Goal: Task Accomplishment & Management: Complete application form

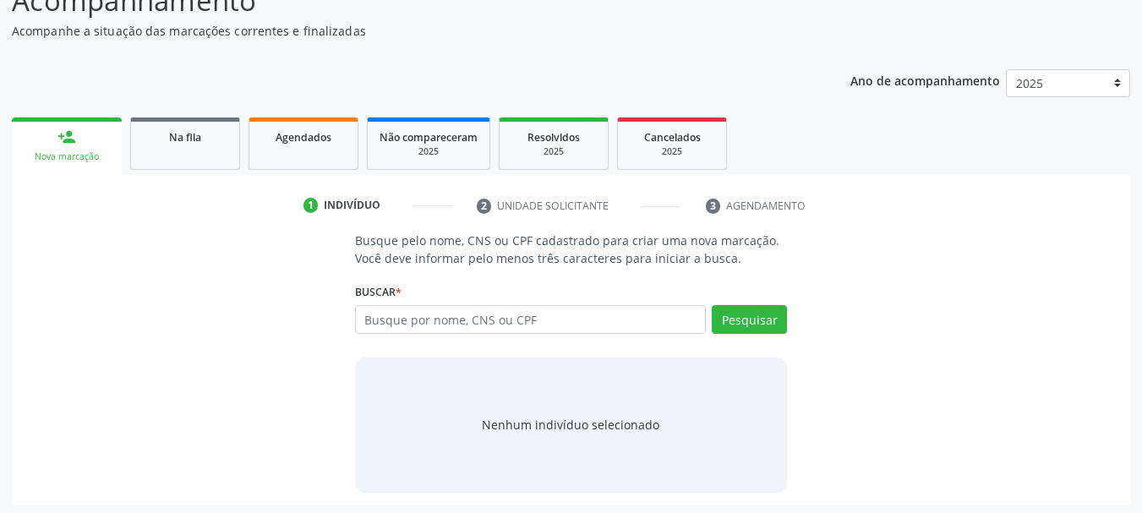
scroll to position [139, 0]
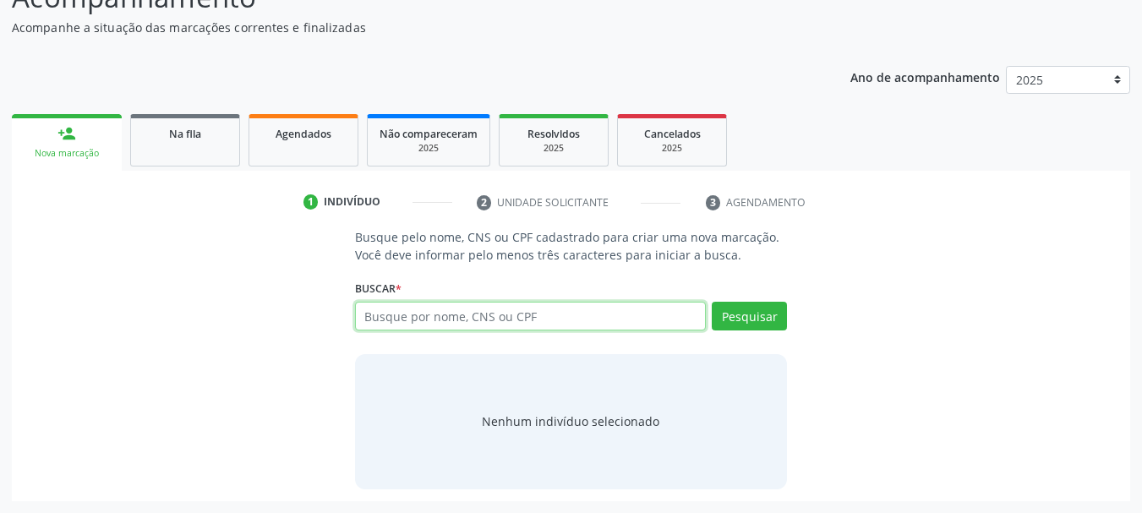
click at [409, 316] on input "text" at bounding box center [531, 316] width 352 height 29
type input "[PERSON_NAME]"
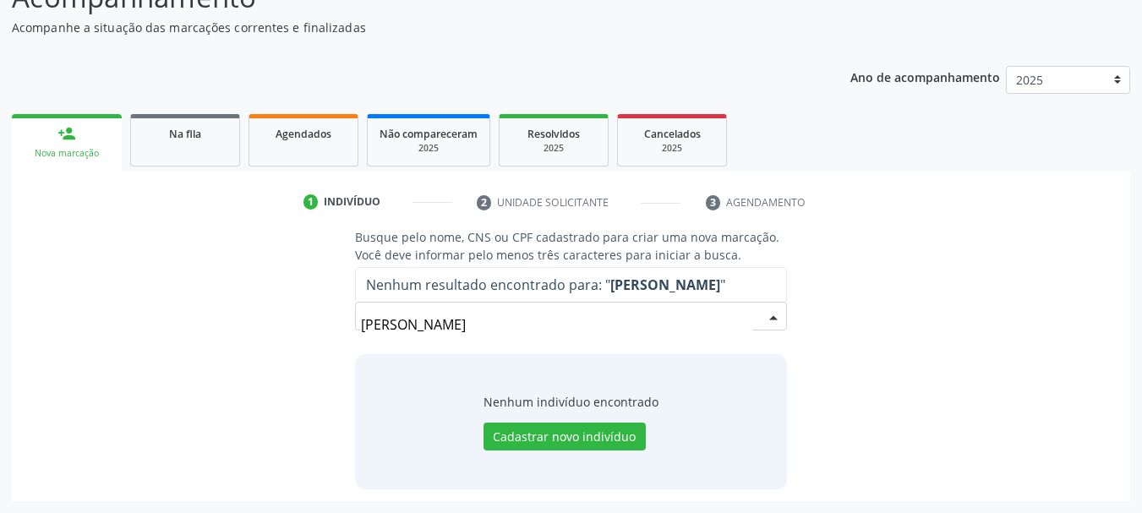
click at [428, 324] on input "[PERSON_NAME]" at bounding box center [557, 325] width 392 height 34
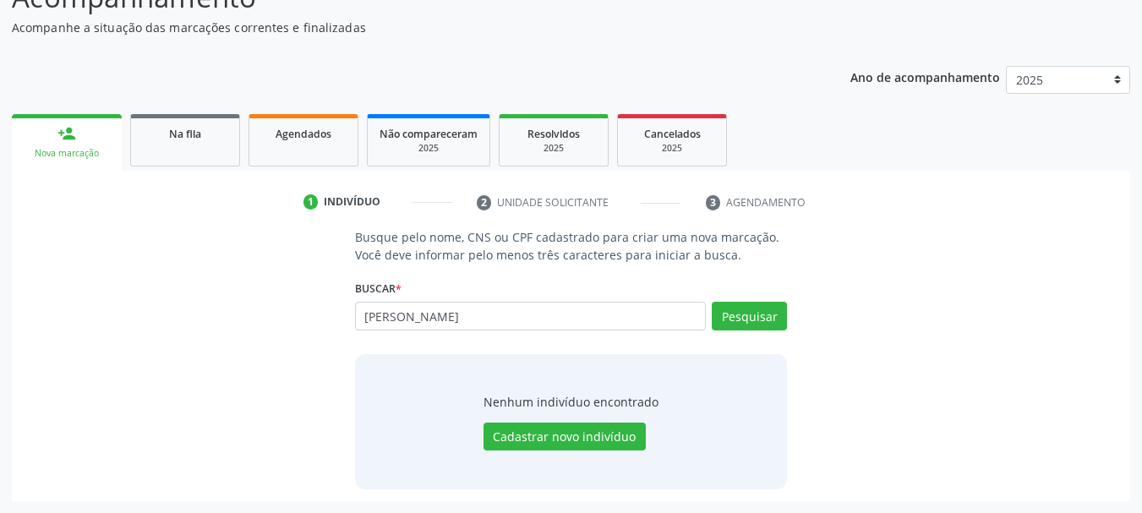
type input "[PERSON_NAME]"
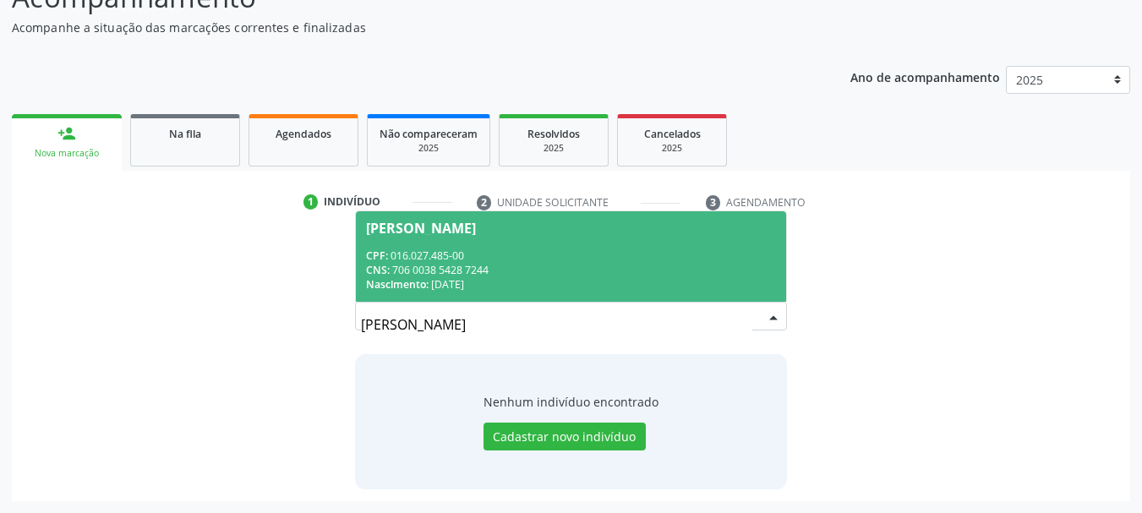
click at [530, 261] on div "CPF: 016.027.485-00" at bounding box center [571, 256] width 411 height 14
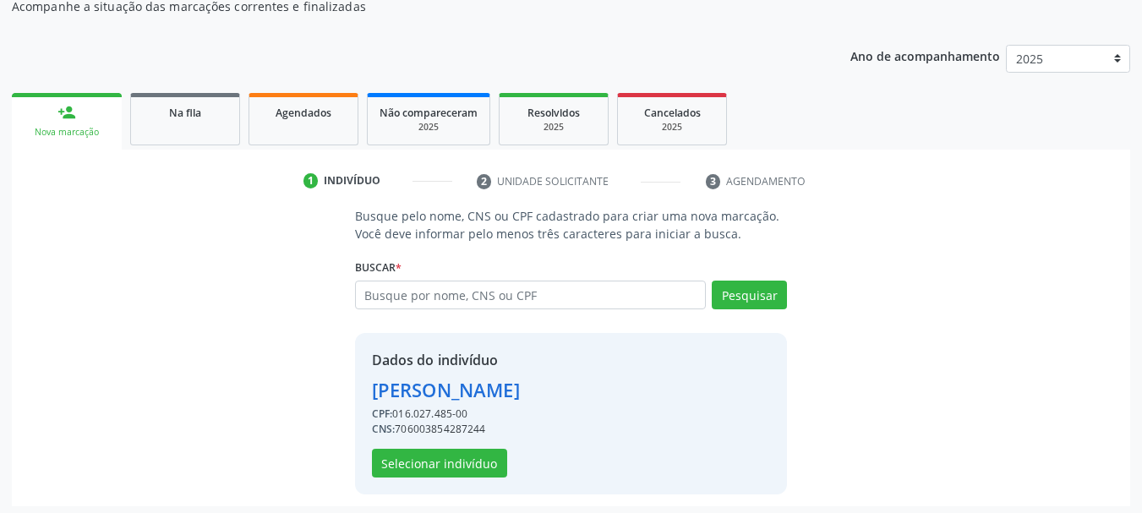
scroll to position [165, 0]
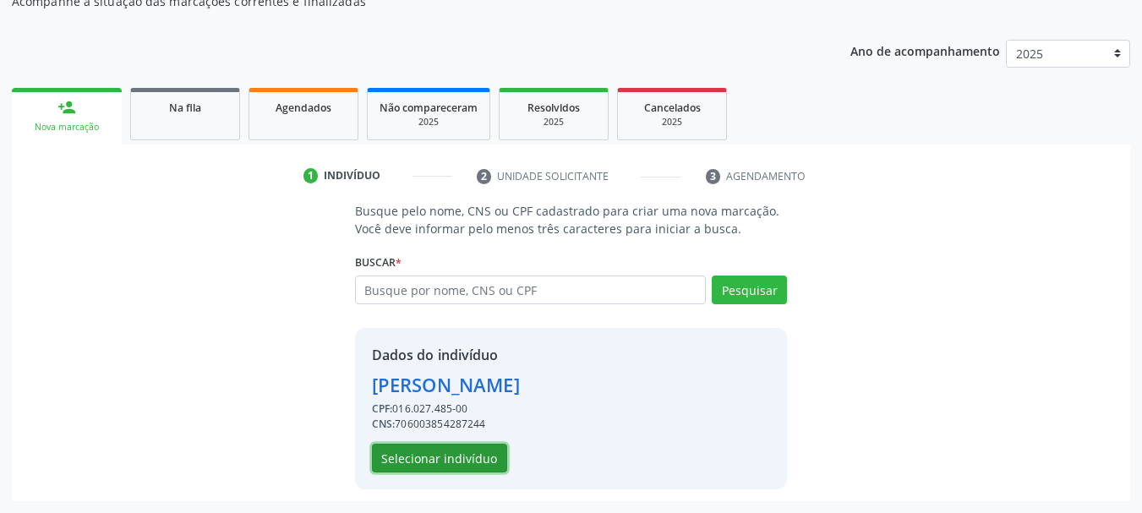
click at [428, 466] on button "Selecionar indivíduo" at bounding box center [439, 458] width 135 height 29
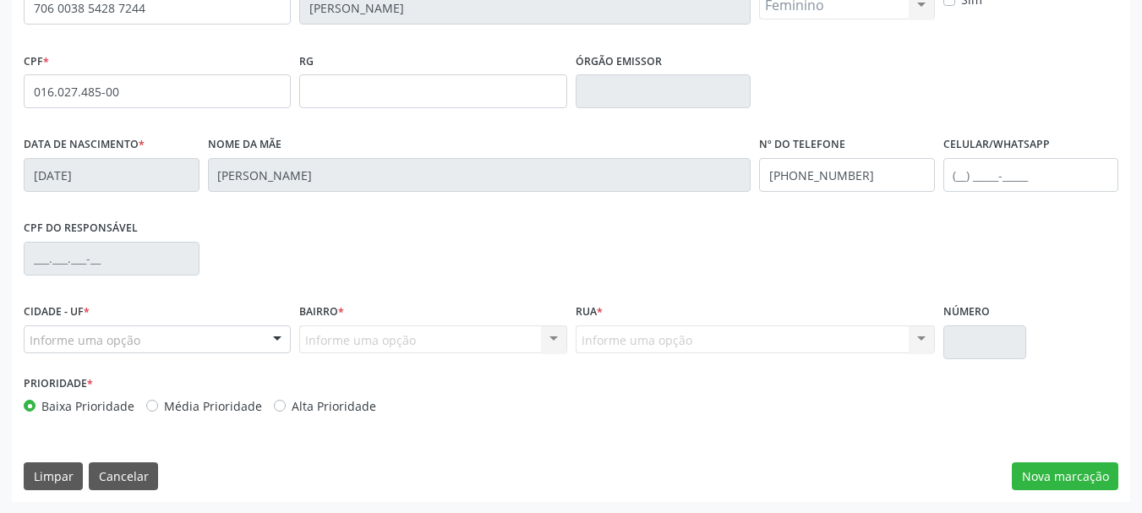
scroll to position [403, 0]
click at [1065, 472] on button "Nova marcação" at bounding box center [1065, 476] width 107 height 29
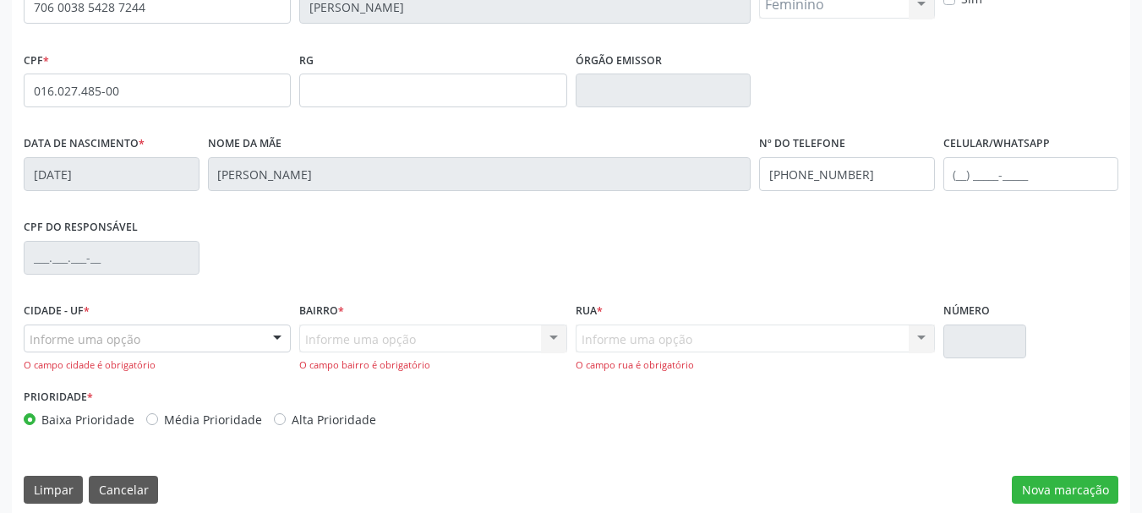
click at [190, 347] on div "Informe uma opção" at bounding box center [157, 339] width 267 height 29
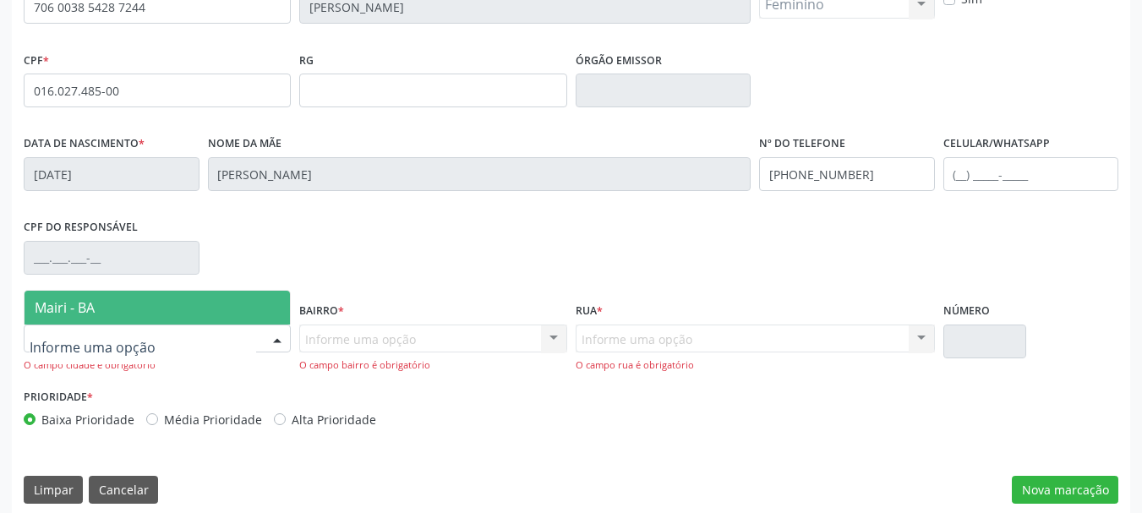
click at [87, 306] on span "Mairi - BA" at bounding box center [65, 307] width 60 height 19
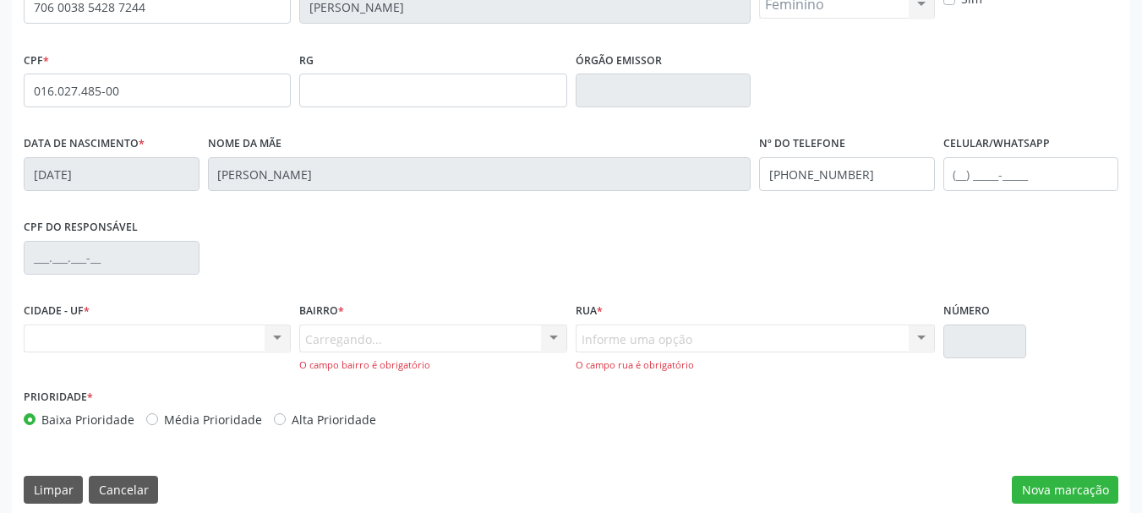
click at [336, 342] on div "Carregando... Nenhum resultado encontrado para: " " Nenhuma opção encontrada. D…" at bounding box center [432, 349] width 267 height 48
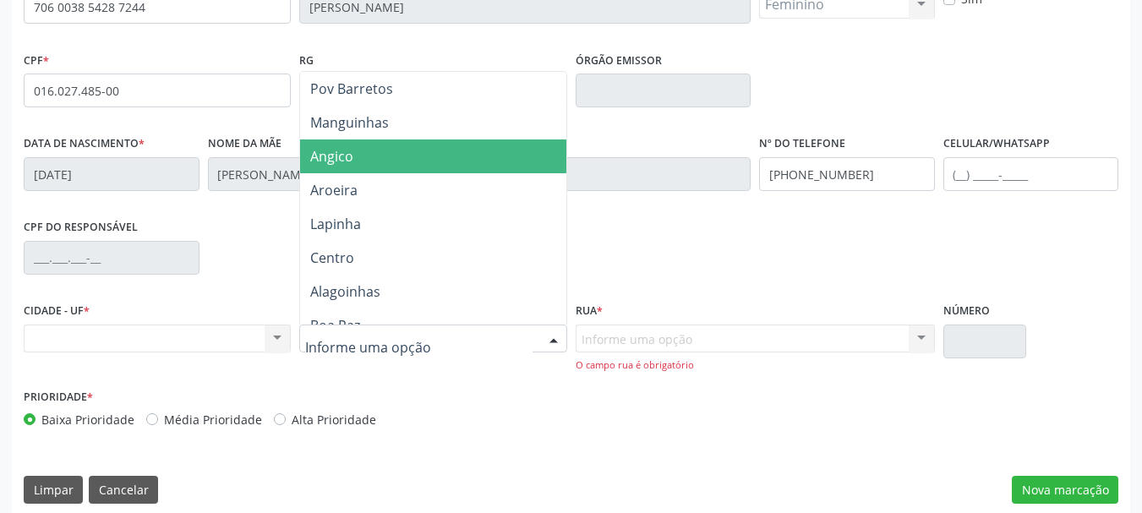
click at [370, 165] on span "Angico" at bounding box center [432, 156] width 265 height 34
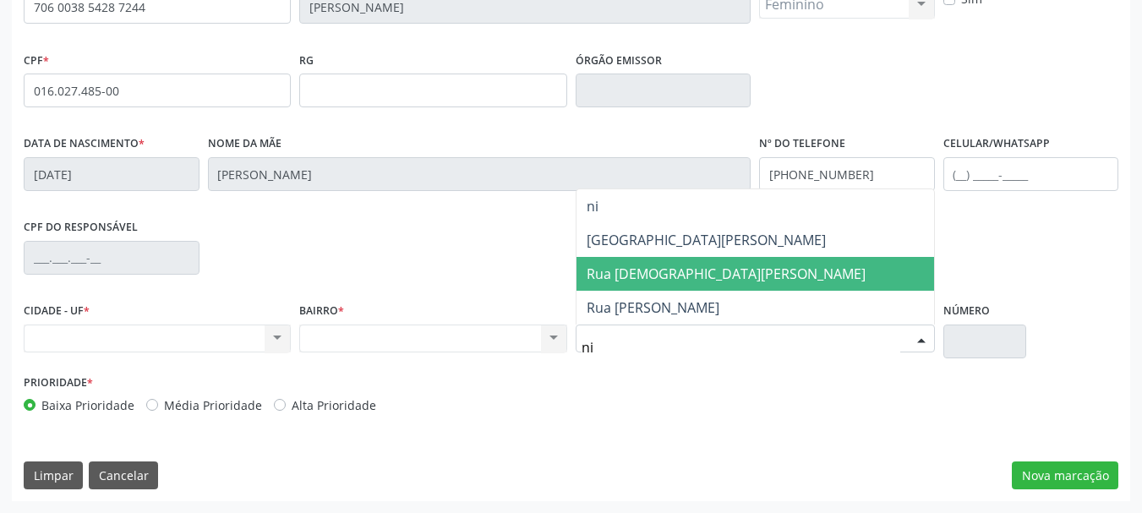
type input "nil"
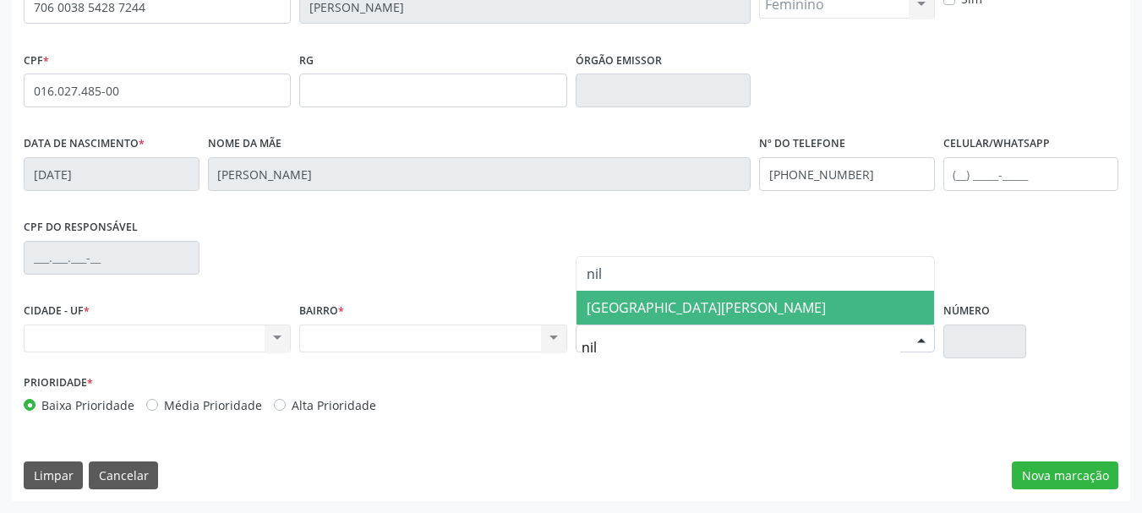
click at [661, 309] on span "Rua Nilton Marques" at bounding box center [706, 307] width 239 height 19
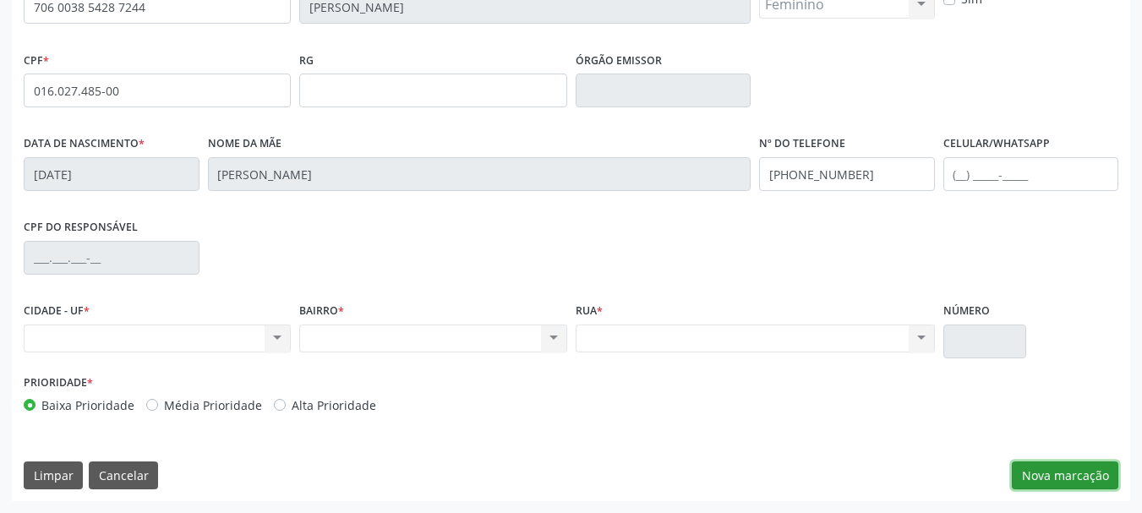
click at [1034, 470] on button "Nova marcação" at bounding box center [1065, 476] width 107 height 29
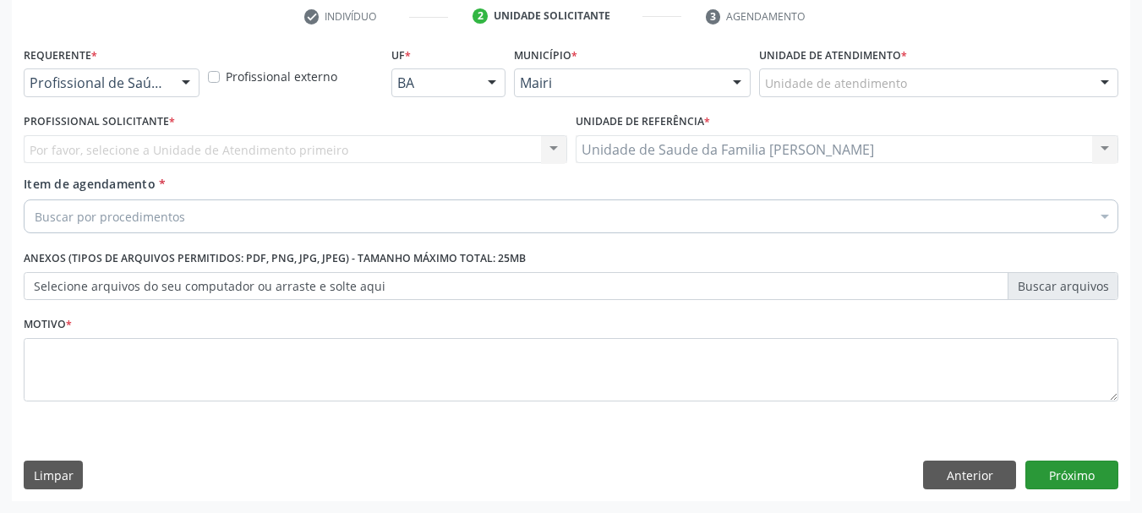
scroll to position [325, 0]
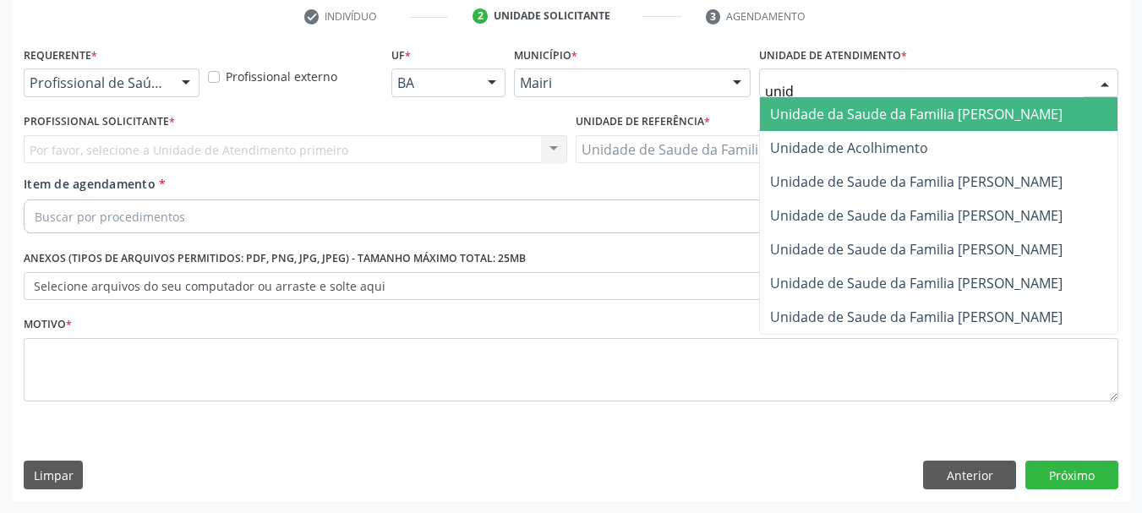
type input "unida"
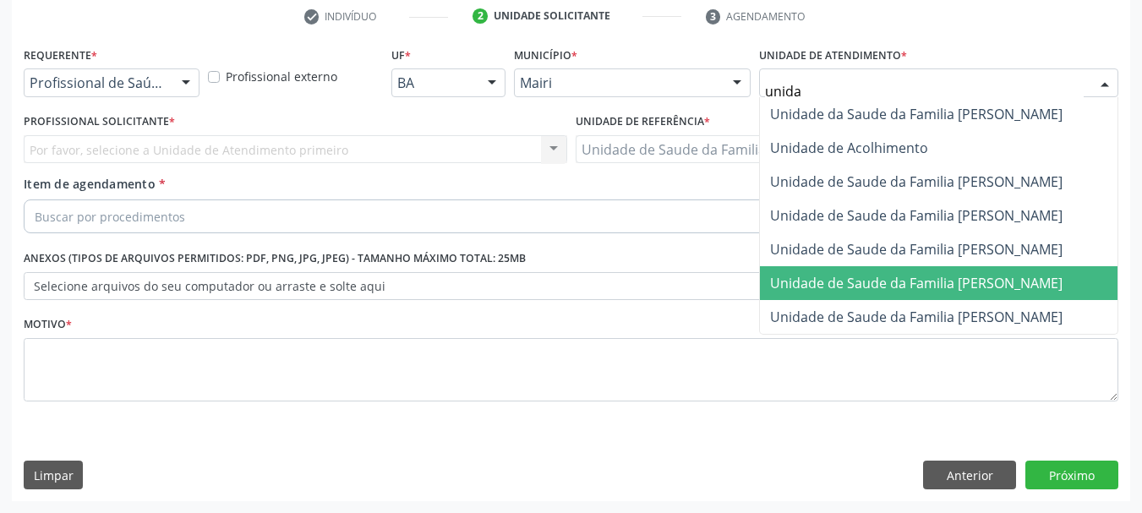
click at [983, 294] on span "Unidade de Saude da Familia [PERSON_NAME]" at bounding box center [939, 283] width 358 height 34
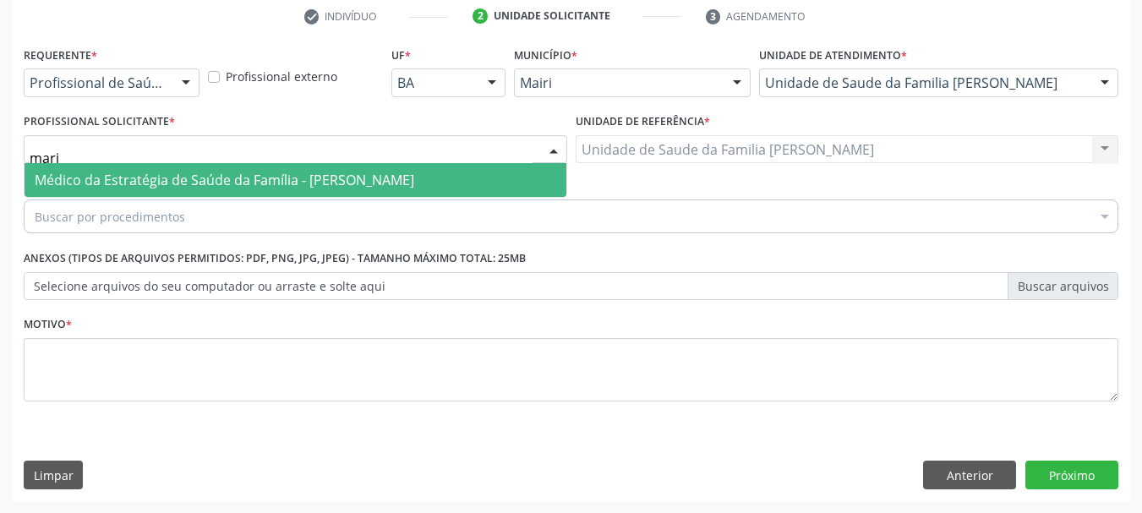
type input "maria"
click at [109, 189] on span "Médico da Estratégia de Saúde da Família - [PERSON_NAME]" at bounding box center [225, 180] width 380 height 19
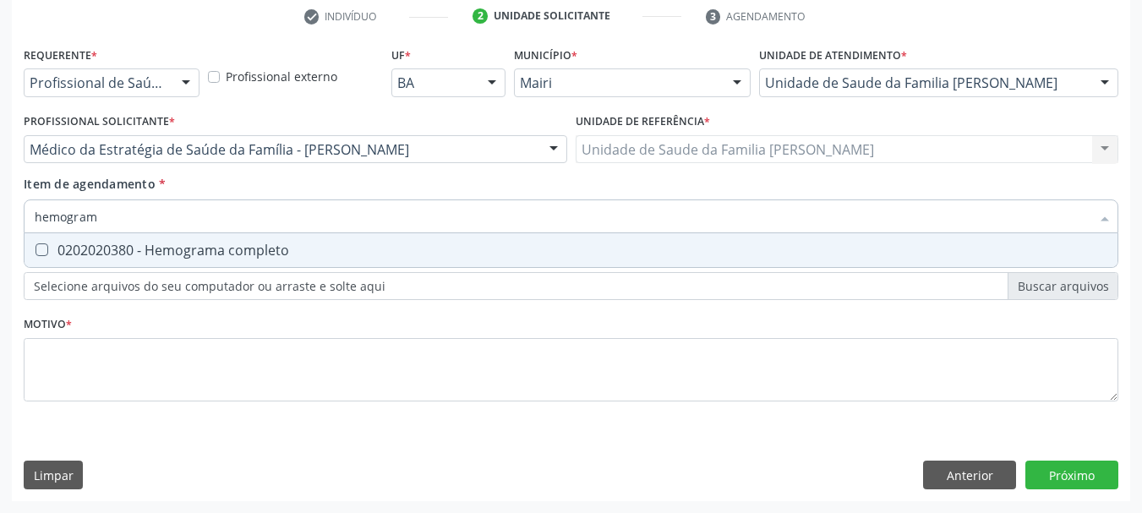
type input "hemograma"
click at [128, 247] on div "0202020380 - Hemograma completo" at bounding box center [571, 250] width 1073 height 14
checkbox completo "true"
drag, startPoint x: 95, startPoint y: 221, endPoint x: 0, endPoint y: 221, distance: 94.7
click at [0, 221] on div "Acompanhamento Acompanhe a situação das marcações correntes e finalizadas Relat…" at bounding box center [571, 140] width 1142 height 745
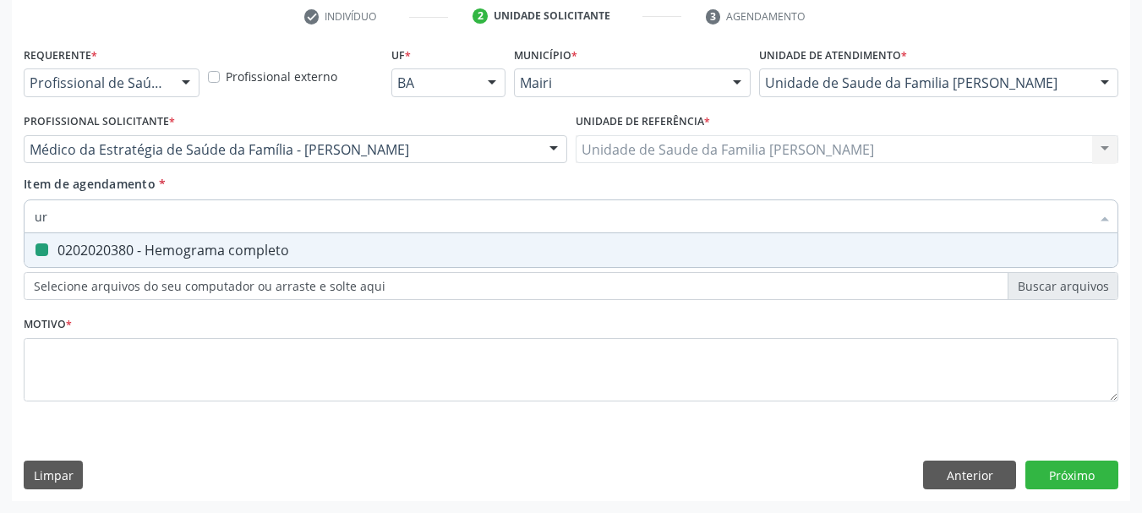
type input "uri"
checkbox completo "false"
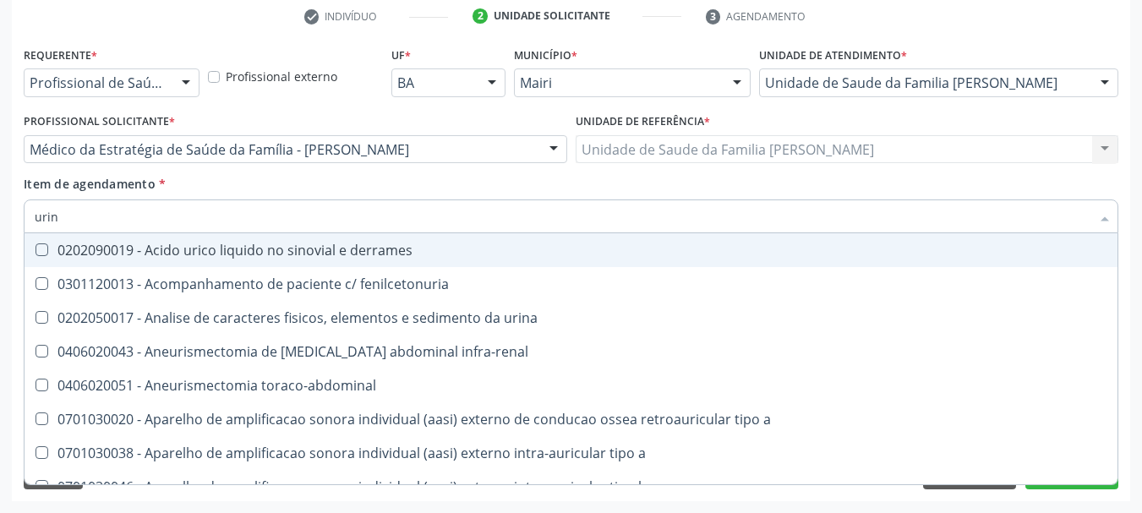
type input "urina"
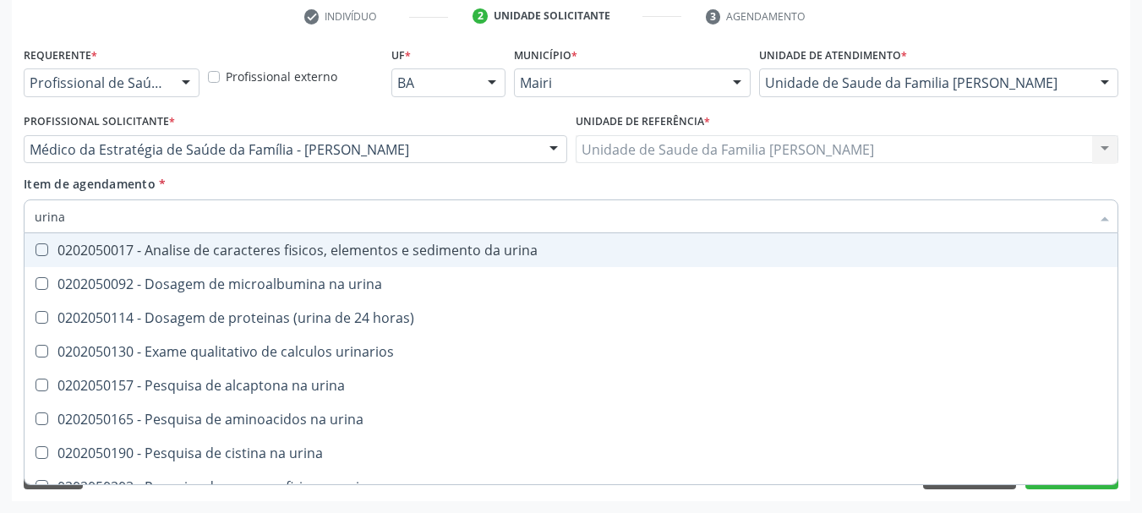
click at [35, 252] on div at bounding box center [31, 250] width 13 height 14
checkbox urina "true"
drag, startPoint x: 99, startPoint y: 214, endPoint x: 0, endPoint y: 219, distance: 99.0
click at [0, 219] on div "Acompanhamento Acompanhe a situação das marcações correntes e finalizadas Relat…" at bounding box center [571, 140] width 1142 height 745
type input "fe"
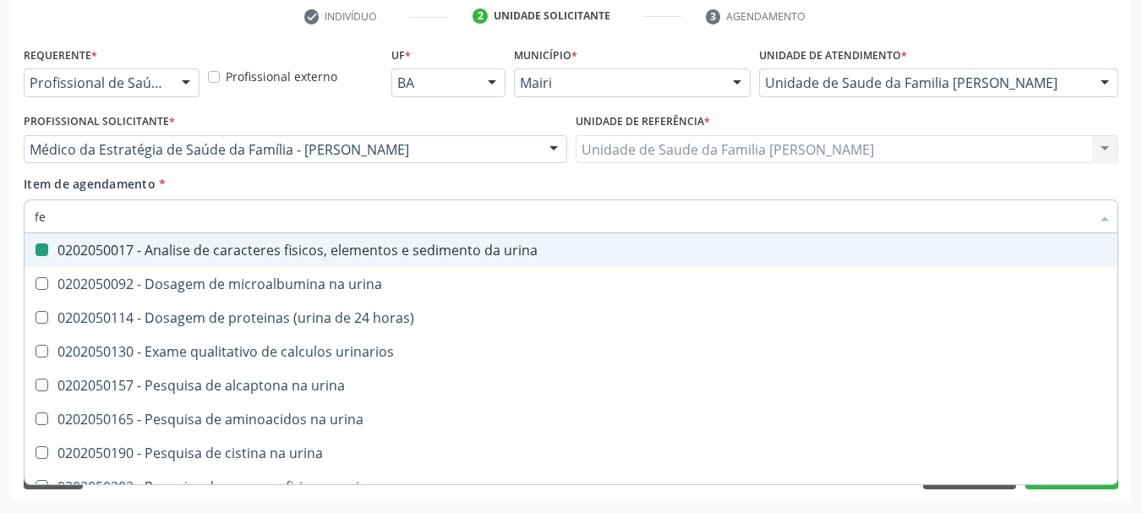
checkbox urina "false"
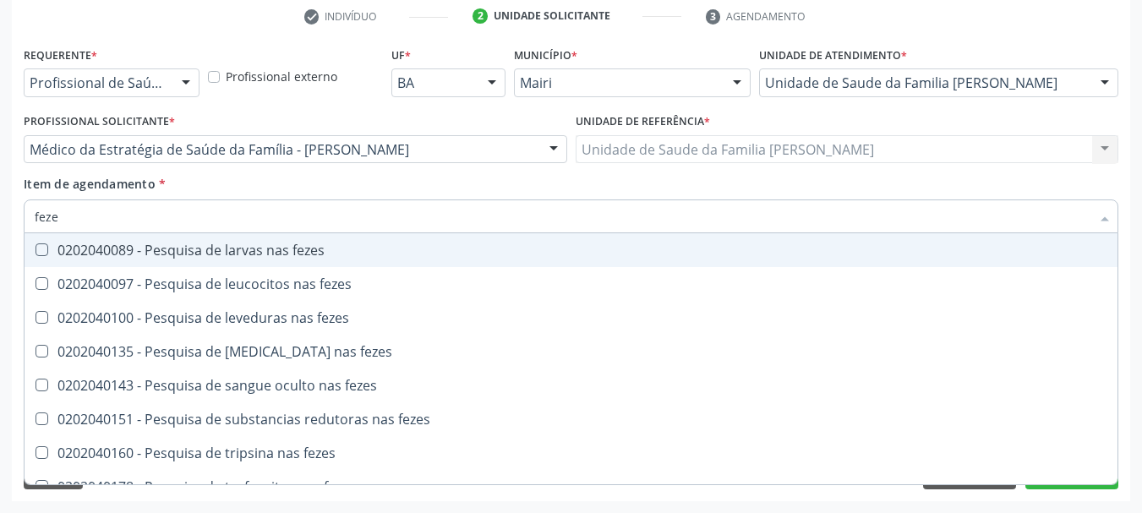
type input "fezes"
click at [91, 251] on div "0202040089 - Pesquisa de larvas nas fezes" at bounding box center [571, 250] width 1073 height 14
checkbox fezes "true"
click at [0, 224] on div "Acompanhamento Acompanhe a situação das marcações correntes e finalizadas Relat…" at bounding box center [571, 140] width 1142 height 745
type input "fe"
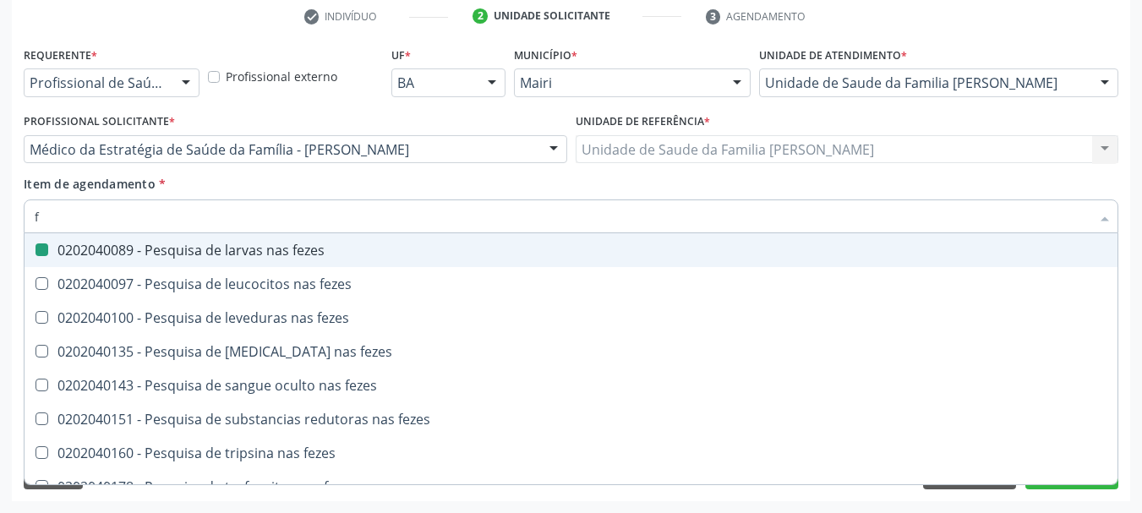
checkbox fezes "false"
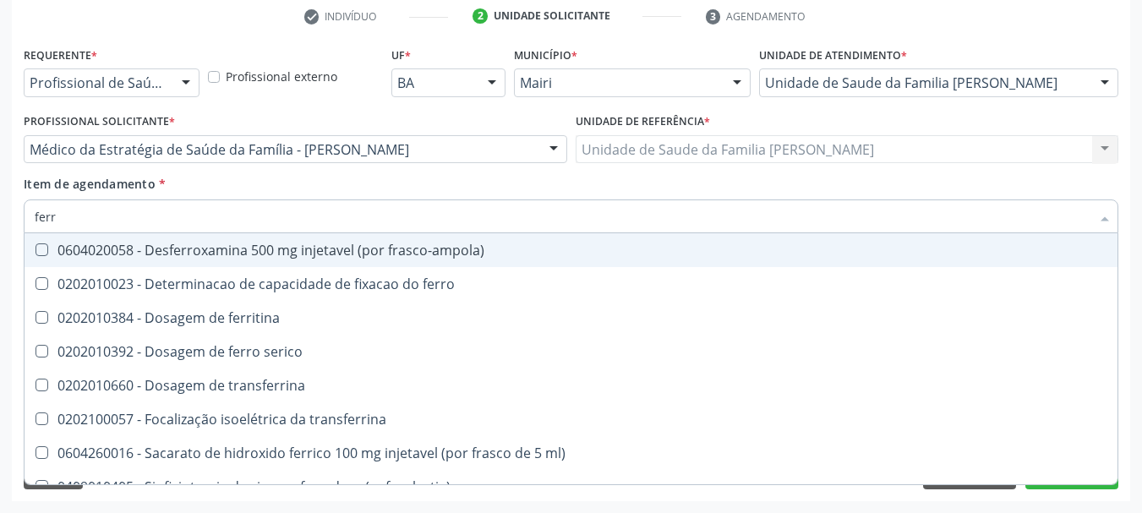
type input "ferro"
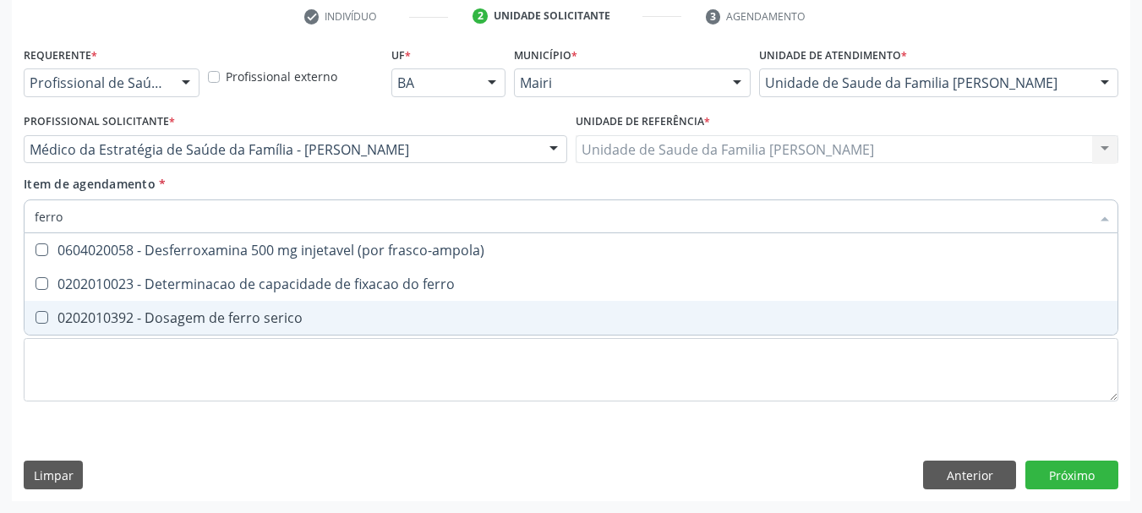
click at [101, 317] on div "0202010392 - Dosagem de ferro serico" at bounding box center [571, 318] width 1073 height 14
checkbox serico "true"
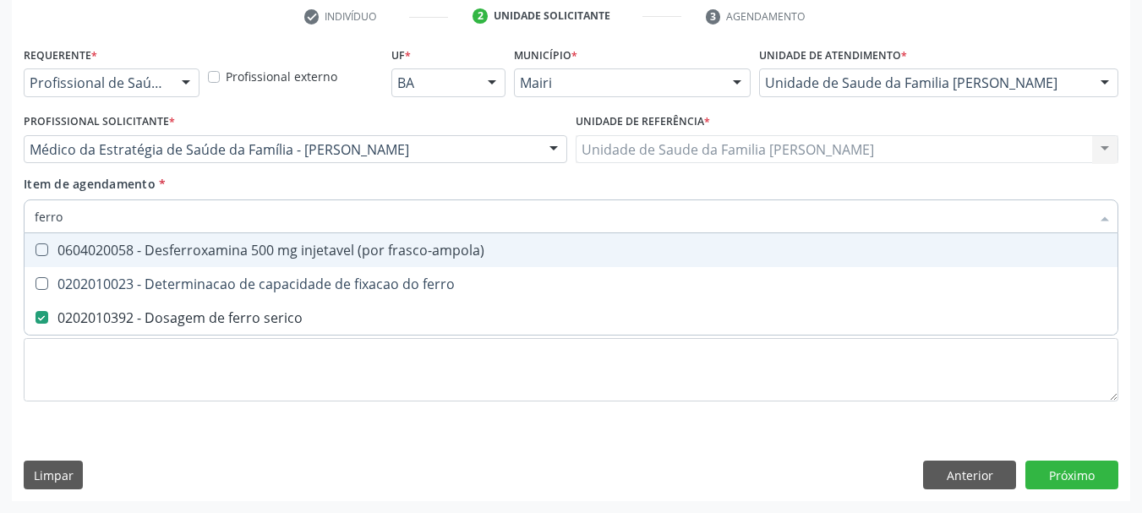
click at [0, 229] on div "Acompanhamento Acompanhe a situação das marcações correntes e finalizadas Relat…" at bounding box center [571, 140] width 1142 height 745
type input "f"
checkbox serico "false"
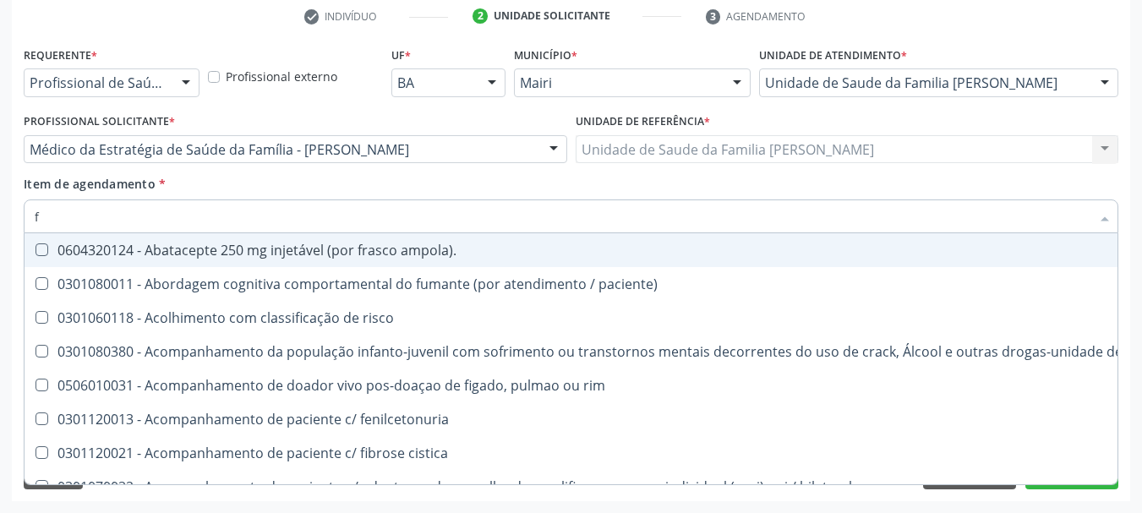
type input "fe"
checkbox urina "false"
checkbox c "true"
checkbox intelectual "true"
type input "fer"
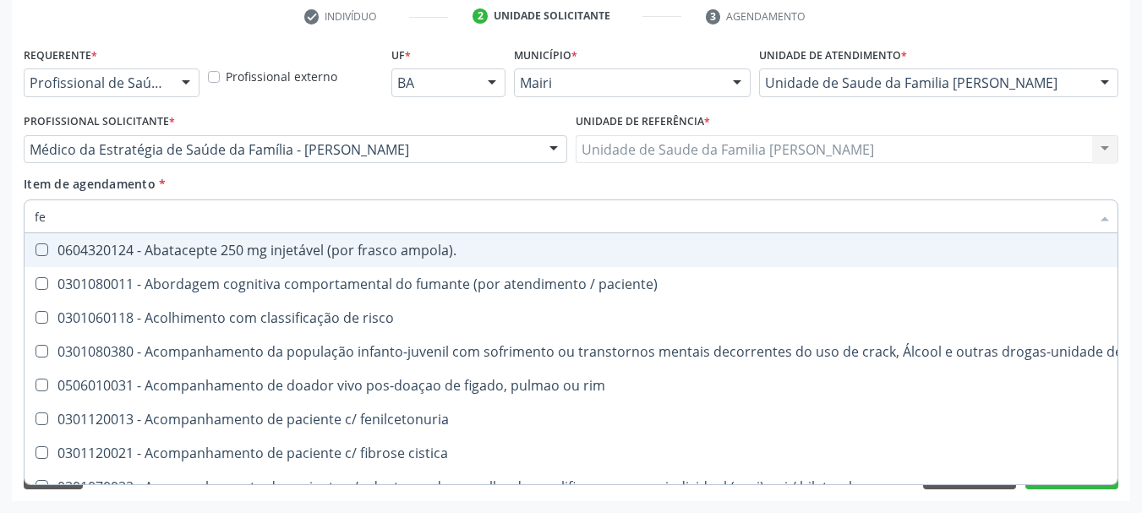
checkbox frasco-ampola\) "true"
checkbox c "false"
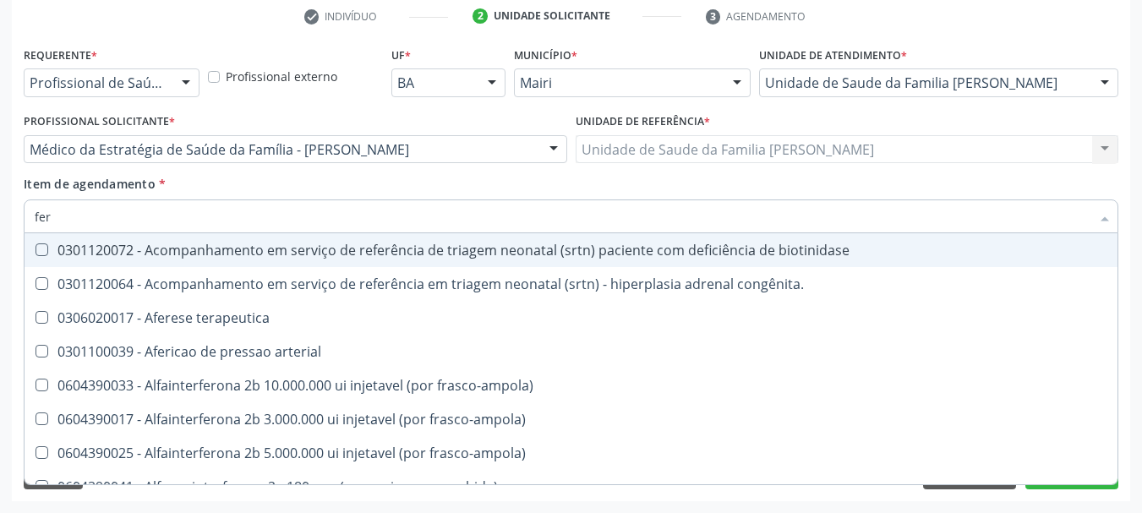
type input "ferr"
checkbox arterial "true"
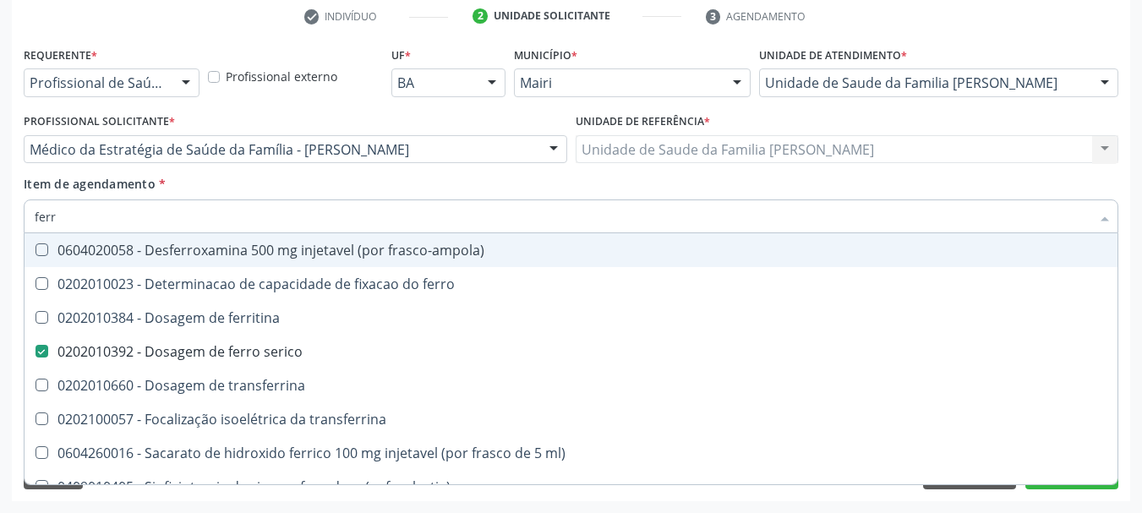
type input "ferri"
checkbox serico "false"
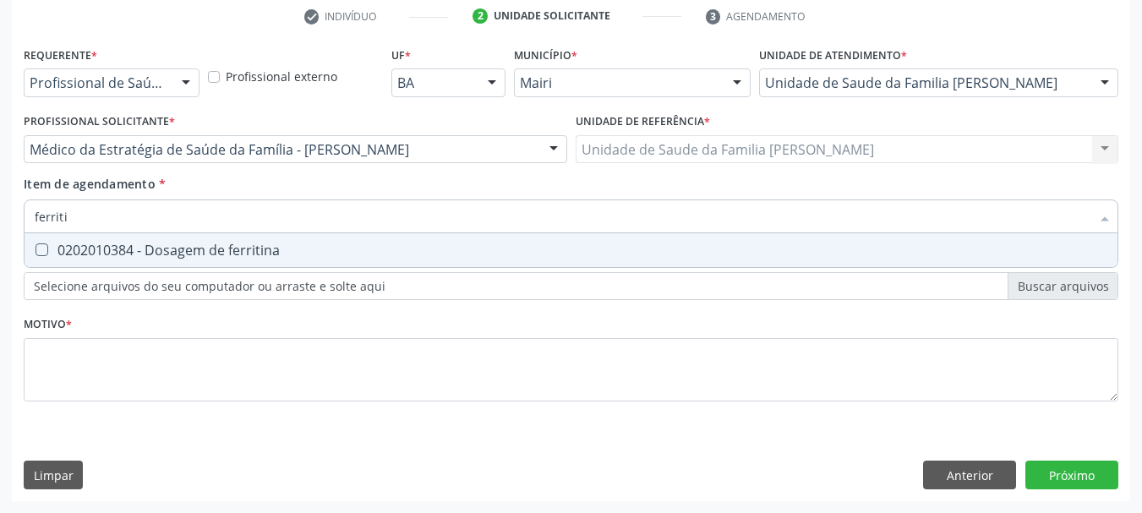
type input "ferritin"
drag, startPoint x: 150, startPoint y: 247, endPoint x: 96, endPoint y: 222, distance: 59.4
click at [150, 247] on div "0202010384 - Dosagem de ferritina" at bounding box center [571, 250] width 1073 height 14
checkbox ferritina "true"
drag, startPoint x: 90, startPoint y: 219, endPoint x: 0, endPoint y: 230, distance: 91.1
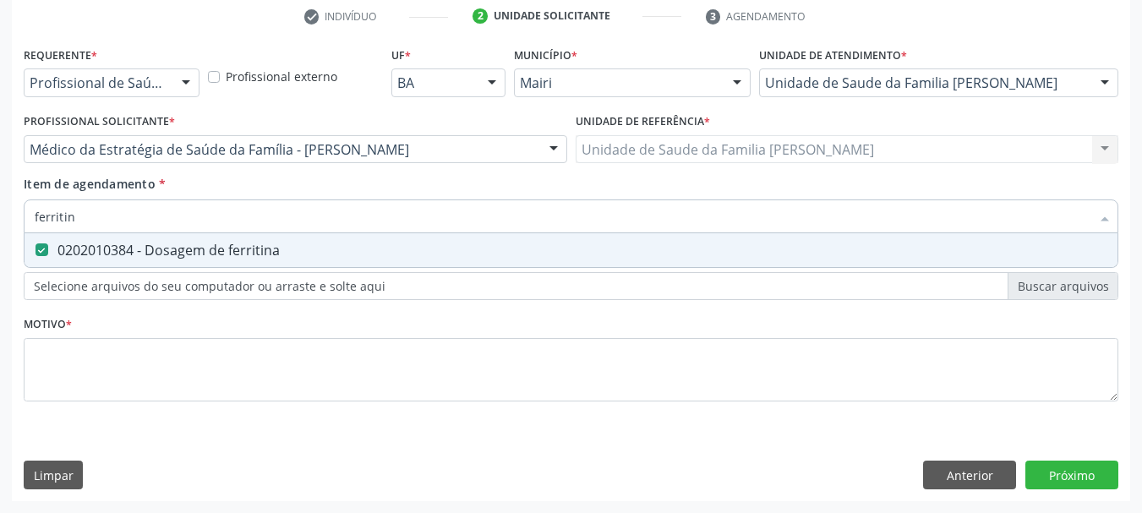
click at [0, 230] on div "Acompanhamento Acompanhe a situação das marcações correntes e finalizadas Relat…" at bounding box center [571, 140] width 1142 height 745
type input "c"
checkbox ferritina "false"
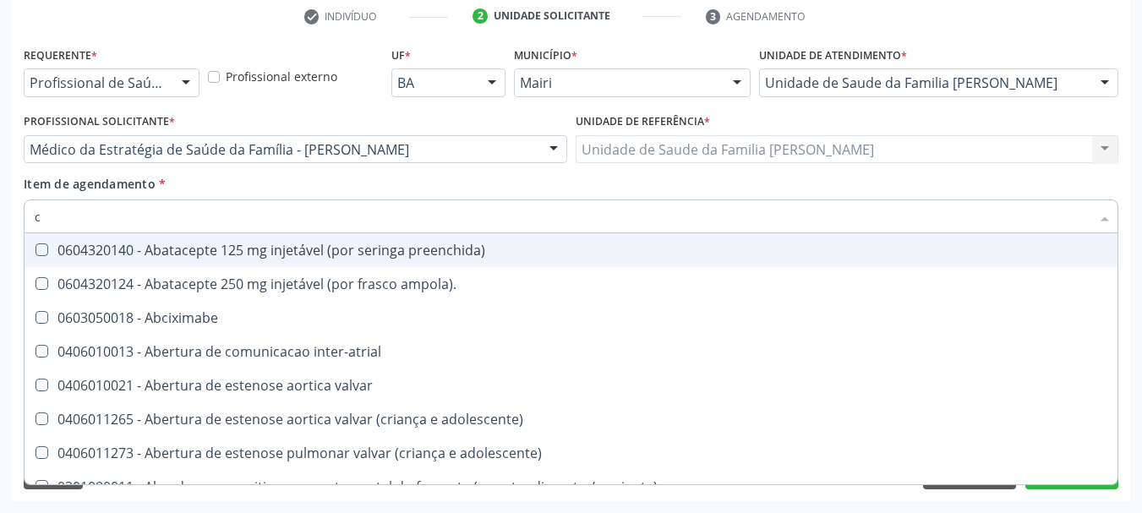
type input "cr"
checkbox urina "false"
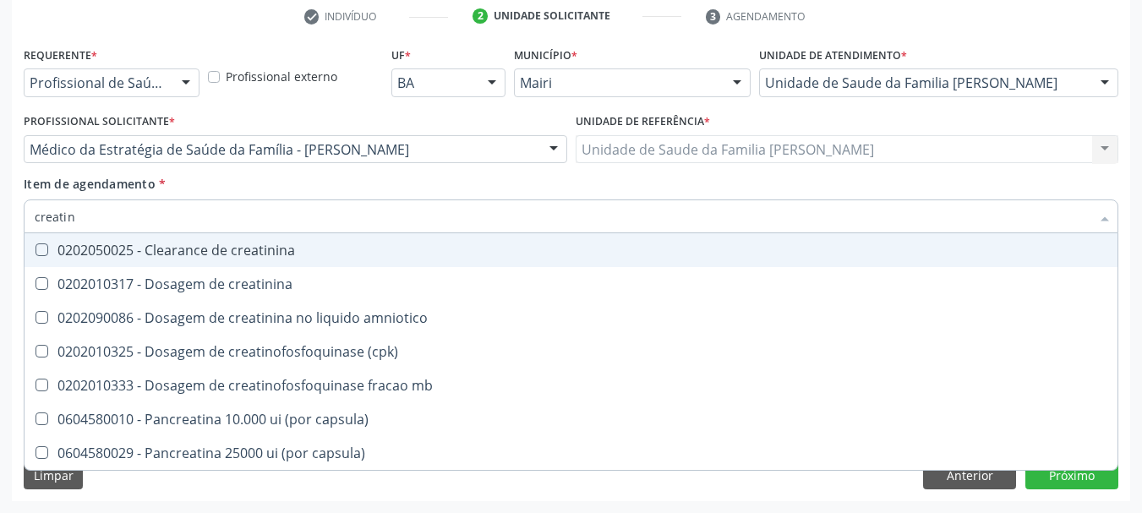
type input "creatini"
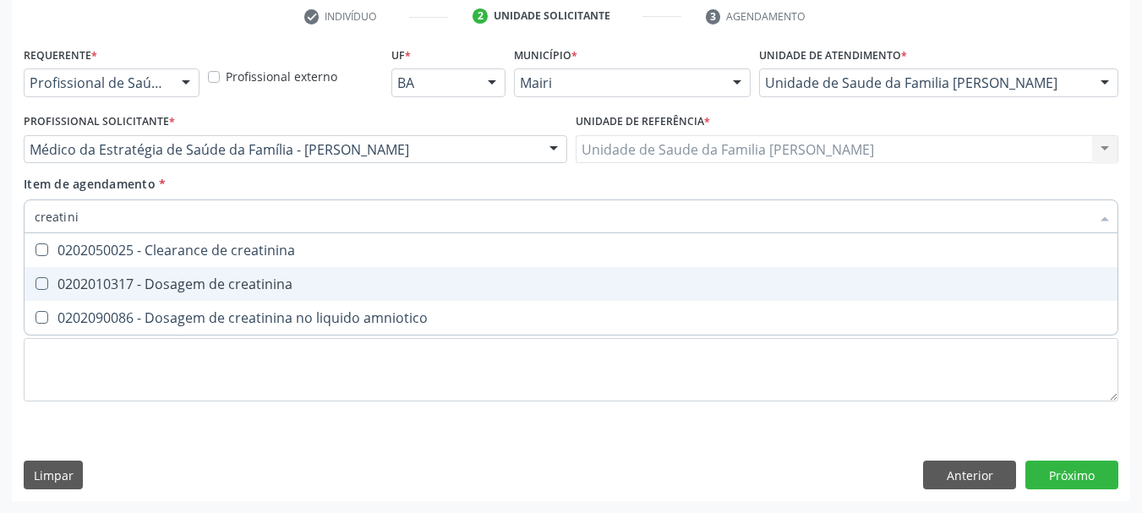
click at [57, 293] on span "0202010317 - Dosagem de creatinina" at bounding box center [571, 284] width 1093 height 34
checkbox creatinina "true"
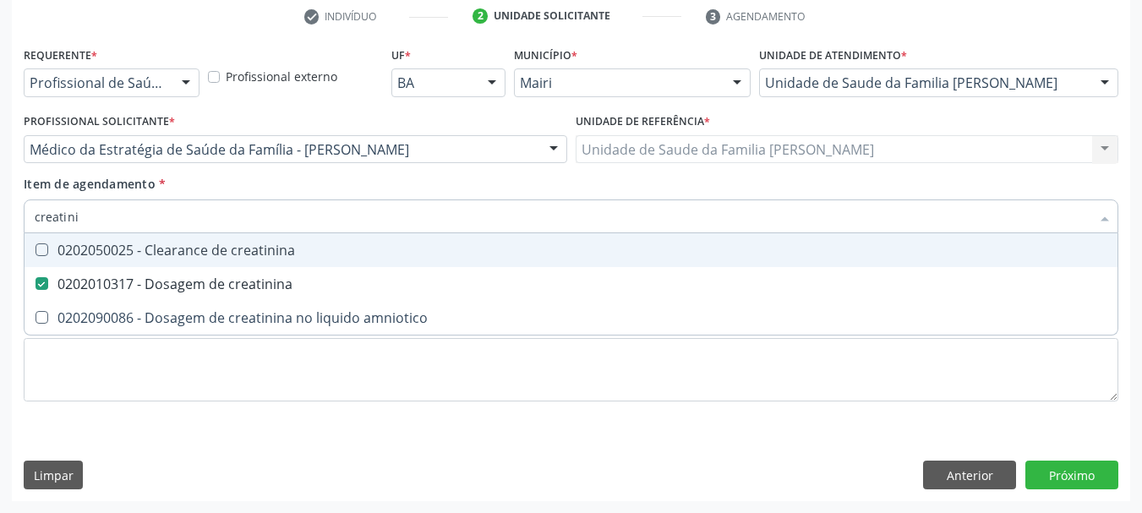
drag, startPoint x: 30, startPoint y: 223, endPoint x: 1, endPoint y: 223, distance: 28.7
click at [1, 223] on div "Acompanhamento Acompanhe a situação das marcações correntes e finalizadas Relat…" at bounding box center [571, 140] width 1142 height 745
type input "ur"
checkbox creatinina "false"
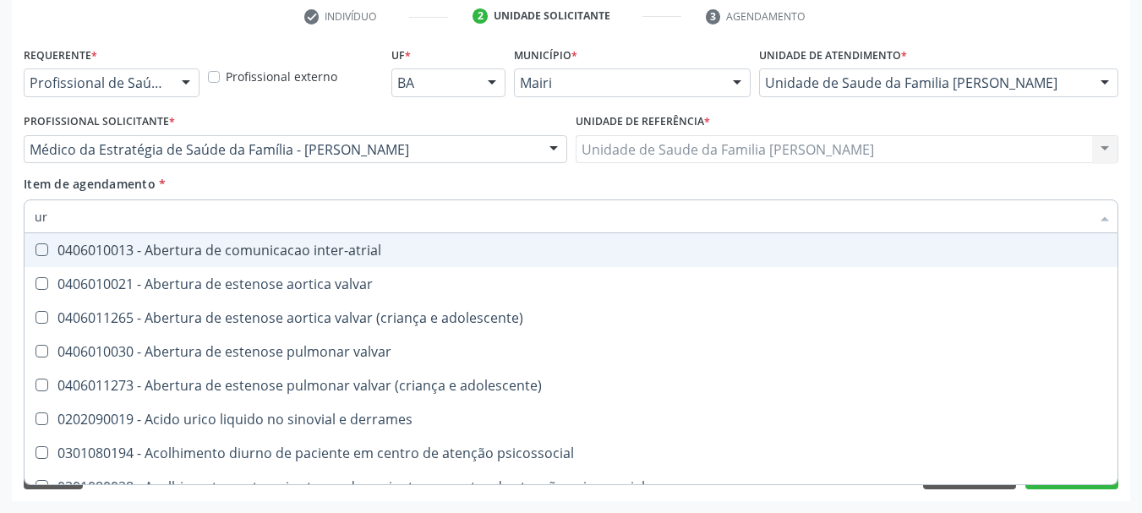
type input "ure"
checkbox urina "false"
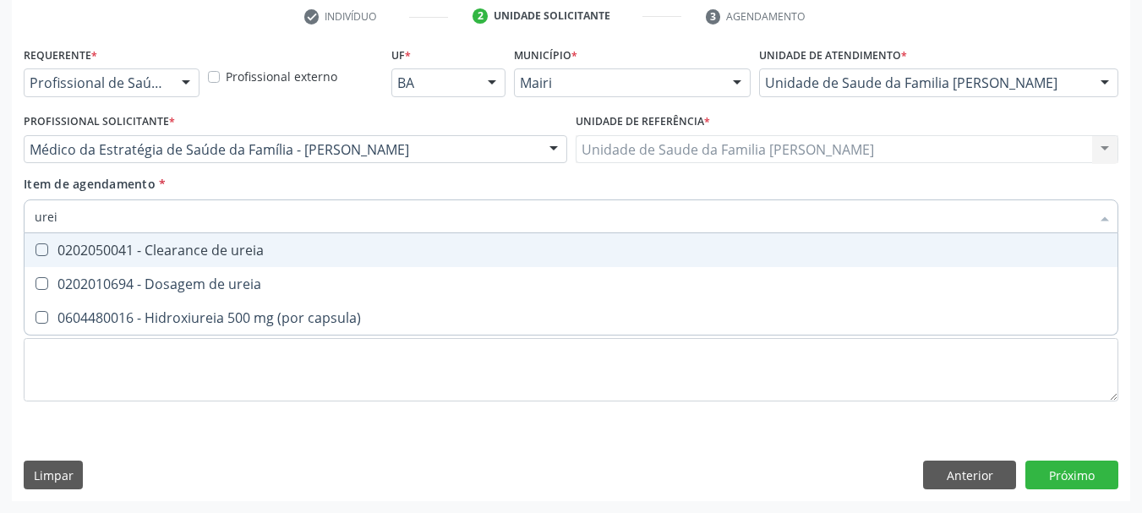
type input "ureia"
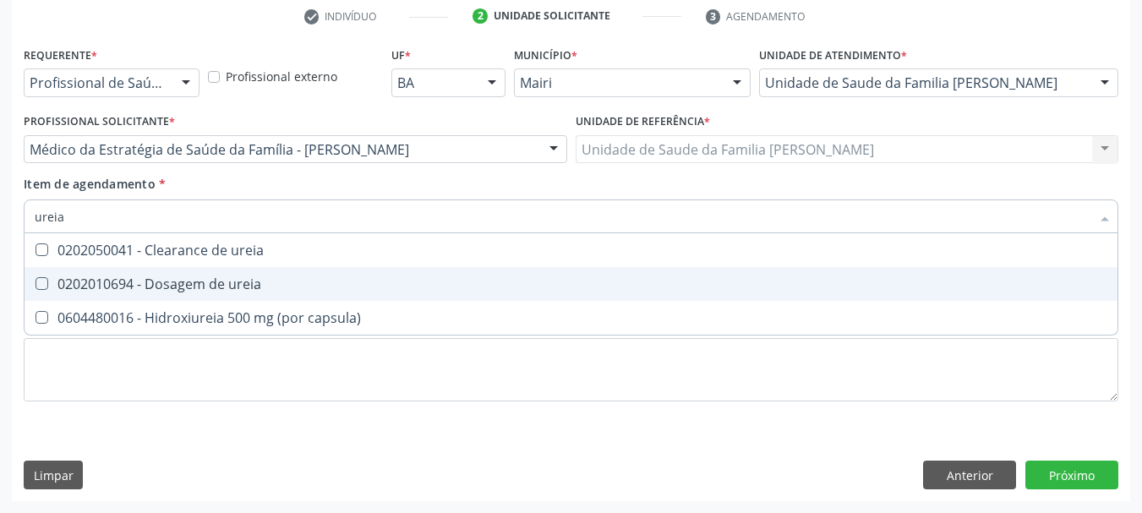
click at [164, 291] on div "0202010694 - Dosagem de ureia" at bounding box center [571, 284] width 1073 height 14
checkbox ureia "true"
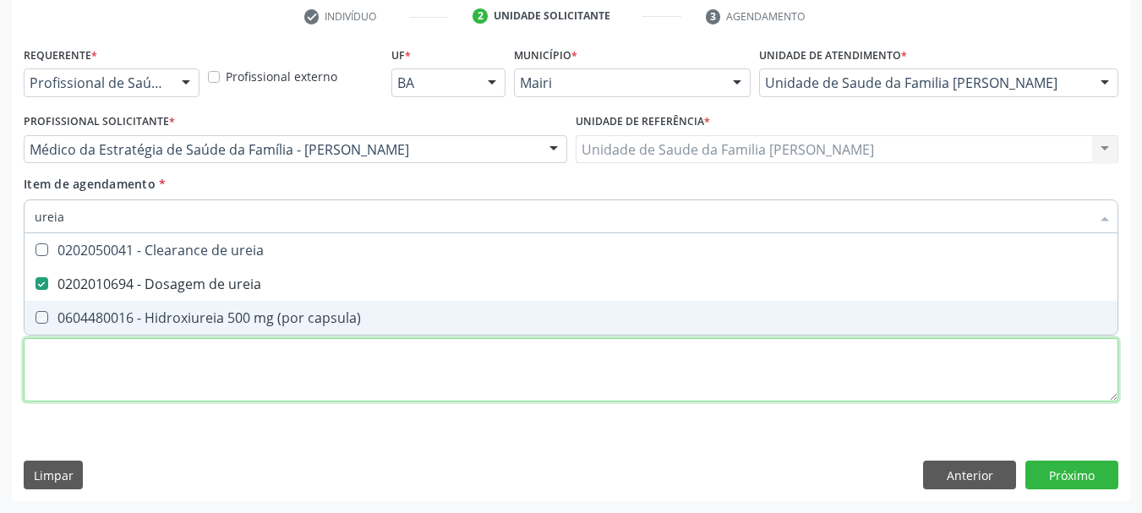
click at [164, 366] on div "Requerente * Profissional de Saúde Profissional de Saúde Paciente Nenhum result…" at bounding box center [571, 233] width 1095 height 383
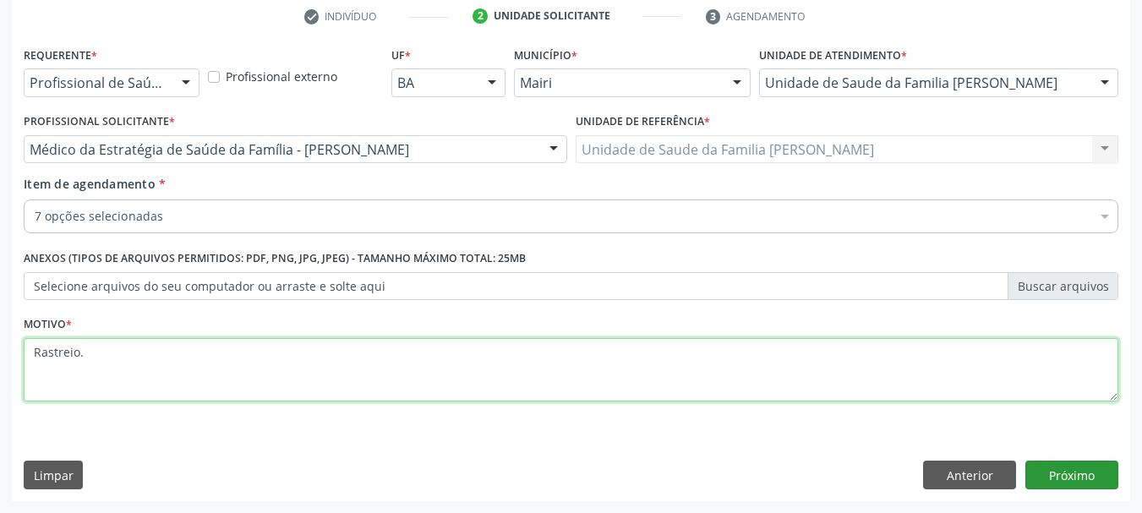
type textarea "Rastreio."
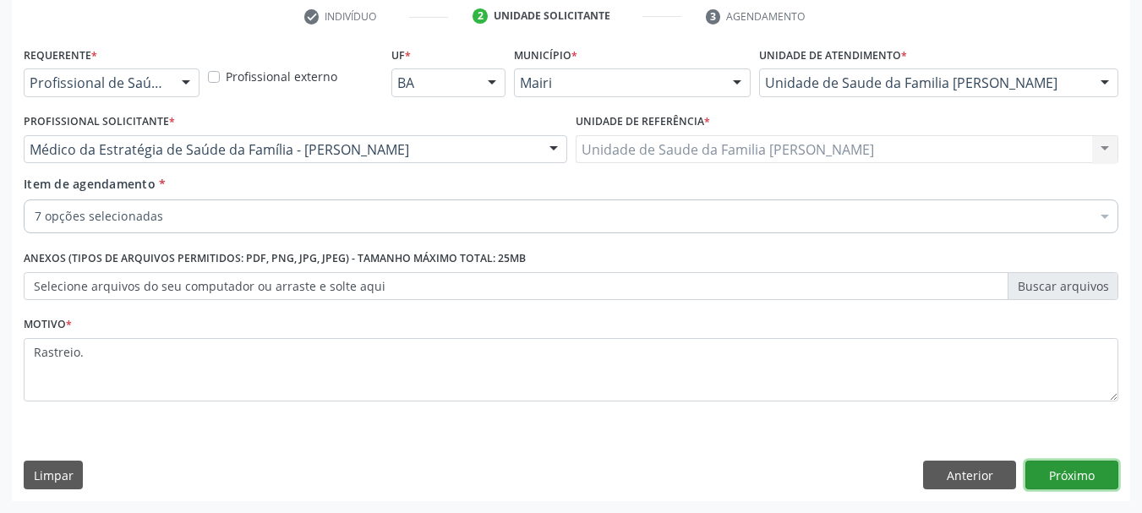
click at [1097, 481] on button "Próximo" at bounding box center [1071, 475] width 93 height 29
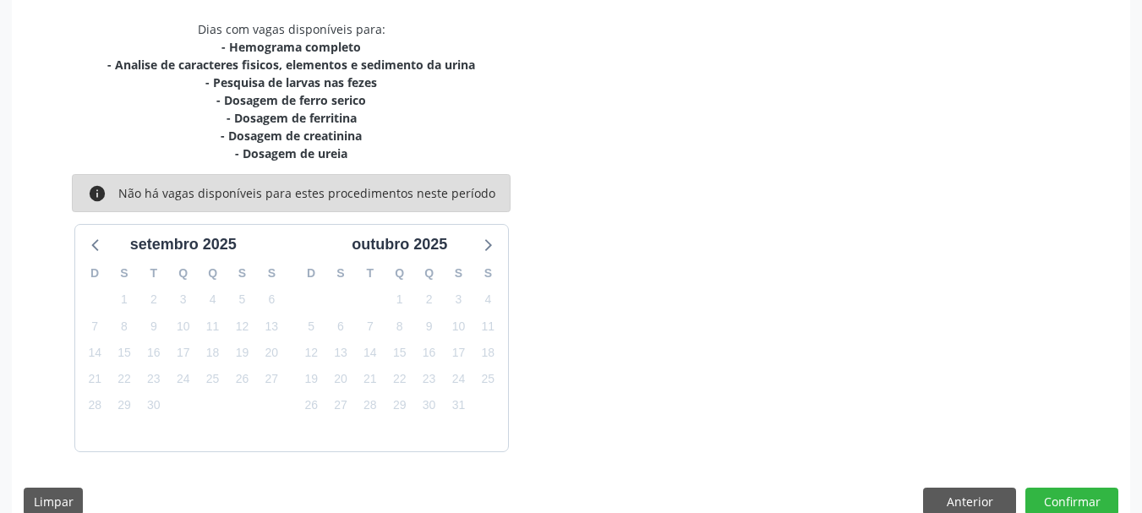
scroll to position [379, 0]
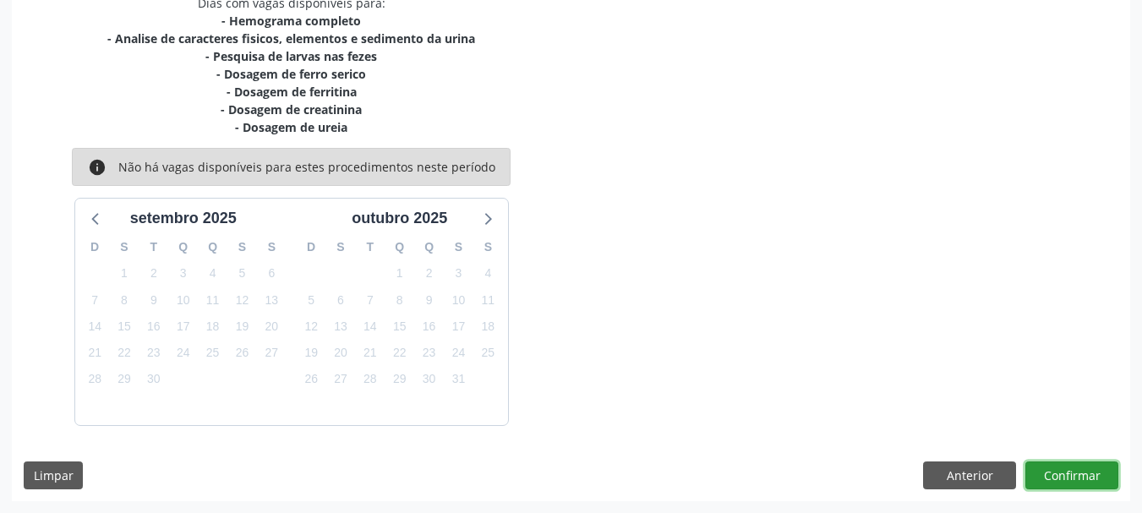
click at [1074, 475] on button "Confirmar" at bounding box center [1071, 476] width 93 height 29
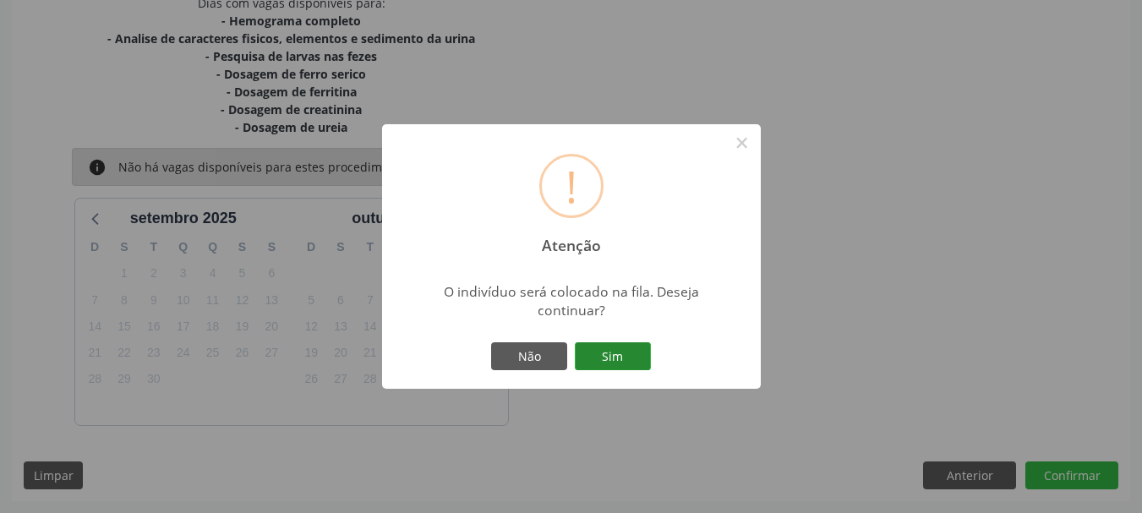
click at [608, 353] on button "Sim" at bounding box center [613, 356] width 76 height 29
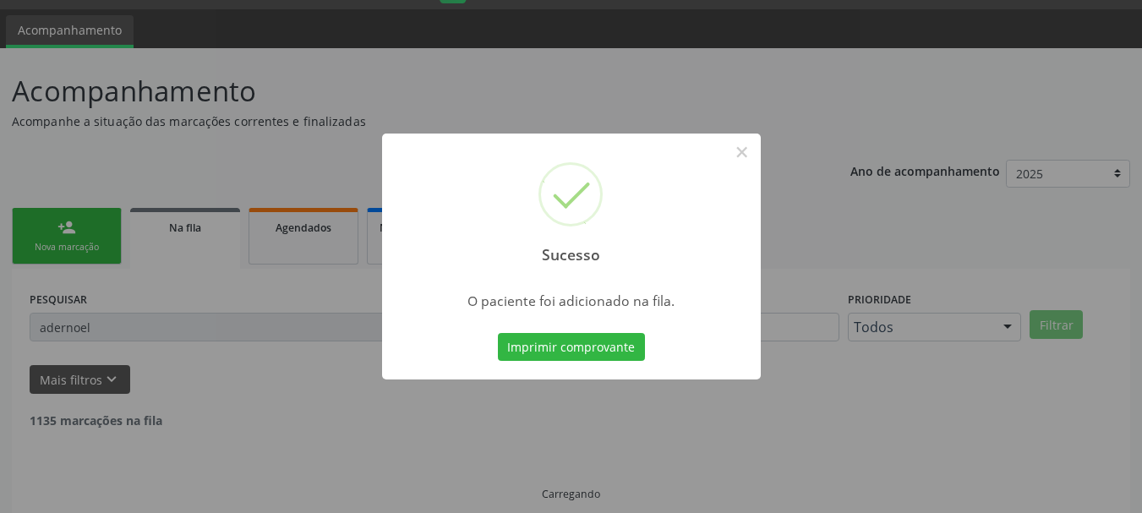
scroll to position [8, 0]
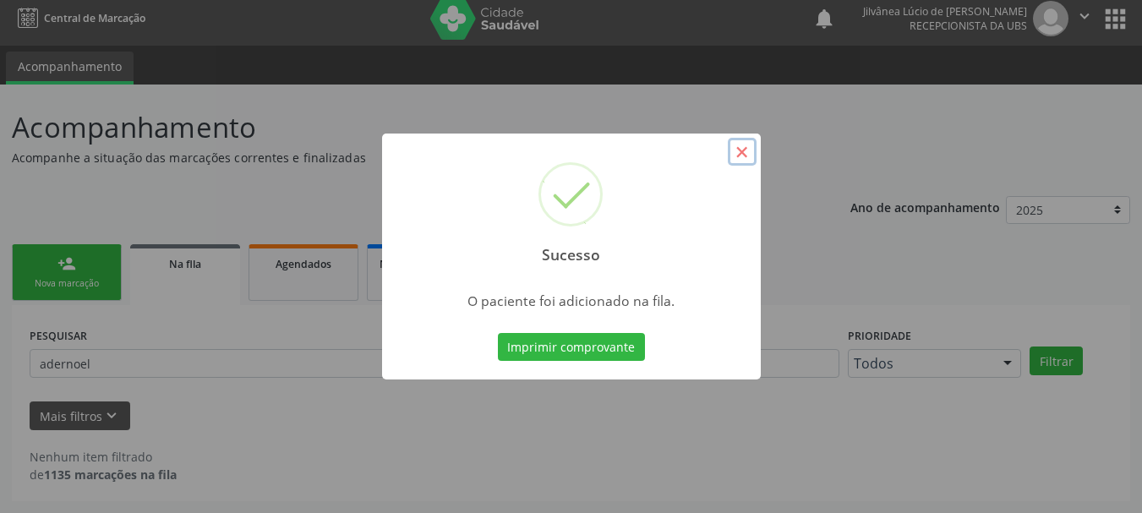
click at [738, 152] on button "×" at bounding box center [742, 152] width 29 height 29
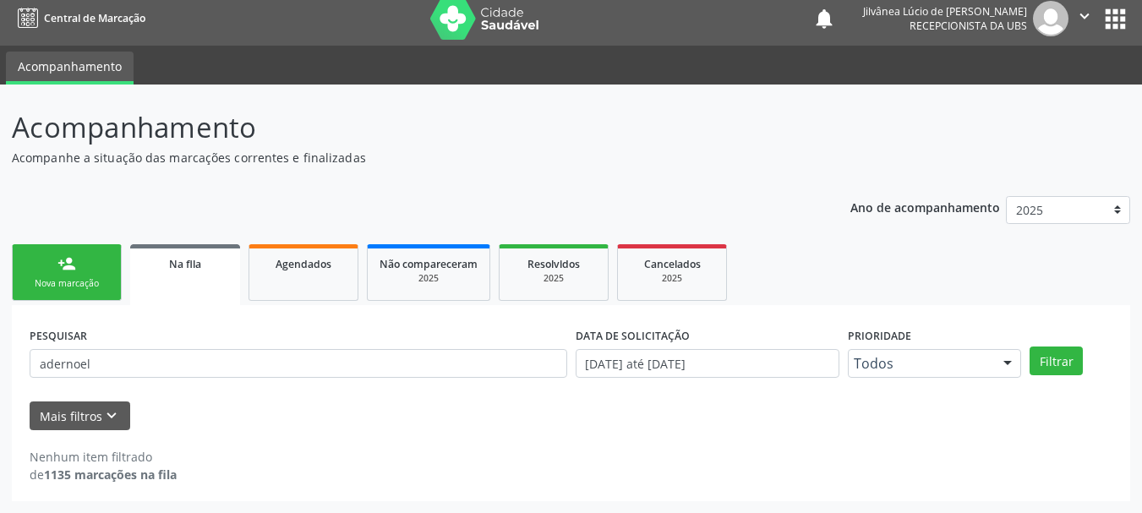
click at [66, 291] on link "person_add Nova marcação" at bounding box center [67, 272] width 110 height 57
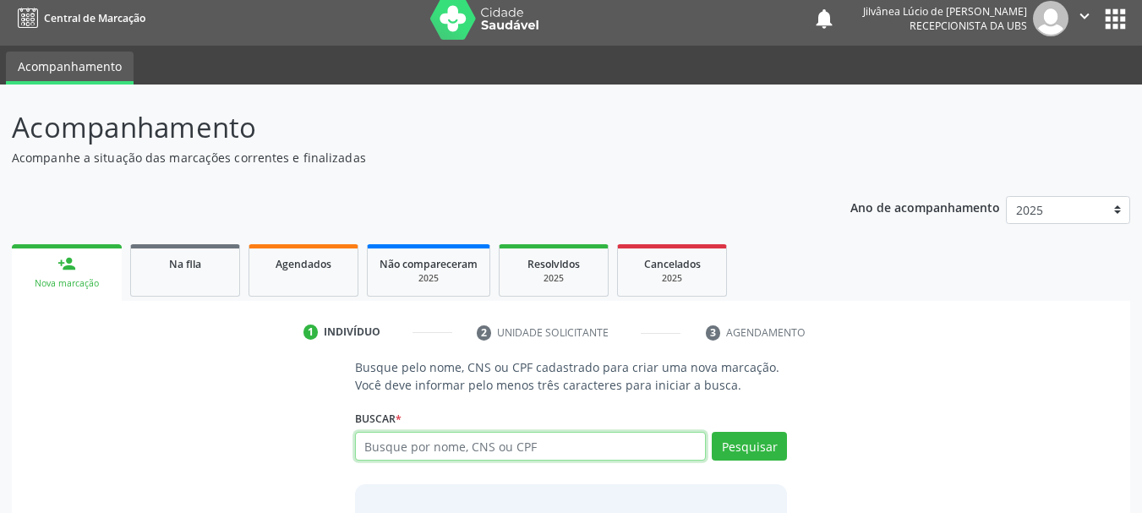
click at [464, 447] on input "text" at bounding box center [531, 446] width 352 height 29
type input "marcelo machado de souza"
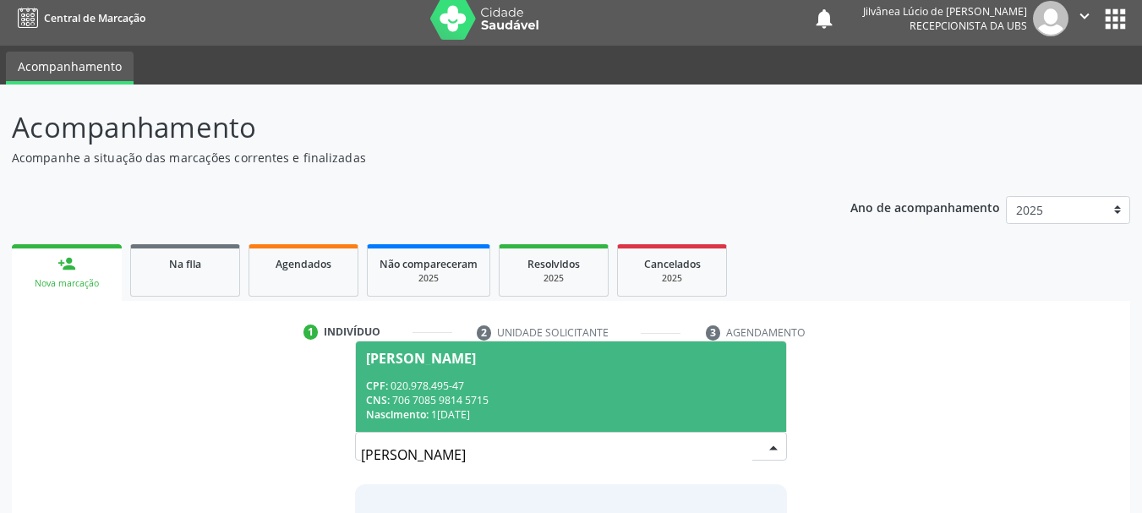
click at [670, 391] on div "CPF: 020.978.495-47" at bounding box center [571, 386] width 411 height 14
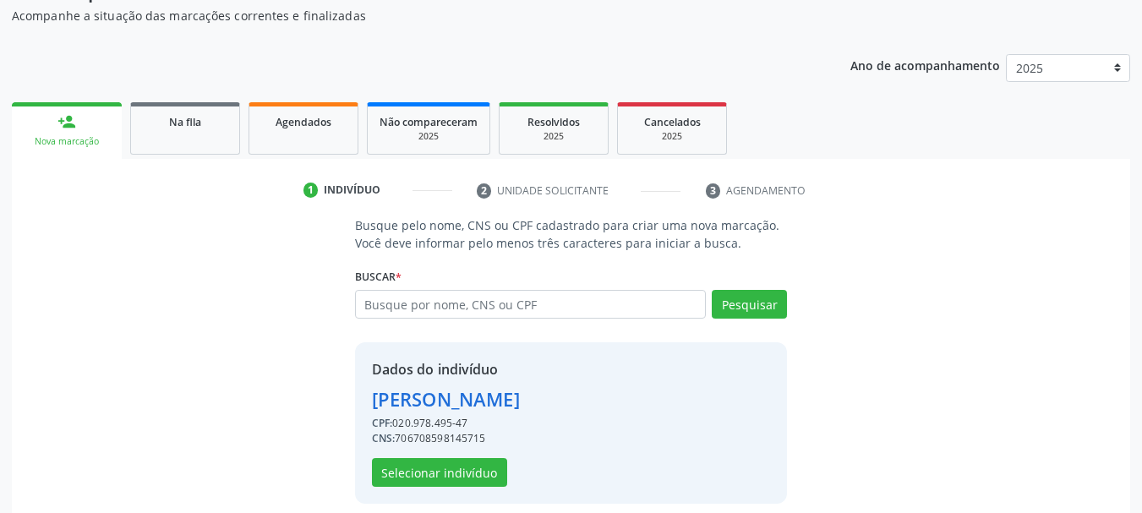
scroll to position [165, 0]
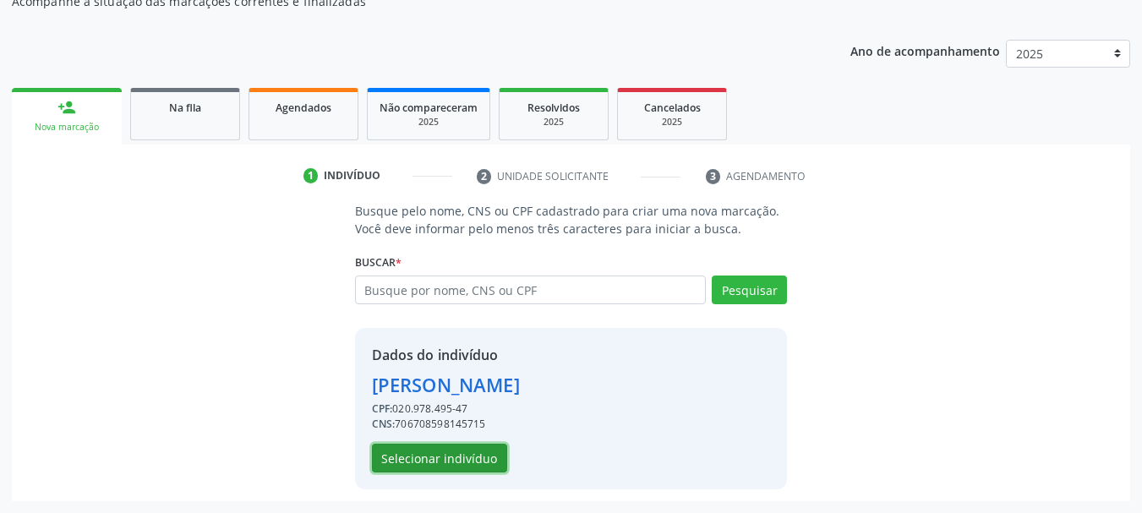
click at [440, 466] on button "Selecionar indivíduo" at bounding box center [439, 458] width 135 height 29
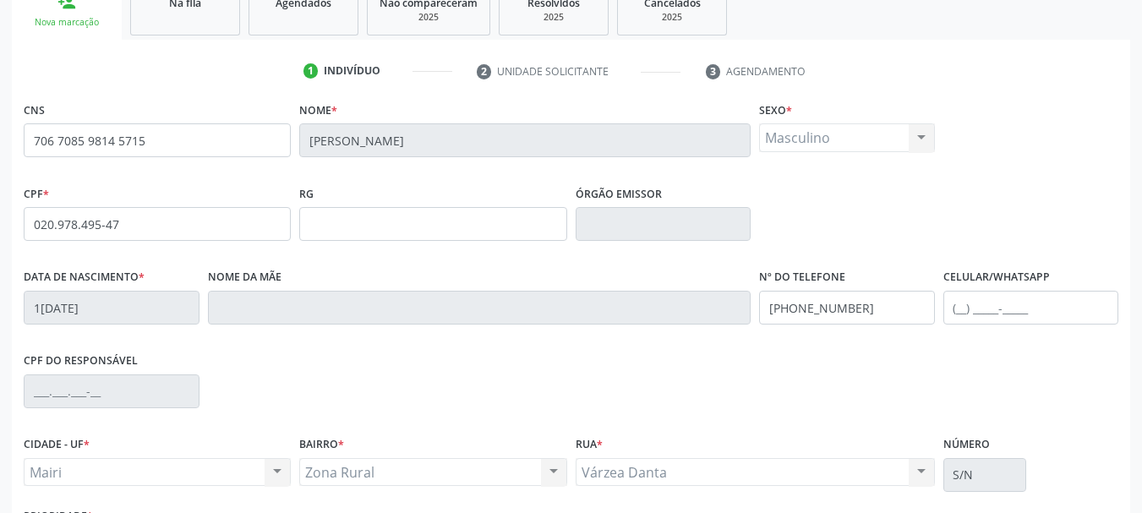
scroll to position [403, 0]
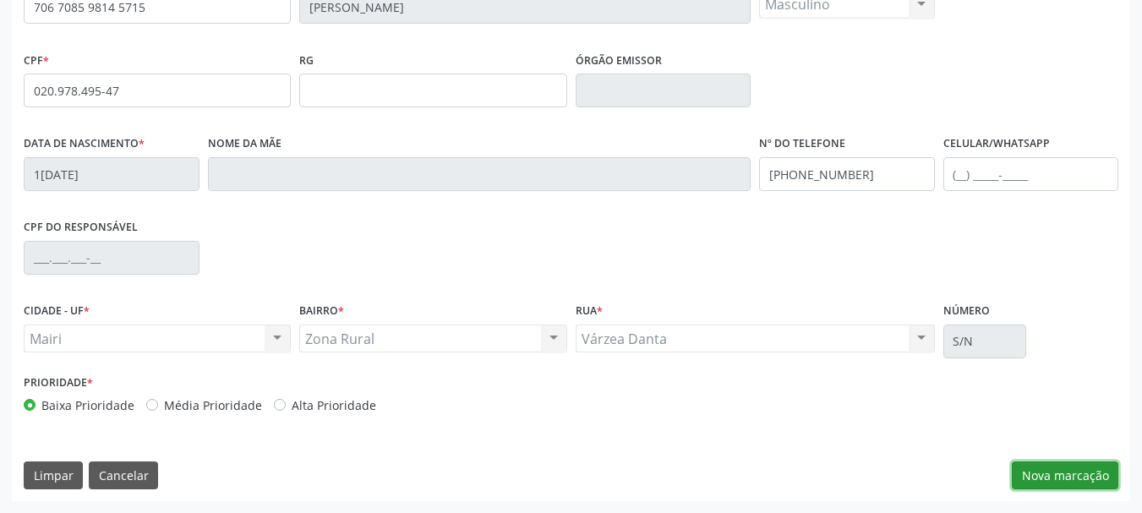
click at [1037, 467] on button "Nova marcação" at bounding box center [1065, 476] width 107 height 29
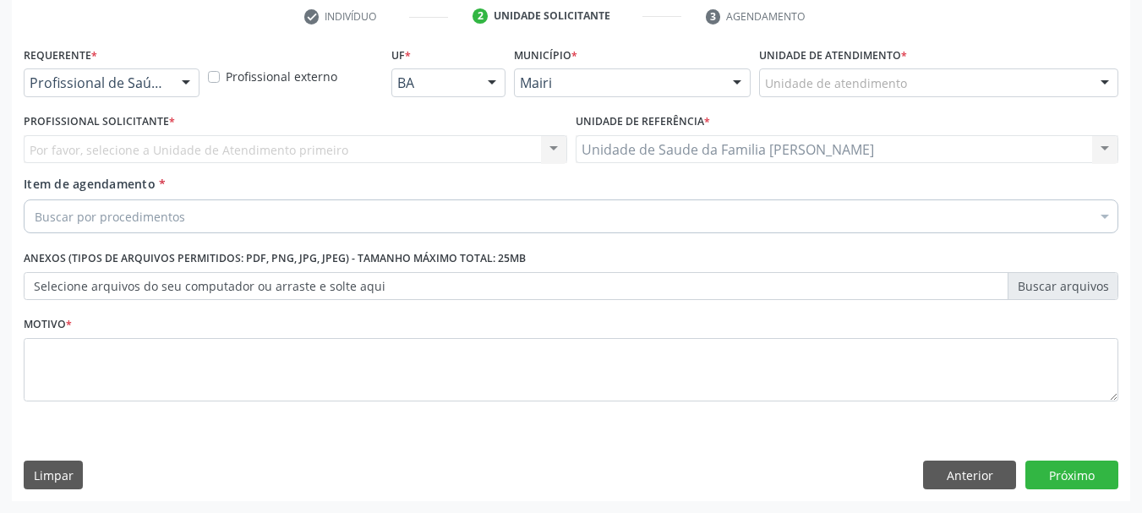
scroll to position [325, 0]
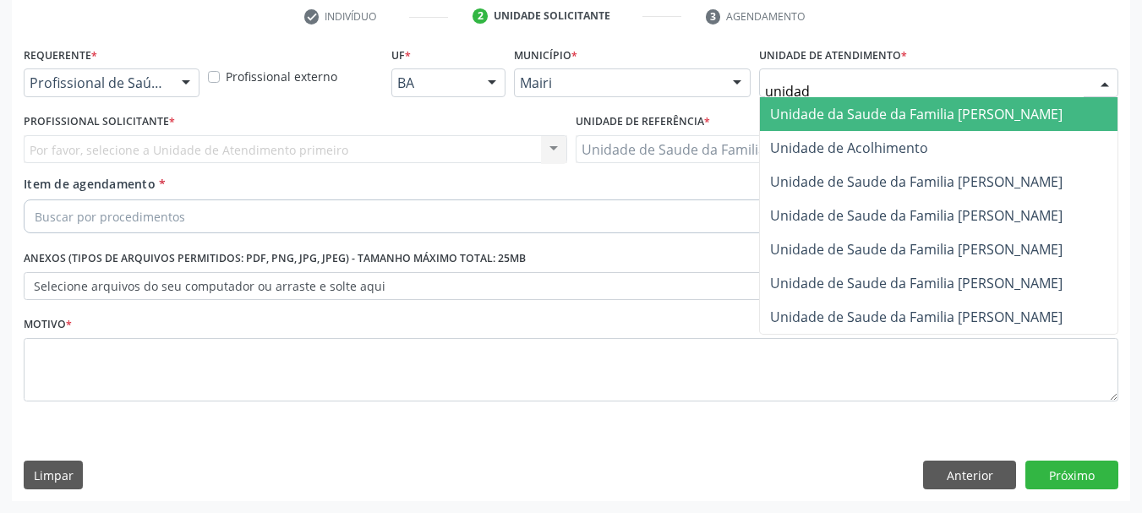
type input "unidade"
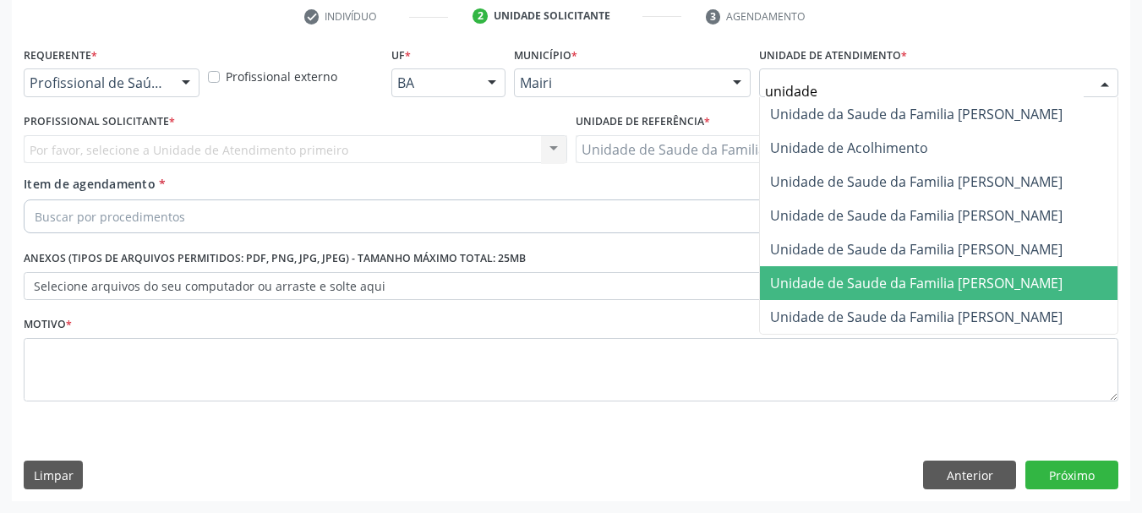
click at [959, 293] on span "Unidade de Saude da Familia [PERSON_NAME]" at bounding box center [939, 283] width 358 height 34
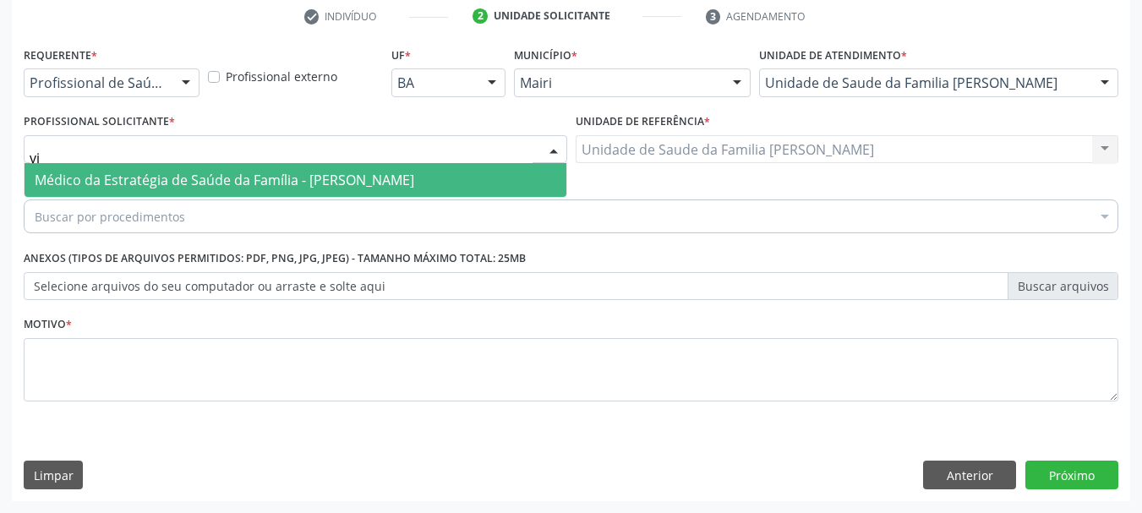
type input "vic"
click at [106, 178] on span "Médico da Estratégia de Saúde da Família - [PERSON_NAME]" at bounding box center [225, 180] width 380 height 19
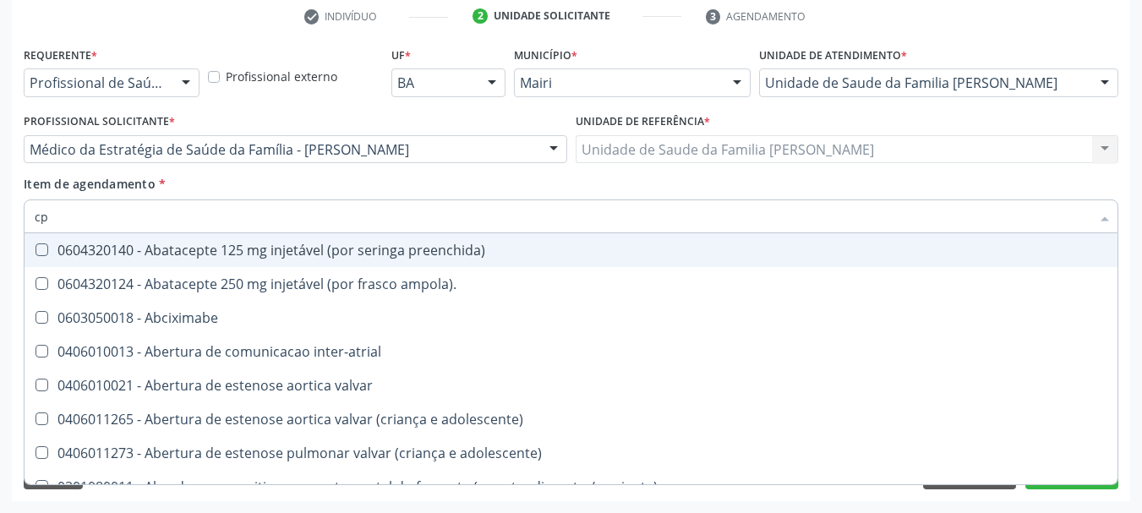
type input "cpk"
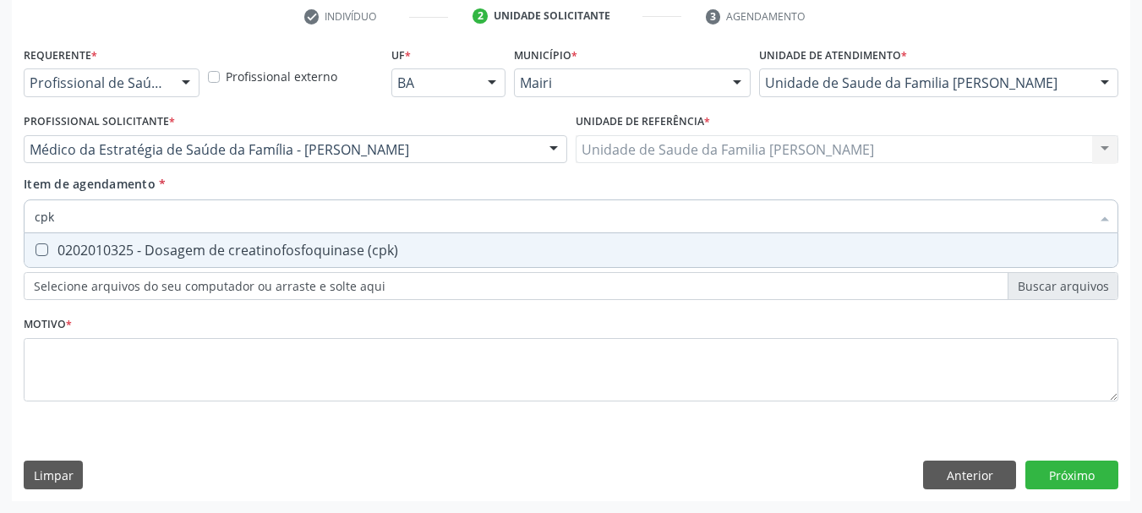
click at [155, 254] on div "0202010325 - Dosagem de creatinofosfoquinase (cpk)" at bounding box center [571, 250] width 1073 height 14
checkbox \(cpk\) "true"
drag, startPoint x: 88, startPoint y: 221, endPoint x: 0, endPoint y: 237, distance: 89.4
click at [0, 237] on div "Acompanhamento Acompanhe a situação das marcações correntes e finalizadas Relat…" at bounding box center [571, 140] width 1142 height 745
type input "f"
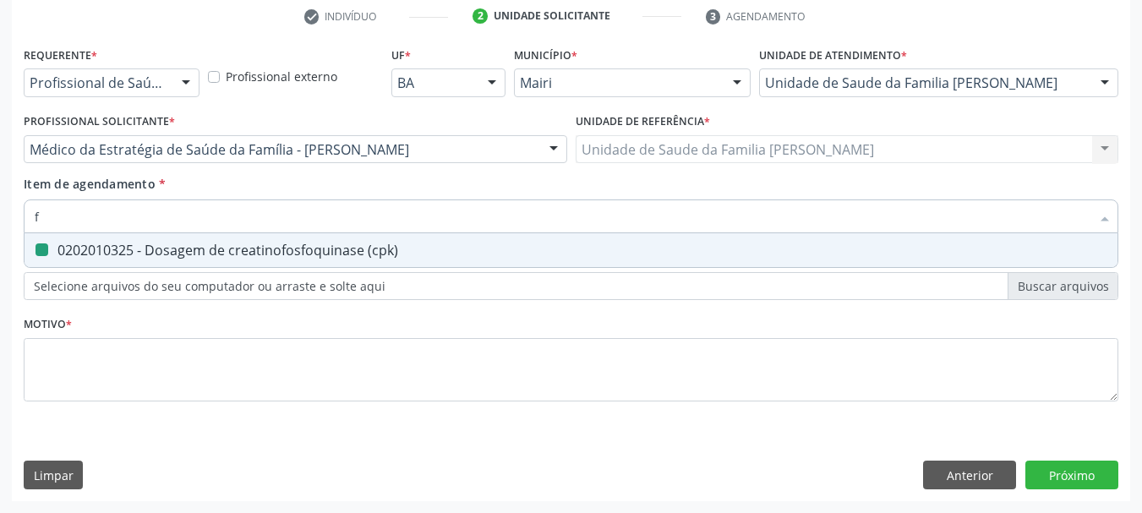
checkbox \(cpk\) "false"
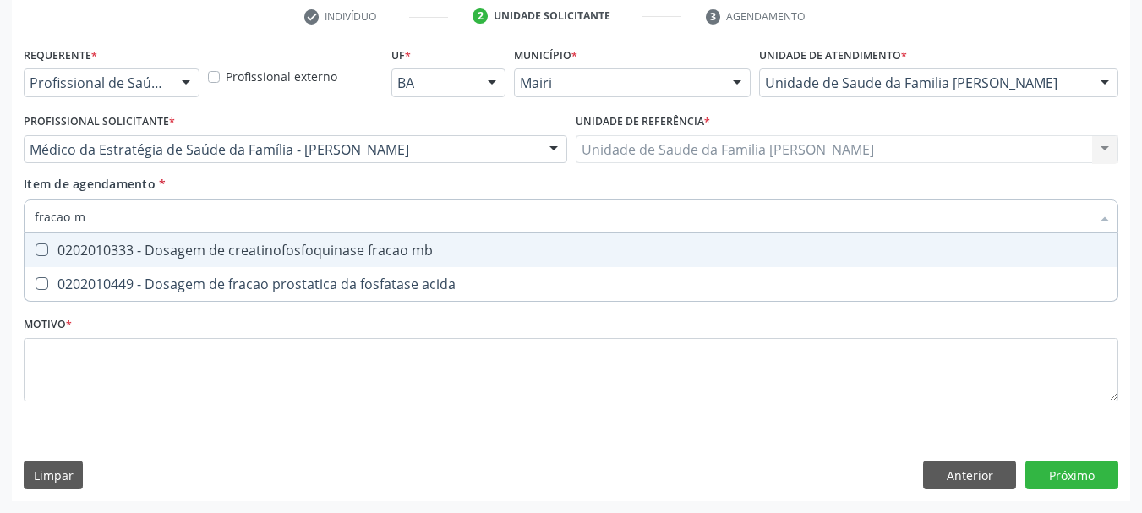
type input "fracao mb"
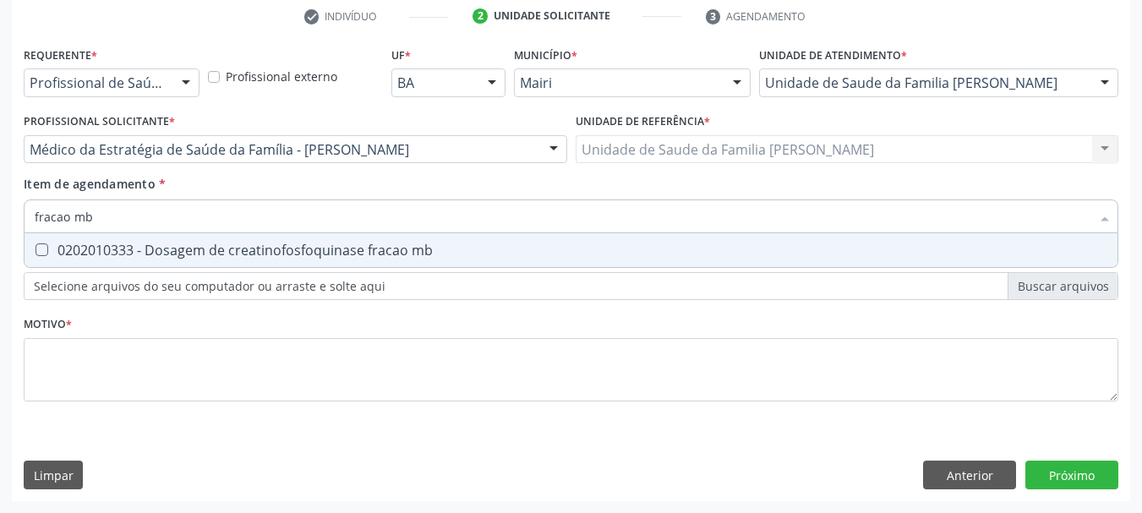
click at [54, 243] on div "0202010333 - Dosagem de creatinofosfoquinase fracao mb" at bounding box center [571, 250] width 1073 height 14
checkbox mb "true"
drag, startPoint x: 107, startPoint y: 219, endPoint x: 0, endPoint y: 229, distance: 107.0
click at [0, 229] on div "Acompanhamento Acompanhe a situação das marcações correntes e finalizadas Relat…" at bounding box center [571, 140] width 1142 height 745
type input "he"
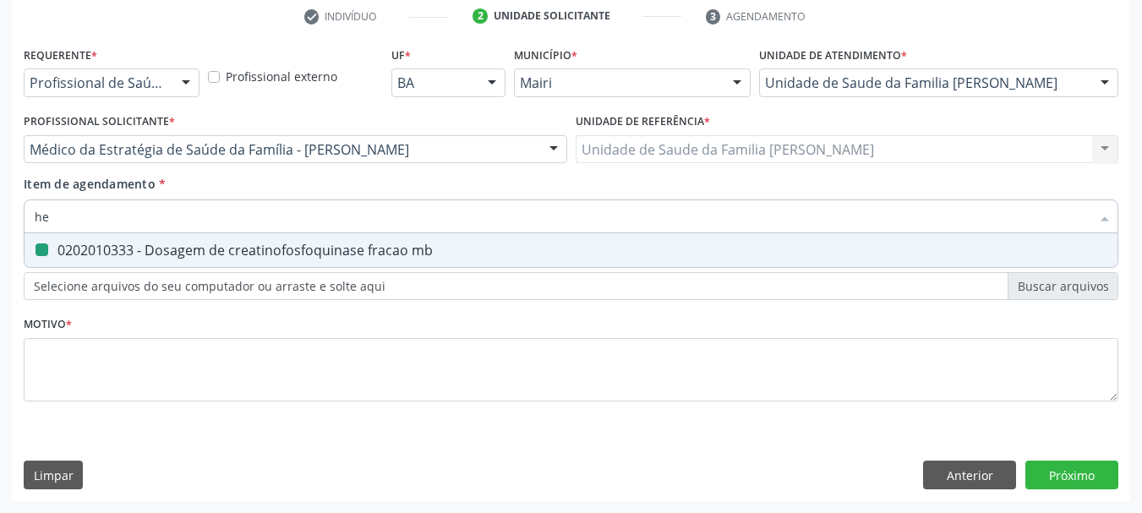
checkbox mb "false"
type input "hemograma"
click at [32, 241] on span "0202020380 - Hemograma completo" at bounding box center [571, 250] width 1093 height 34
checkbox completo "true"
drag, startPoint x: 144, startPoint y: 218, endPoint x: 0, endPoint y: 222, distance: 143.8
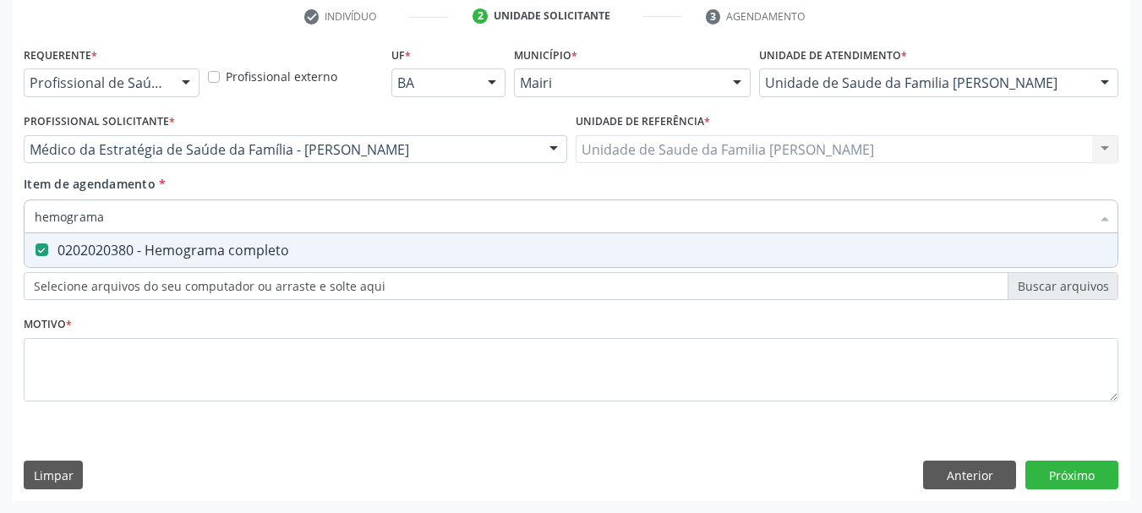
click at [0, 222] on div "Acompanhamento Acompanhe a situação das marcações correntes e finalizadas Relat…" at bounding box center [571, 140] width 1142 height 745
type input "t"
checkbox completo "false"
type input "triglice"
click at [58, 244] on div "0202010678 - Dosagem de triglicerideos" at bounding box center [571, 250] width 1073 height 14
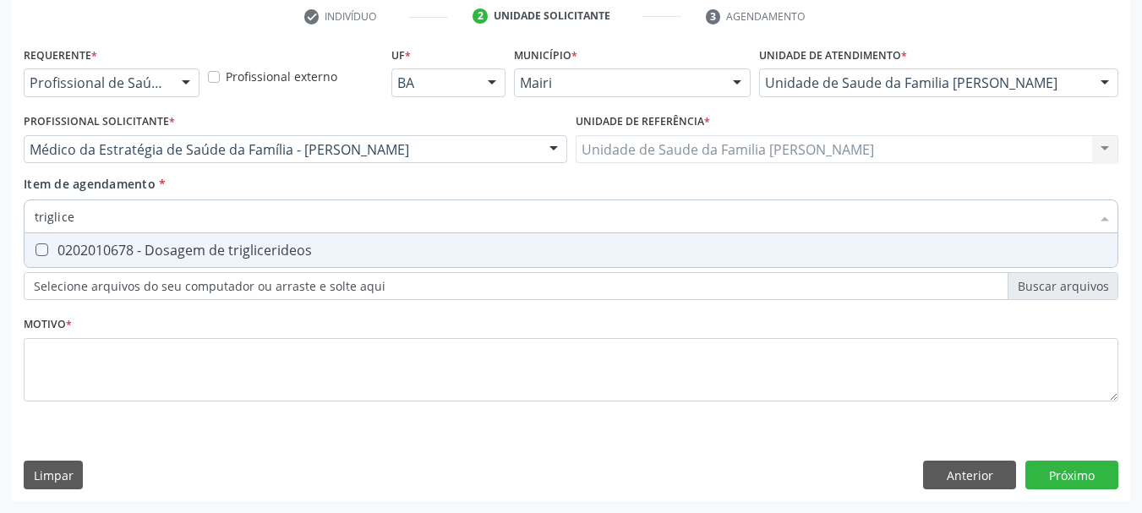
checkbox triglicerideos "true"
drag, startPoint x: 88, startPoint y: 212, endPoint x: 0, endPoint y: 221, distance: 88.3
click at [0, 221] on div "Acompanhamento Acompanhe a situação das marcações correntes e finalizadas Relat…" at bounding box center [571, 140] width 1142 height 745
type input "co"
checkbox triglicerideos "false"
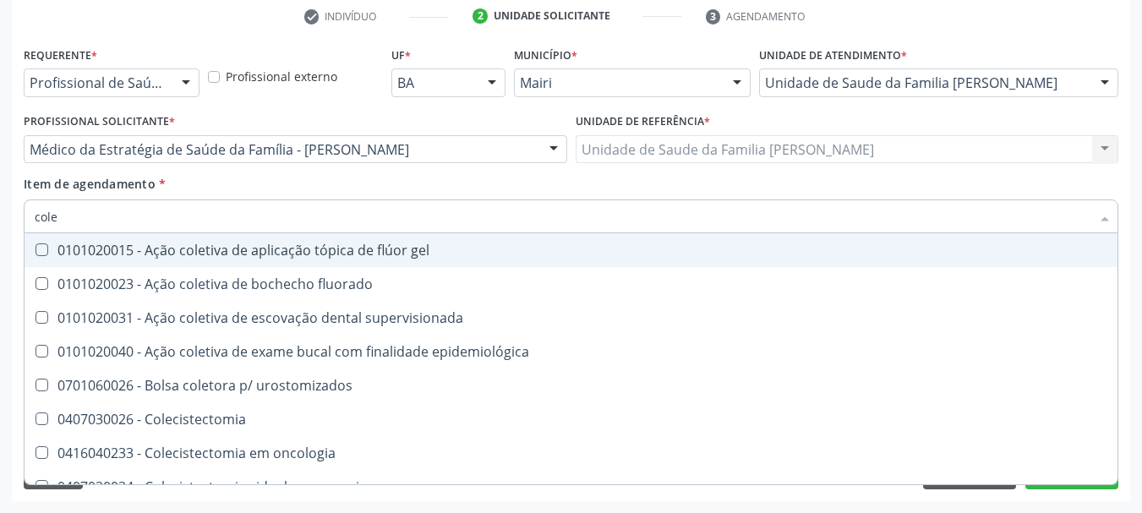
type input "coles"
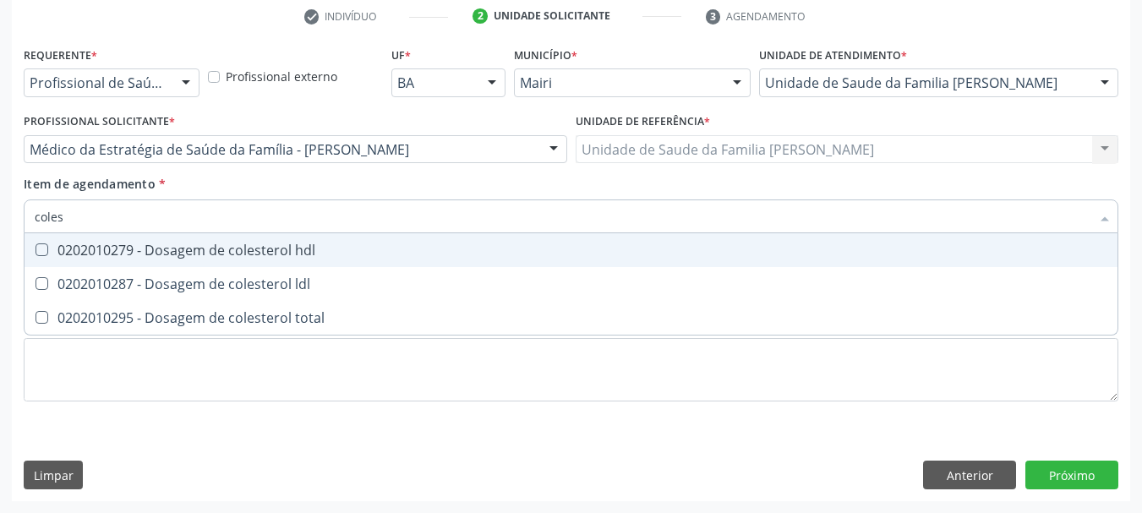
click at [64, 249] on div "0202010279 - Dosagem de colesterol hdl" at bounding box center [571, 250] width 1073 height 14
checkbox hdl "true"
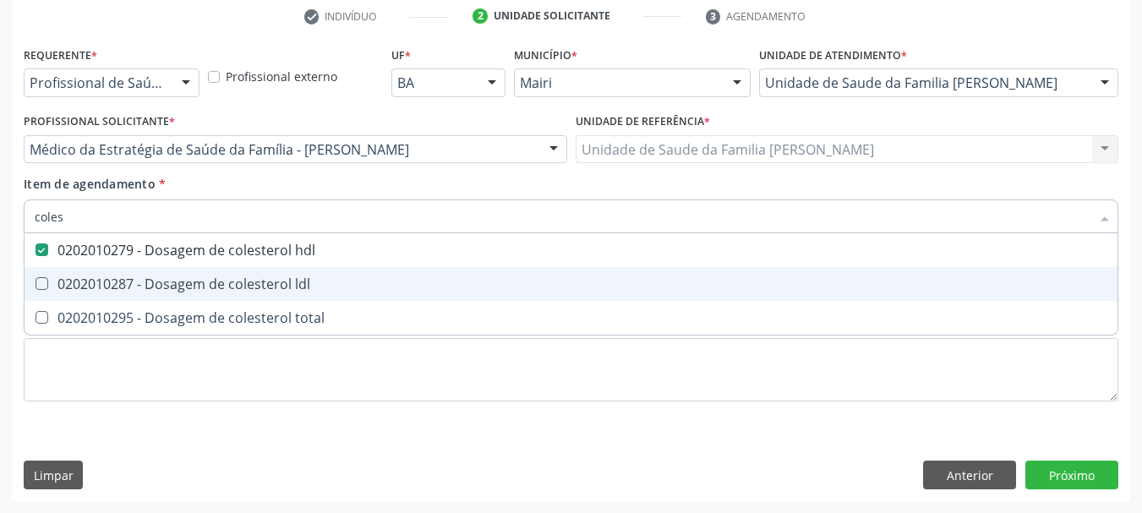
click at [90, 279] on div "0202010287 - Dosagem de colesterol ldl" at bounding box center [571, 284] width 1073 height 14
checkbox ldl "true"
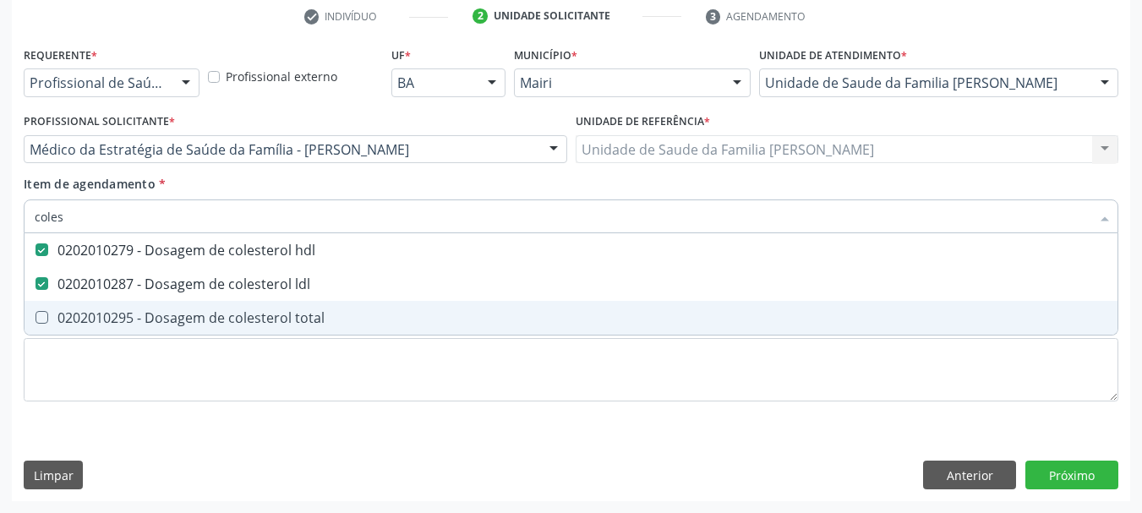
click at [108, 314] on div "0202010295 - Dosagem de colesterol total" at bounding box center [571, 318] width 1073 height 14
checkbox total "true"
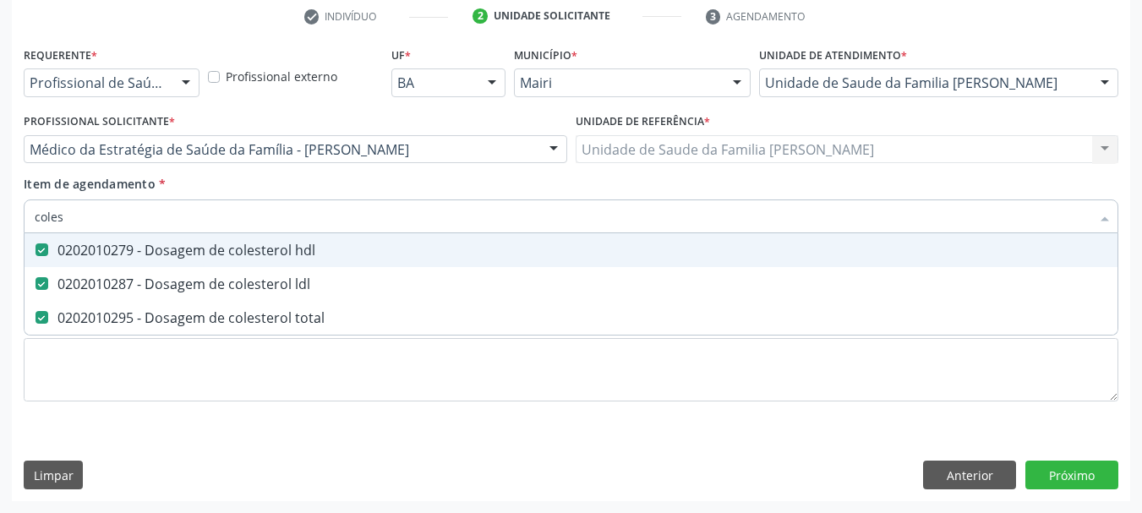
drag, startPoint x: 74, startPoint y: 218, endPoint x: 4, endPoint y: 226, distance: 69.7
click at [4, 226] on div "Acompanhamento Acompanhe a situação das marcações correntes e finalizadas Relat…" at bounding box center [571, 140] width 1142 height 745
type input "t"
checkbox hdl "false"
checkbox ldl "false"
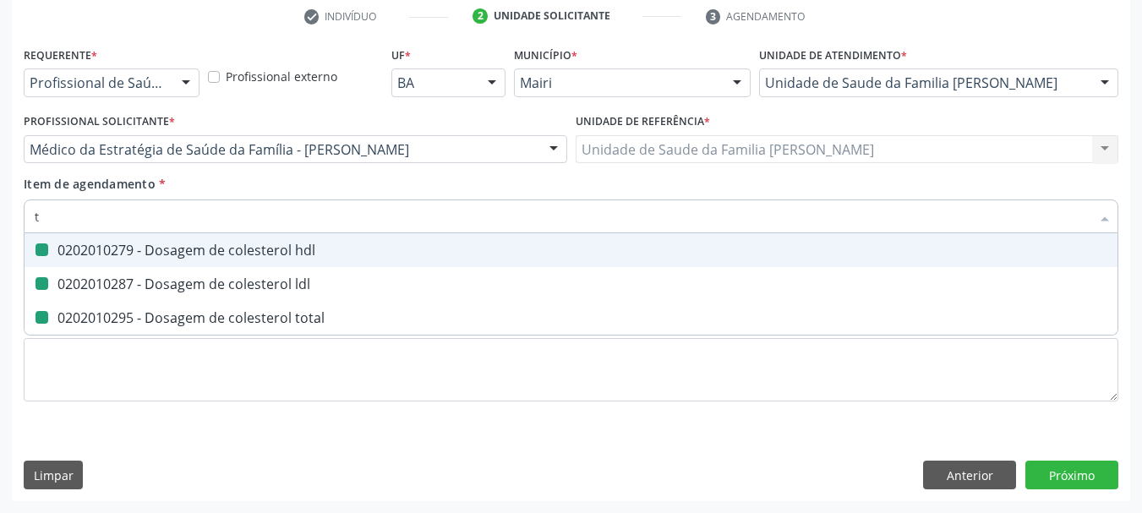
checkbox total "false"
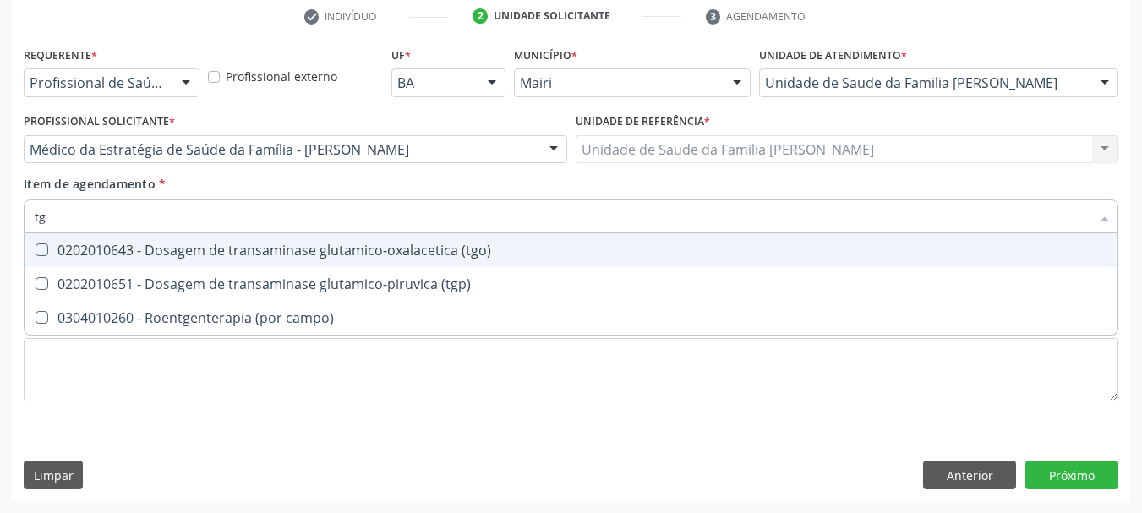
type input "tgo"
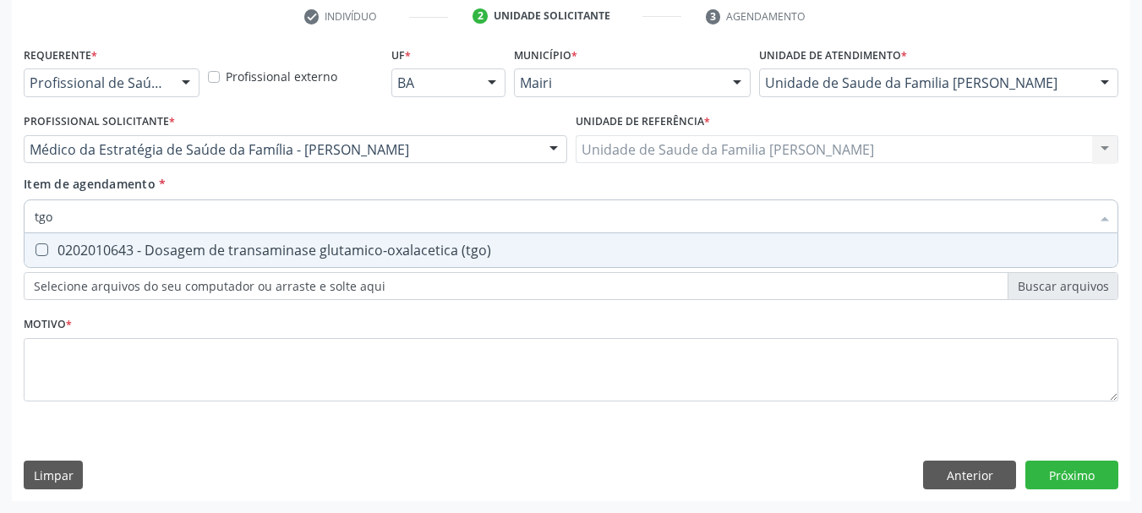
click at [70, 249] on div "0202010643 - Dosagem de transaminase glutamico-oxalacetica (tgo)" at bounding box center [571, 250] width 1073 height 14
checkbox \(tgo\) "true"
drag, startPoint x: 53, startPoint y: 226, endPoint x: 14, endPoint y: 225, distance: 39.7
click at [14, 225] on div "Requerente * Profissional de Saúde Profissional de Saúde Paciente Nenhum result…" at bounding box center [571, 271] width 1118 height 459
type input "tg"
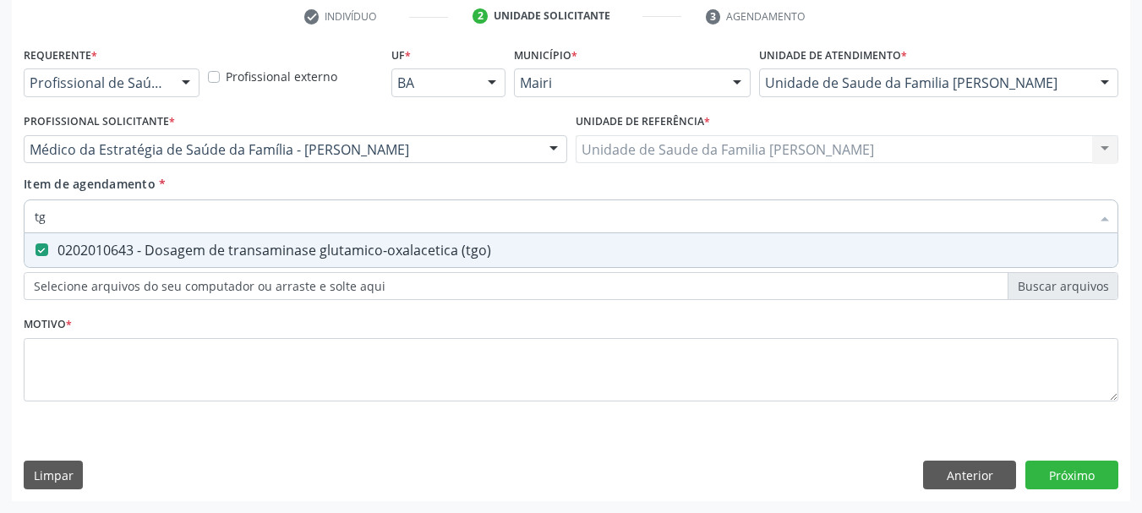
checkbox \(tgo\) "true"
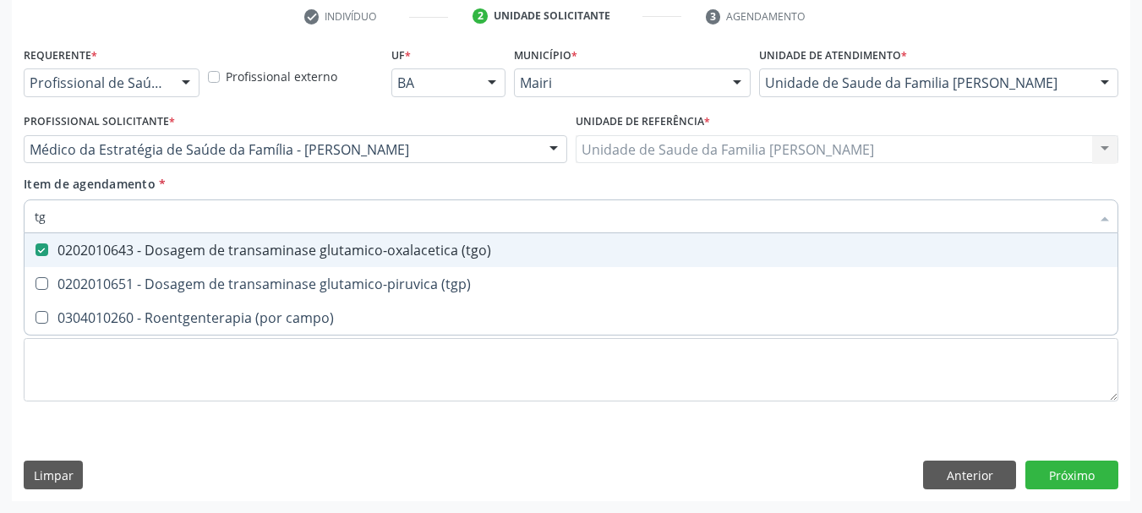
type input "tgp"
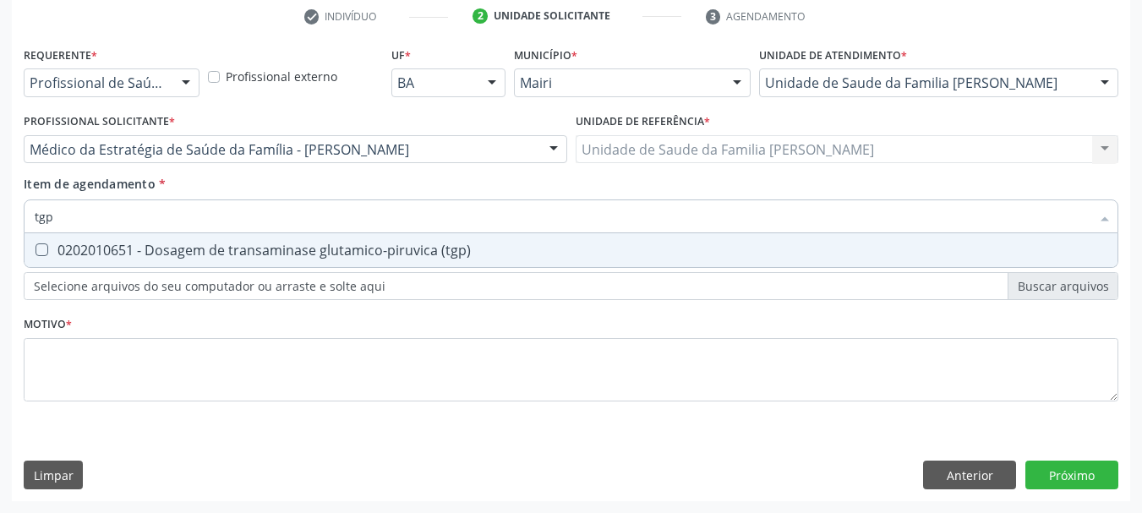
click at [41, 242] on span "0202010651 - Dosagem de transaminase glutamico-piruvica (tgp)" at bounding box center [571, 250] width 1093 height 34
checkbox \(tgp\) "true"
drag, startPoint x: 25, startPoint y: 219, endPoint x: 0, endPoint y: 220, distance: 24.5
click at [21, 220] on div "Item de agendamento * tgp Desfazer seleção 0202010651 - Dosagem de transaminase…" at bounding box center [570, 207] width 1103 height 65
type input "h"
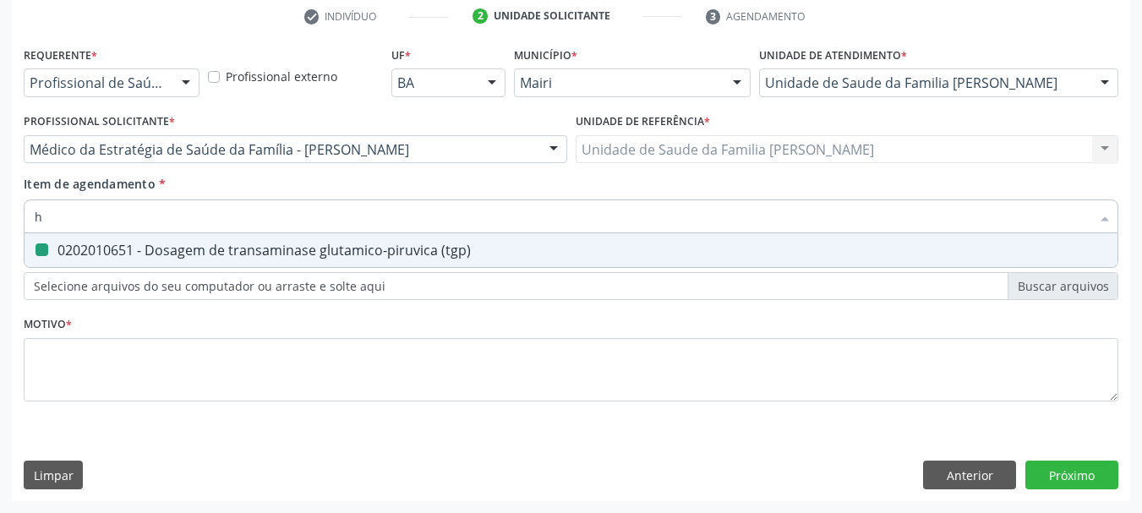
checkbox \(tgp\) "false"
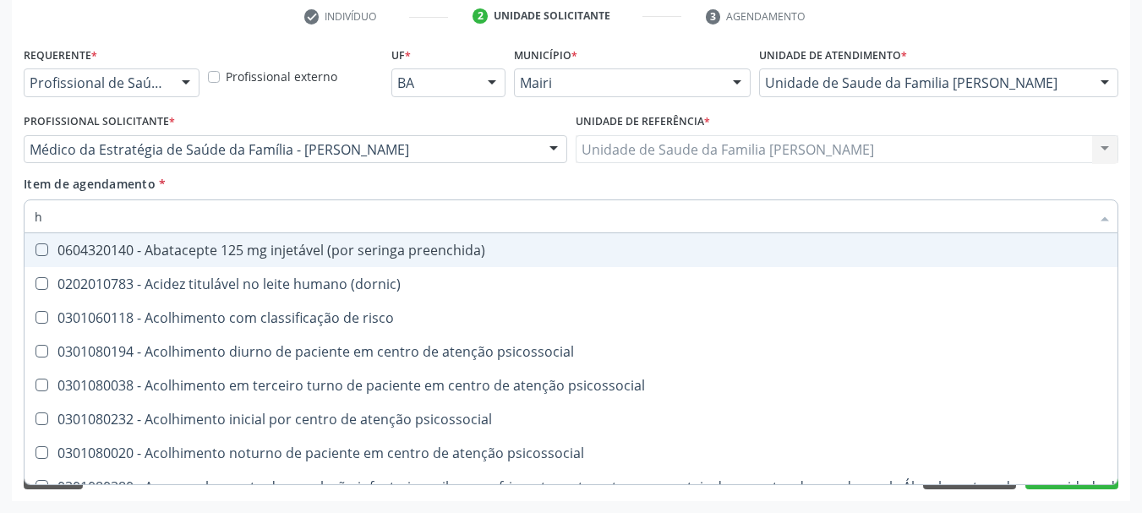
type input "ha"
checkbox hdl "false"
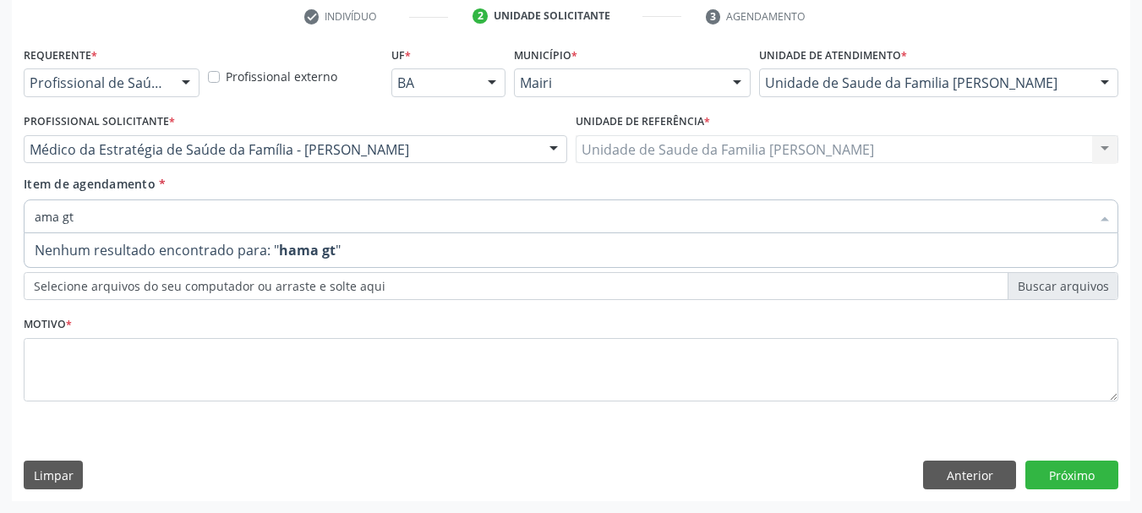
type input "gama gt"
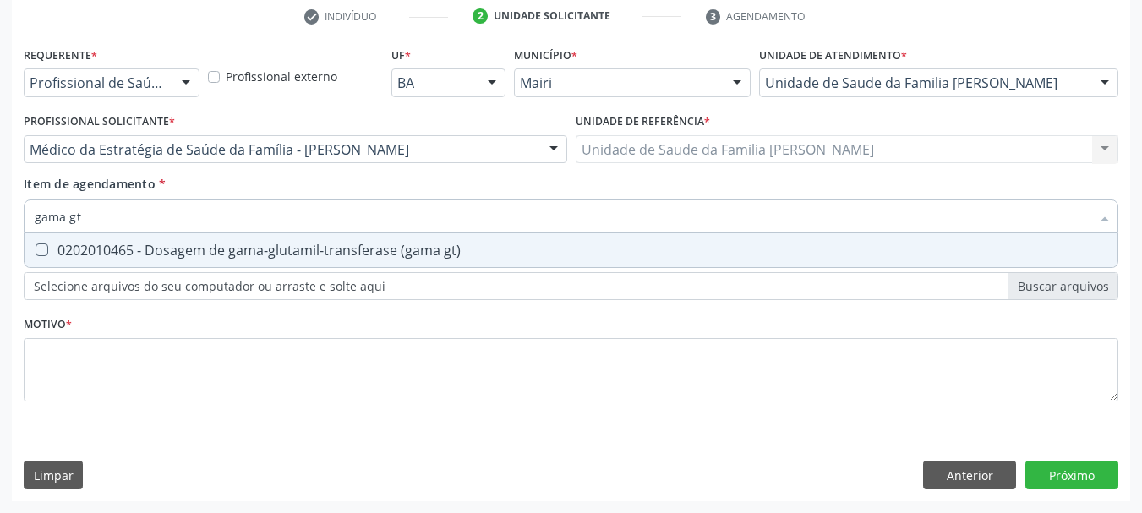
click at [78, 239] on span "0202010465 - Dosagem de gama-glutamil-transferase (gama gt)" at bounding box center [571, 250] width 1093 height 34
checkbox gt\) "true"
drag, startPoint x: 88, startPoint y: 213, endPoint x: 6, endPoint y: 209, distance: 82.1
click at [7, 214] on div "Acompanhamento Acompanhe a situação das marcações correntes e finalizadas Relat…" at bounding box center [571, 140] width 1142 height 745
type input "so"
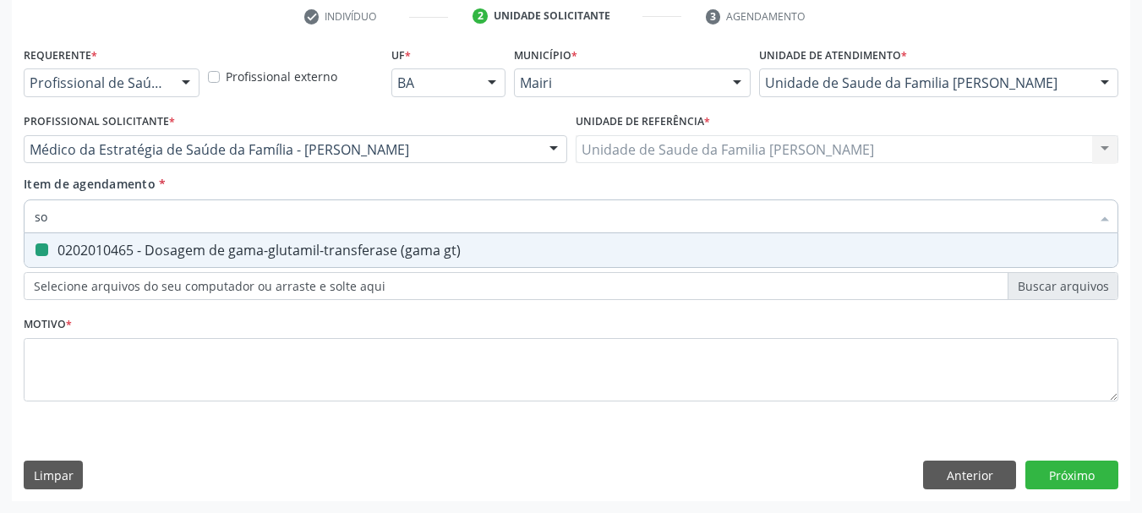
checkbox gt\) "false"
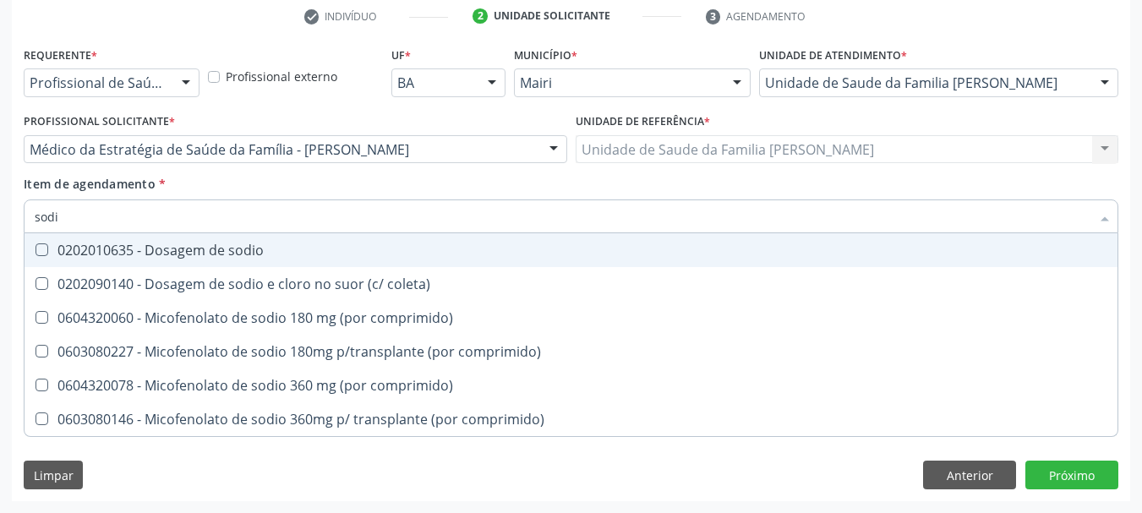
type input "sodio"
click at [42, 250] on sodio at bounding box center [42, 249] width 13 height 13
click at [36, 250] on sodio "checkbox" at bounding box center [30, 249] width 11 height 11
checkbox sodio "true"
drag, startPoint x: 35, startPoint y: 232, endPoint x: 0, endPoint y: 238, distance: 35.3
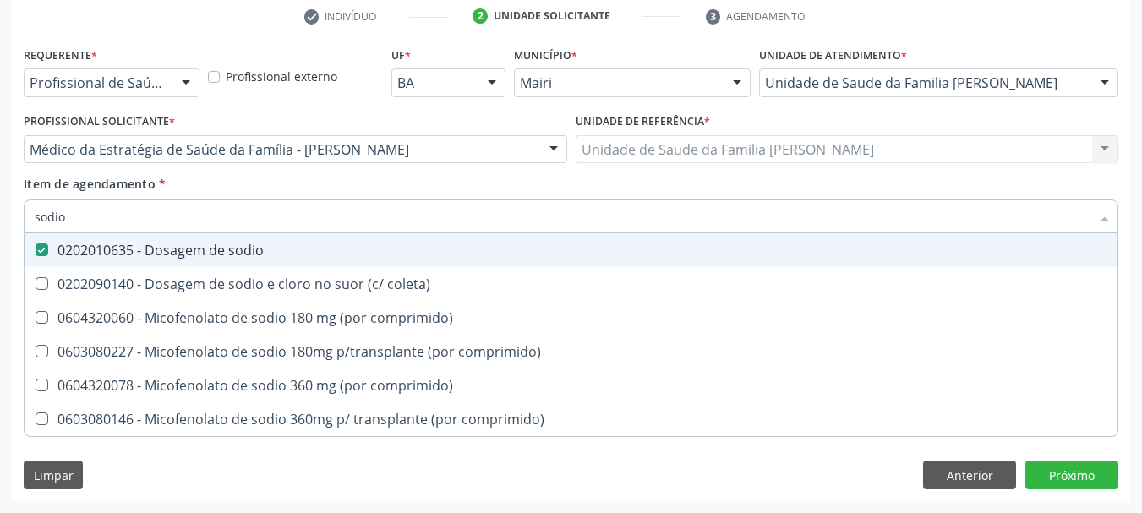
click at [0, 238] on div "Acompanhamento Acompanhe a situação das marcações correntes e finalizadas Relat…" at bounding box center [571, 140] width 1142 height 745
type input "pot"
checkbox sodio "false"
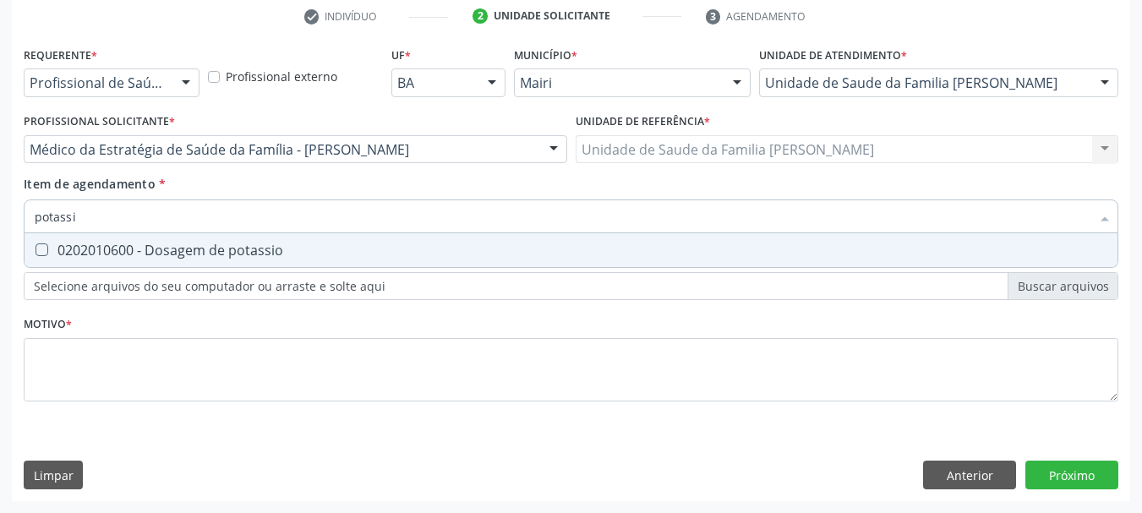
type input "potassio"
click at [75, 247] on div "0202010600 - Dosagem de potassio" at bounding box center [571, 250] width 1073 height 14
checkbox potassio "true"
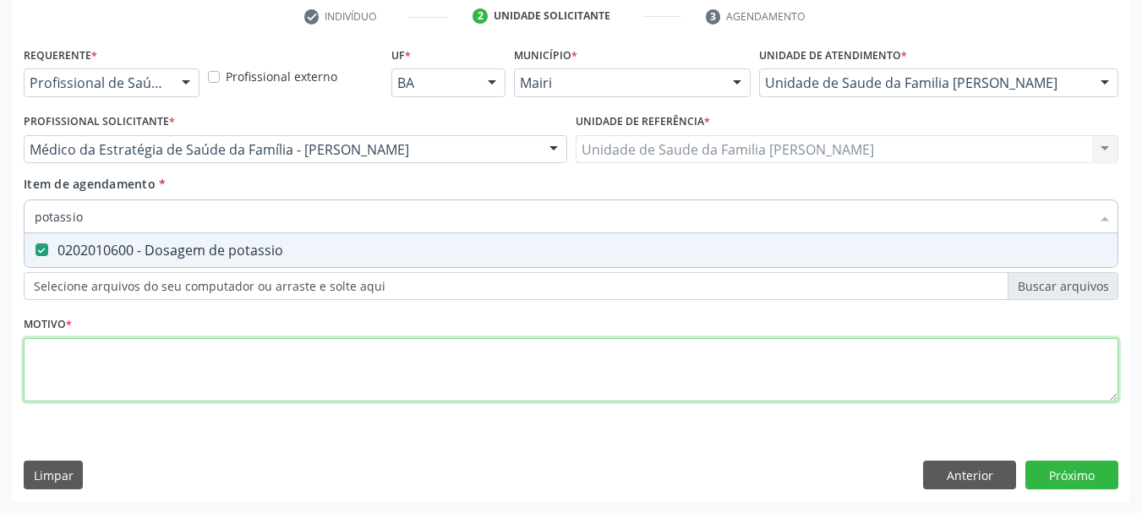
click at [123, 354] on div "Requerente * Profissional de Saúde Profissional de Saúde Paciente Nenhum result…" at bounding box center [571, 233] width 1095 height 383
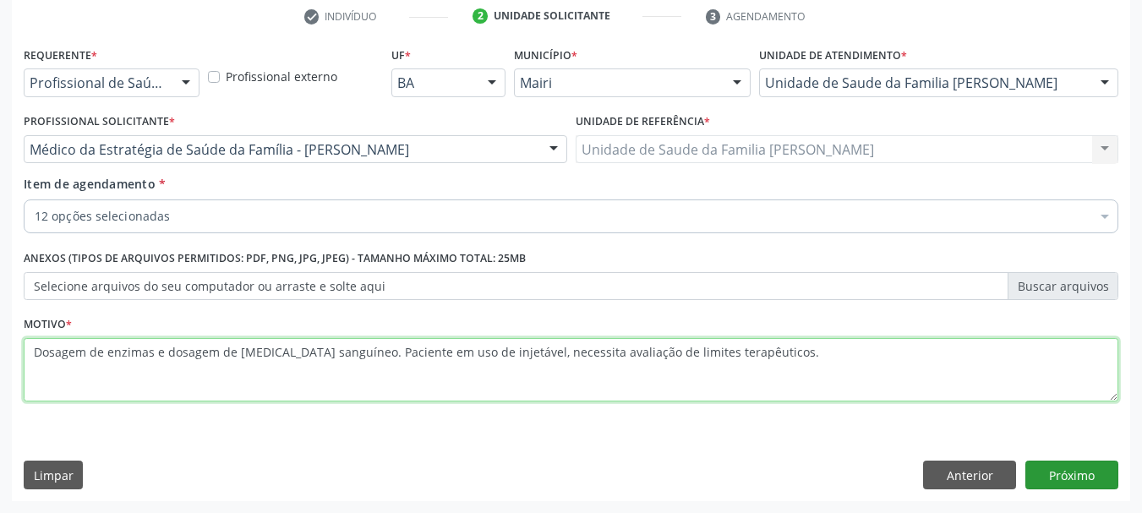
type textarea "Dosagem de enzimas e dosagem de haloperidol sanguíneo. Paciente em uso de injet…"
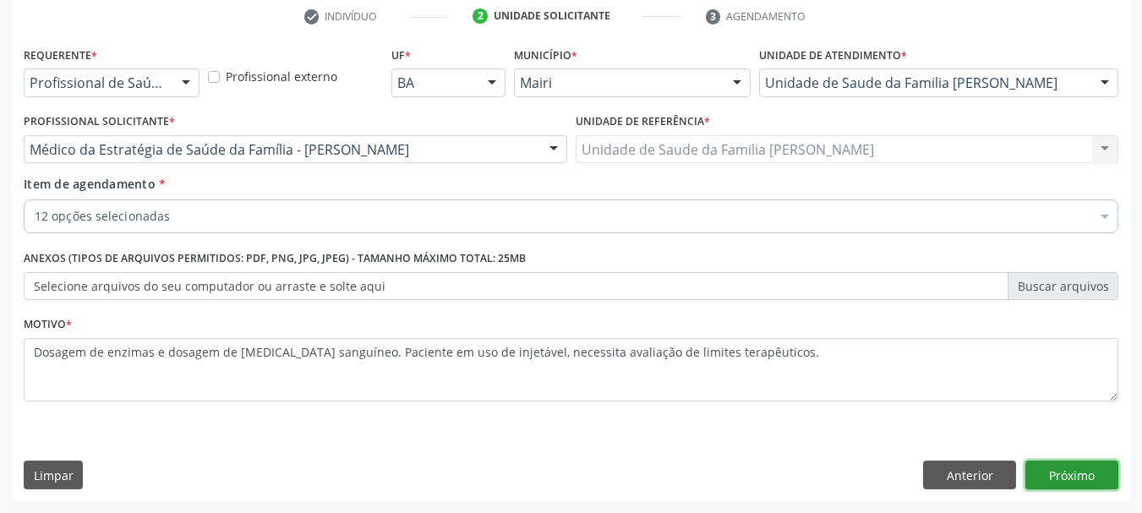
click at [1080, 466] on button "Próximo" at bounding box center [1071, 475] width 93 height 29
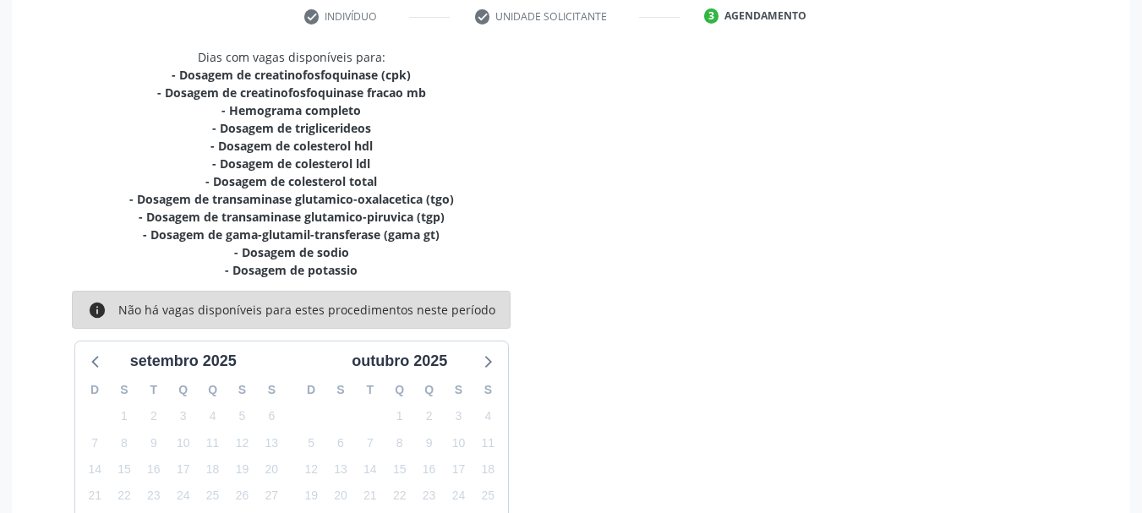
scroll to position [467, 0]
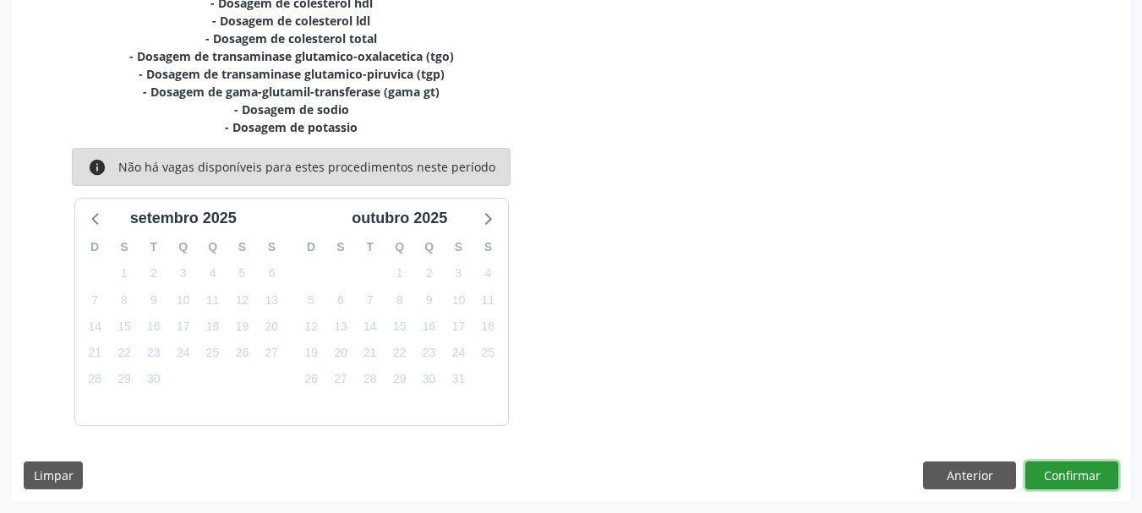
click at [1057, 485] on button "Confirmar" at bounding box center [1071, 476] width 93 height 29
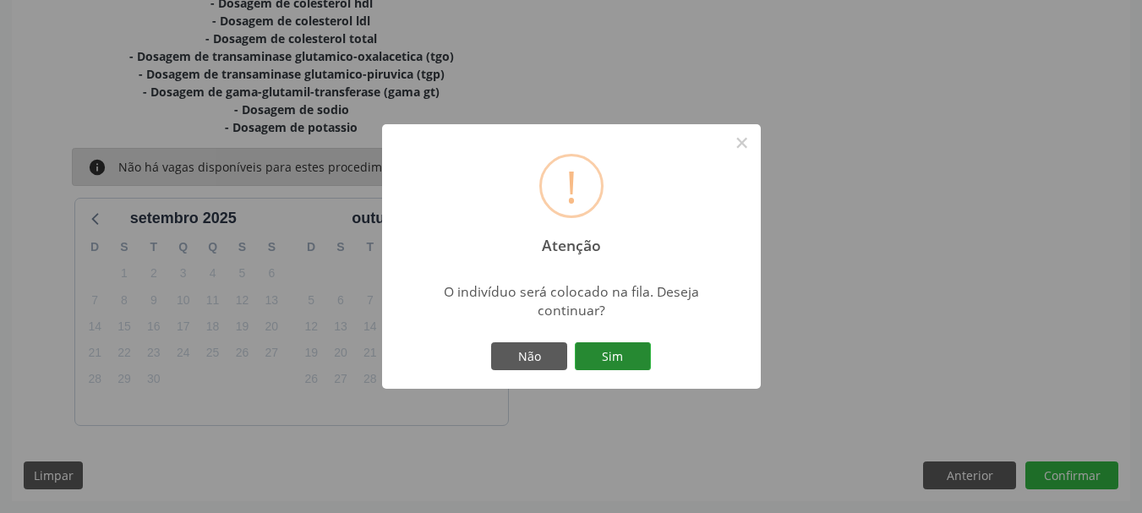
click at [621, 362] on button "Sim" at bounding box center [613, 356] width 76 height 29
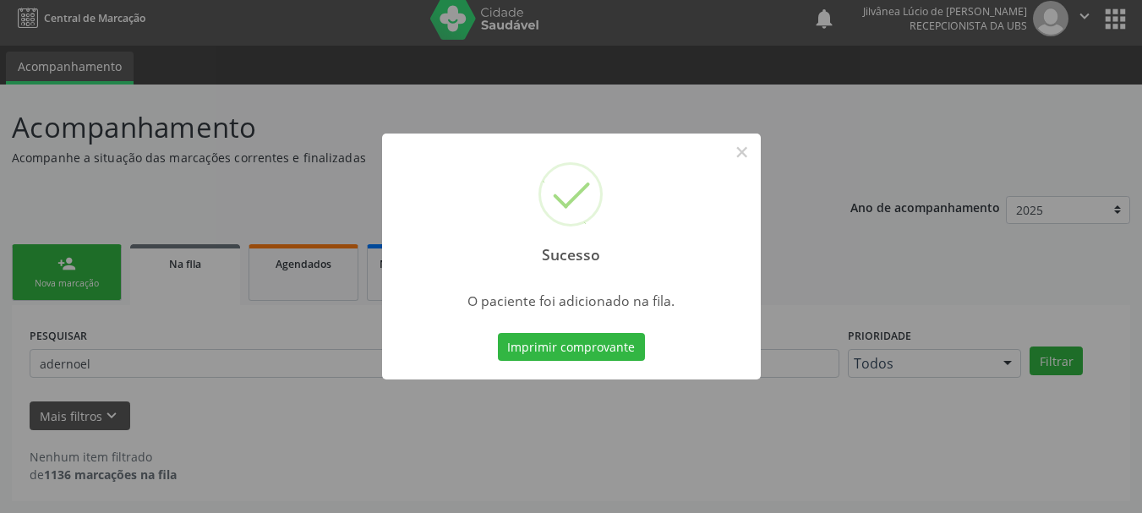
scroll to position [8, 0]
click at [626, 358] on button "Imprimir comprovante" at bounding box center [571, 347] width 147 height 29
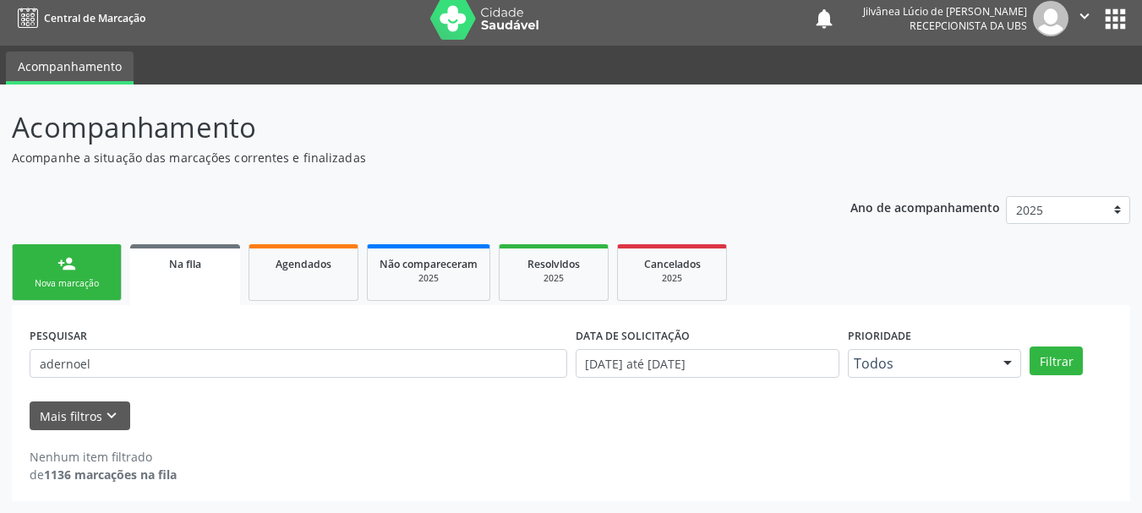
click at [85, 286] on div "Nova marcação" at bounding box center [67, 283] width 85 height 13
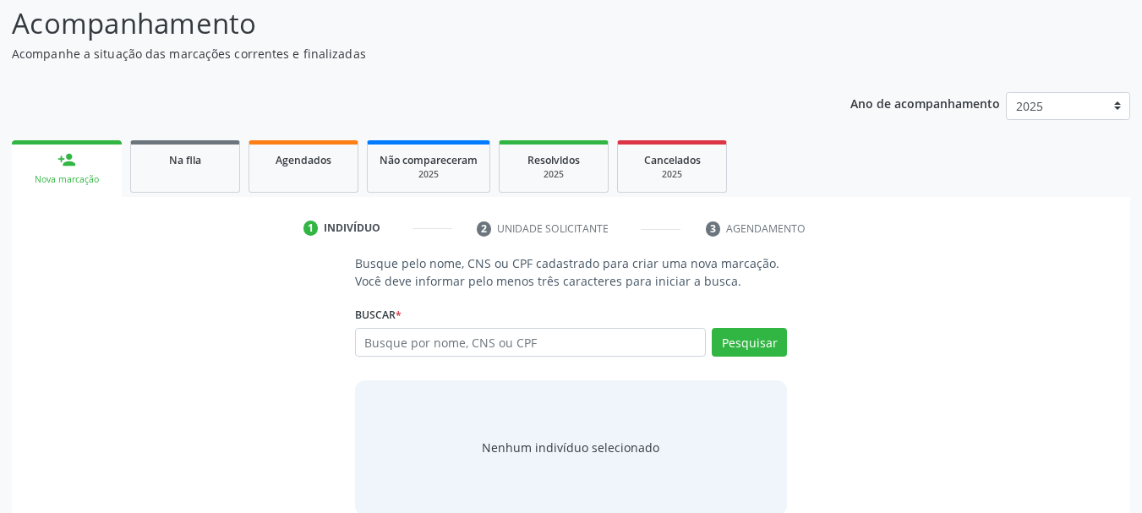
scroll to position [139, 0]
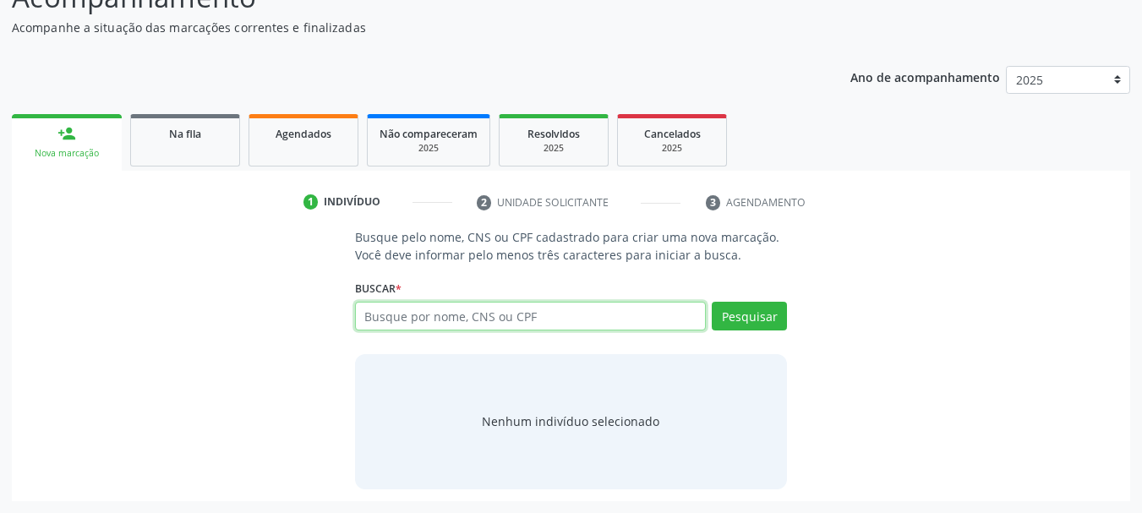
click at [445, 320] on input "text" at bounding box center [531, 316] width 352 height 29
click at [446, 320] on input "text" at bounding box center [531, 316] width 352 height 29
type input "ediene ferreira santana"
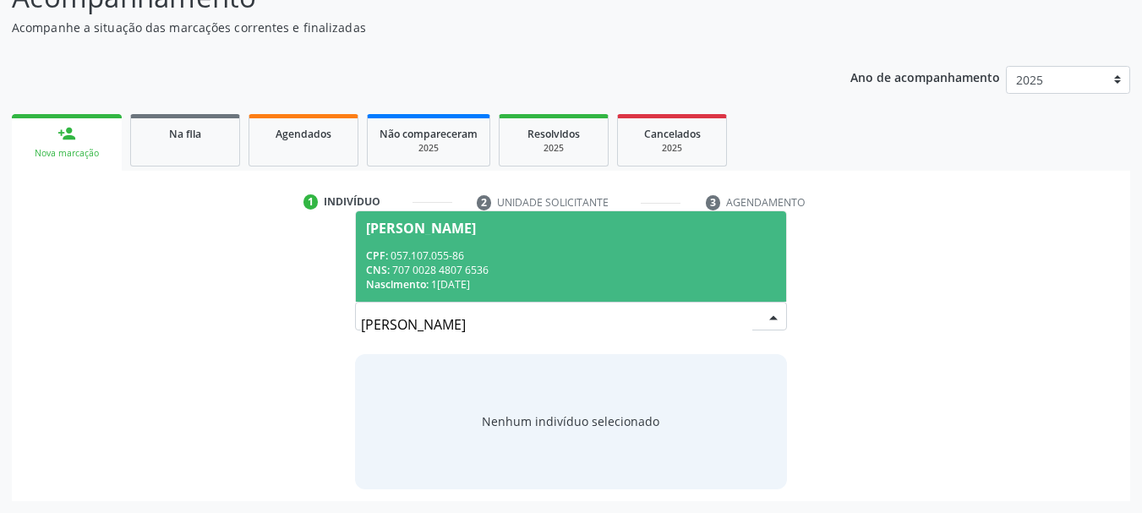
click at [518, 280] on div "Nascimento: 13/03/1990" at bounding box center [571, 284] width 411 height 14
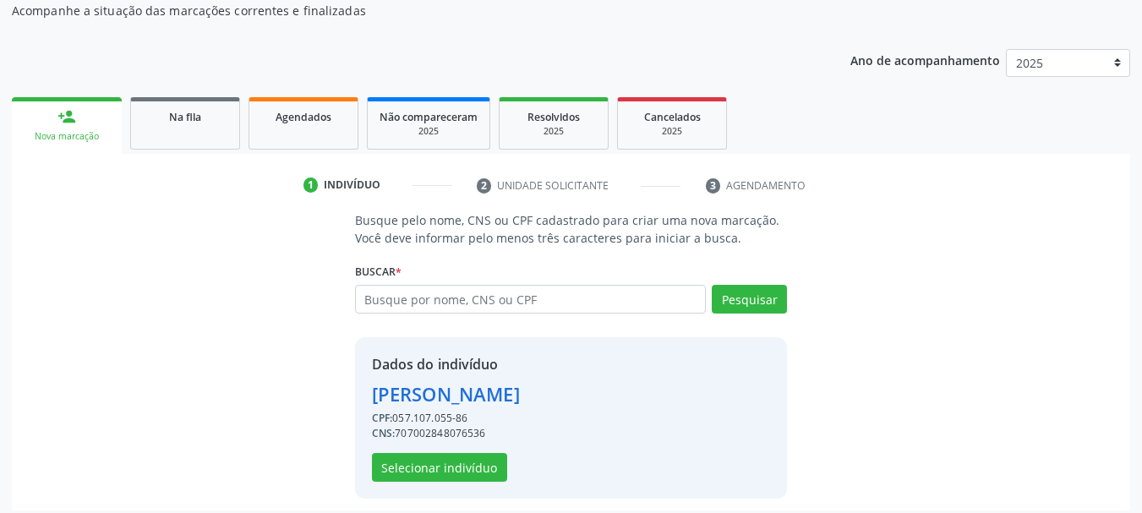
scroll to position [165, 0]
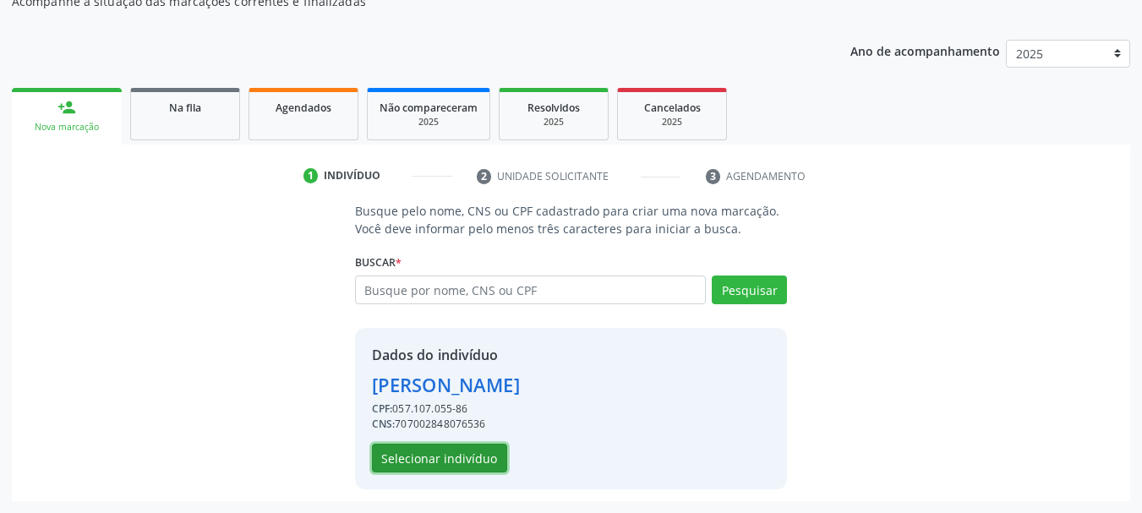
click at [436, 458] on button "Selecionar indivíduo" at bounding box center [439, 458] width 135 height 29
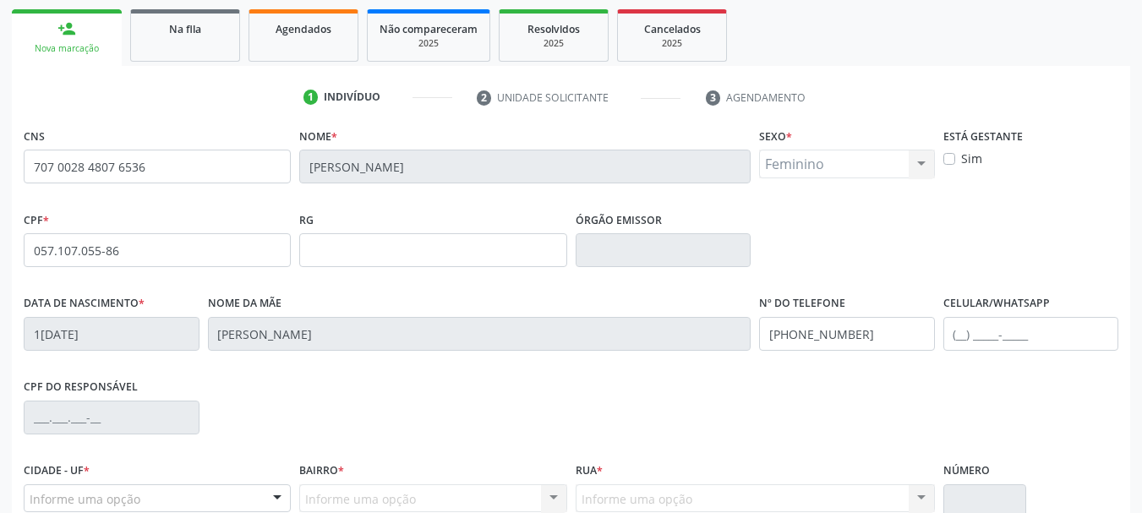
scroll to position [403, 0]
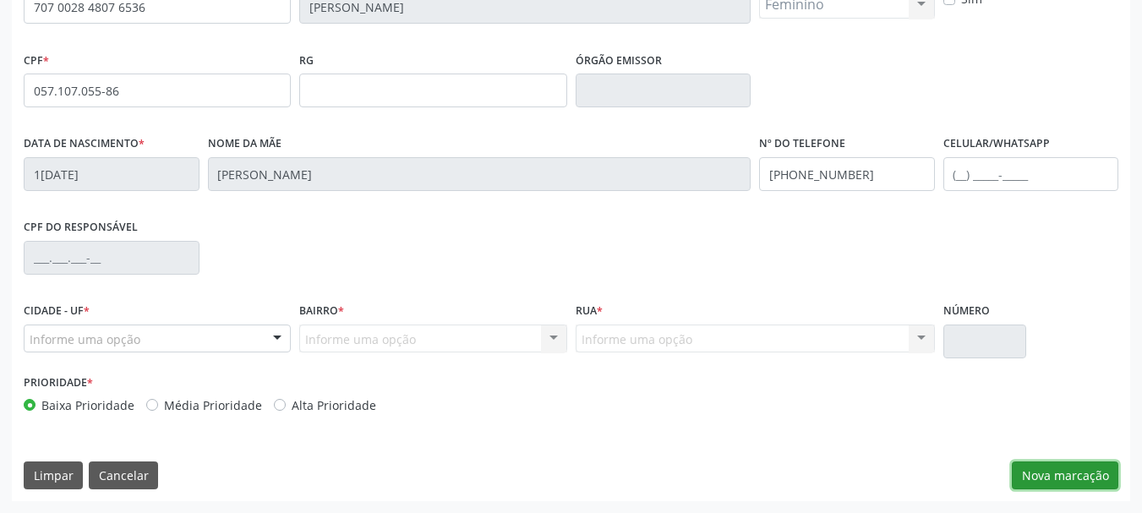
click at [1028, 483] on button "Nova marcação" at bounding box center [1065, 476] width 107 height 29
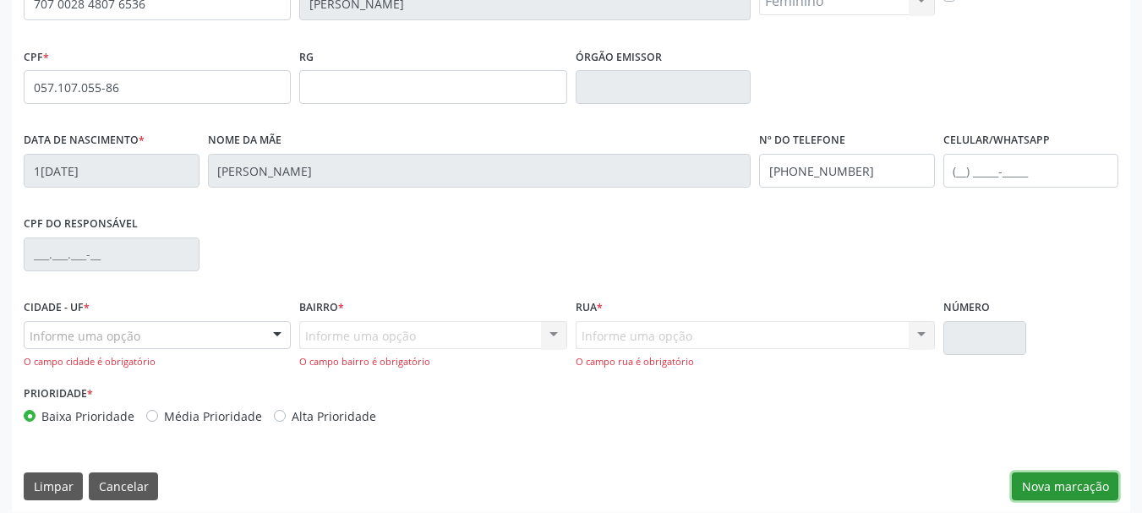
scroll to position [418, 0]
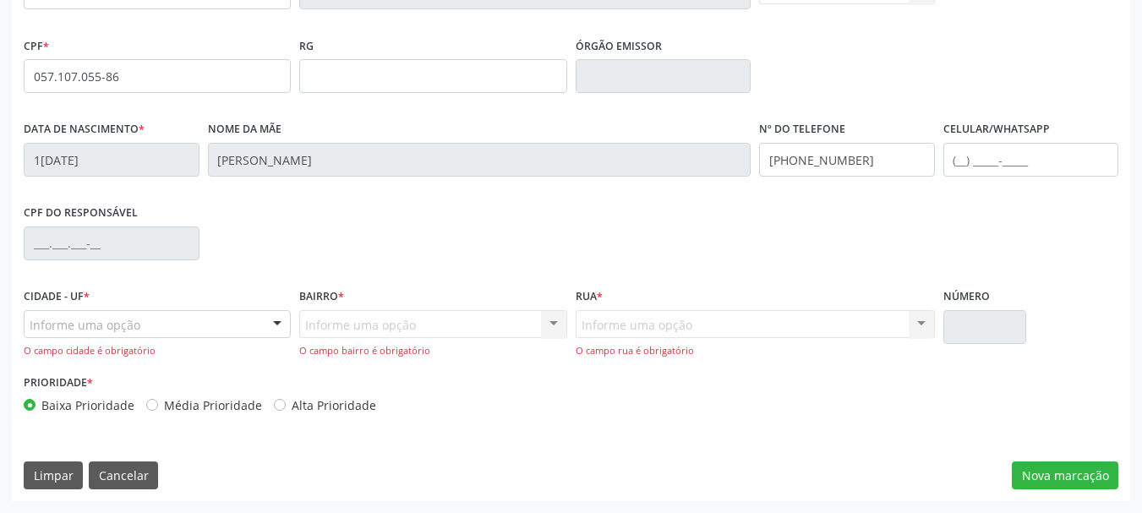
click at [182, 325] on div "Informe uma opção" at bounding box center [157, 324] width 267 height 29
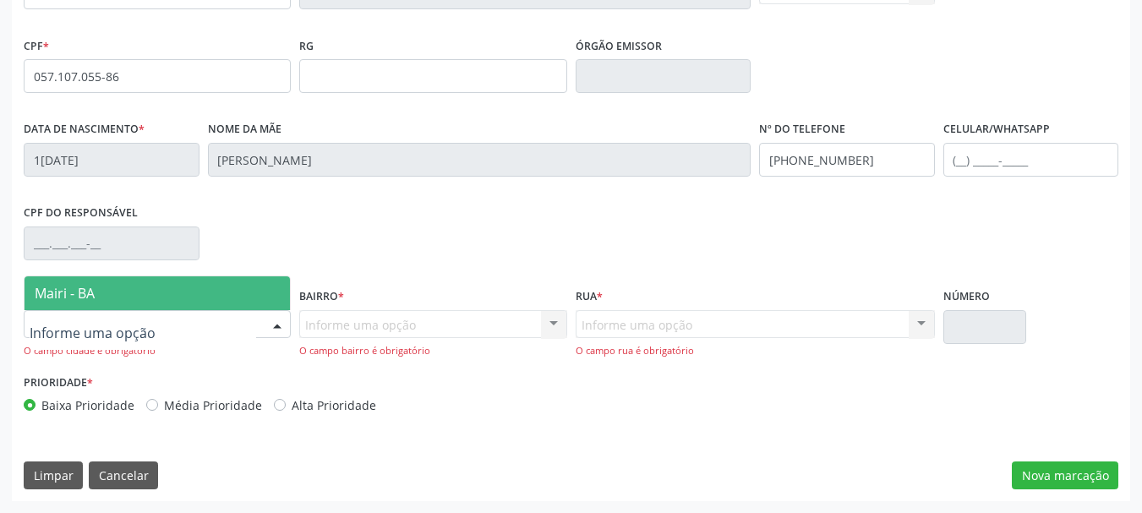
click at [144, 297] on span "Mairi - BA" at bounding box center [157, 293] width 265 height 34
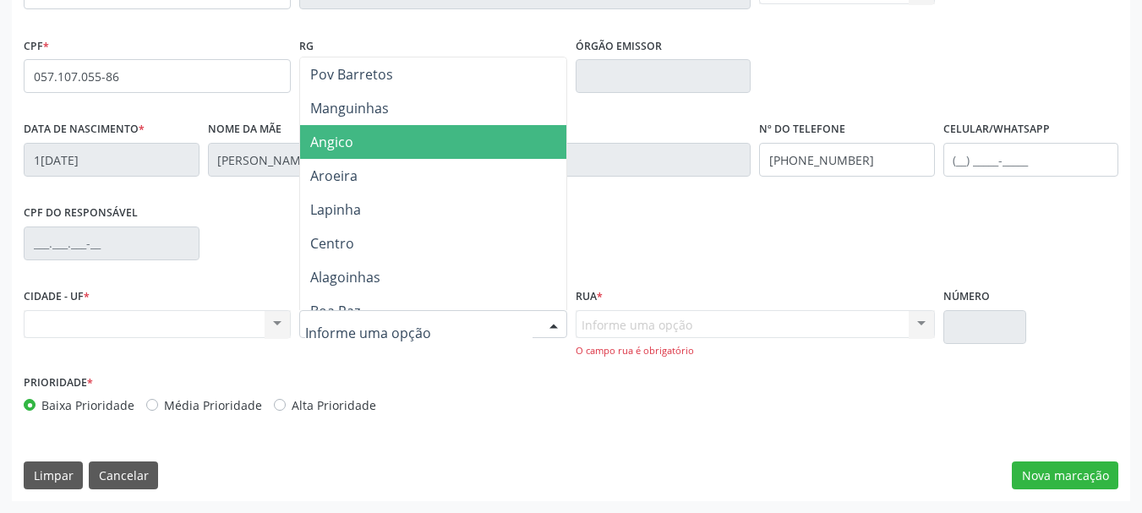
click at [327, 139] on span "Angico" at bounding box center [331, 142] width 43 height 19
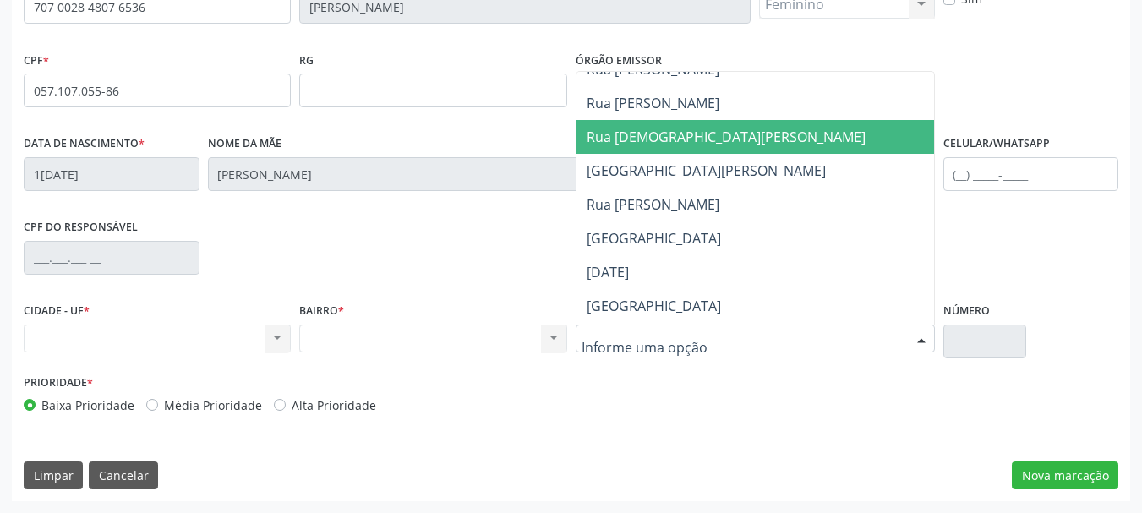
scroll to position [169, 0]
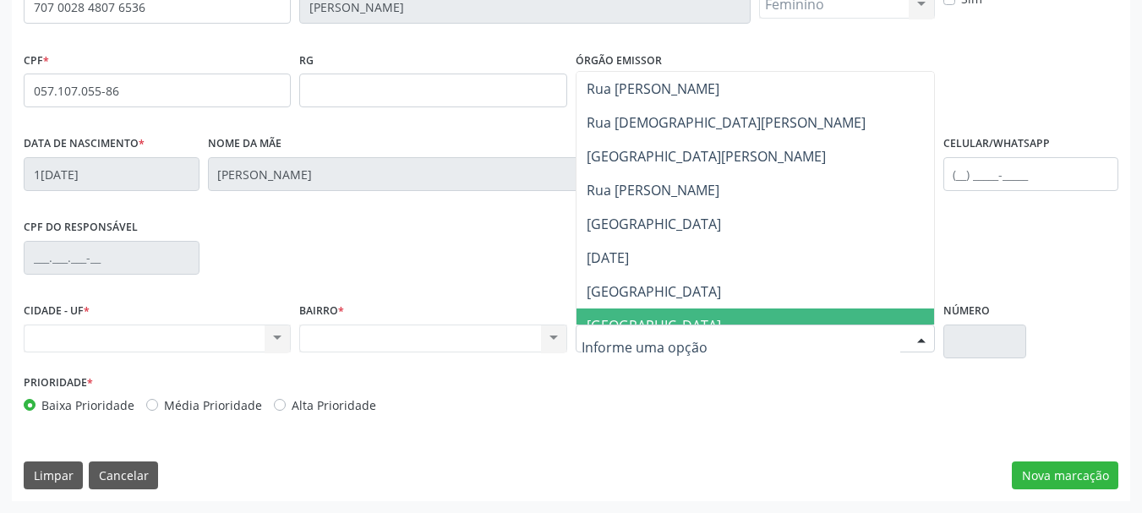
click at [678, 349] on input "text" at bounding box center [741, 348] width 319 height 34
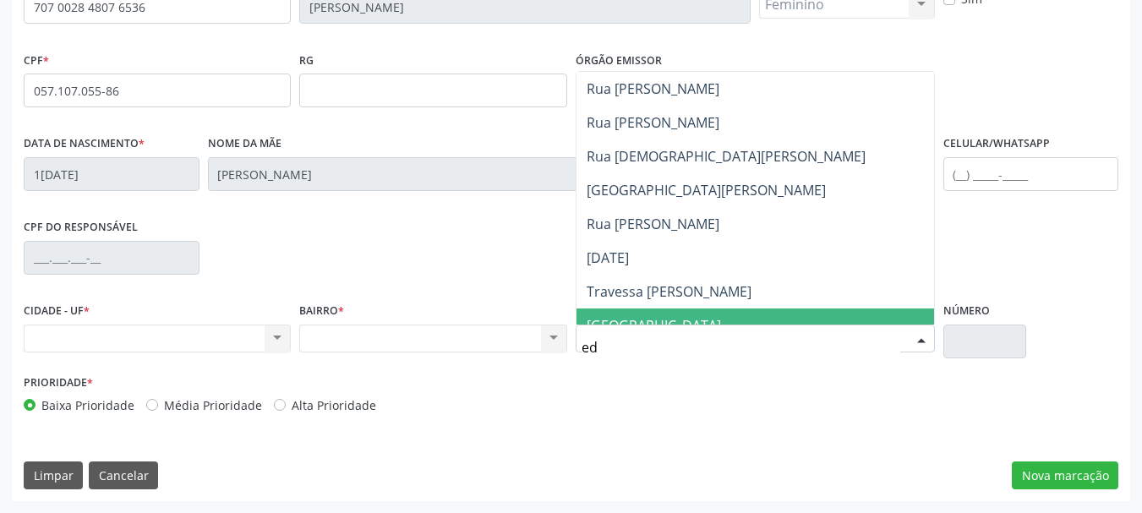
scroll to position [0, 0]
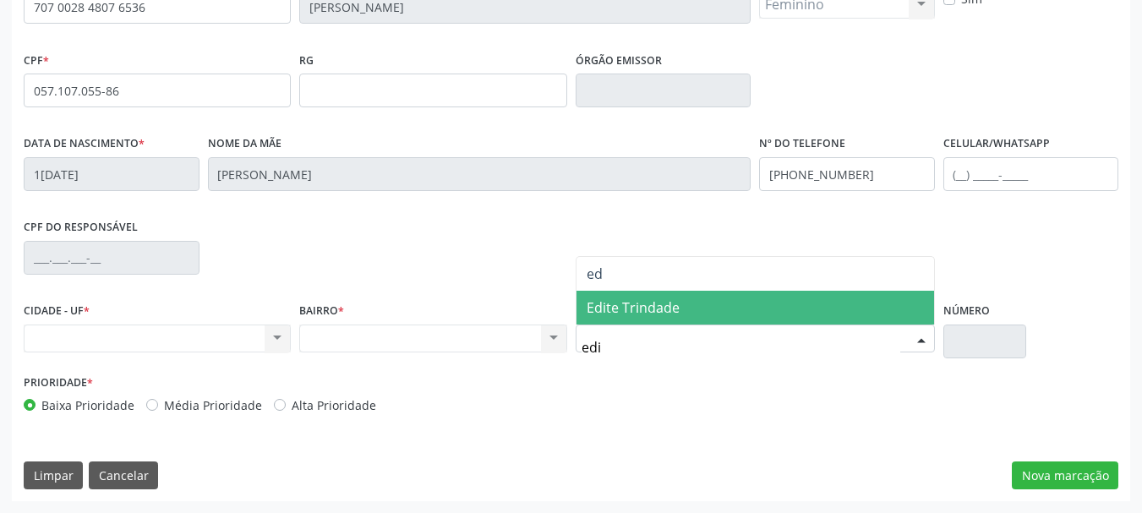
type input "edit"
click at [646, 318] on span "Edite Trindade" at bounding box center [756, 308] width 358 height 34
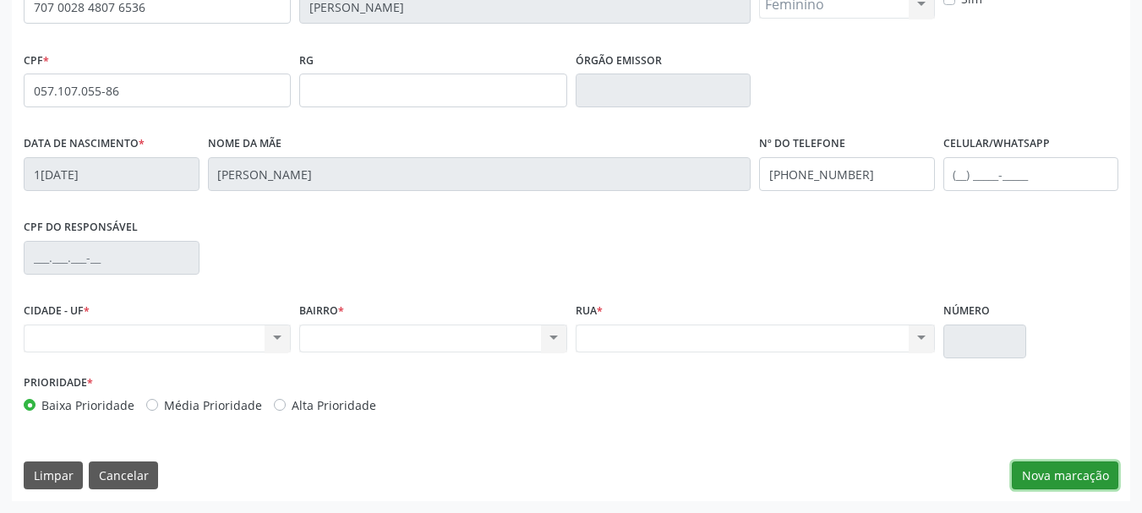
click at [1063, 471] on button "Nova marcação" at bounding box center [1065, 476] width 107 height 29
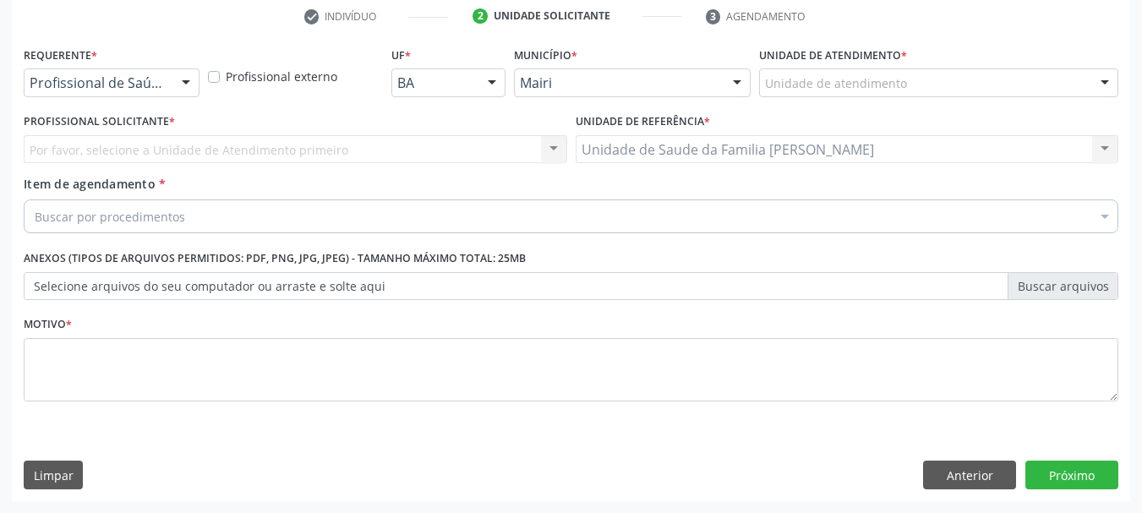
scroll to position [325, 0]
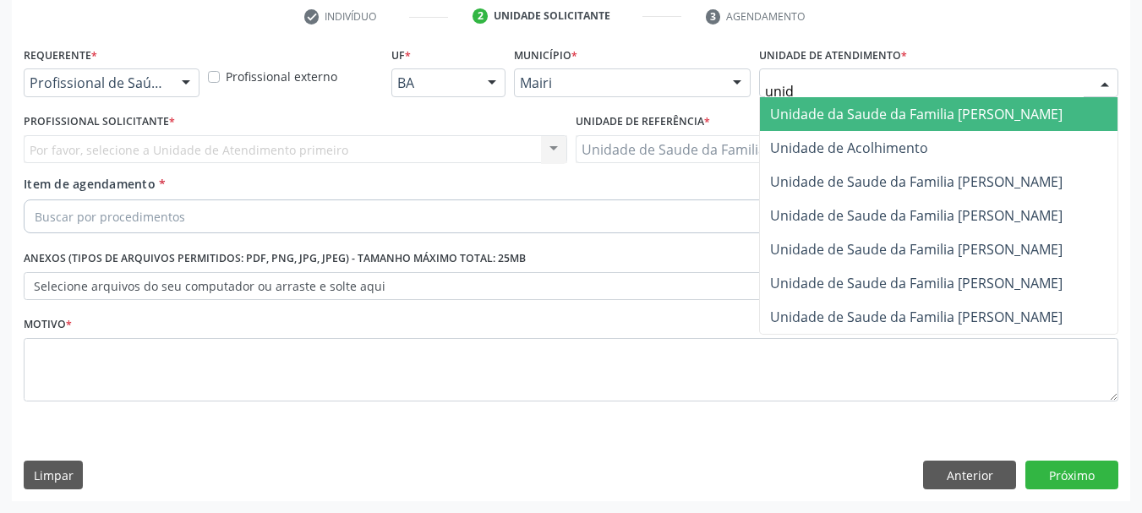
type input "unida"
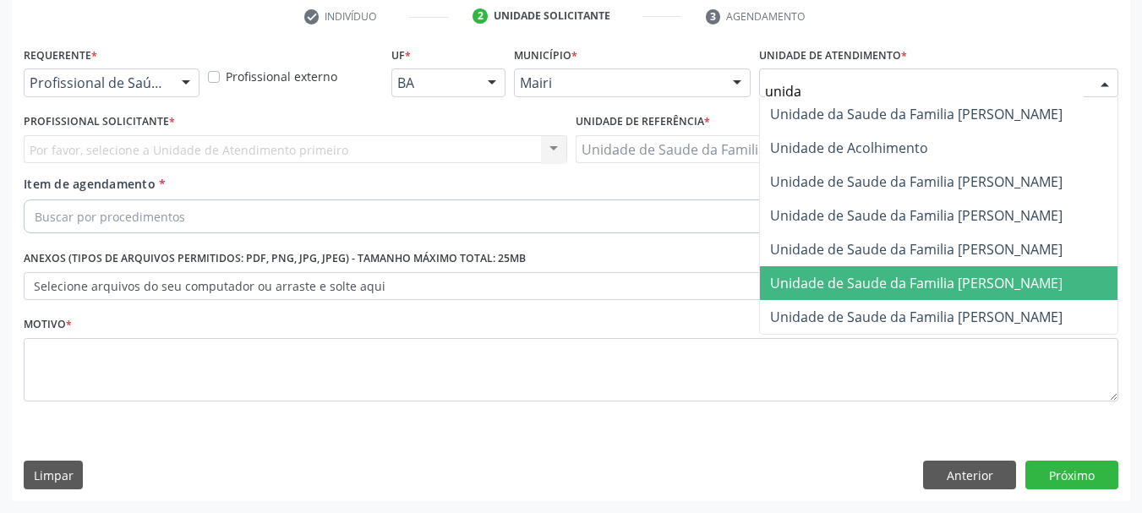
click at [894, 271] on span "Unidade de Saude da Familia [PERSON_NAME]" at bounding box center [939, 283] width 358 height 34
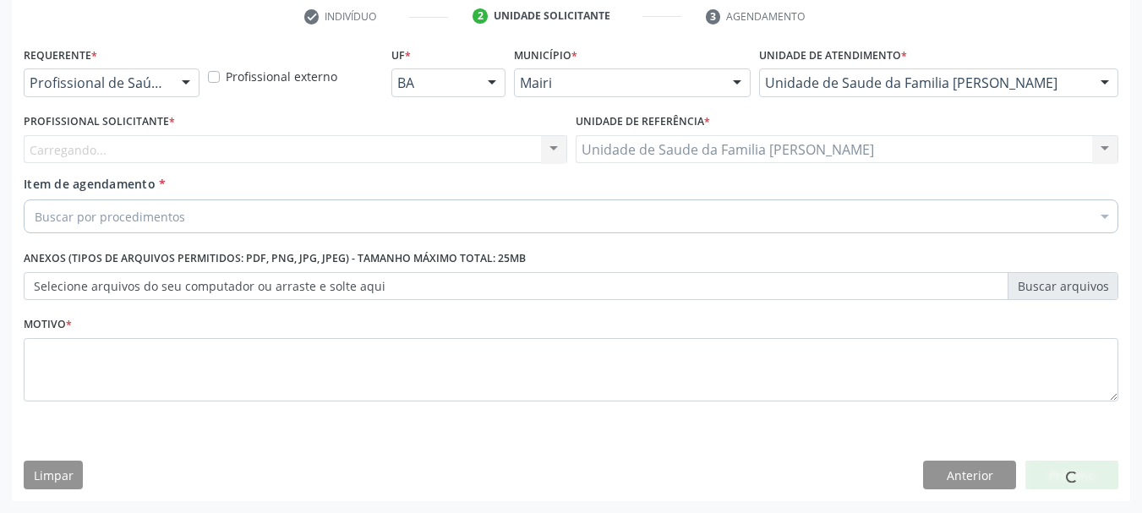
click at [240, 148] on div "Carregando... Nenhum resultado encontrado para: " " Não há nenhuma opção para s…" at bounding box center [296, 149] width 544 height 29
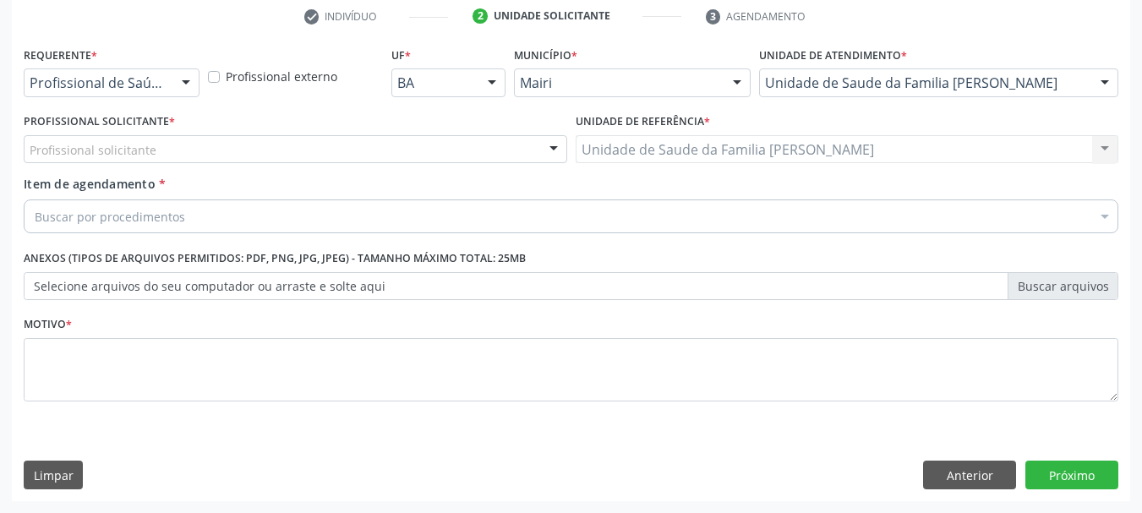
click at [199, 151] on div "Profissional solicitante" at bounding box center [296, 149] width 544 height 29
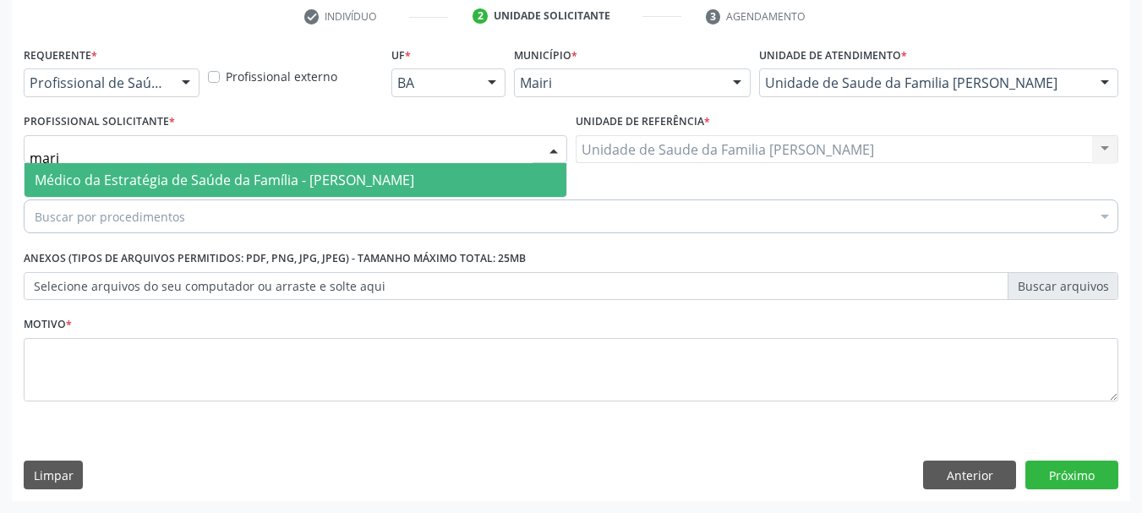
type input "maria"
click at [214, 169] on span "Médico da Estratégia de Saúde da Família - [PERSON_NAME]" at bounding box center [296, 180] width 542 height 34
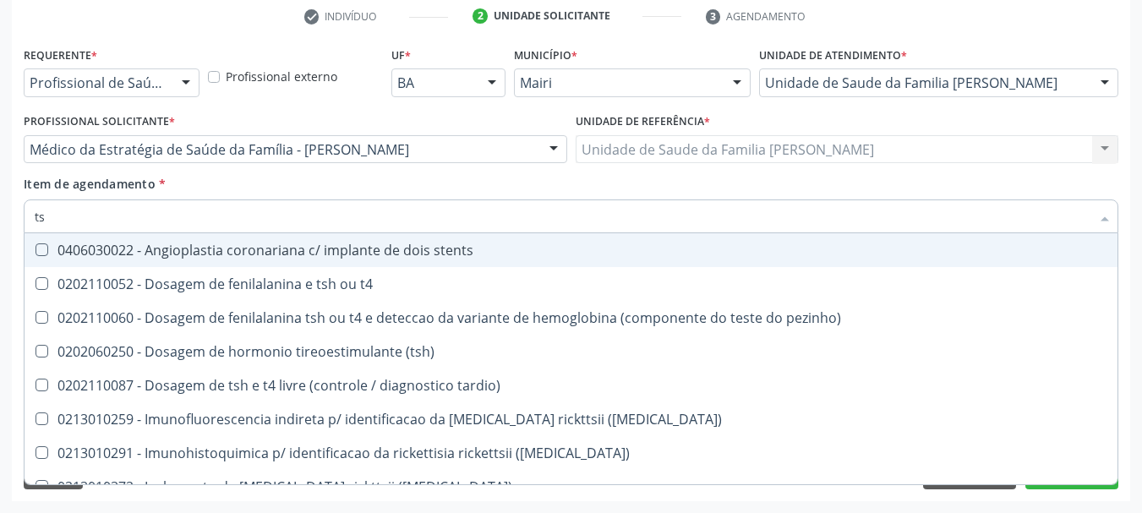
type input "tsh"
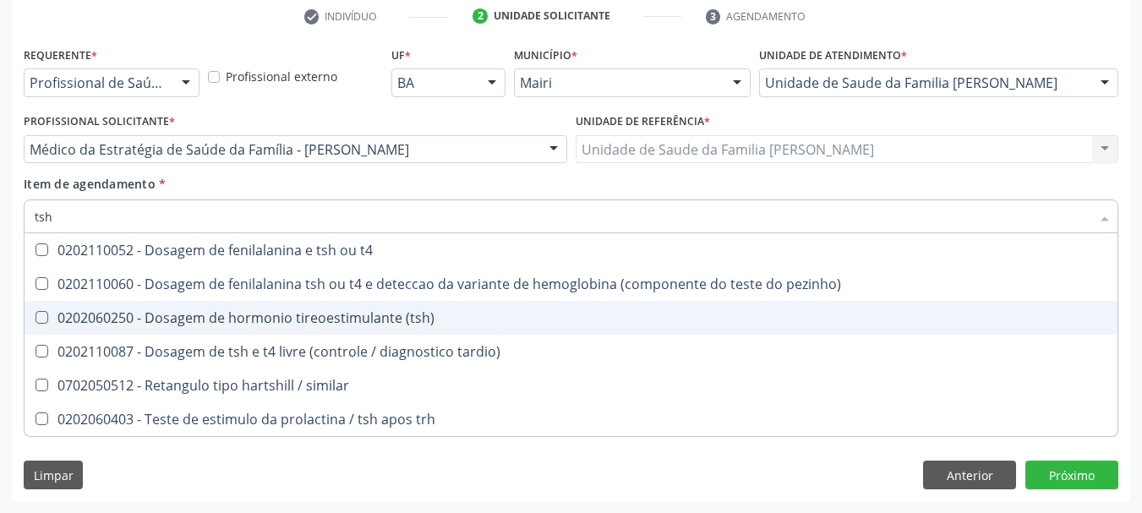
click at [274, 330] on span "0202060250 - Dosagem de hormonio tireoestimulante (tsh)" at bounding box center [571, 318] width 1093 height 34
checkbox \(tsh\) "true"
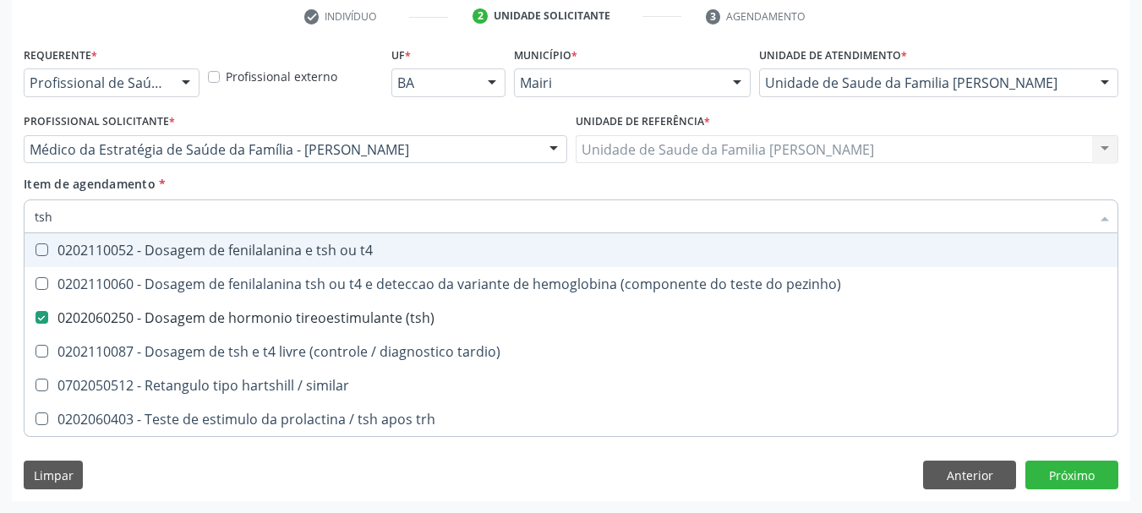
drag, startPoint x: 85, startPoint y: 216, endPoint x: 0, endPoint y: 213, distance: 85.4
click at [0, 214] on div "Acompanhamento Acompanhe a situação das marcações correntes e finalizadas Relat…" at bounding box center [571, 140] width 1142 height 745
type input "t"
checkbox \(tsh\) "false"
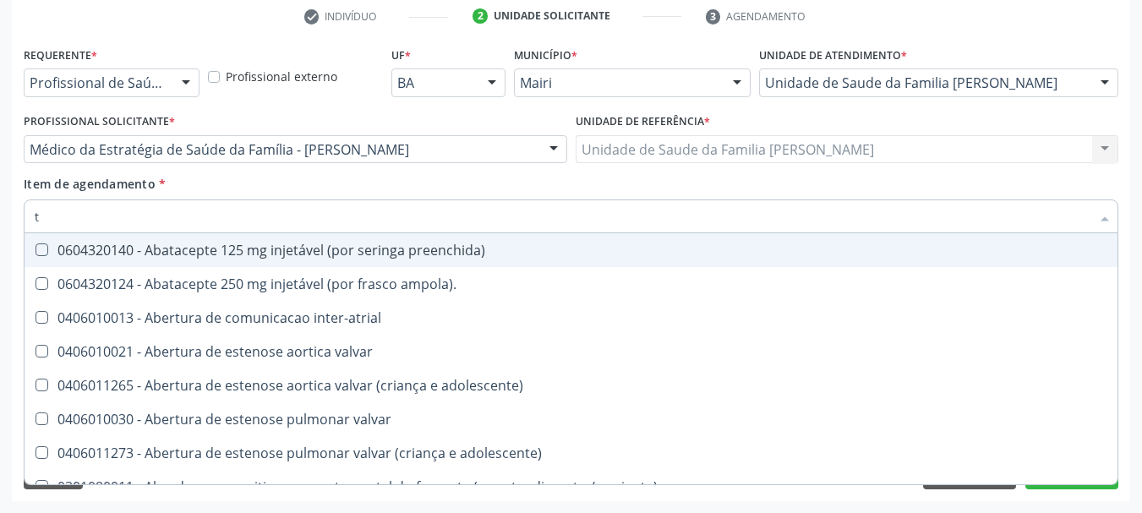
type input "t4"
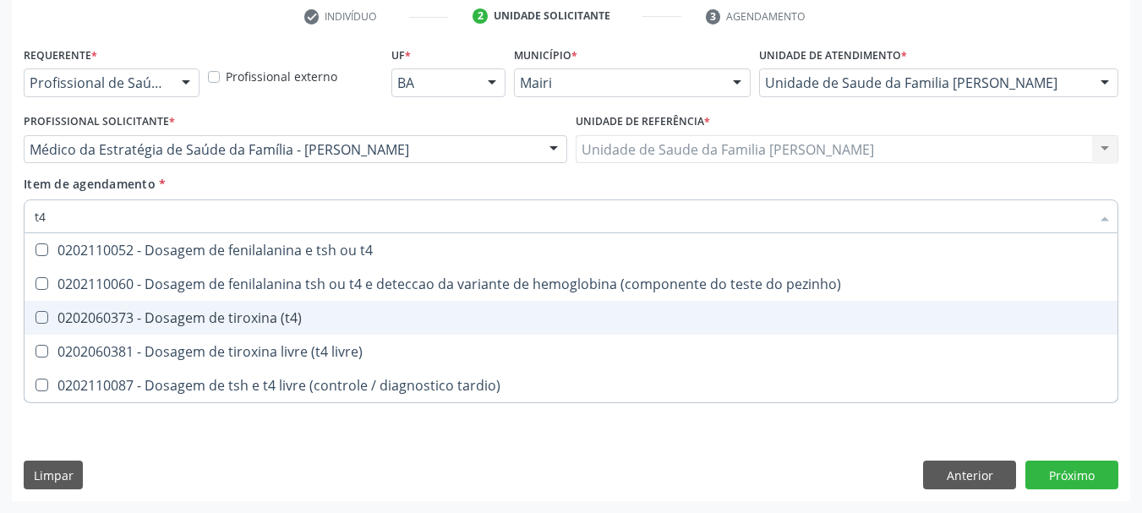
click at [161, 312] on div "0202060373 - Dosagem de tiroxina (t4)" at bounding box center [571, 318] width 1073 height 14
checkbox \(t4\) "true"
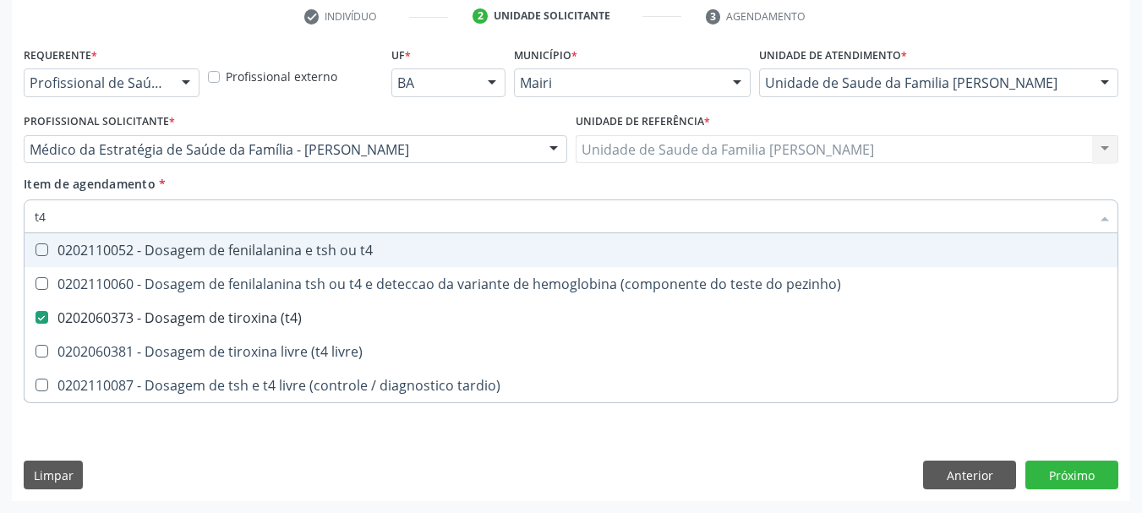
drag, startPoint x: 64, startPoint y: 220, endPoint x: 17, endPoint y: 223, distance: 47.5
click at [18, 223] on div "Requerente * Profissional de Saúde Profissional de Saúde Paciente Nenhum result…" at bounding box center [571, 271] width 1118 height 459
type input "t3"
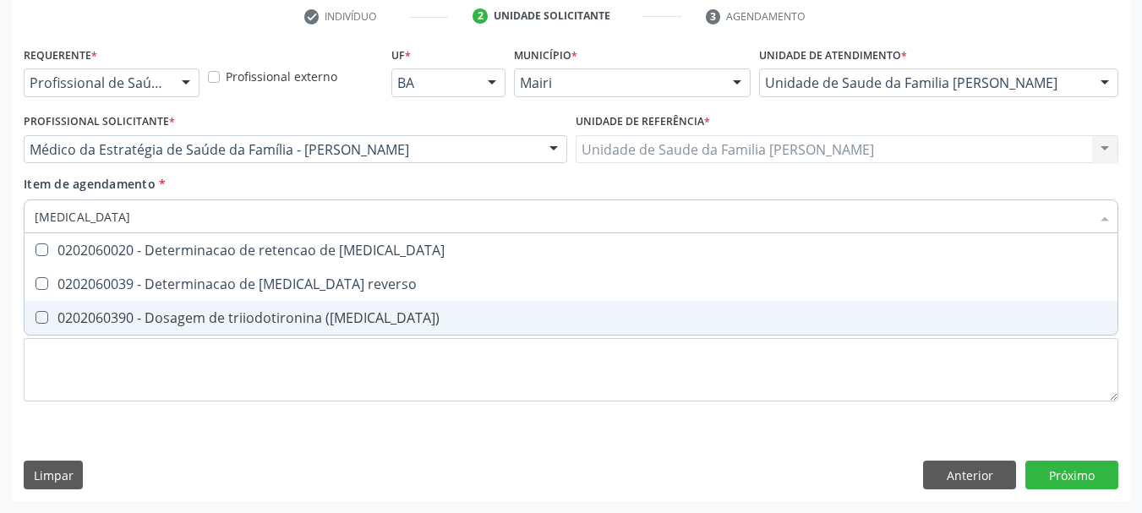
click at [178, 311] on div "0202060390 - Dosagem de triiodotironina ([MEDICAL_DATA])" at bounding box center [571, 318] width 1073 height 14
checkbox \(t3\) "true"
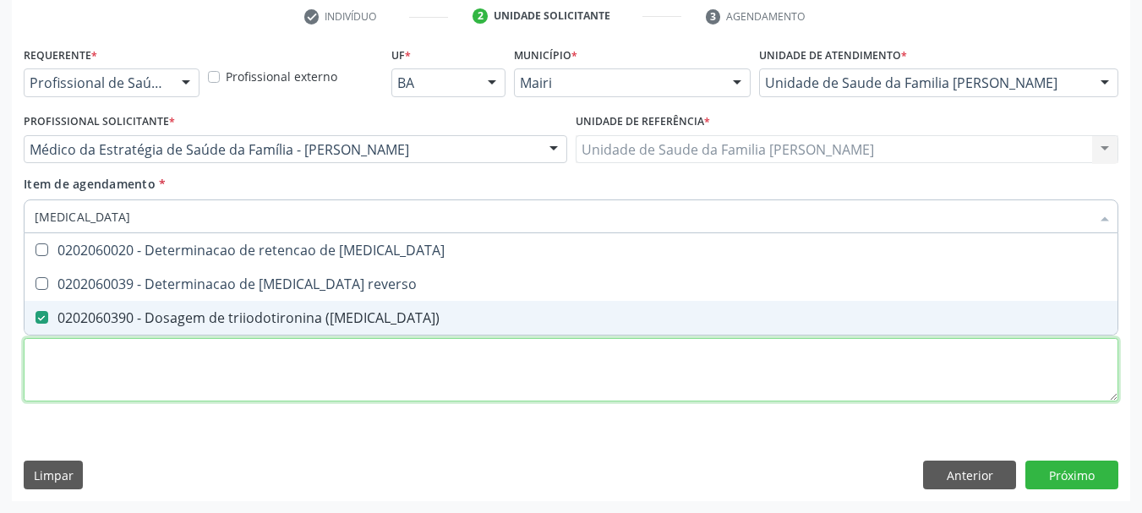
click at [170, 385] on div "Requerente * Profissional de Saúde Profissional de Saúde Paciente Nenhum result…" at bounding box center [571, 233] width 1095 height 383
checkbox reverso "true"
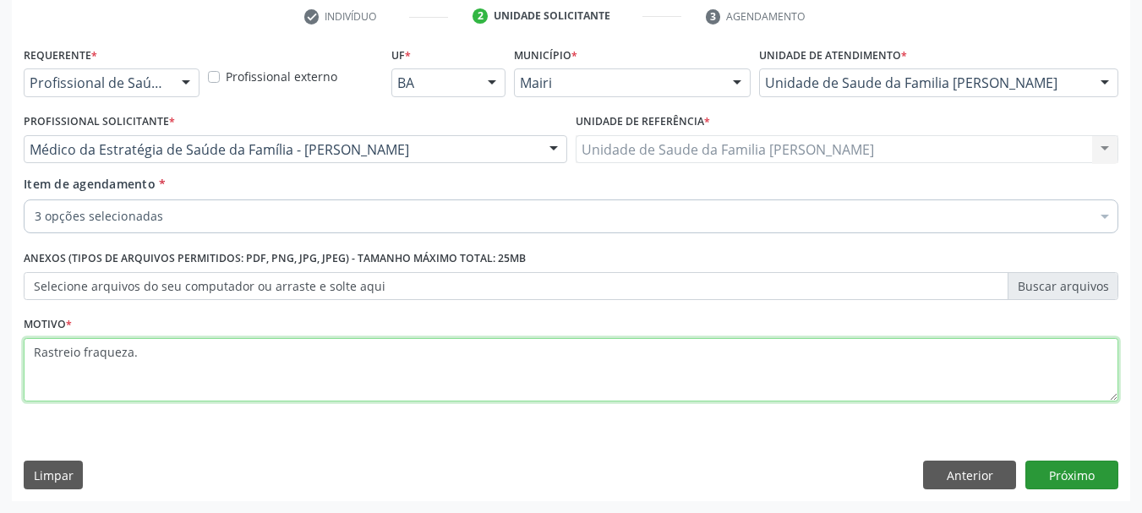
type textarea "Rastreio fraqueza."
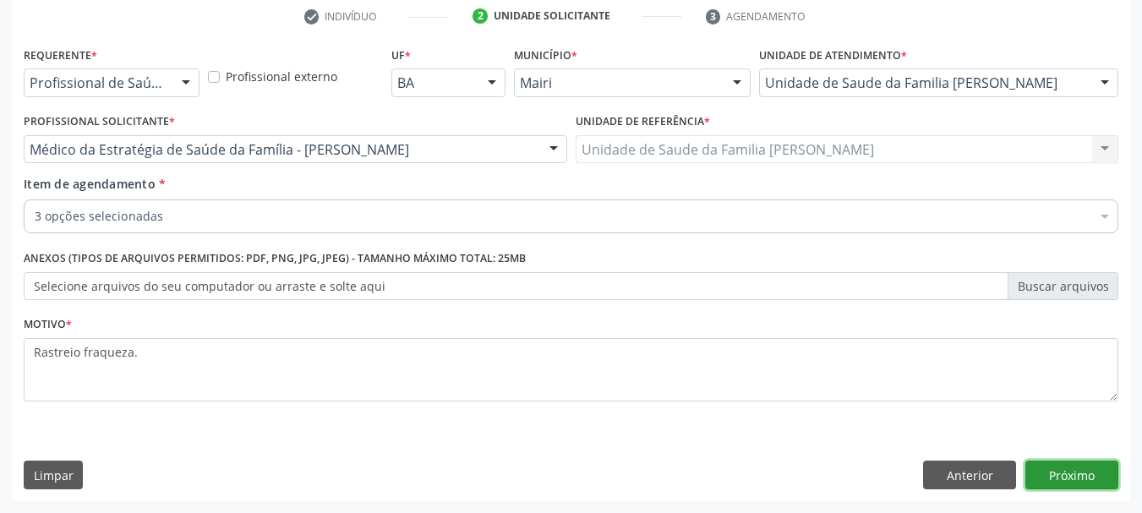
click at [1073, 470] on button "Próximo" at bounding box center [1071, 475] width 93 height 29
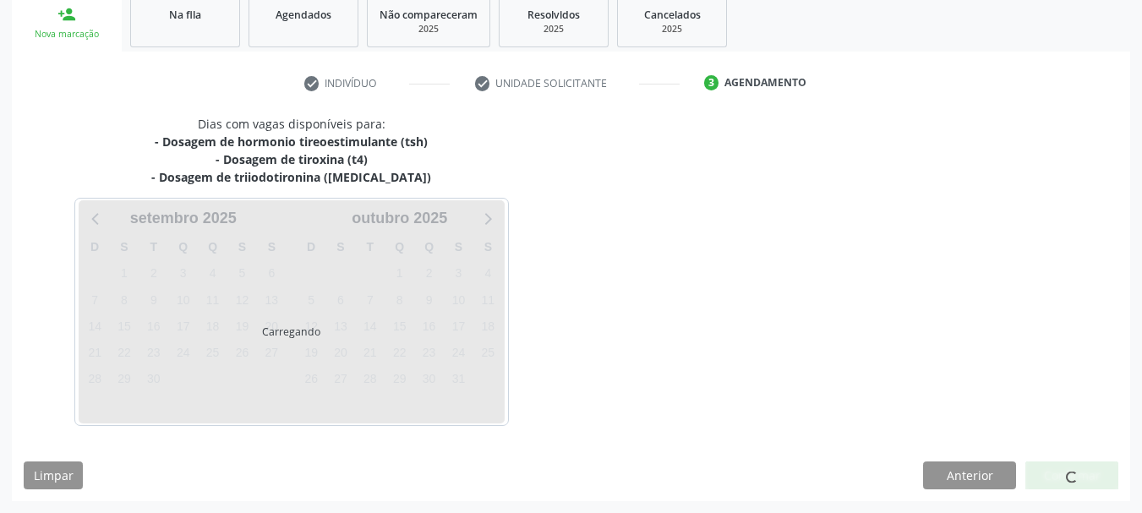
scroll to position [308, 0]
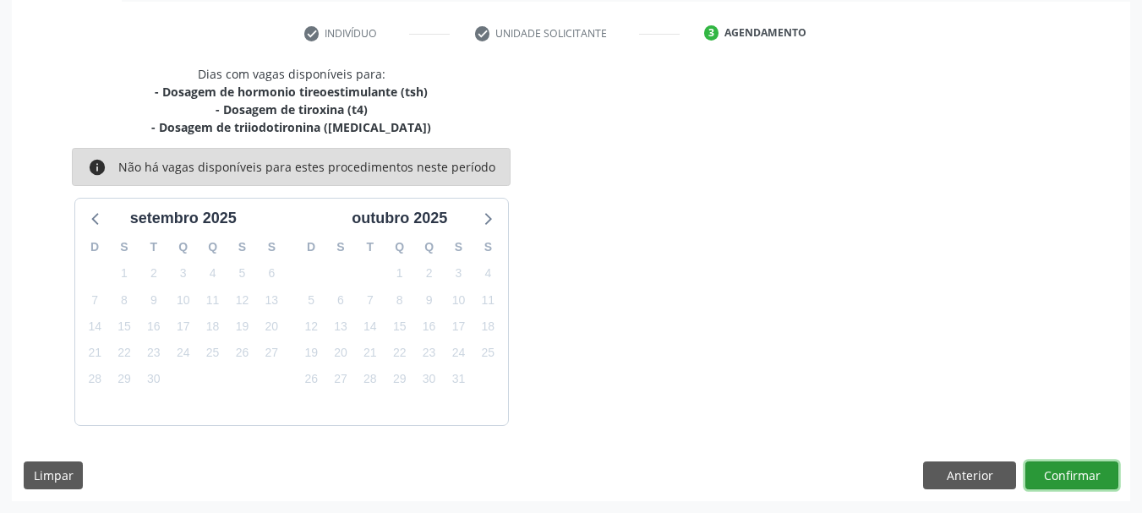
click at [1061, 481] on button "Confirmar" at bounding box center [1071, 476] width 93 height 29
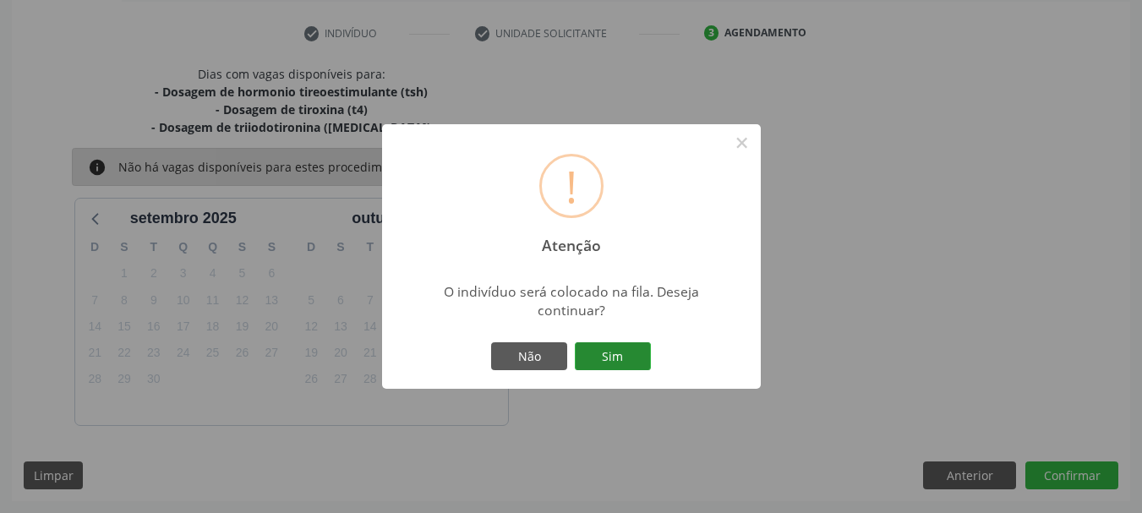
click at [631, 360] on button "Sim" at bounding box center [613, 356] width 76 height 29
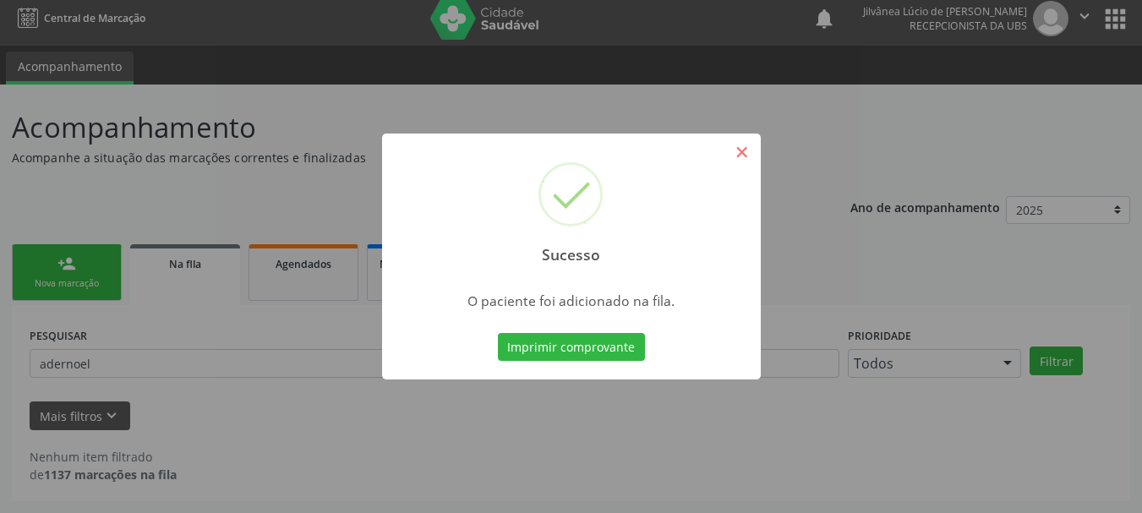
scroll to position [8, 0]
click at [741, 158] on button "×" at bounding box center [742, 152] width 29 height 29
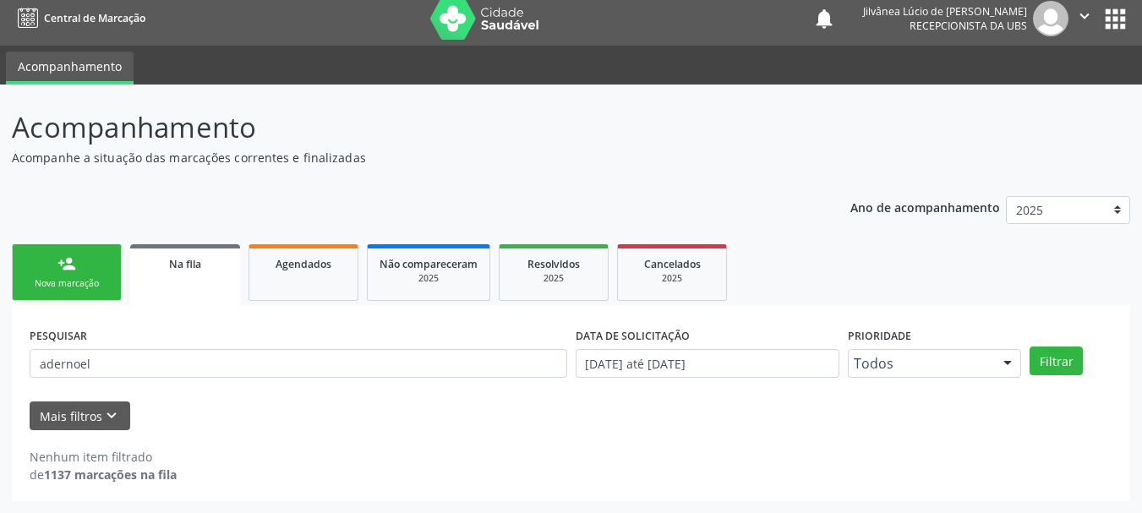
click at [74, 283] on div "Nova marcação" at bounding box center [67, 283] width 85 height 13
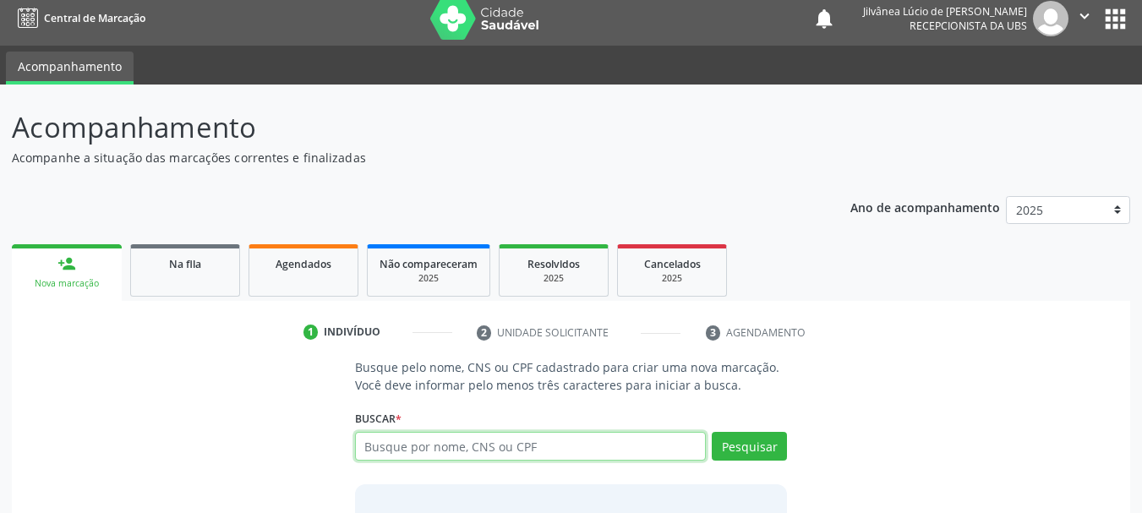
click at [416, 440] on input "text" at bounding box center [531, 446] width 352 height 29
type input "ediene ferreira santana"
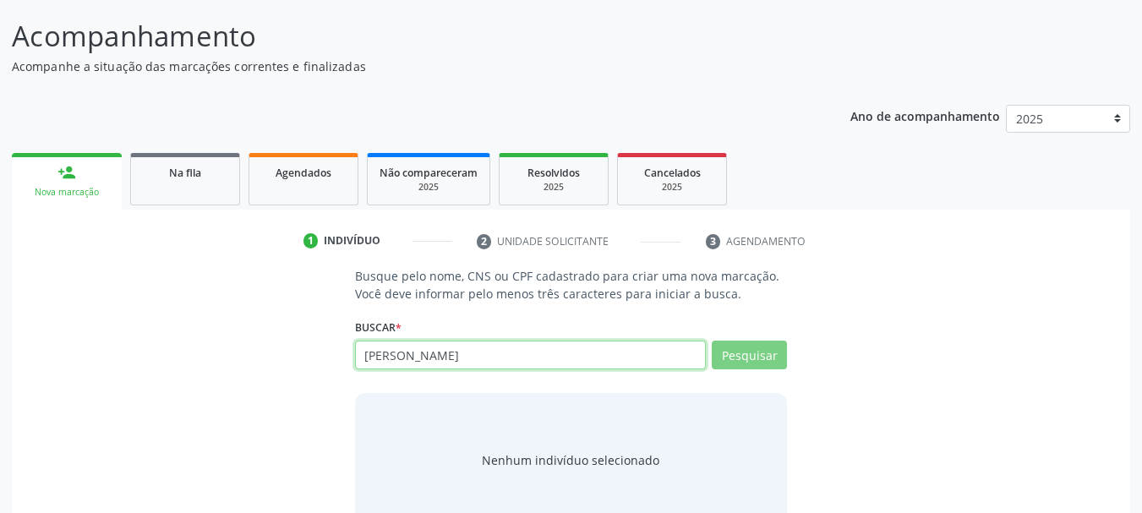
scroll to position [139, 0]
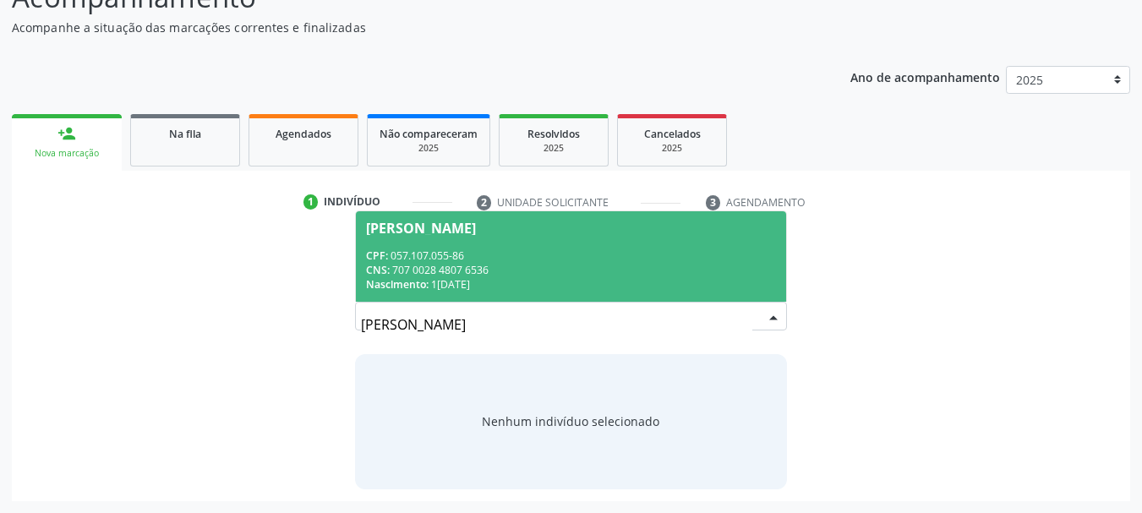
click at [437, 270] on div "CNS: 707 0028 4807 6536" at bounding box center [571, 270] width 411 height 14
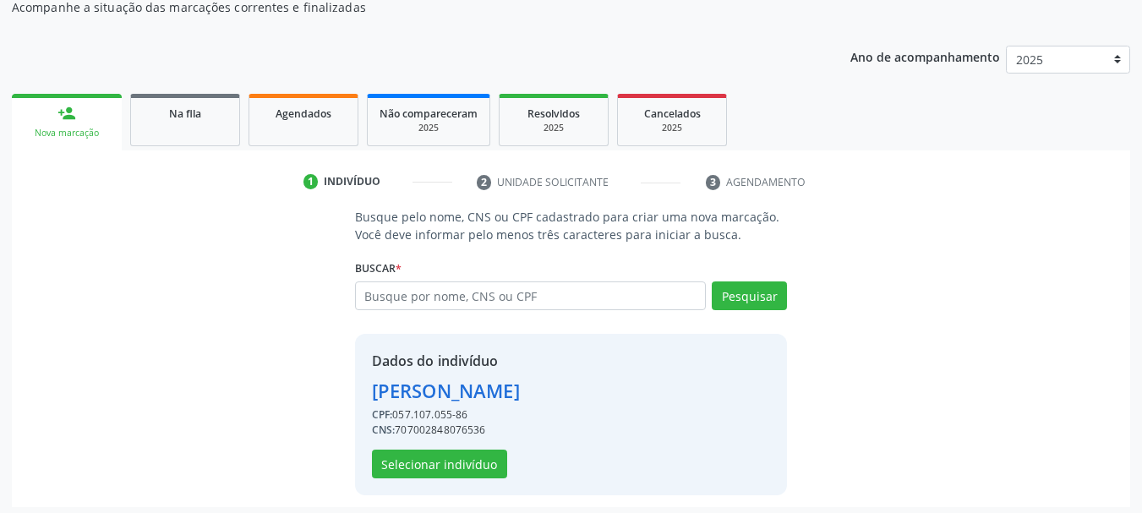
scroll to position [165, 0]
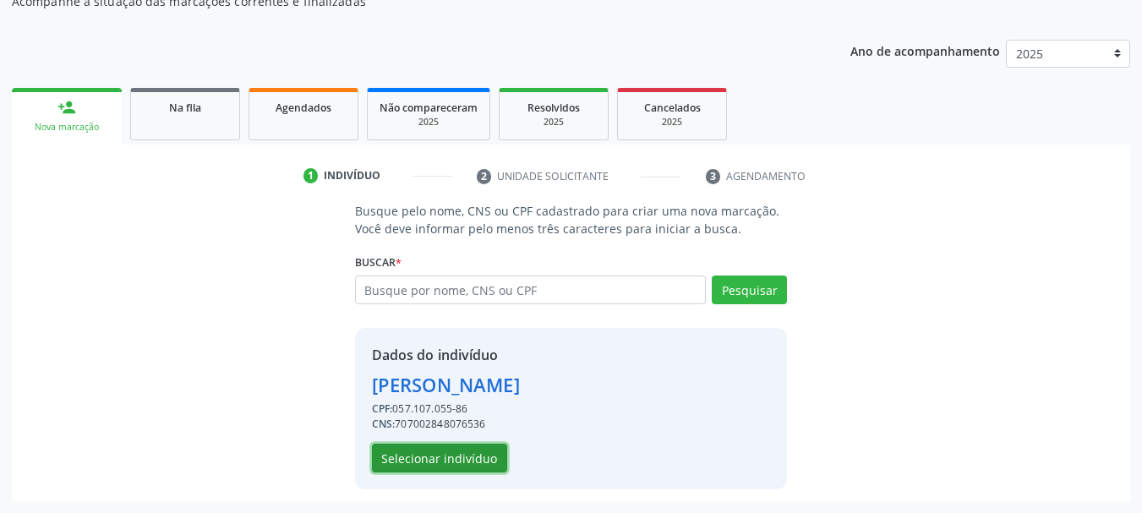
click at [468, 465] on button "Selecionar indivíduo" at bounding box center [439, 458] width 135 height 29
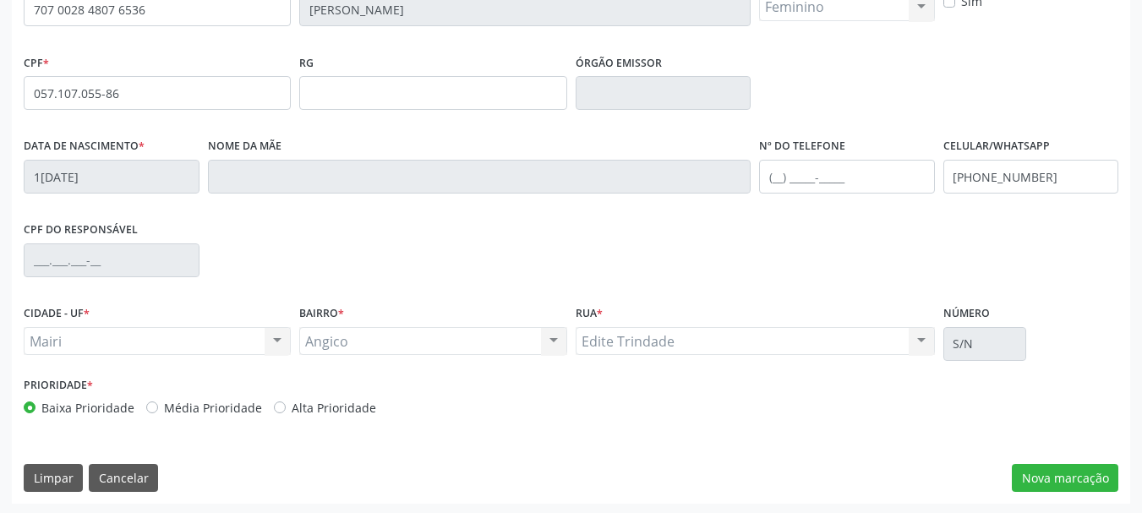
scroll to position [403, 0]
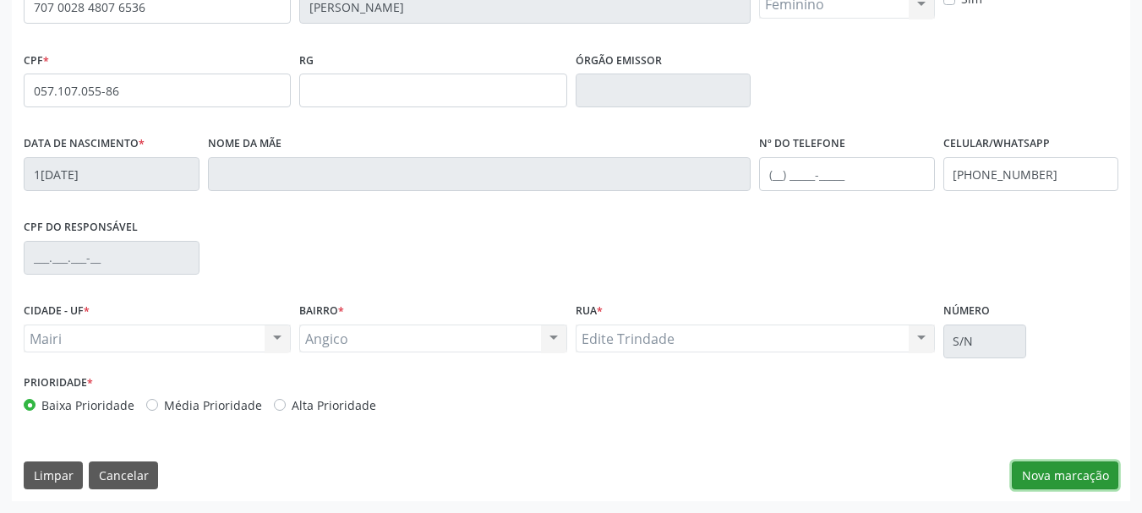
click at [1032, 476] on button "Nova marcação" at bounding box center [1065, 476] width 107 height 29
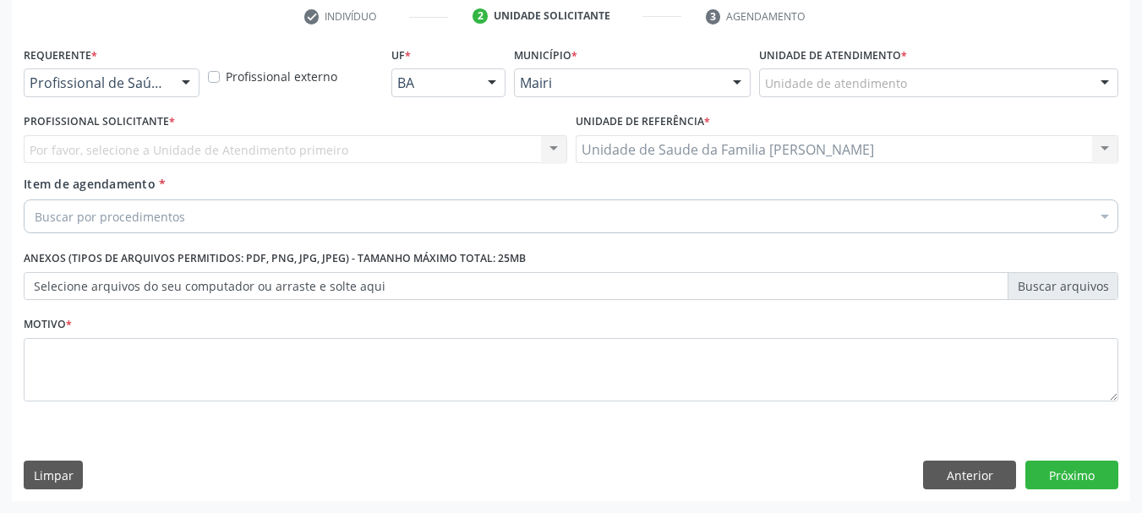
scroll to position [325, 0]
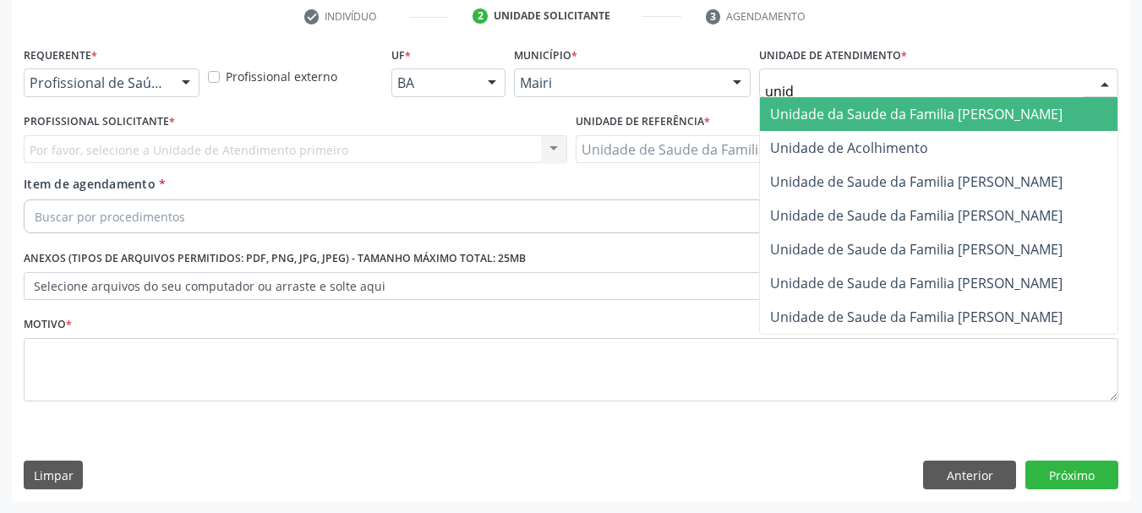
type input "unida"
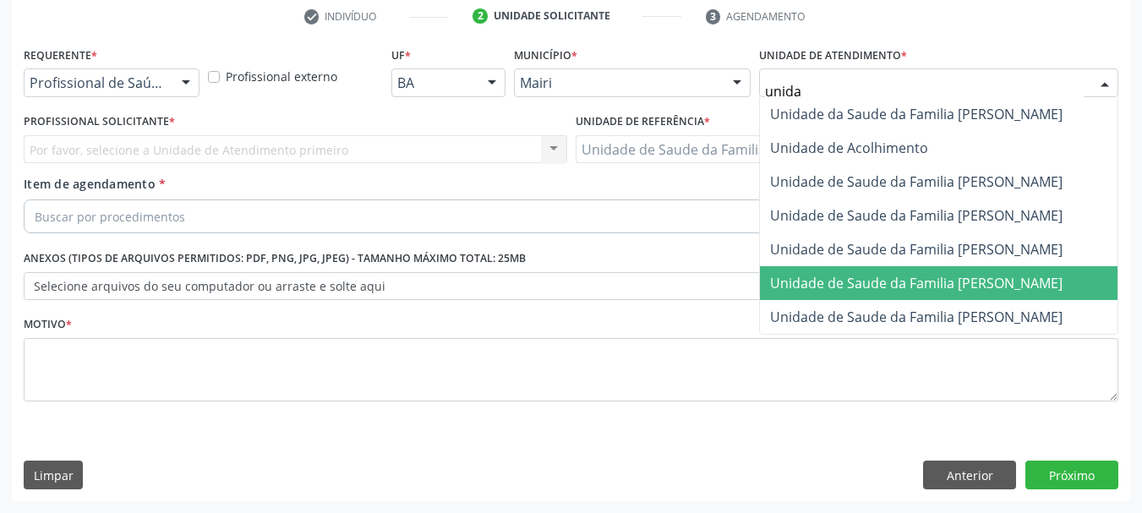
click at [812, 277] on span "Unidade de Saude da Familia [PERSON_NAME]" at bounding box center [916, 283] width 292 height 19
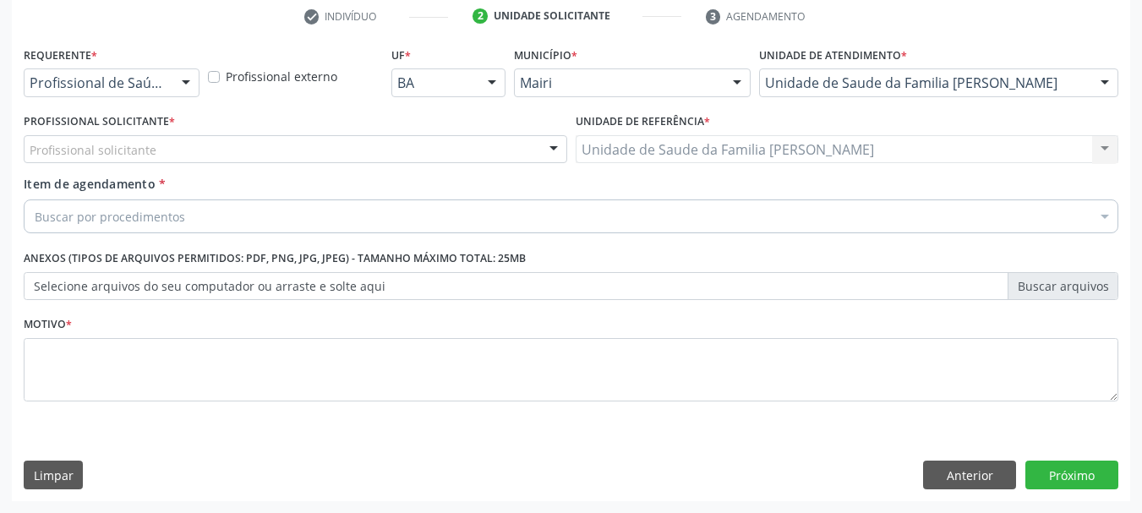
click at [222, 152] on div "Profissional solicitante" at bounding box center [296, 149] width 544 height 29
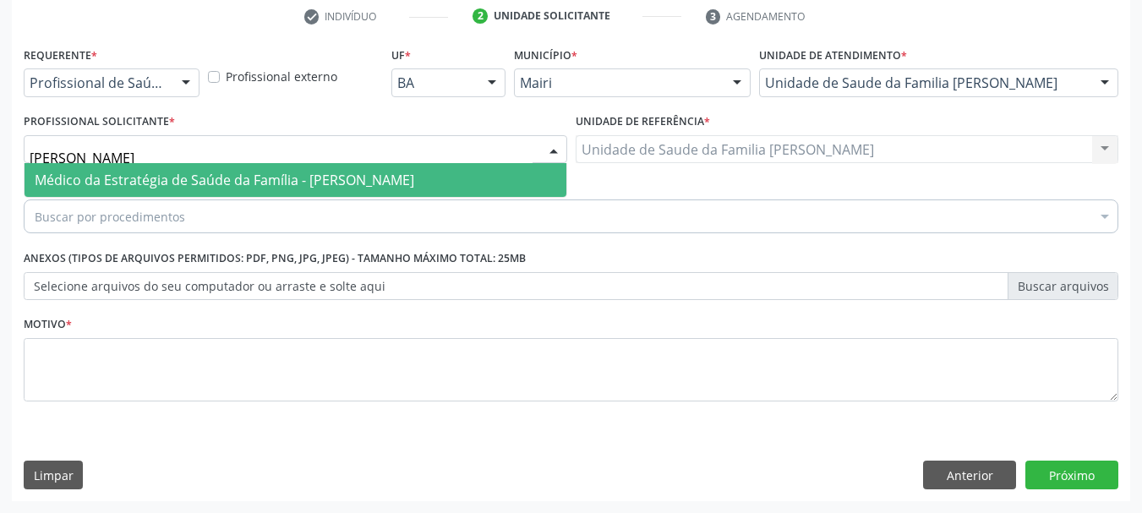
type input "maria gab"
click at [251, 178] on span "Médico da Estratégia de Saúde da Família - [PERSON_NAME]" at bounding box center [225, 180] width 380 height 19
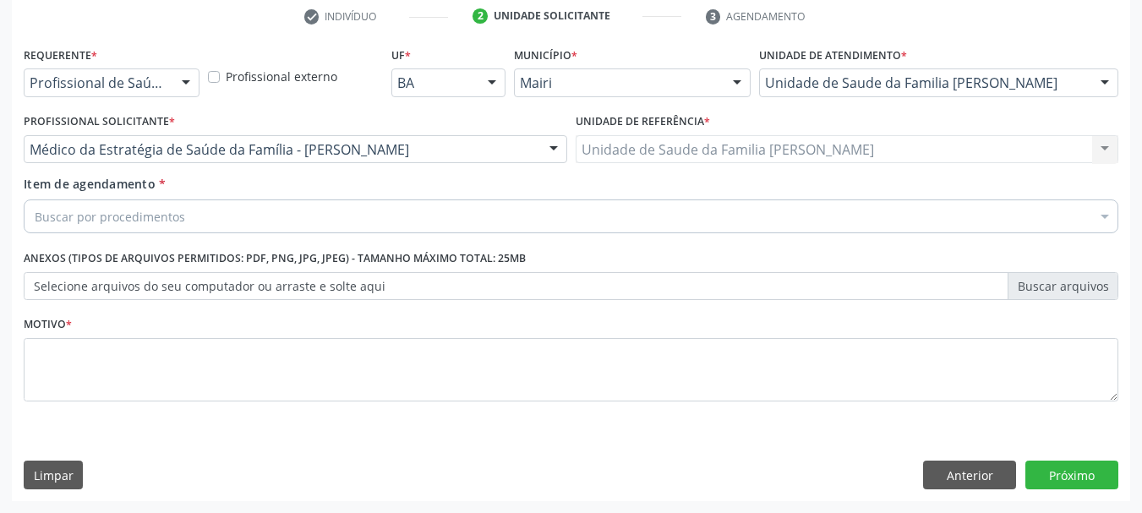
click at [249, 214] on div "Buscar por procedimentos" at bounding box center [571, 217] width 1095 height 34
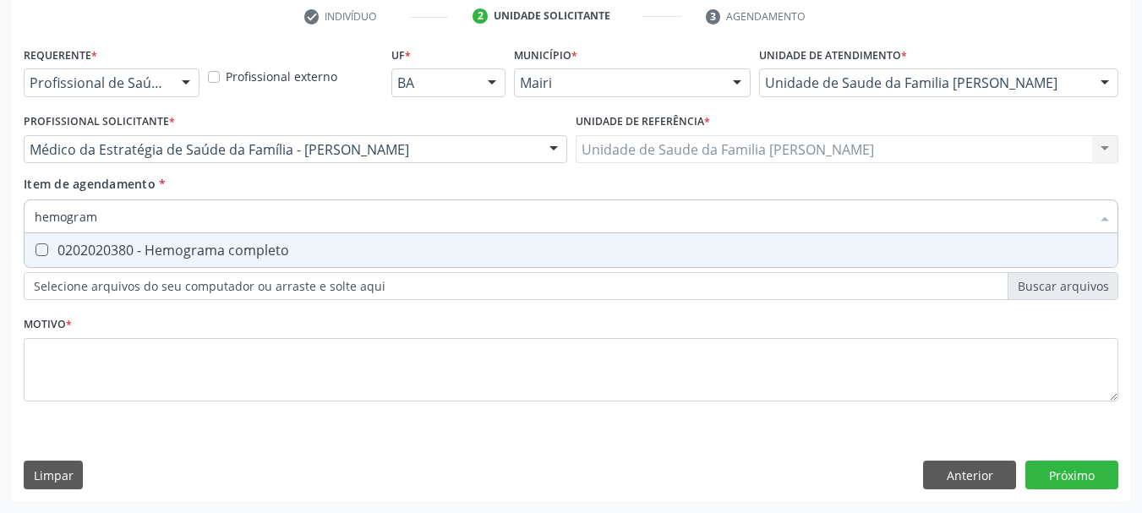
type input "hemograma"
click at [232, 249] on div "0202020380 - Hemograma completo" at bounding box center [571, 250] width 1073 height 14
checkbox completo "true"
click at [0, 221] on div "Acompanhamento Acompanhe a situação das marcações correntes e finalizadas Relat…" at bounding box center [571, 140] width 1142 height 745
type input "f"
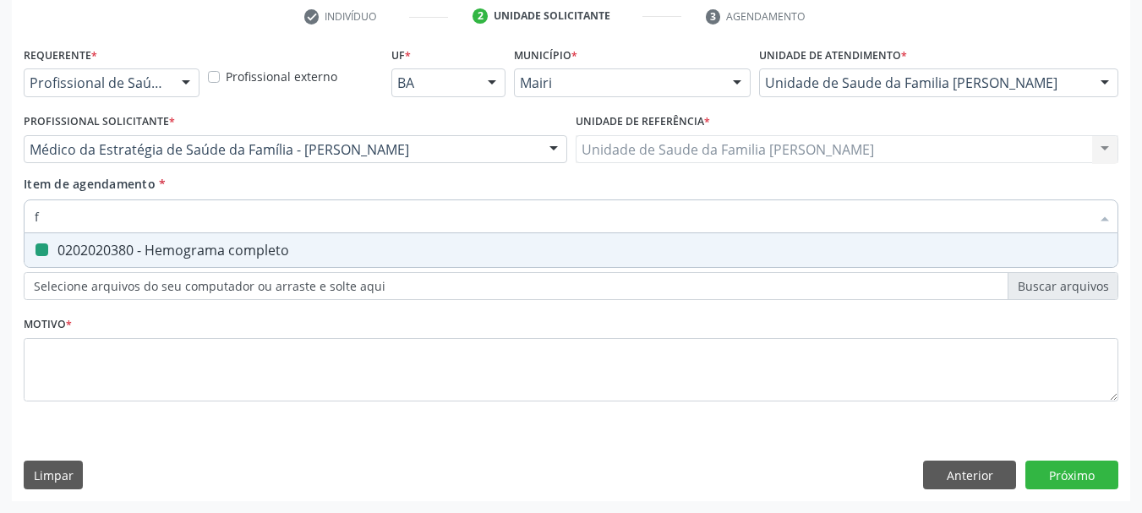
checkbox completo "false"
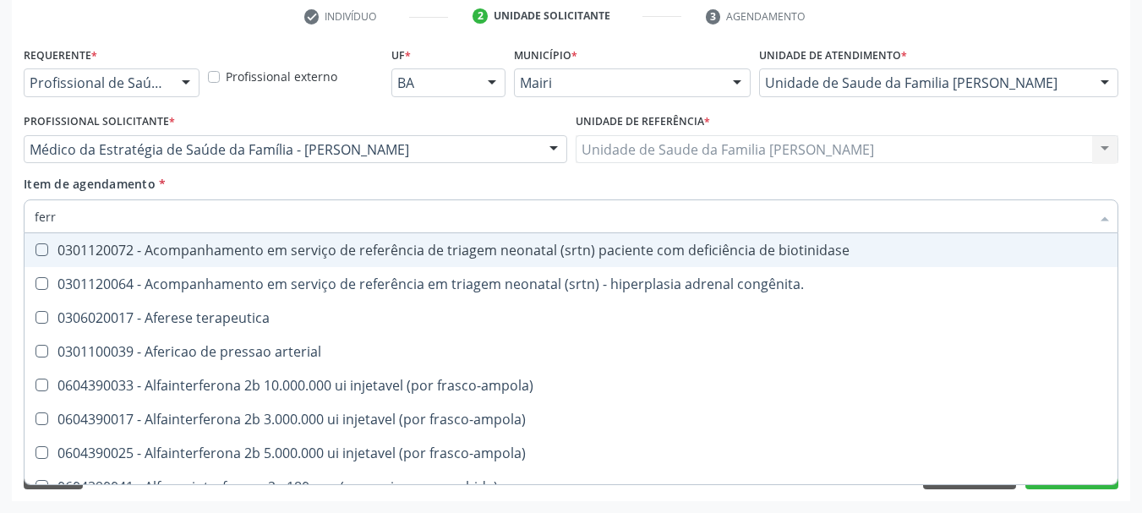
type input "ferro"
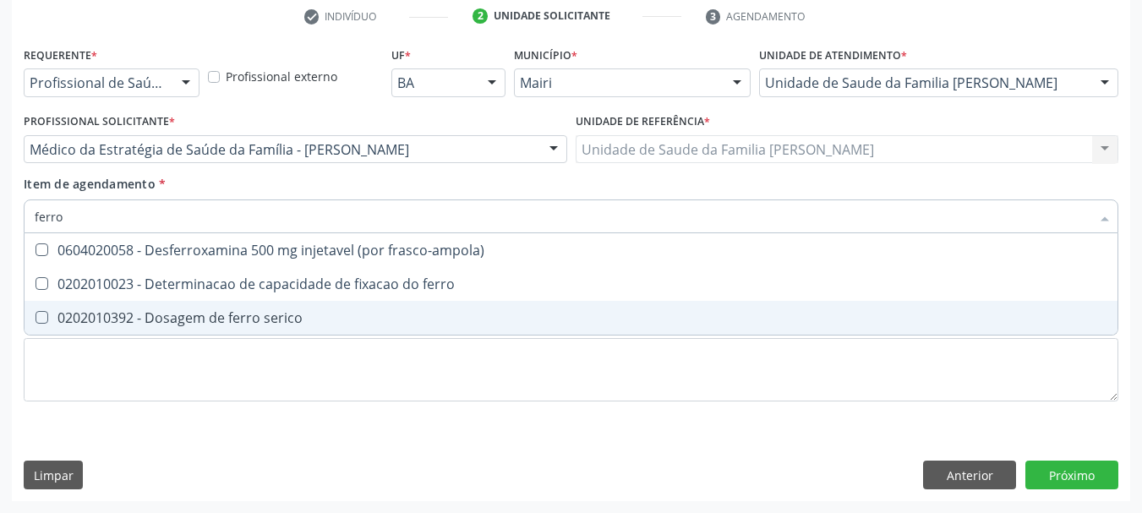
click at [244, 315] on div "0202010392 - Dosagem de ferro serico" at bounding box center [571, 318] width 1073 height 14
checkbox serico "true"
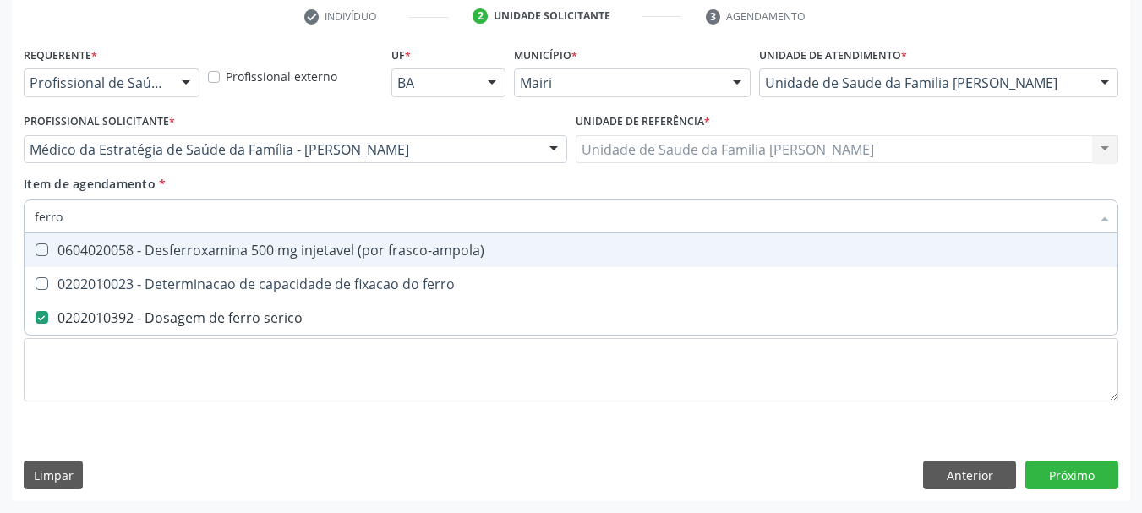
click at [19, 223] on div "Requerente * Profissional de Saúde Profissional de Saúde Paciente Nenhum result…" at bounding box center [571, 271] width 1118 height 459
type input "fe"
checkbox serico "false"
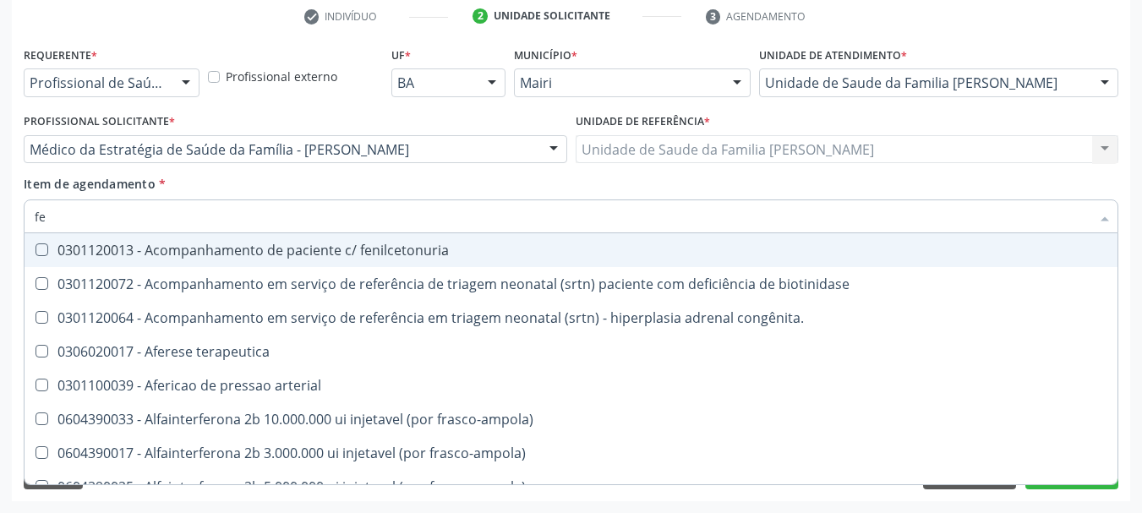
type input "fer"
checkbox joelho "true"
checkbox serico "false"
type input "ferr"
checkbox terapeutica "true"
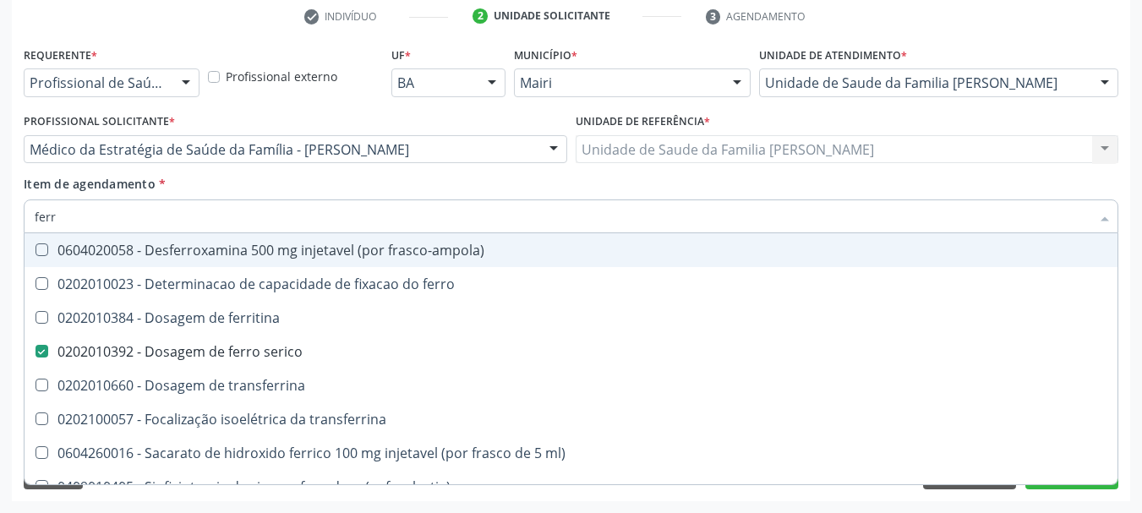
type input "ferri"
checkbox serico "false"
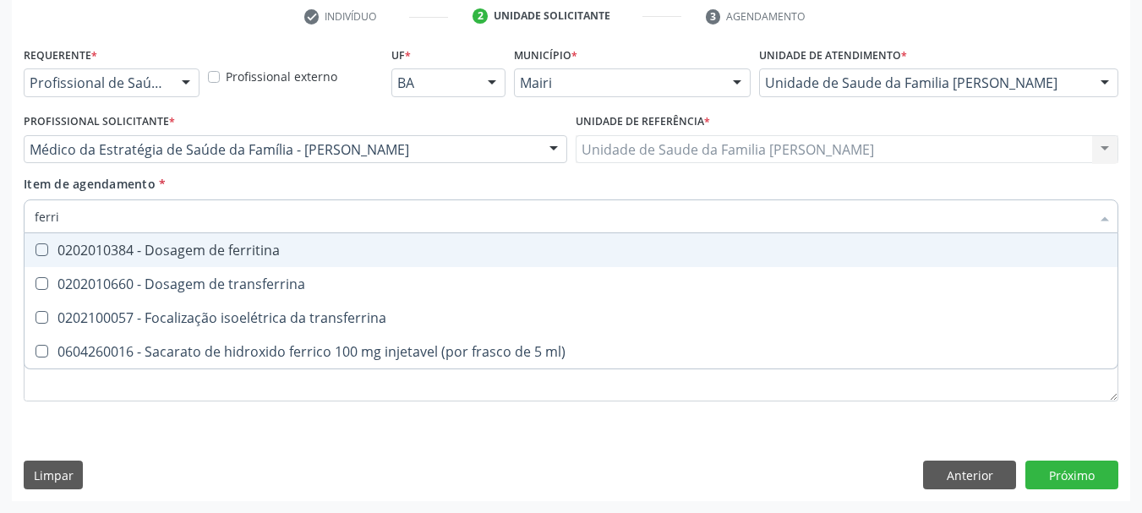
drag, startPoint x: 200, startPoint y: 251, endPoint x: 142, endPoint y: 234, distance: 60.7
click at [199, 251] on div "0202010384 - Dosagem de ferritina" at bounding box center [571, 250] width 1073 height 14
checkbox ferritina "true"
drag, startPoint x: 101, startPoint y: 216, endPoint x: 0, endPoint y: 219, distance: 101.5
click at [0, 219] on div "Acompanhamento Acompanhe a situação das marcações correntes e finalizadas Relat…" at bounding box center [571, 140] width 1142 height 745
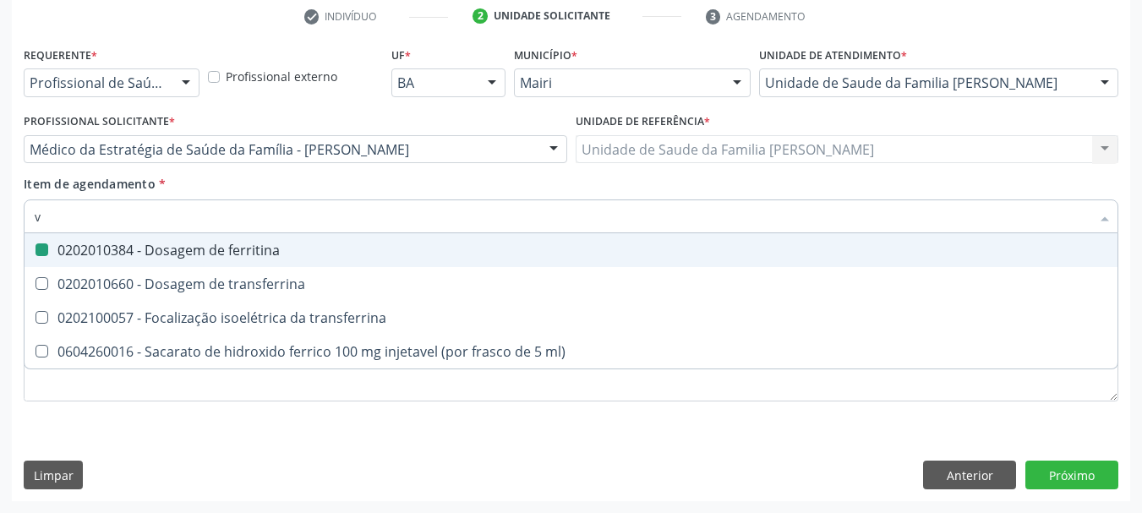
type input "vi"
checkbox ferritina "false"
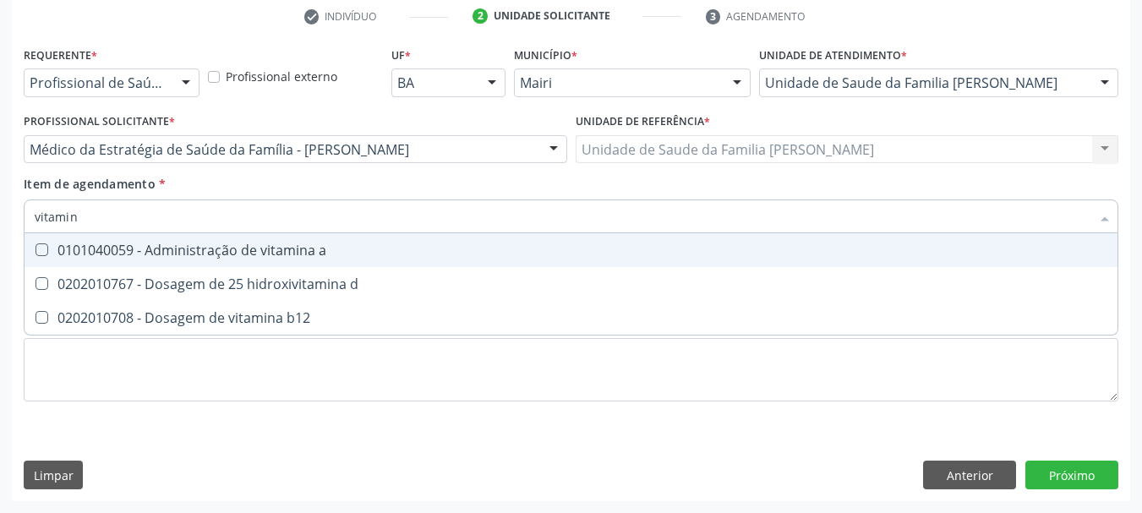
type input "vitamina"
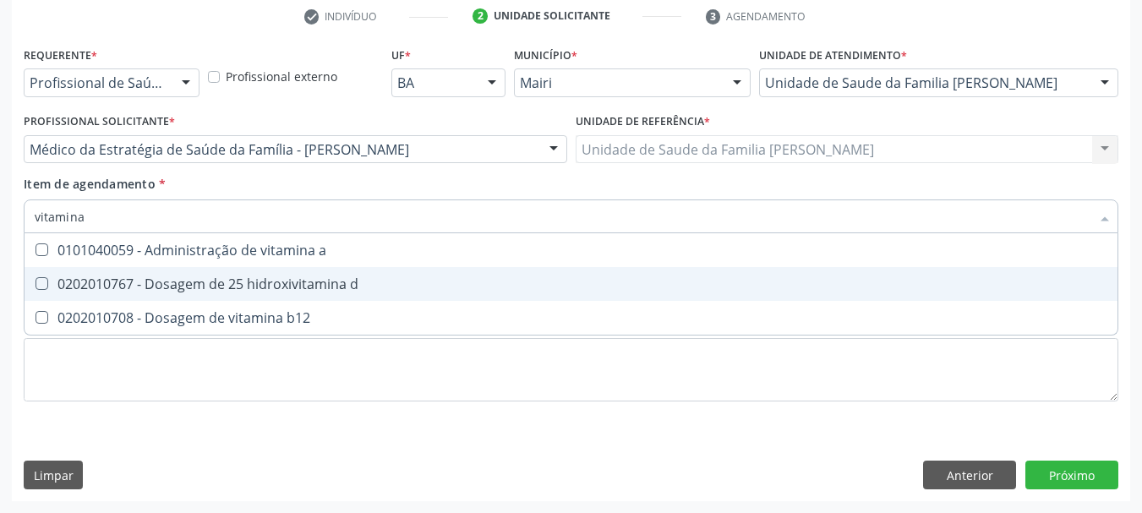
click at [128, 279] on div "0202010767 - Dosagem de 25 hidroxivitamina d" at bounding box center [571, 284] width 1073 height 14
checkbox d "true"
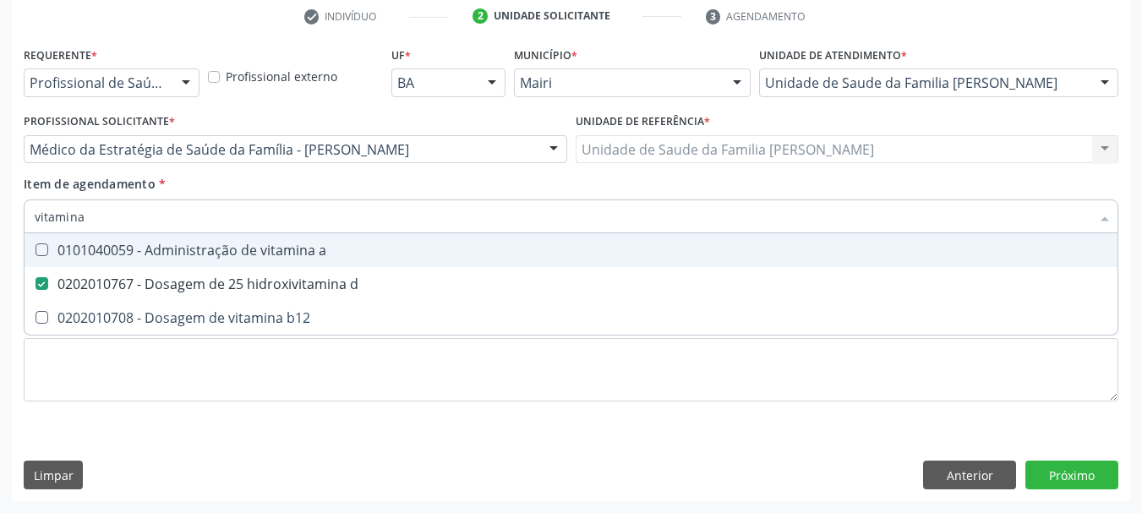
drag, startPoint x: 101, startPoint y: 216, endPoint x: 0, endPoint y: 226, distance: 101.9
click at [0, 226] on div "Acompanhamento Acompanhe a situação das marcações correntes e finalizadas Relat…" at bounding box center [571, 140] width 1142 height 745
type input "vi"
checkbox d "false"
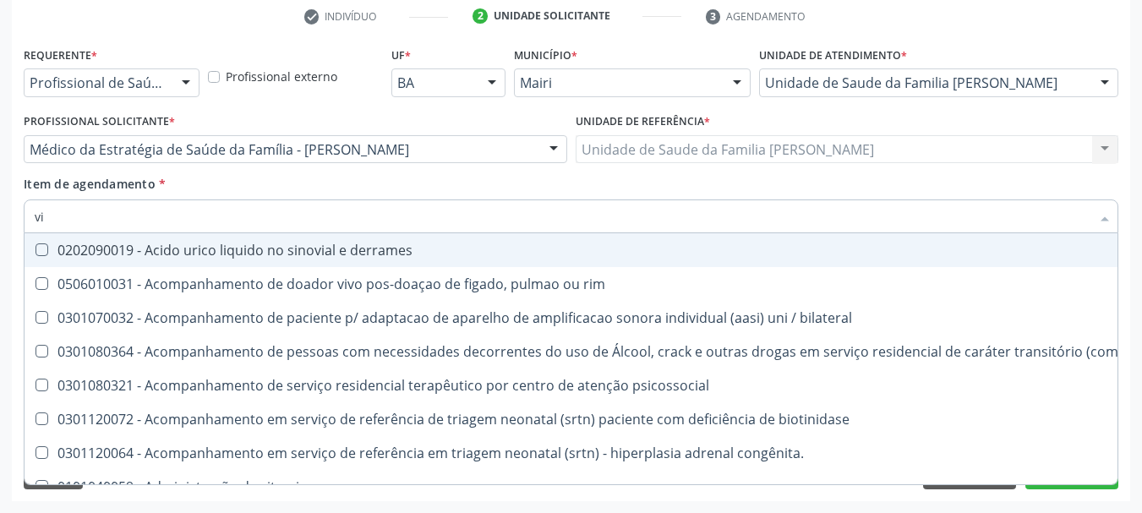
type input "vit"
checkbox biotinidase "true"
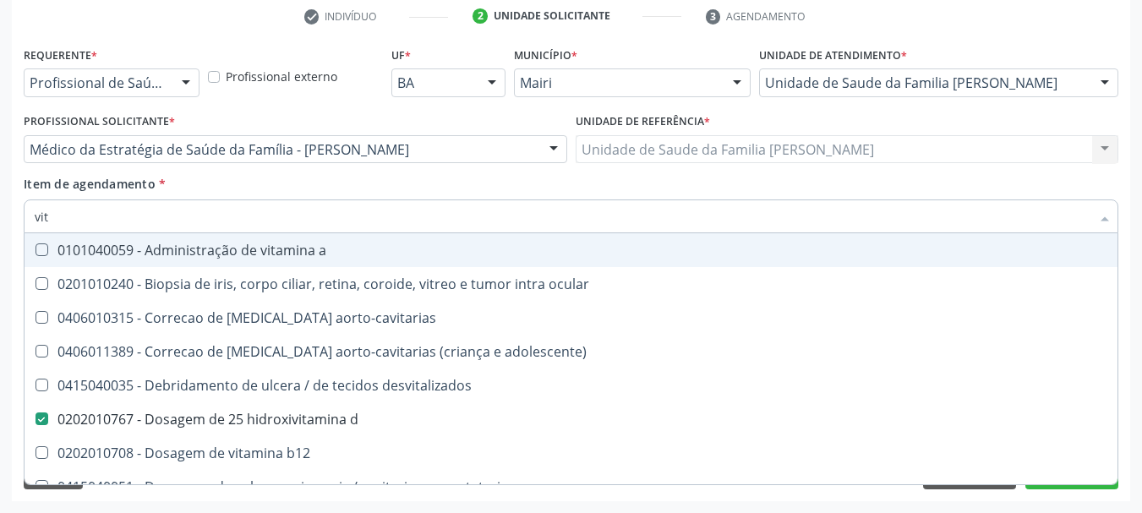
type input "vita"
checkbox desvitalizados "true"
checkbox d "false"
type input "vitam"
checkbox ocular "true"
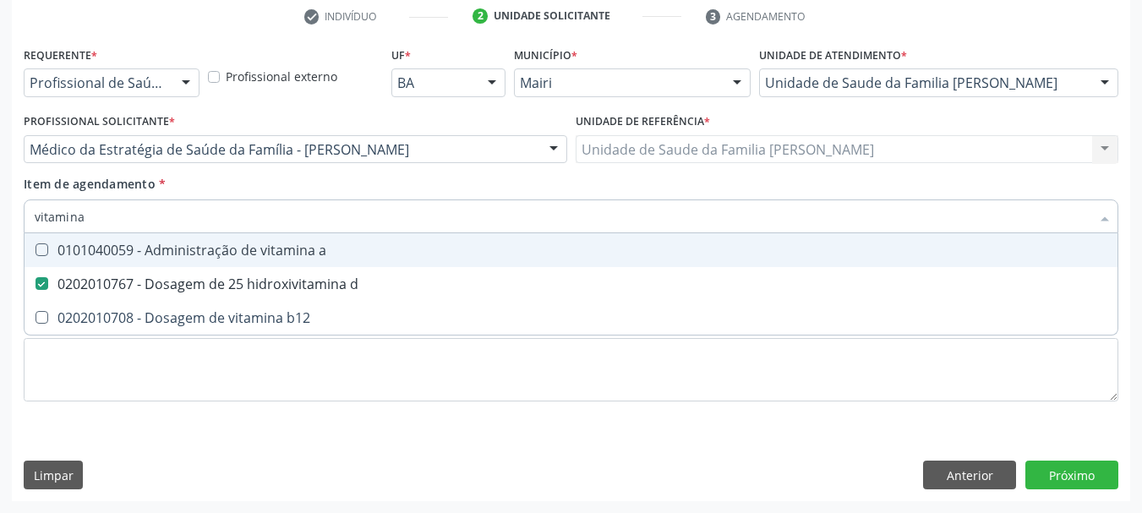
type input "vitamina b"
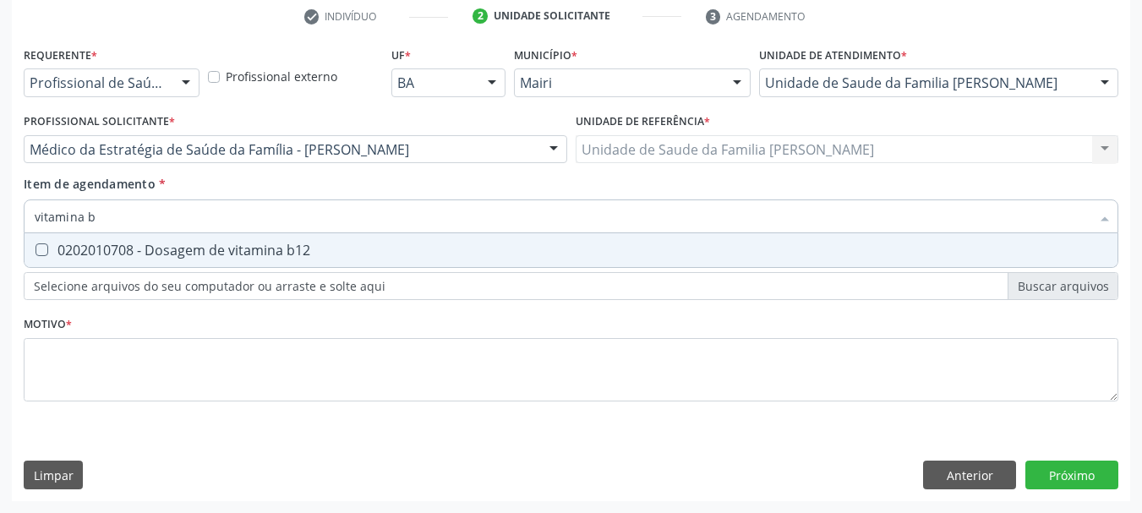
click at [57, 249] on div "0202010708 - Dosagem de vitamina b12" at bounding box center [571, 250] width 1073 height 14
checkbox b12 "true"
drag, startPoint x: 101, startPoint y: 217, endPoint x: 8, endPoint y: 218, distance: 92.1
click at [11, 218] on div "Acompanhamento Acompanhe a situação das marcações correntes e finalizadas Relat…" at bounding box center [571, 140] width 1142 height 745
type input "co"
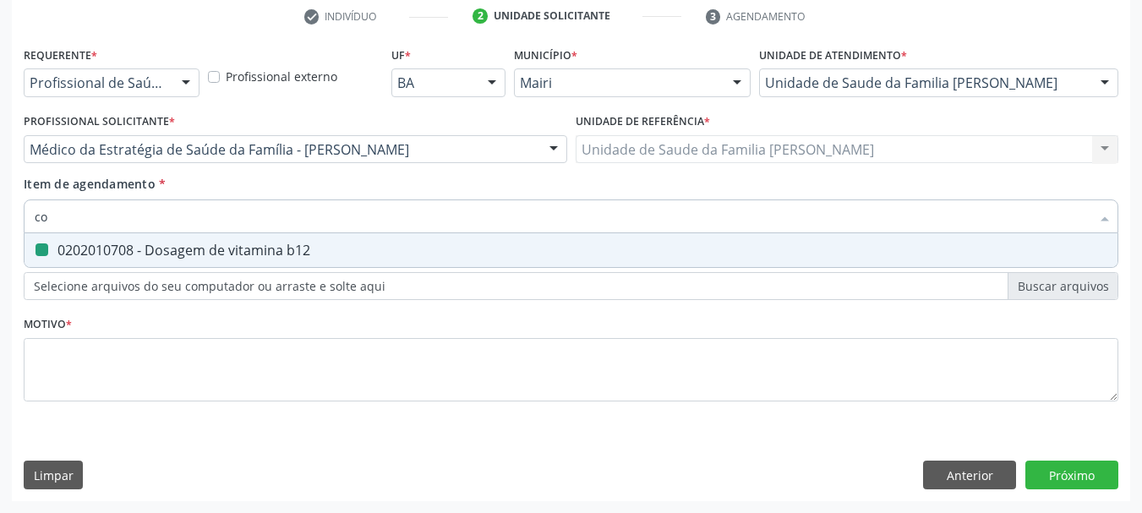
checkbox b12 "false"
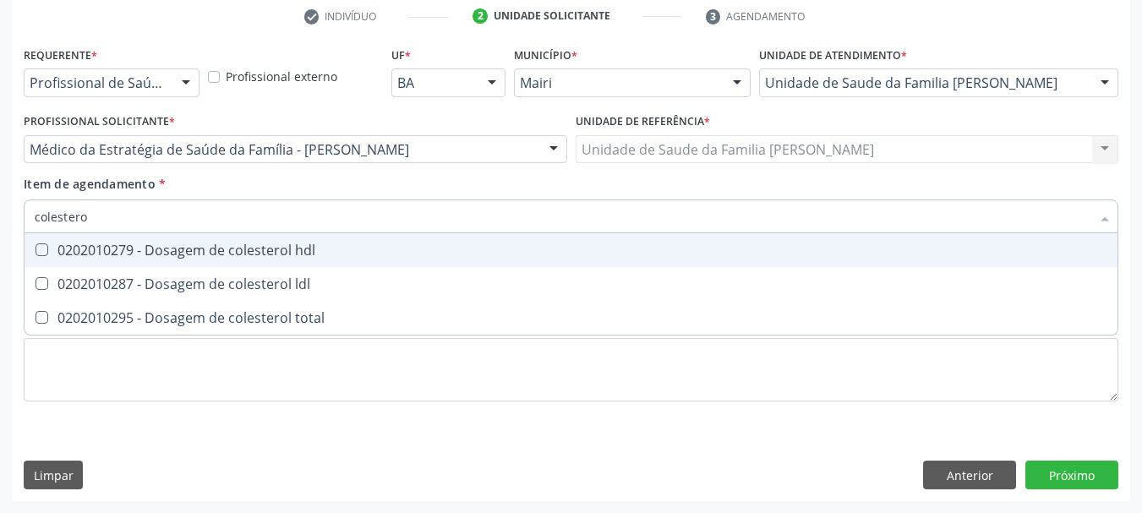
type input "colesterol"
click at [34, 253] on div at bounding box center [31, 250] width 13 height 14
checkbox hdl "true"
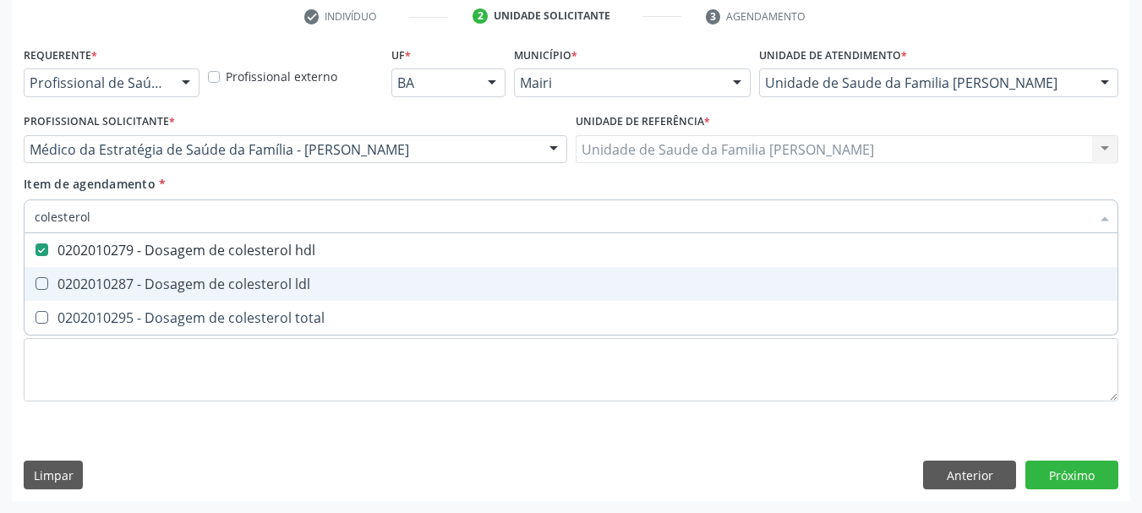
click at [79, 274] on span "0202010287 - Dosagem de colesterol ldl" at bounding box center [571, 284] width 1093 height 34
checkbox ldl "true"
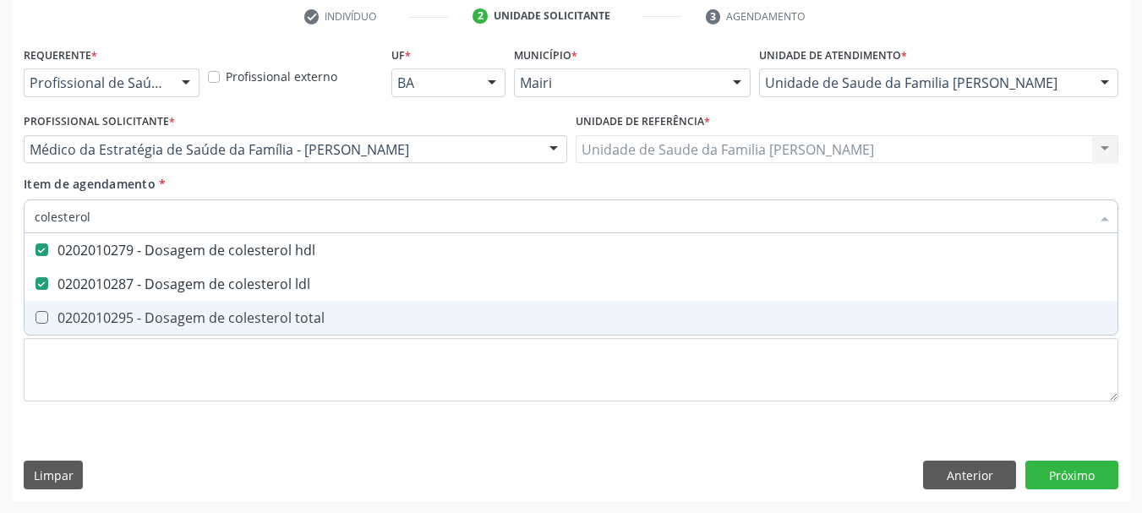
click at [114, 318] on div "0202010295 - Dosagem de colesterol total" at bounding box center [571, 318] width 1073 height 14
checkbox total "true"
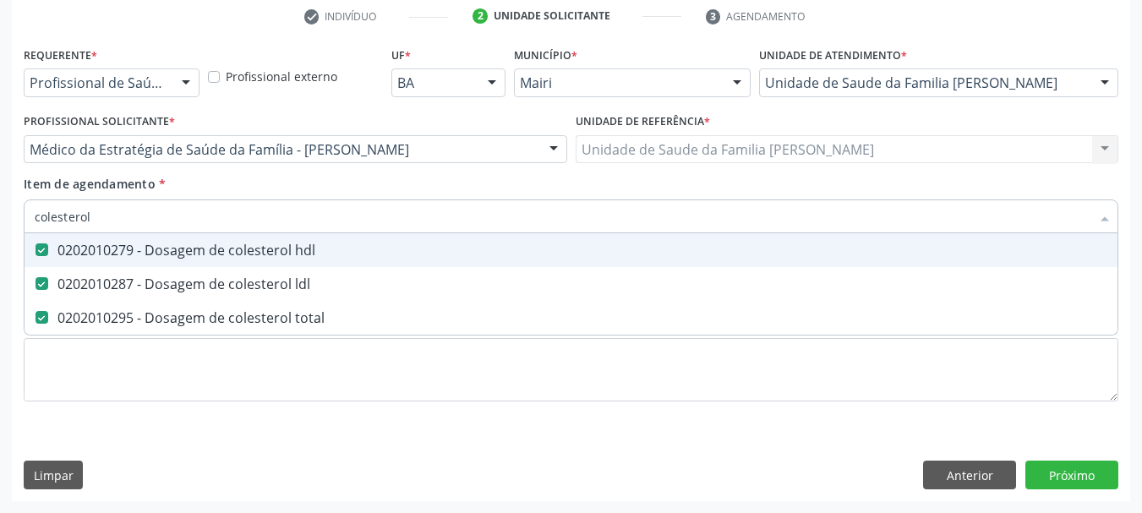
drag, startPoint x: 100, startPoint y: 217, endPoint x: 5, endPoint y: 235, distance: 96.3
click at [6, 235] on div "Acompanhamento Acompanhe a situação das marcações correntes e finalizadas Relat…" at bounding box center [571, 140] width 1142 height 745
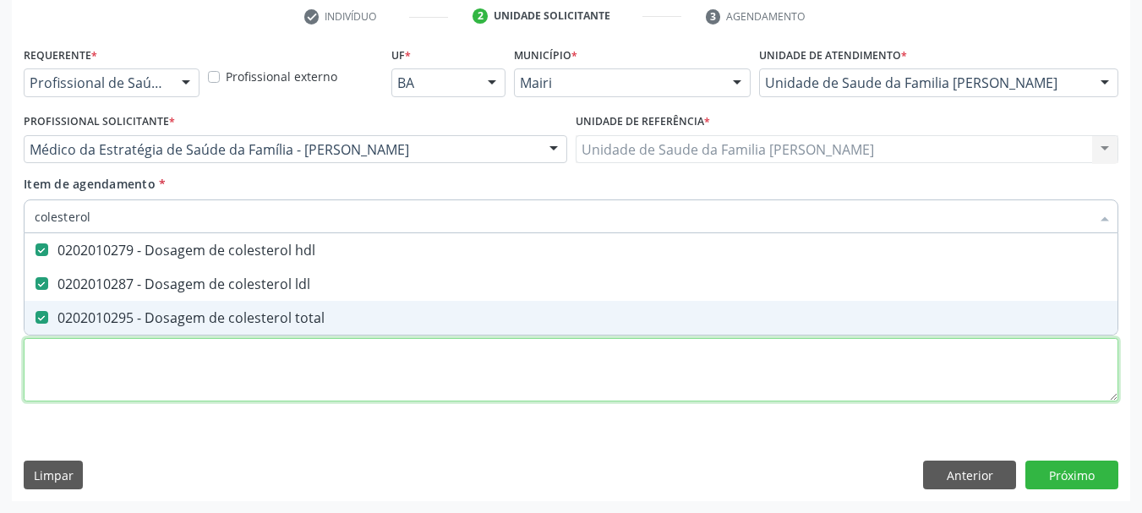
click at [102, 364] on div "Requerente * Profissional de Saúde Profissional de Saúde Paciente Nenhum result…" at bounding box center [571, 233] width 1095 height 383
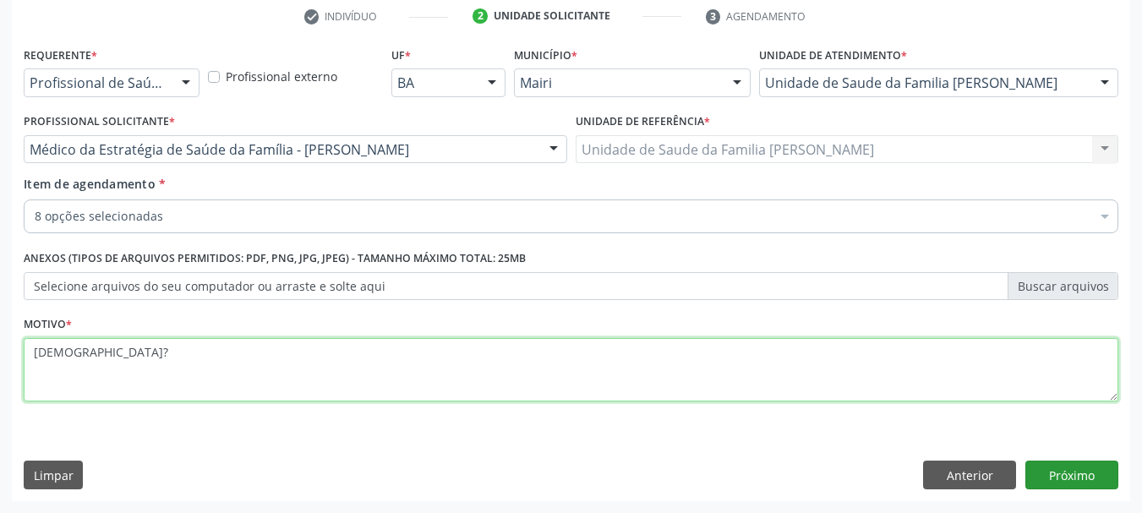
type textarea "Anemia?"
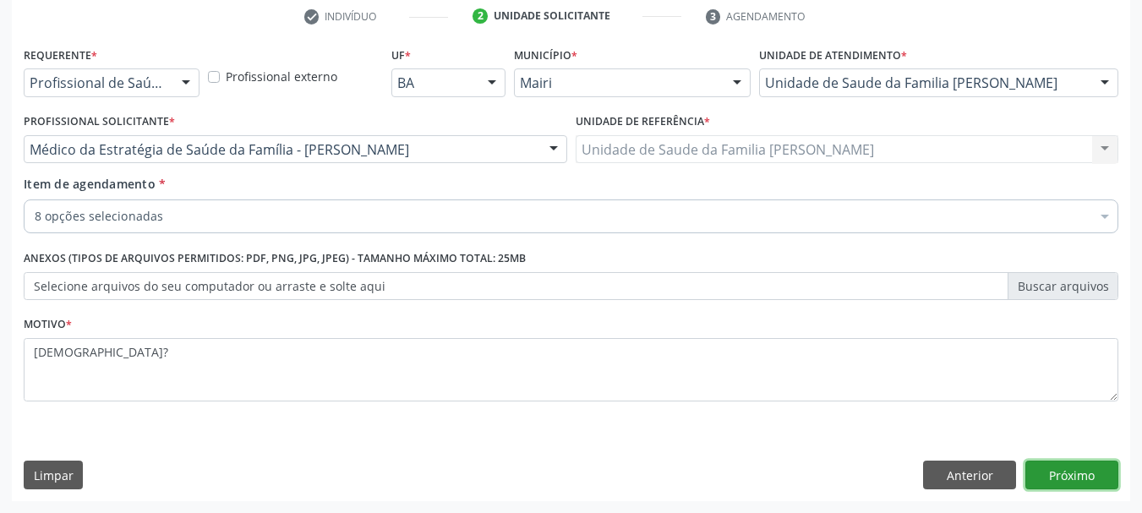
click at [1056, 484] on button "Próximo" at bounding box center [1071, 475] width 93 height 29
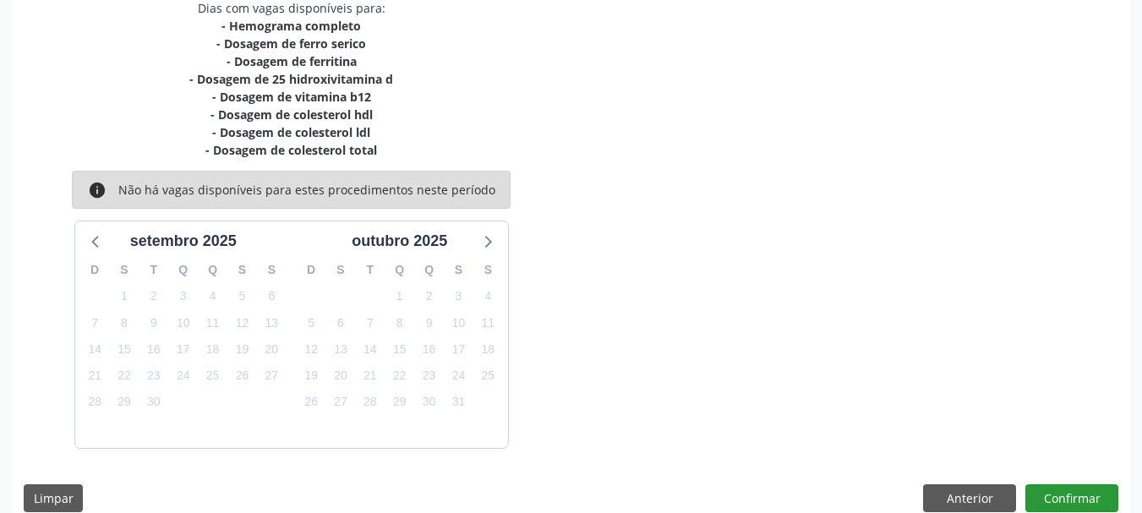
scroll to position [396, 0]
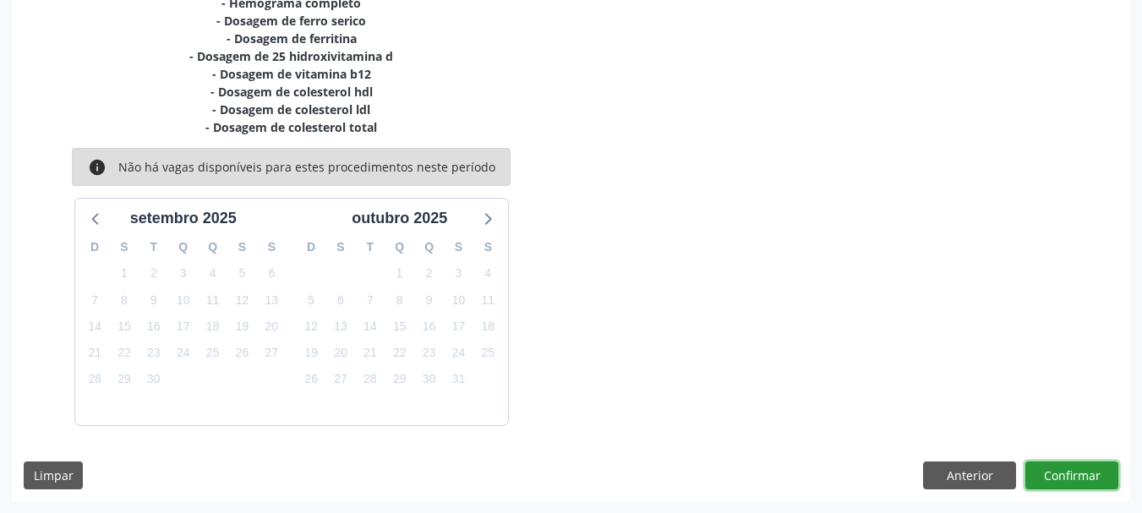
click at [1036, 475] on button "Confirmar" at bounding box center [1071, 476] width 93 height 29
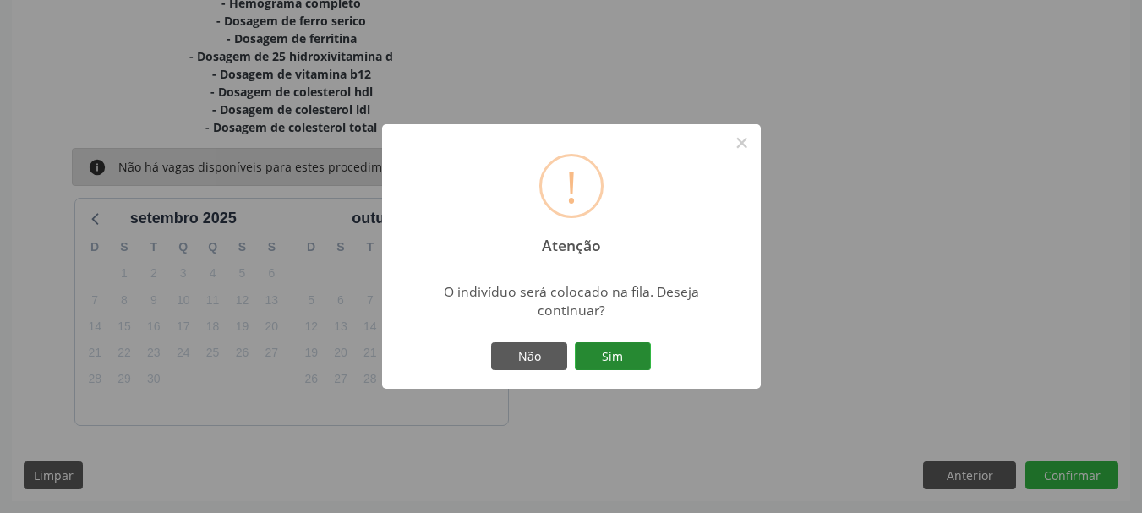
click at [614, 359] on button "Sim" at bounding box center [613, 356] width 76 height 29
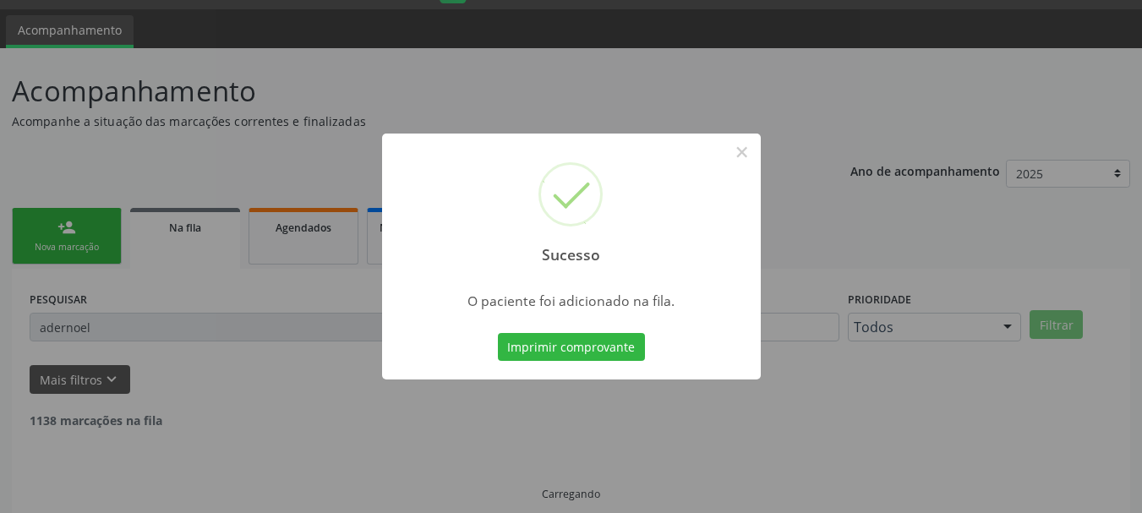
scroll to position [8, 0]
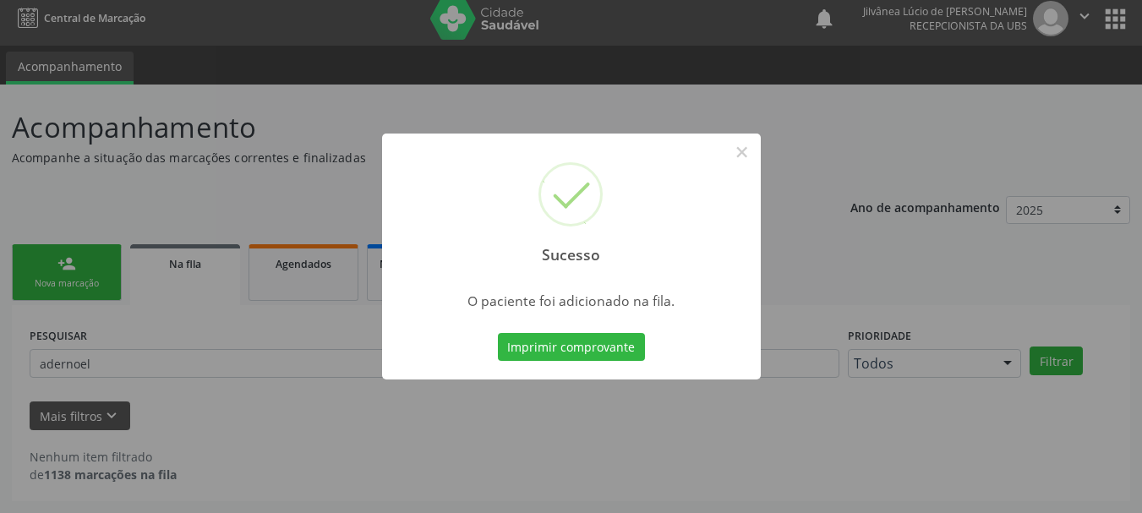
scroll to position [8, 0]
click at [745, 152] on button "×" at bounding box center [742, 152] width 29 height 29
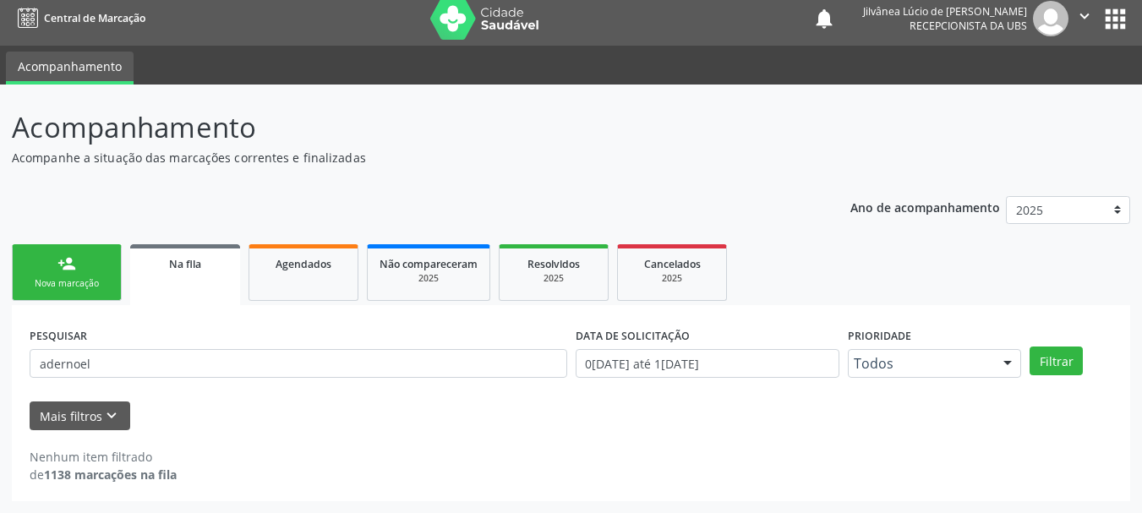
drag, startPoint x: 79, startPoint y: 290, endPoint x: 94, endPoint y: 282, distance: 16.3
click at [80, 290] on div "Nova marcação" at bounding box center [67, 283] width 85 height 13
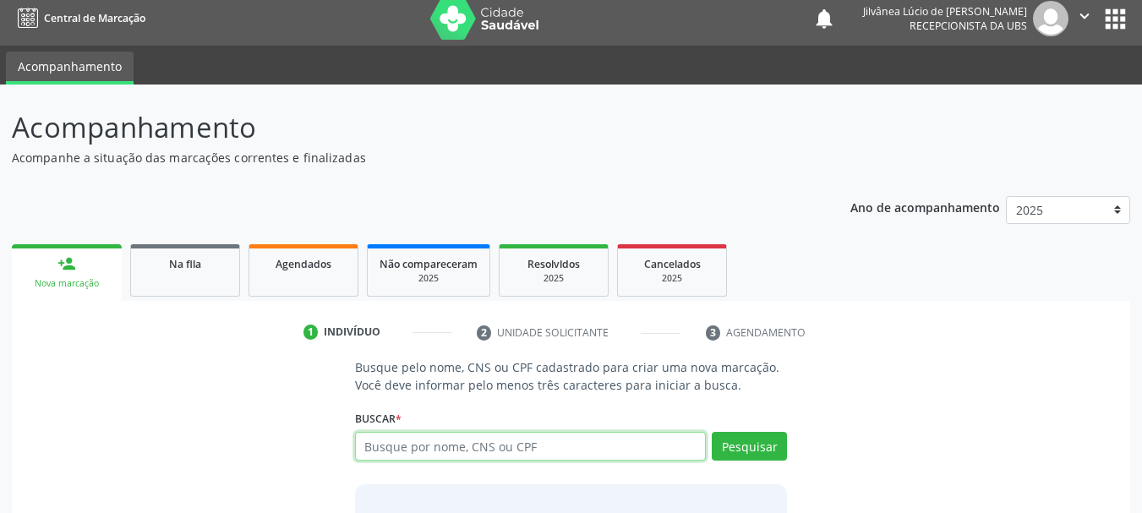
click at [484, 439] on input "text" at bounding box center [531, 446] width 352 height 29
click at [606, 451] on input "text" at bounding box center [531, 446] width 352 height 29
click at [452, 452] on input "text" at bounding box center [531, 446] width 352 height 29
type input "[PERSON_NAME]"
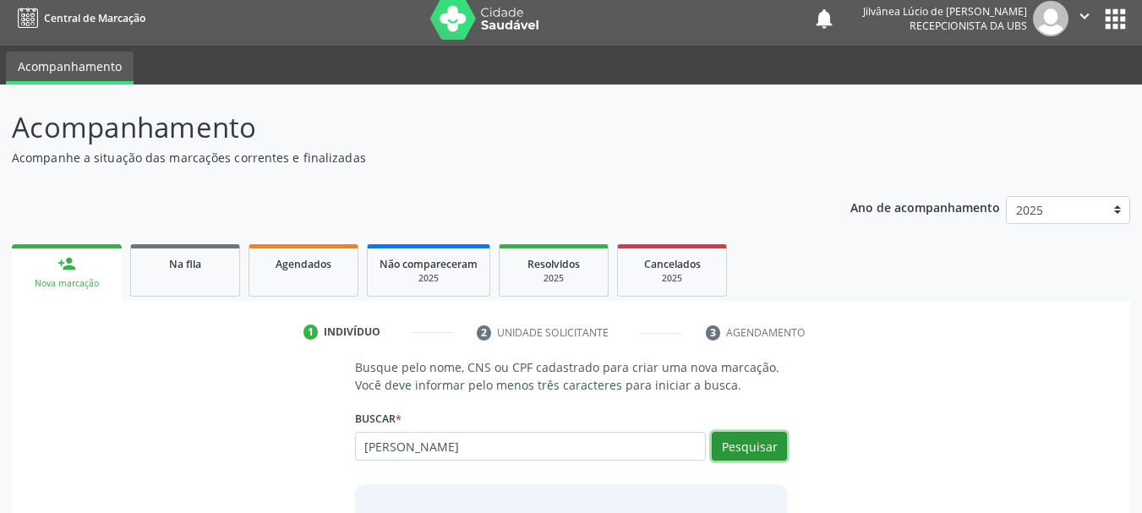
click at [766, 440] on button "Pesquisar" at bounding box center [749, 446] width 75 height 29
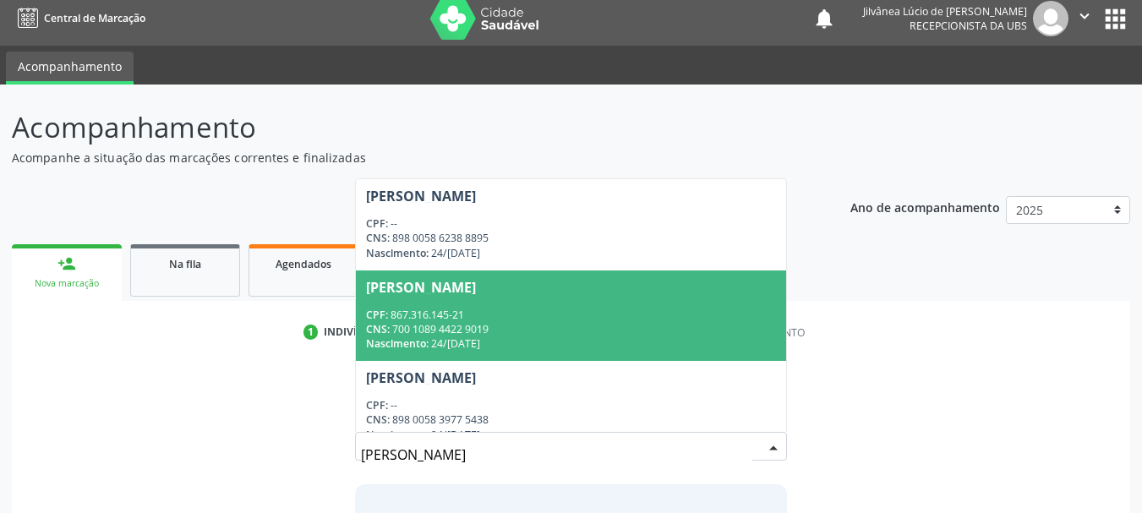
scroll to position [19, 0]
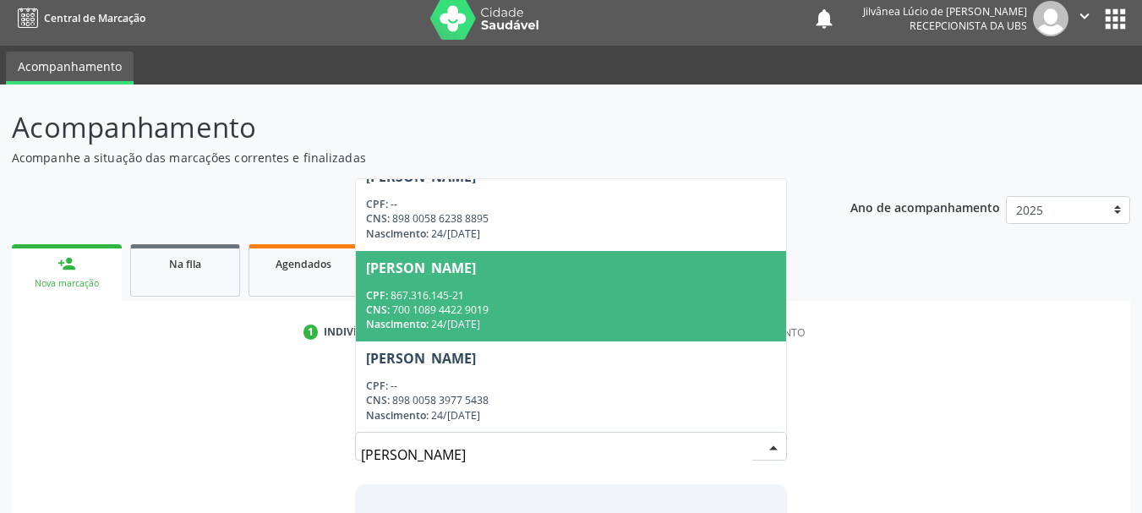
click at [629, 303] on div "CNS: 700 1089 4422 9019" at bounding box center [571, 310] width 411 height 14
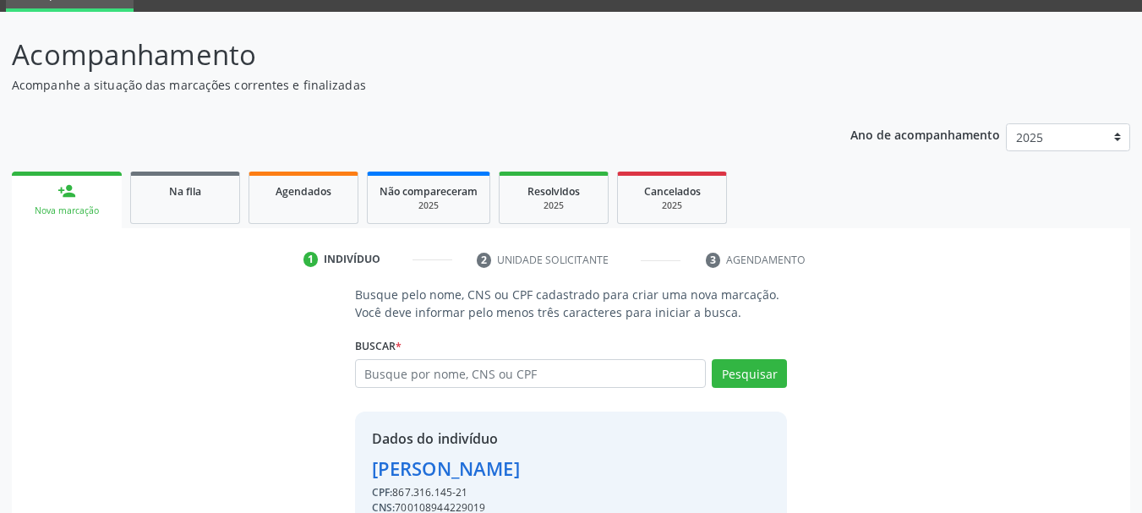
scroll to position [165, 0]
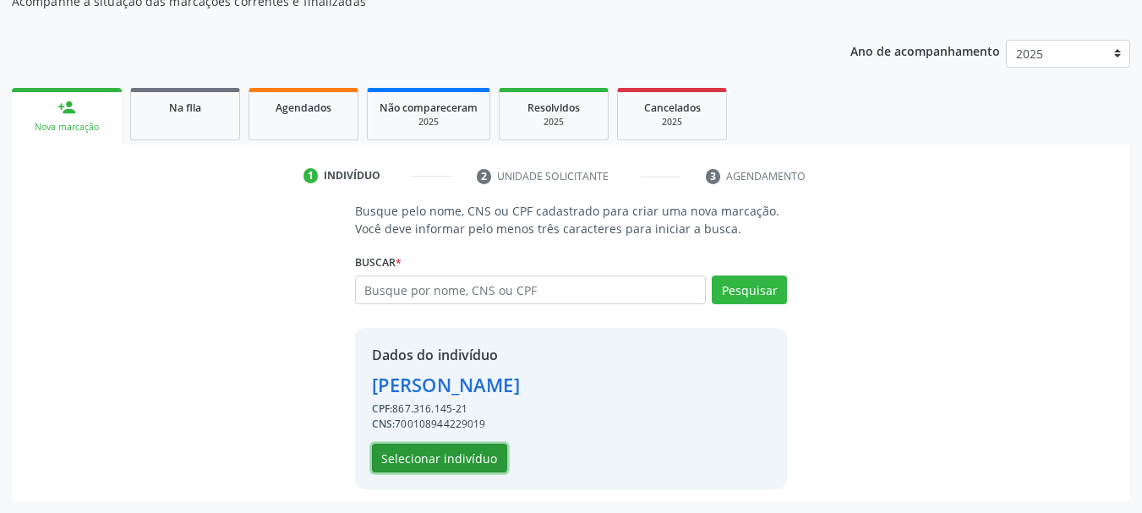
click at [427, 460] on button "Selecionar indivíduo" at bounding box center [439, 458] width 135 height 29
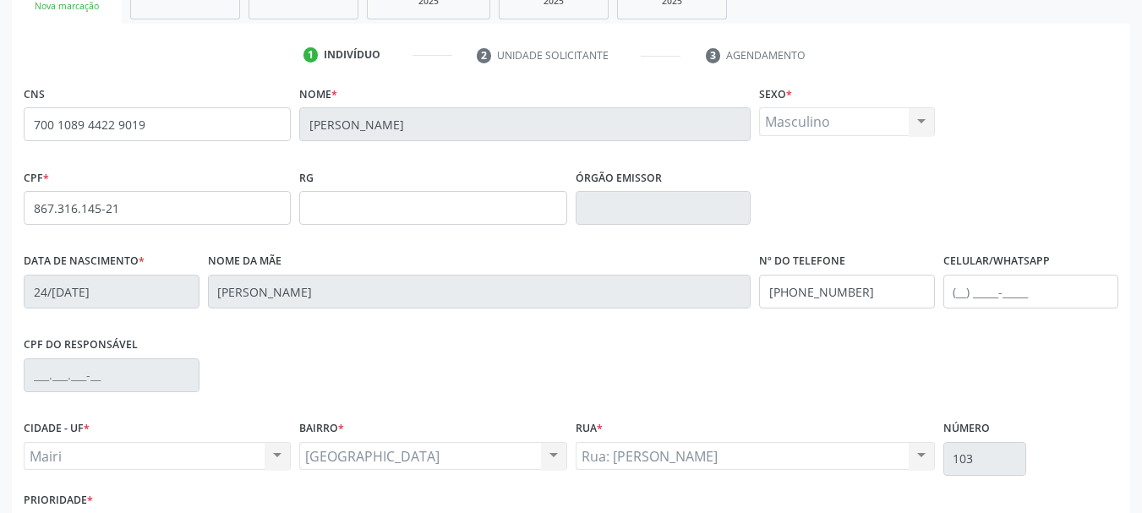
scroll to position [403, 0]
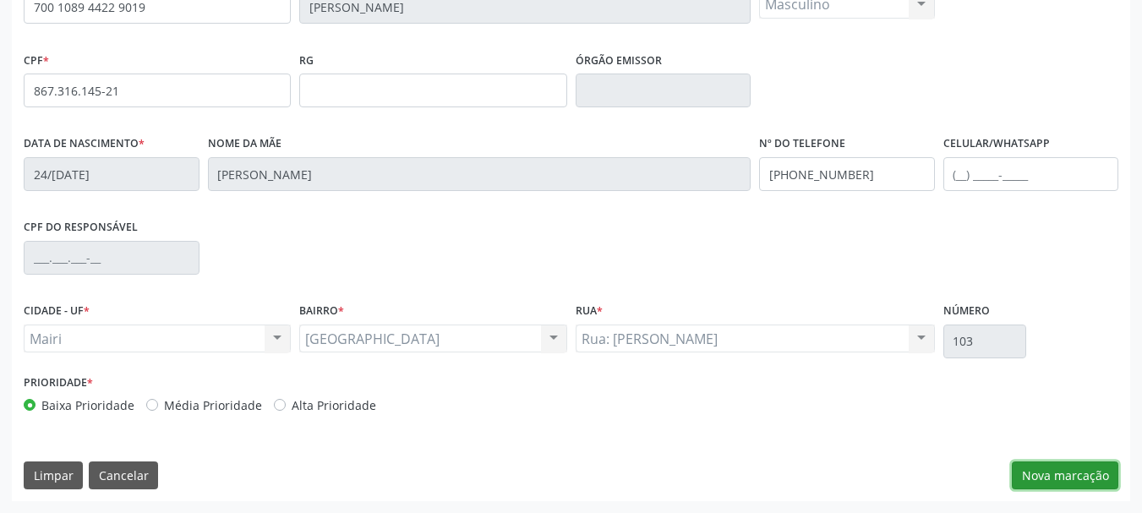
click at [1045, 473] on button "Nova marcação" at bounding box center [1065, 476] width 107 height 29
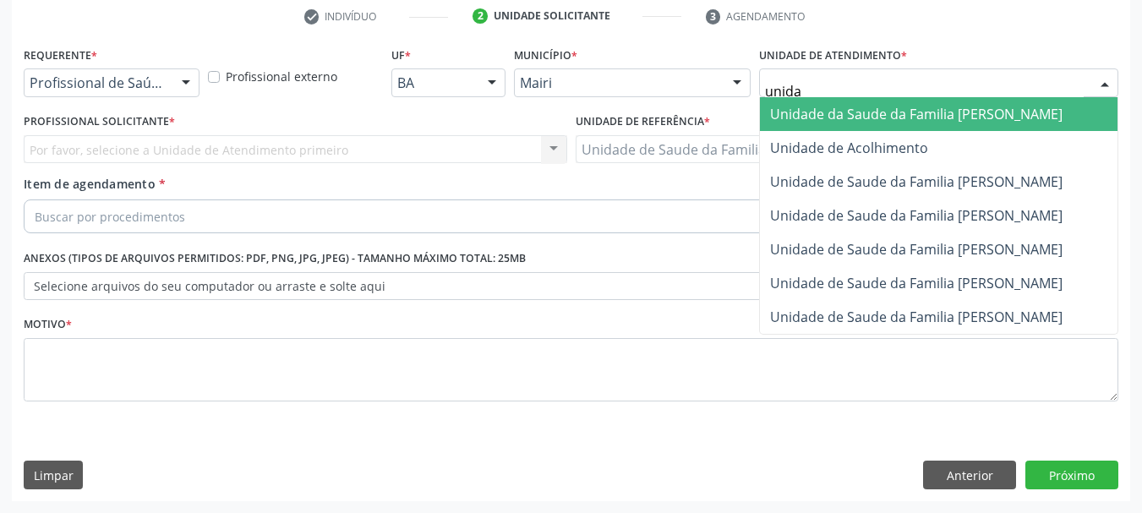
type input "unidad"
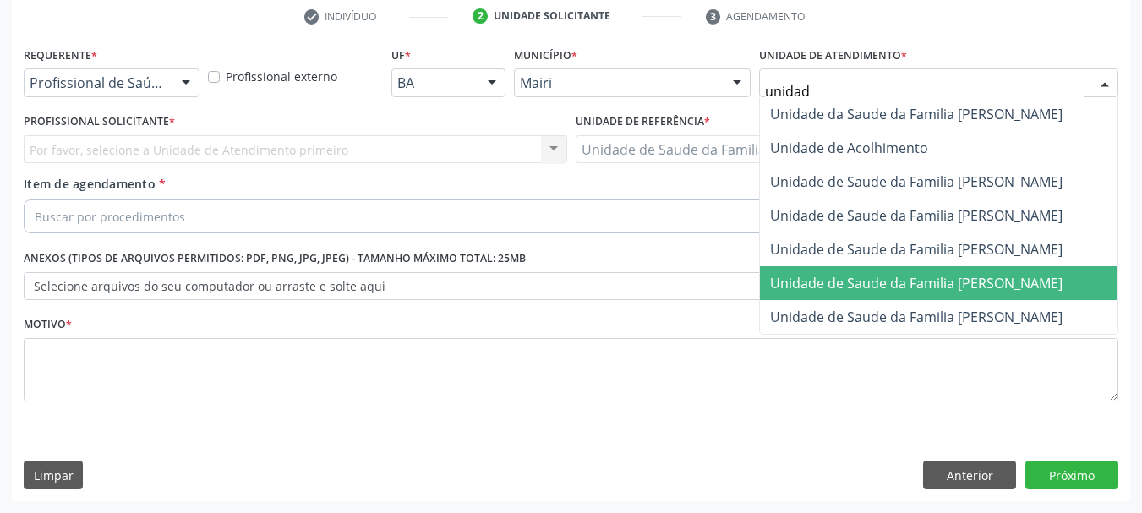
click at [913, 288] on span "Unidade de Saude da Familia [PERSON_NAME]" at bounding box center [916, 283] width 292 height 19
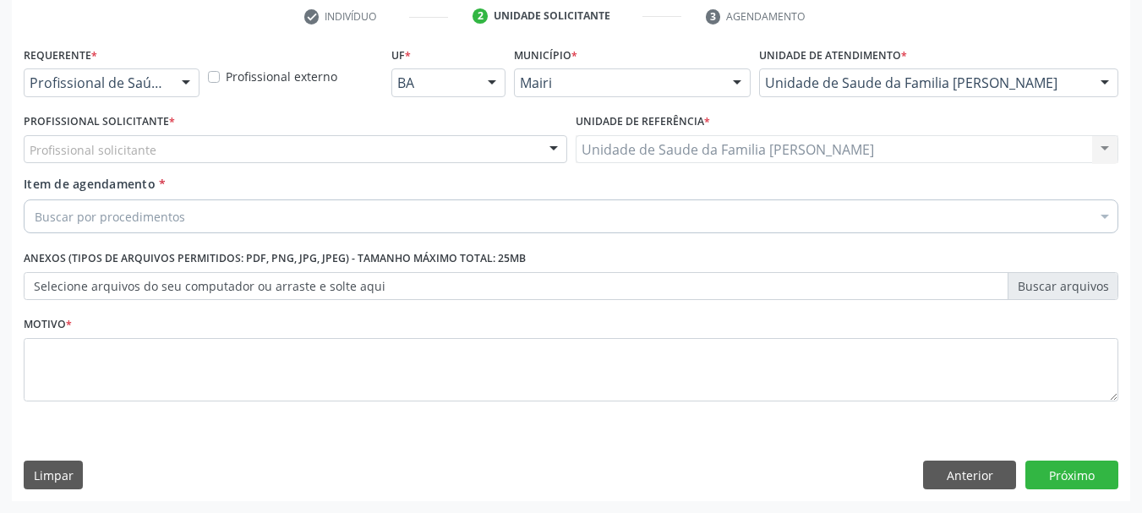
click at [171, 153] on div "Profissional solicitante" at bounding box center [296, 149] width 544 height 29
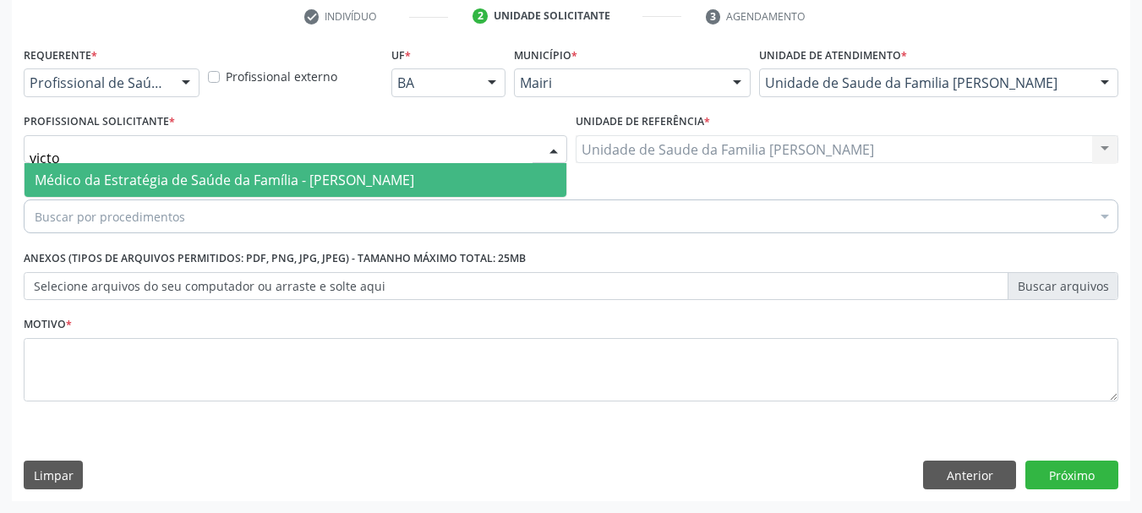
type input "victor"
click at [172, 183] on span "Médico da Estratégia de Saúde da Família - [PERSON_NAME]" at bounding box center [225, 180] width 380 height 19
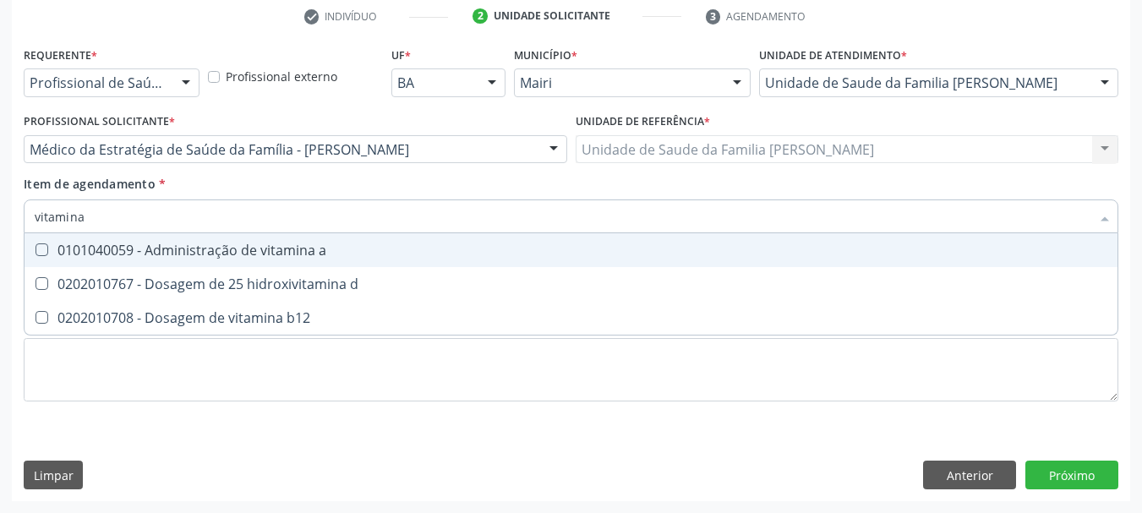
type input "vitamina"
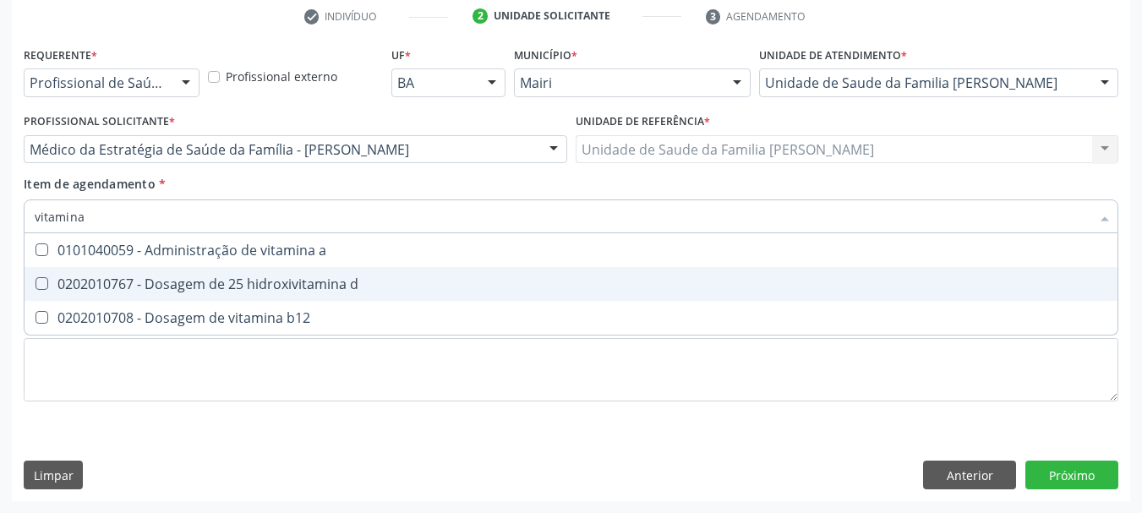
click at [189, 287] on div "0202010767 - Dosagem de 25 hidroxivitamina d" at bounding box center [571, 284] width 1073 height 14
checkbox d "true"
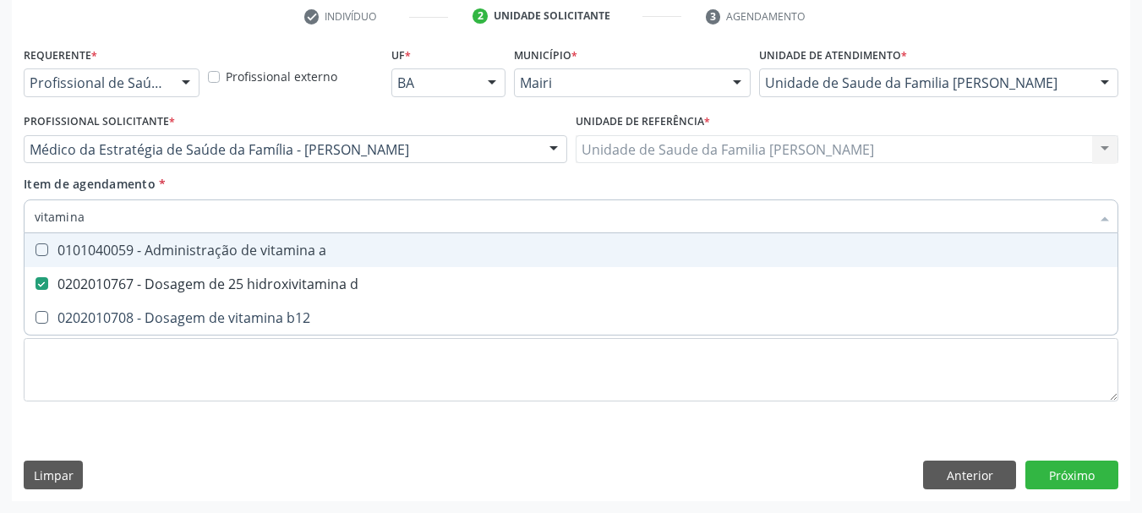
click at [119, 221] on input "vitamina" at bounding box center [563, 217] width 1056 height 34
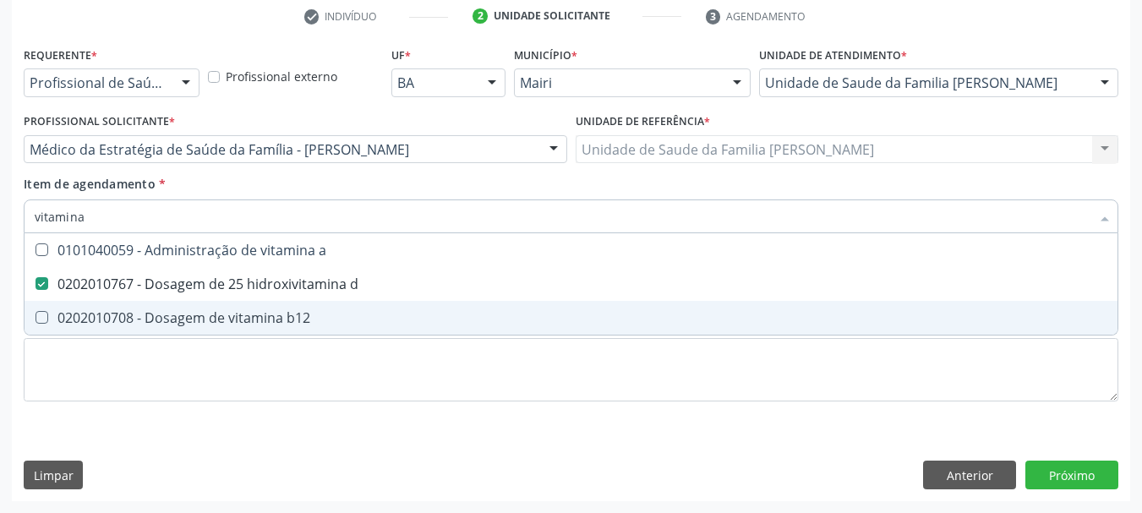
click at [176, 324] on div "0202010708 - Dosagem de vitamina b12" at bounding box center [571, 318] width 1073 height 14
checkbox b12 "true"
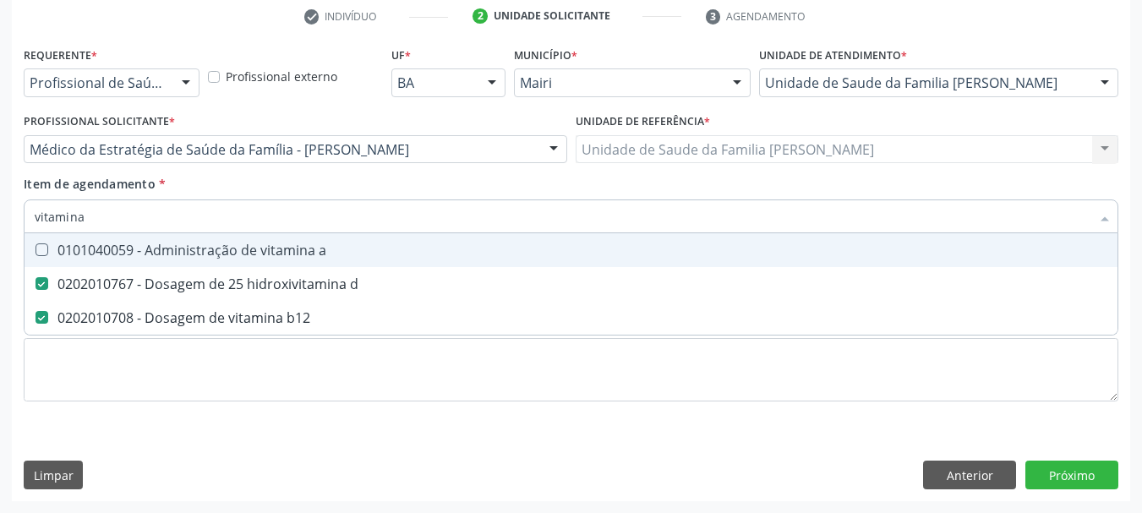
drag, startPoint x: 99, startPoint y: 217, endPoint x: 0, endPoint y: 220, distance: 98.9
click at [0, 221] on div "Acompanhamento Acompanhe a situação das marcações correntes e finalizadas Relat…" at bounding box center [571, 140] width 1142 height 745
type input "a"
checkbox d "false"
checkbox b12 "false"
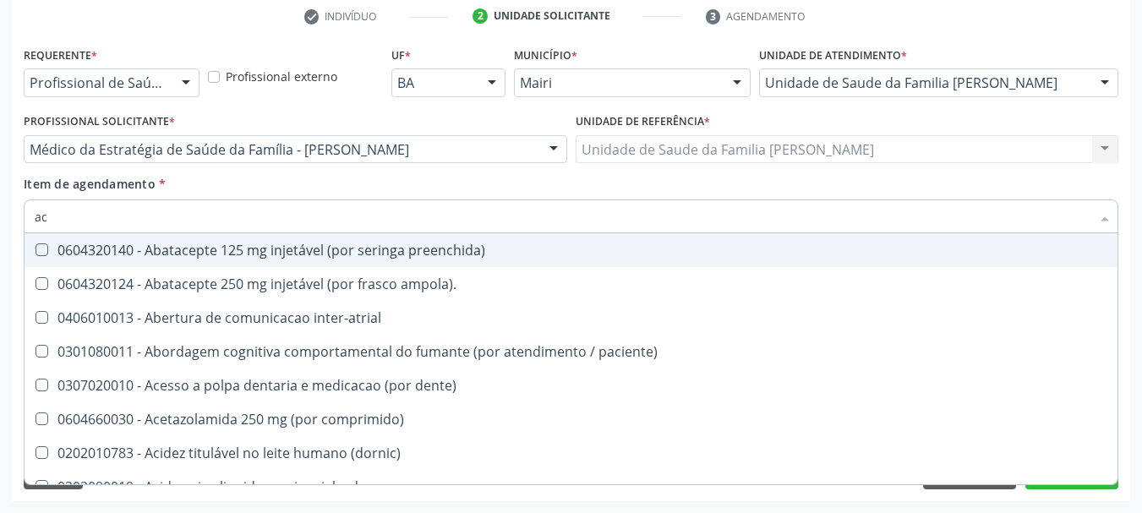
type input "a"
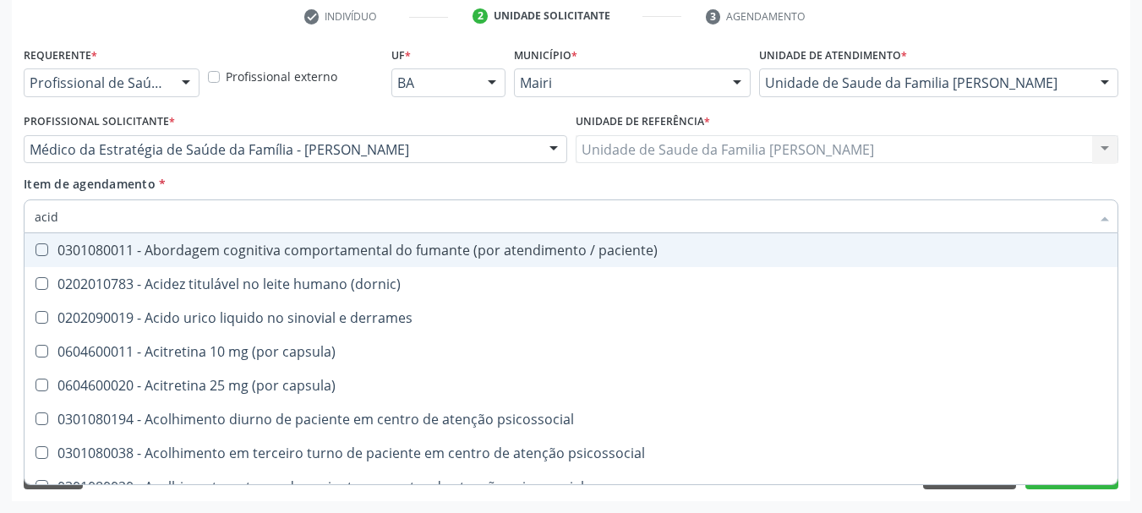
type input "acido"
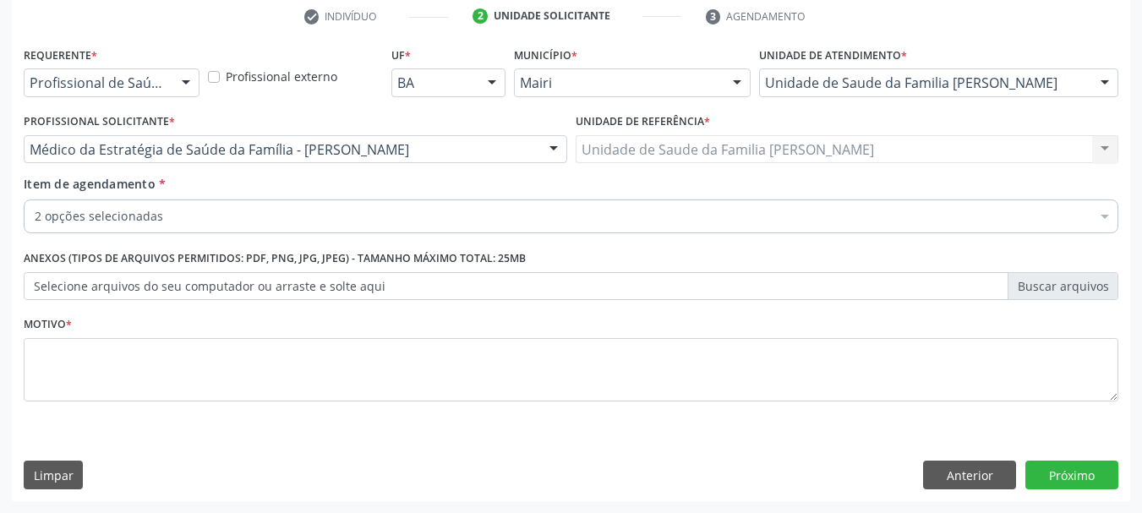
checkbox d "true"
checkbox b12 "true"
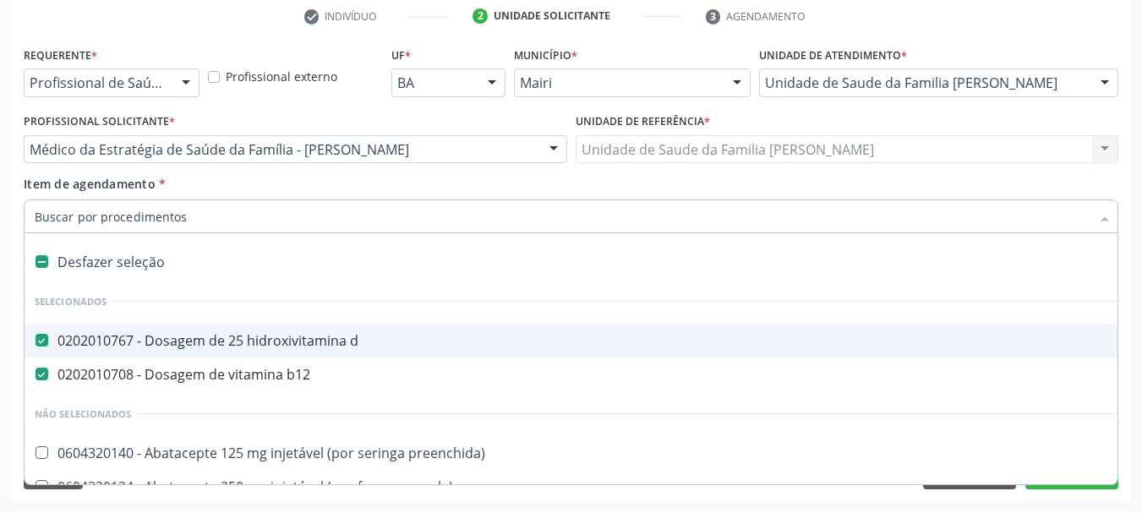
type input "g"
type input "f"
checkbox d "false"
checkbox b12 "false"
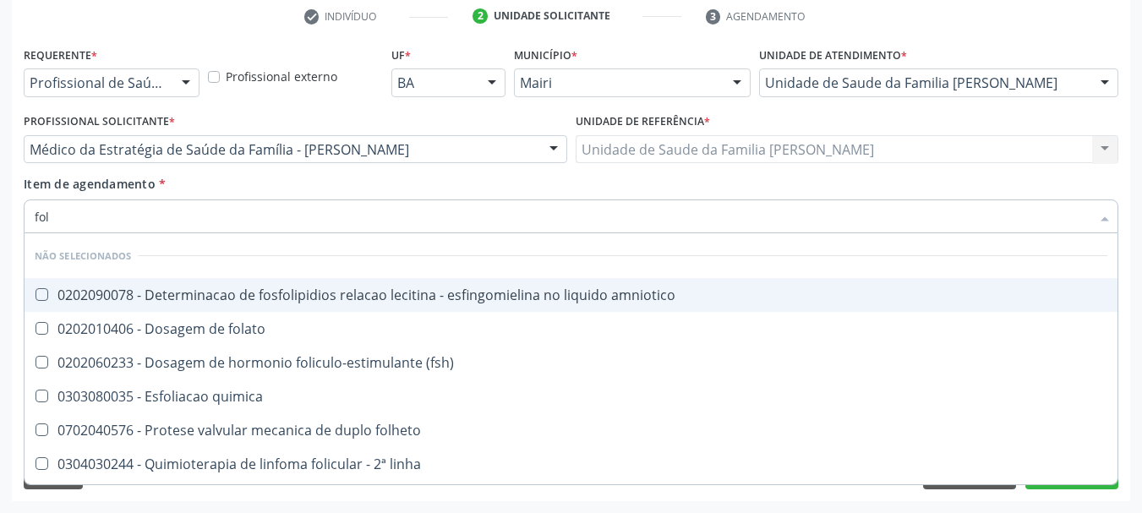
type input "fola"
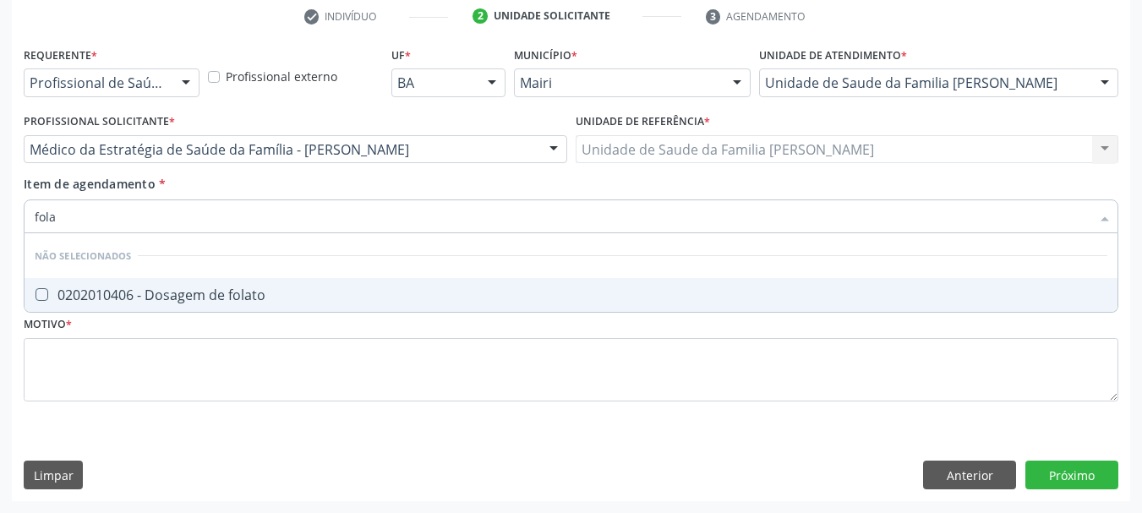
click at [125, 293] on div "0202010406 - Dosagem de folato" at bounding box center [571, 295] width 1073 height 14
checkbox folato "true"
drag, startPoint x: 105, startPoint y: 220, endPoint x: 0, endPoint y: 222, distance: 104.9
click at [0, 222] on div "Acompanhamento Acompanhe a situação das marcações correntes e finalizadas Relat…" at bounding box center [571, 140] width 1142 height 745
type input "fe"
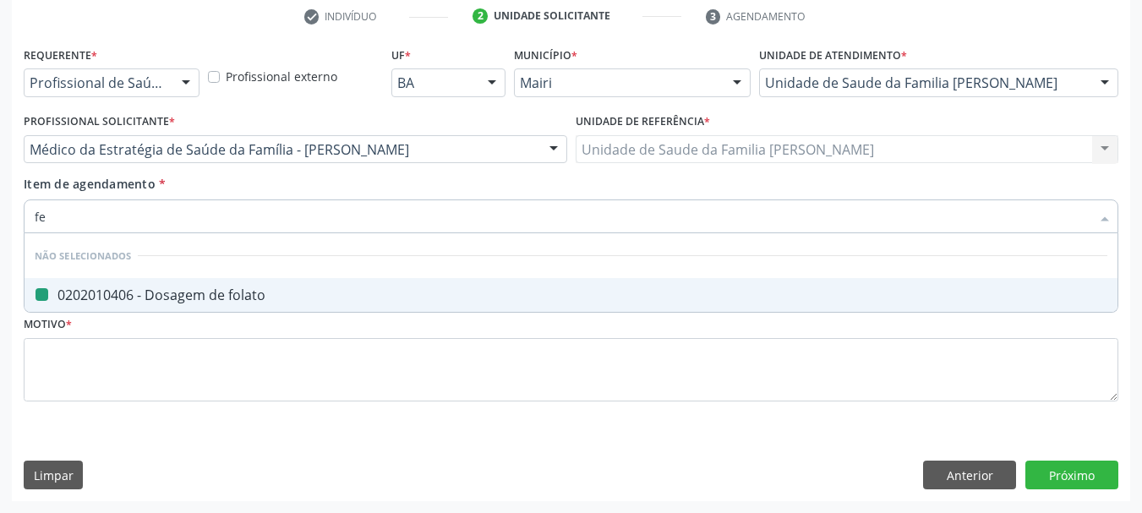
checkbox folato "false"
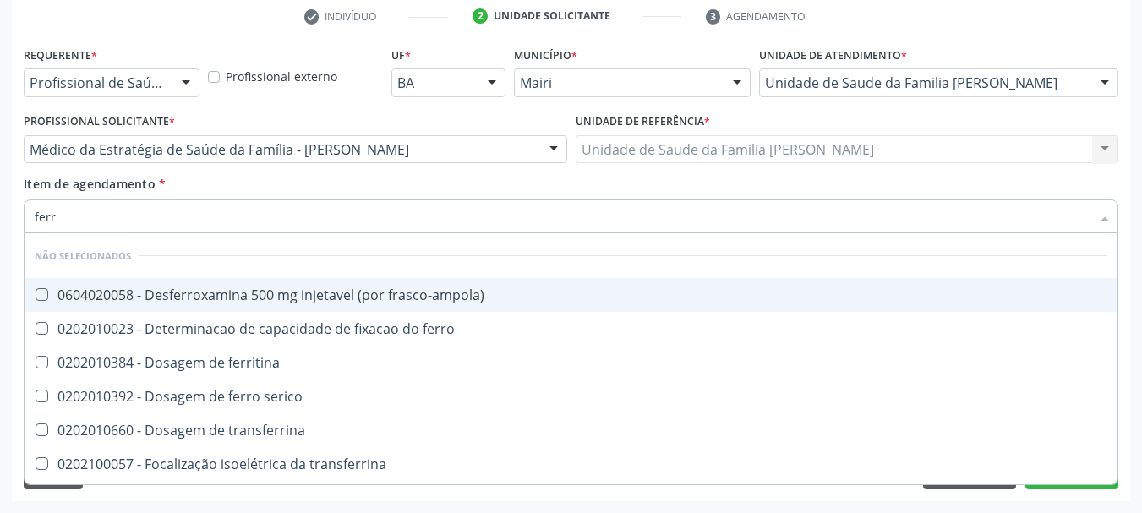
type input "ferro"
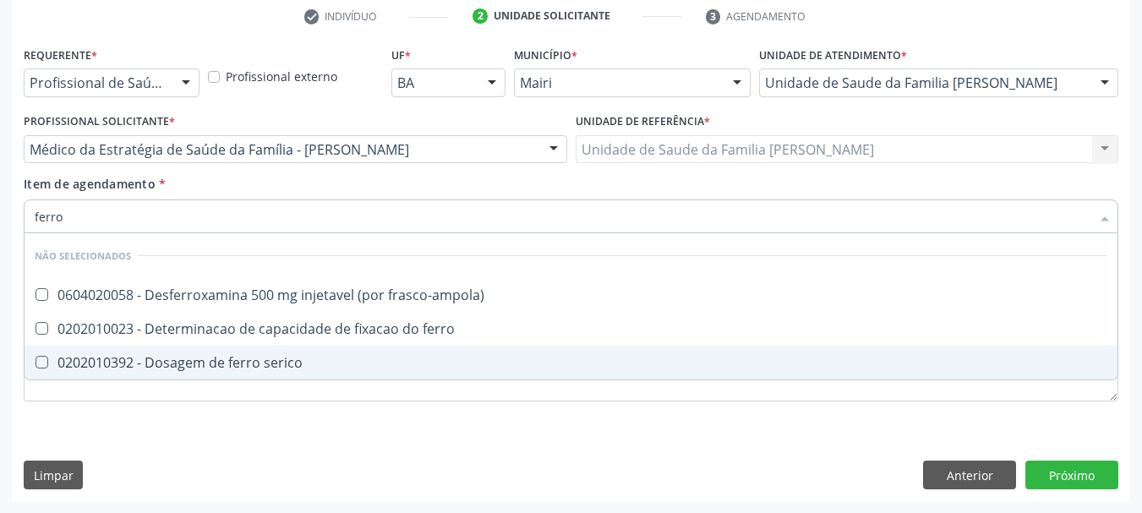
click at [56, 376] on span "0202010392 - Dosagem de ferro serico" at bounding box center [571, 363] width 1093 height 34
checkbox serico "true"
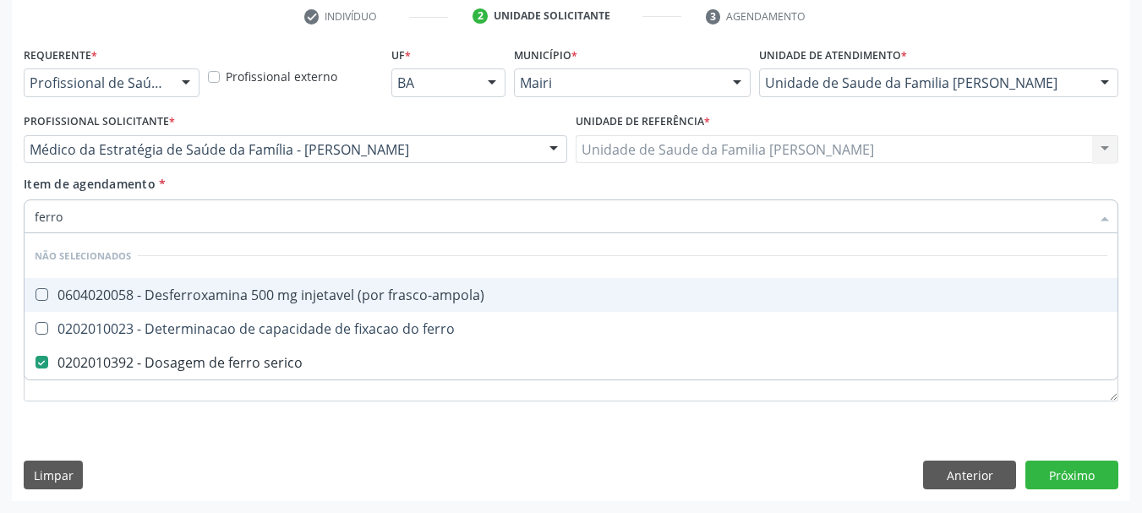
drag, startPoint x: 60, startPoint y: 215, endPoint x: 0, endPoint y: 246, distance: 67.7
click at [0, 246] on div "Acompanhamento Acompanhe a situação das marcações correntes e finalizadas Relat…" at bounding box center [571, 140] width 1142 height 745
type input "fe"
checkbox serico "false"
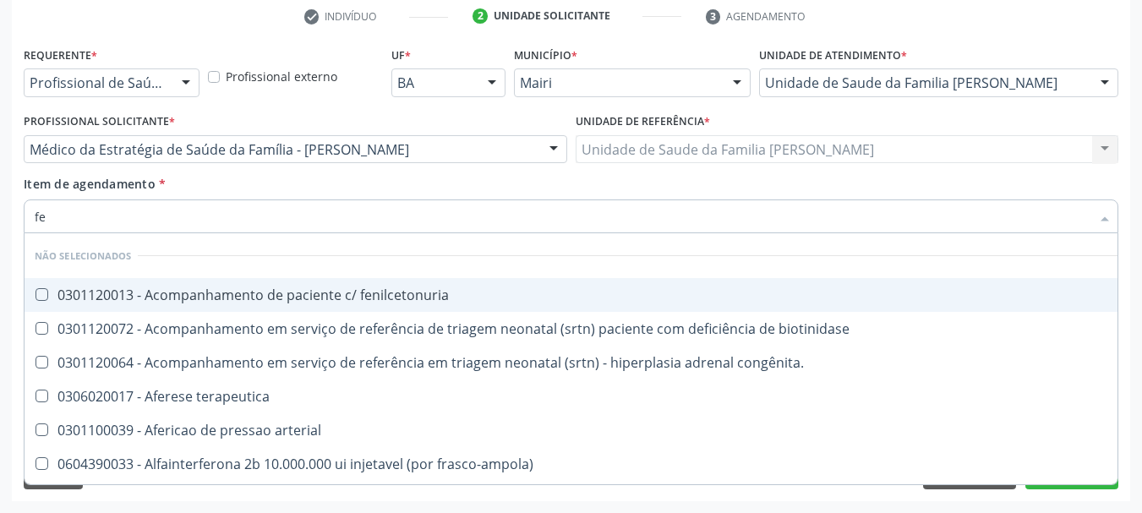
type input "fer"
checkbox joelho "true"
checkbox serico "false"
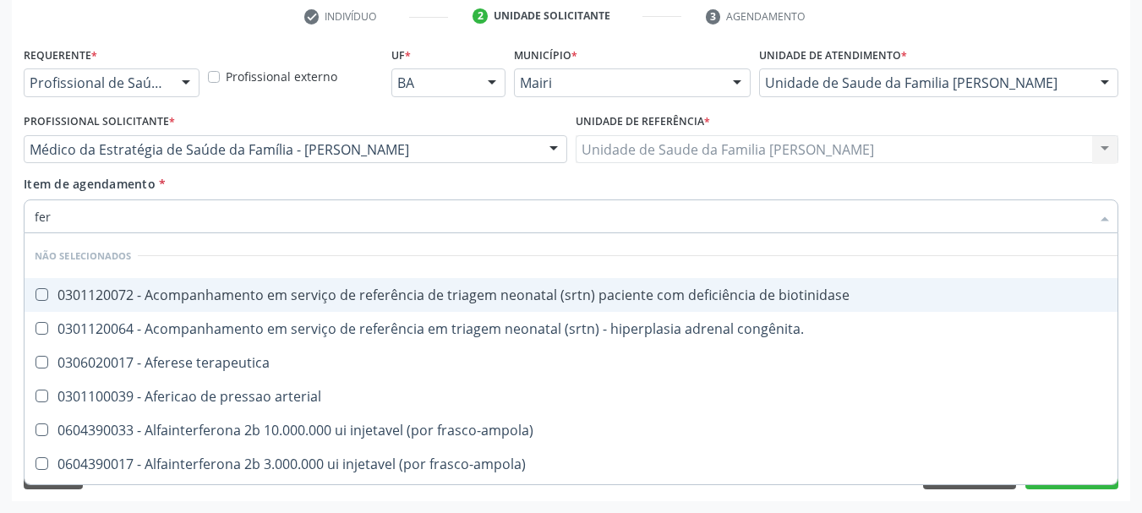
type input "ferr"
checkbox arterial "true"
type input "ferri"
checkbox arterial "false"
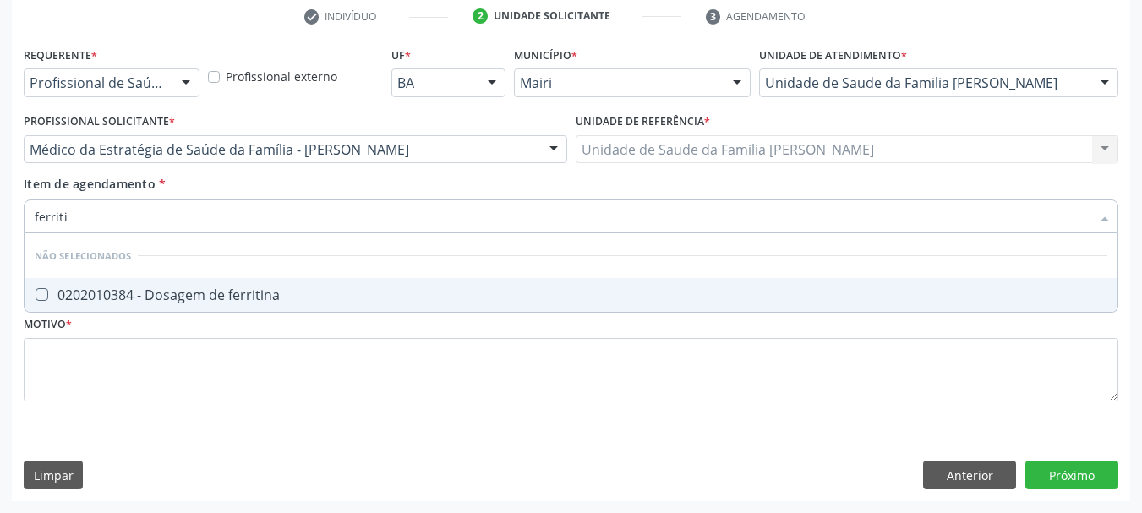
type input "ferritin"
click at [115, 299] on div "0202010384 - Dosagem de ferritina" at bounding box center [571, 295] width 1073 height 14
checkbox ferritina "true"
drag, startPoint x: 111, startPoint y: 220, endPoint x: 0, endPoint y: 249, distance: 114.4
click at [0, 249] on div "Acompanhamento Acompanhe a situação das marcações correntes e finalizadas Relat…" at bounding box center [571, 140] width 1142 height 745
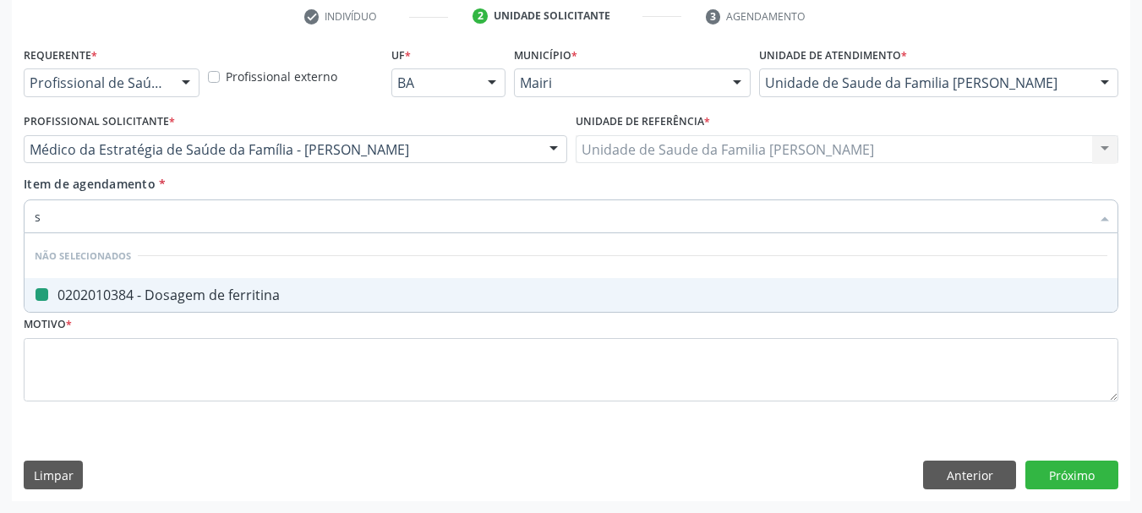
type input "so"
checkbox ferritina "false"
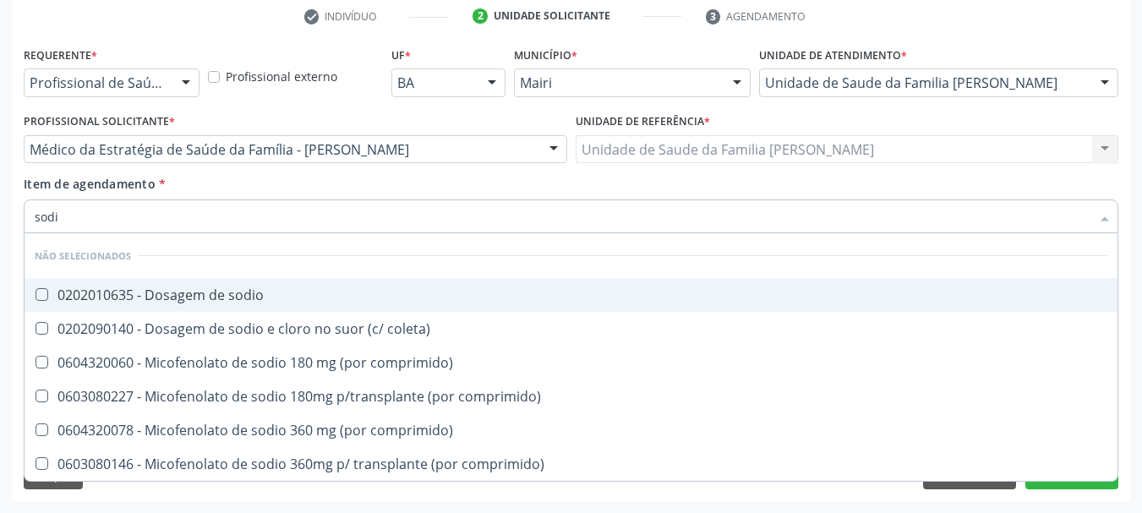
type input "sodio"
click at [67, 301] on div "0202010635 - Dosagem de sodio" at bounding box center [571, 295] width 1073 height 14
checkbox sodio "true"
drag, startPoint x: 34, startPoint y: 232, endPoint x: 0, endPoint y: 242, distance: 35.1
click at [0, 242] on div "Acompanhamento Acompanhe a situação das marcações correntes e finalizadas Relat…" at bounding box center [571, 140] width 1142 height 745
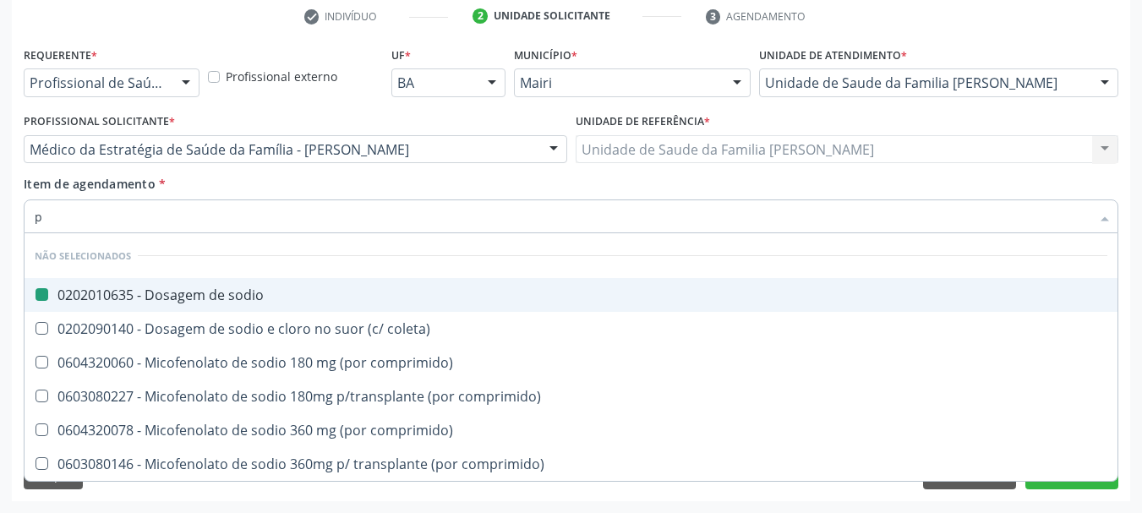
type input "po"
checkbox sodio "false"
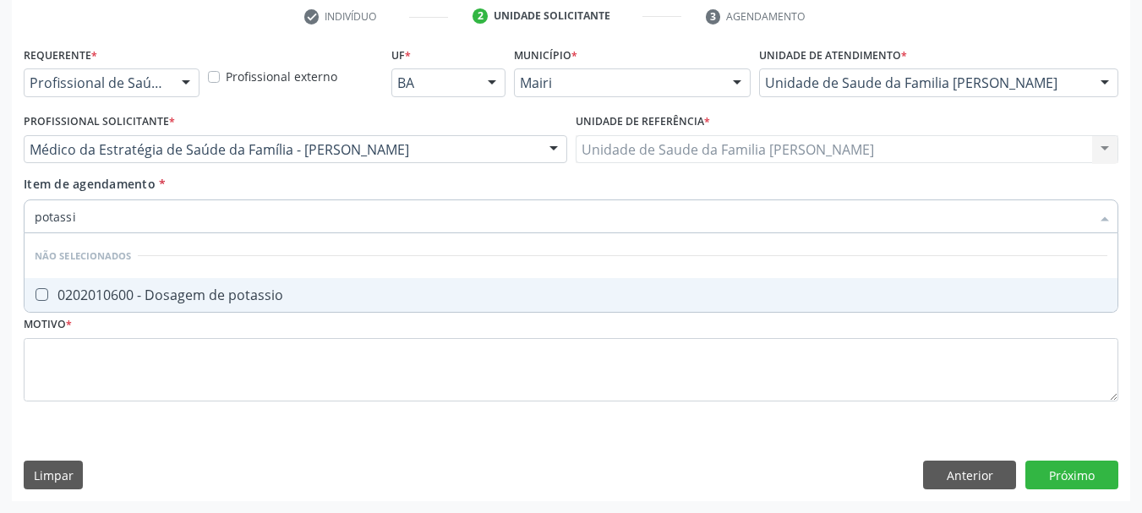
type input "potassio"
click at [55, 292] on div "0202010600 - Dosagem de potassio" at bounding box center [571, 295] width 1073 height 14
checkbox potassio "true"
drag, startPoint x: 86, startPoint y: 225, endPoint x: 0, endPoint y: 243, distance: 88.0
click at [0, 243] on div "Acompanhamento Acompanhe a situação das marcações correntes e finalizadas Relat…" at bounding box center [571, 140] width 1142 height 745
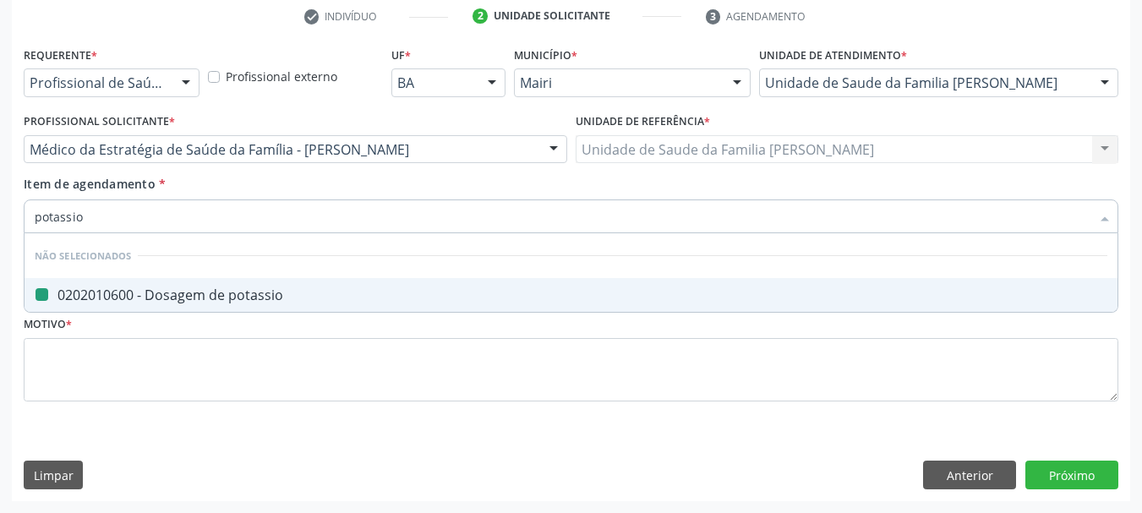
type input "u"
checkbox potassio "false"
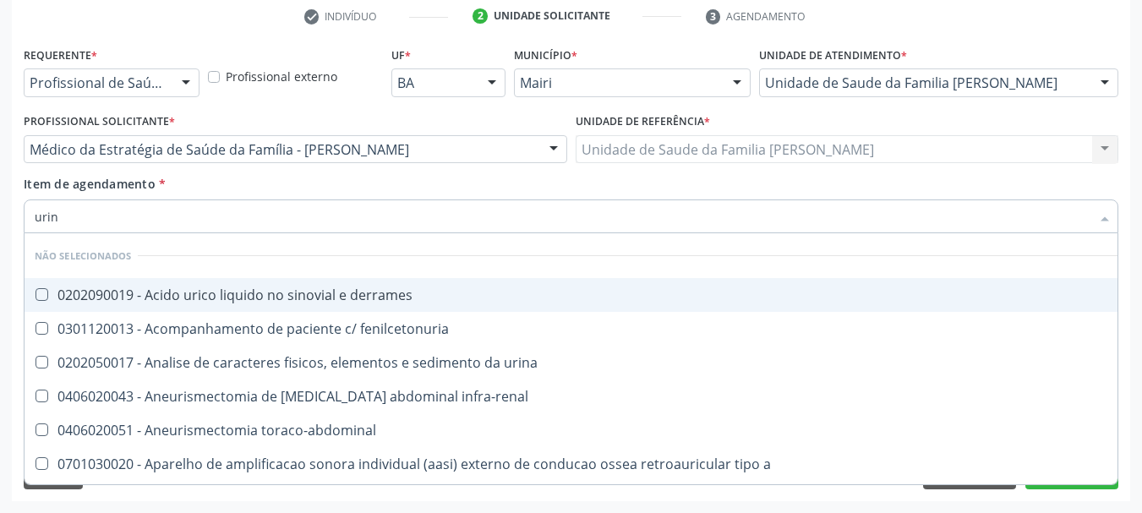
type input "urina"
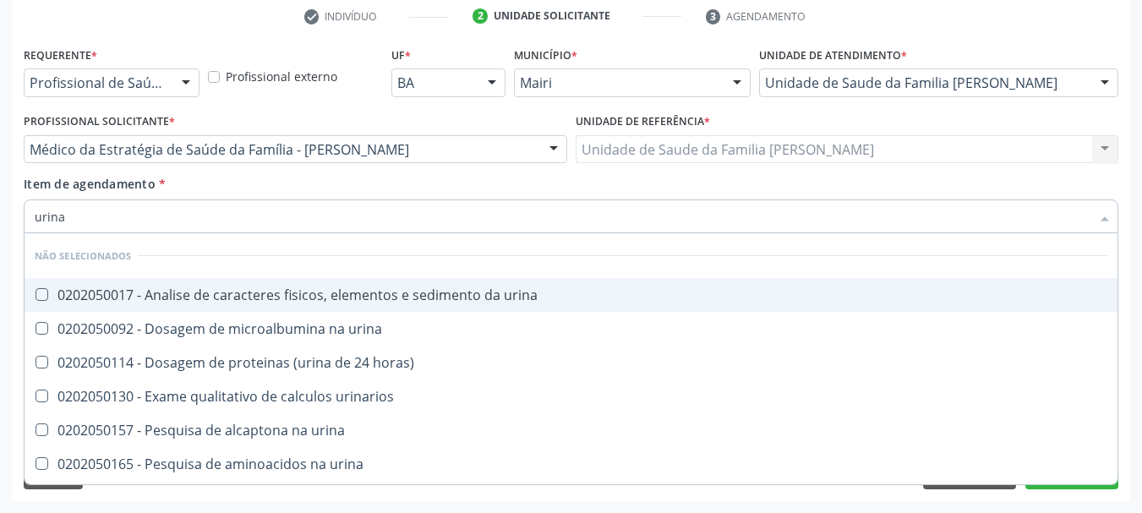
click at [68, 291] on div "0202050017 - Analise de caracteres fisicos, elementos e sedimento da urina" at bounding box center [571, 295] width 1073 height 14
checkbox urina "true"
drag, startPoint x: 74, startPoint y: 216, endPoint x: 0, endPoint y: 235, distance: 76.1
click at [0, 235] on div "Acompanhamento Acompanhe a situação das marcações correntes e finalizadas Relat…" at bounding box center [571, 140] width 1142 height 745
type input "f"
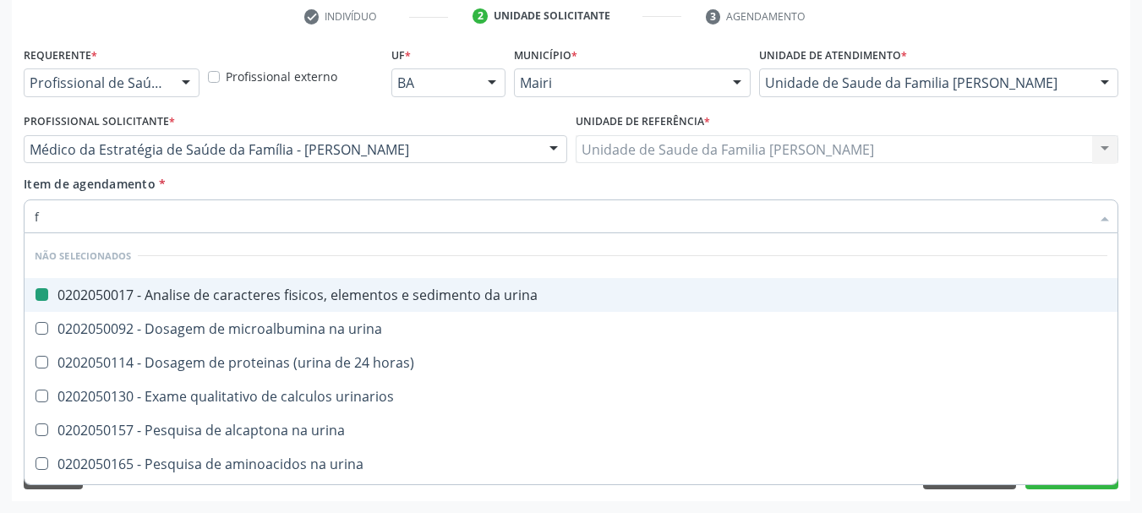
checkbox urina "false"
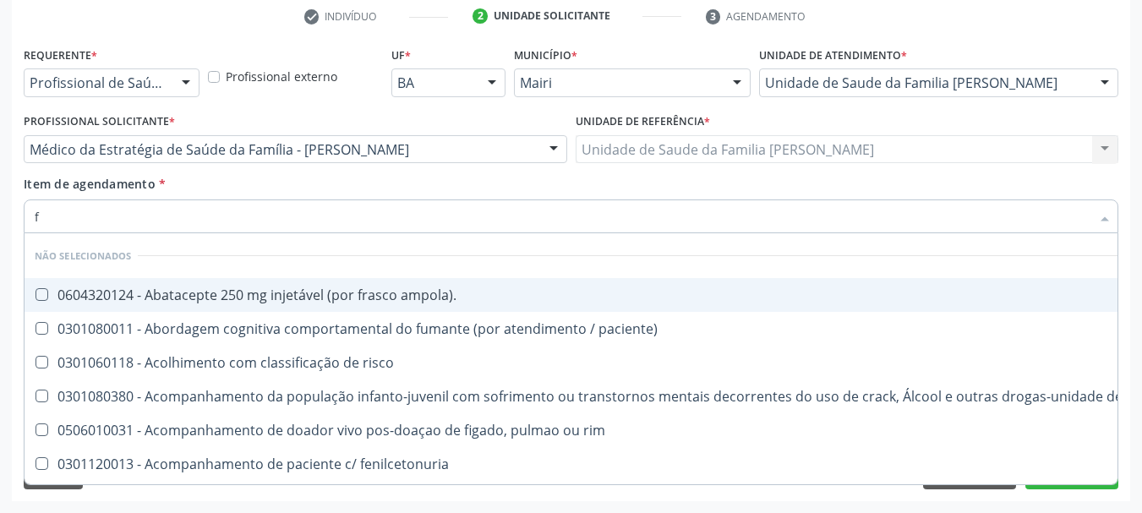
type input "fe"
checkbox urina "false"
checkbox b "true"
checkbox c "true"
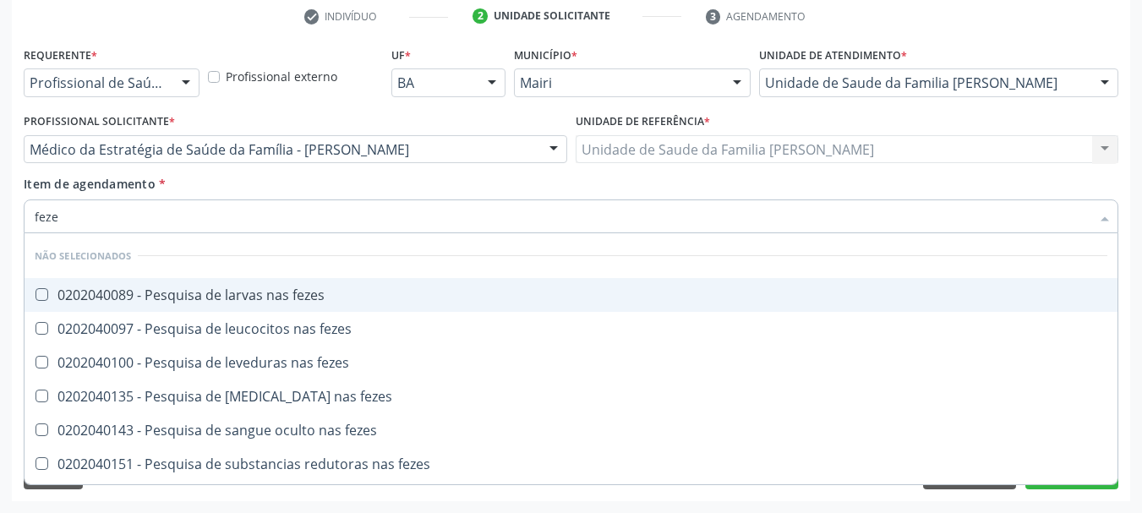
type input "fezes"
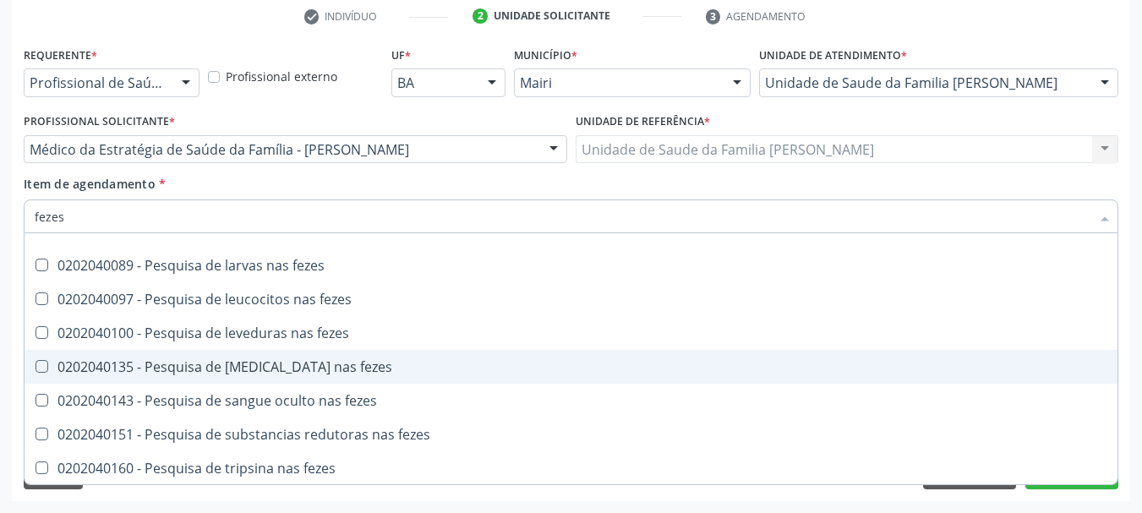
scroll to position [0, 0]
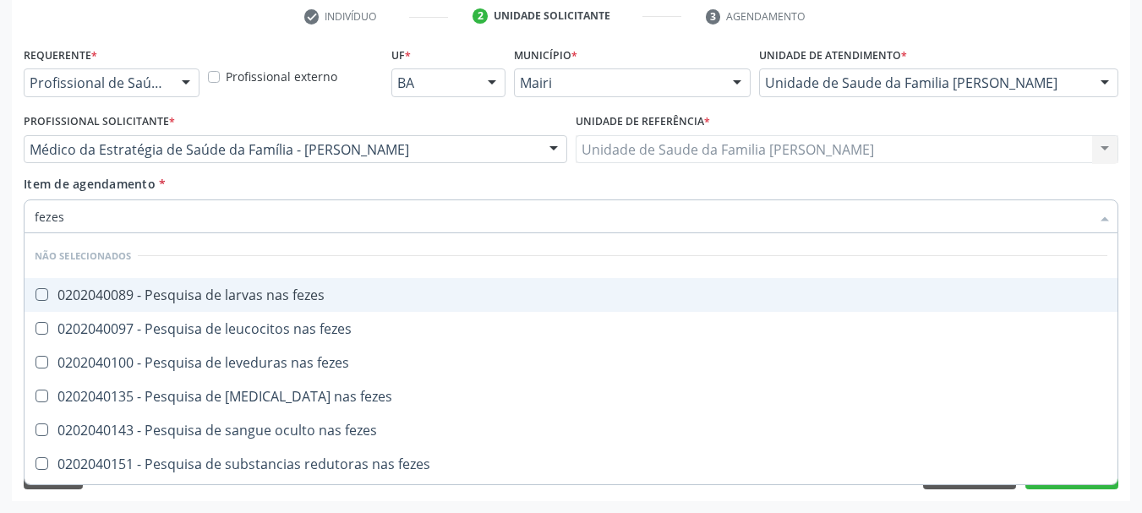
click at [156, 304] on span "0202040089 - Pesquisa de larvas nas fezes" at bounding box center [571, 295] width 1093 height 34
checkbox fezes "true"
click at [14, 262] on div "Requerente * Profissional de Saúde Profissional de Saúde Paciente Nenhum result…" at bounding box center [571, 271] width 1118 height 459
checkbox fezes "true"
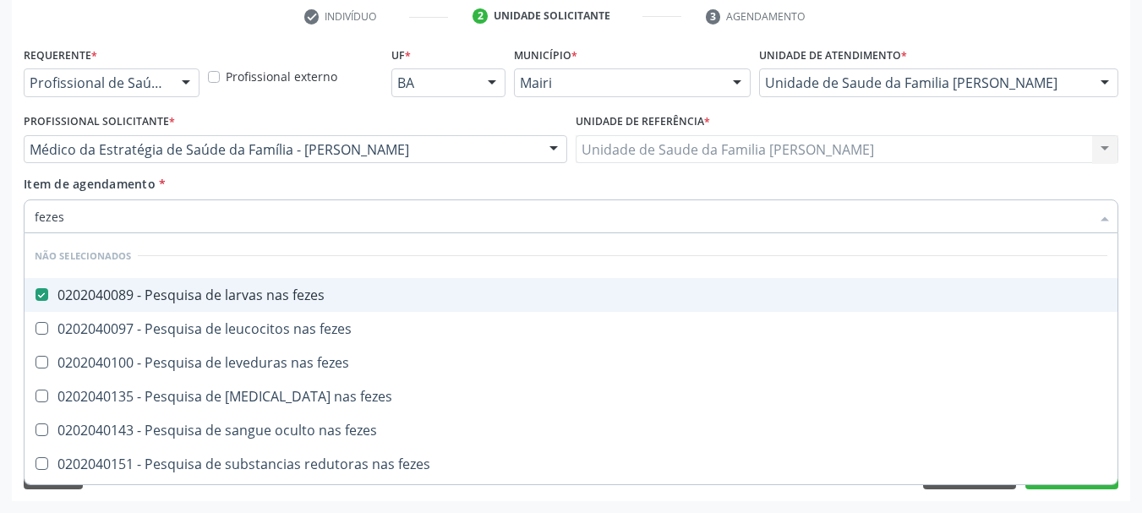
checkbox fezes "true"
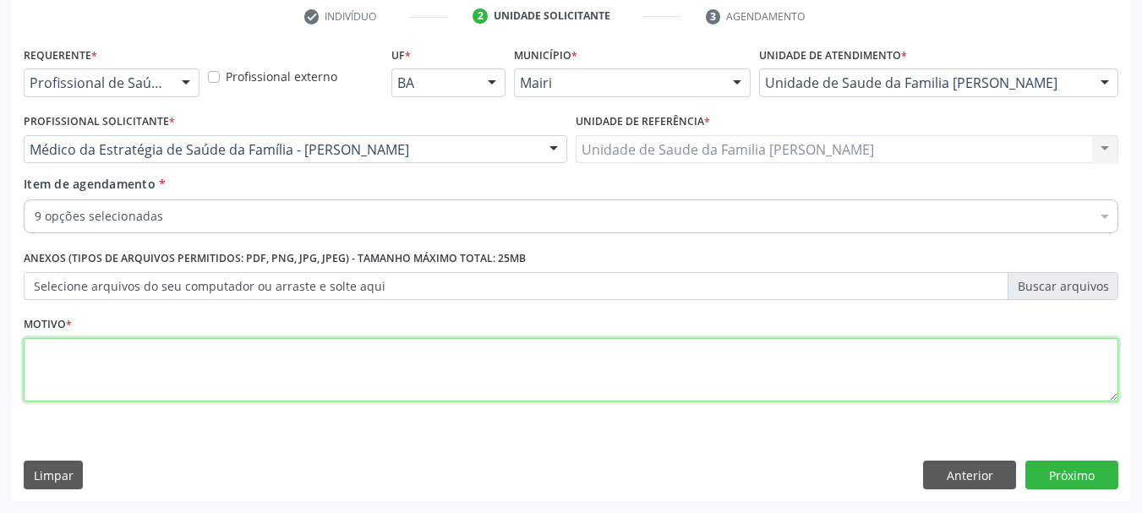
click at [82, 374] on textarea at bounding box center [571, 370] width 1095 height 64
type textarea "Avaliação."
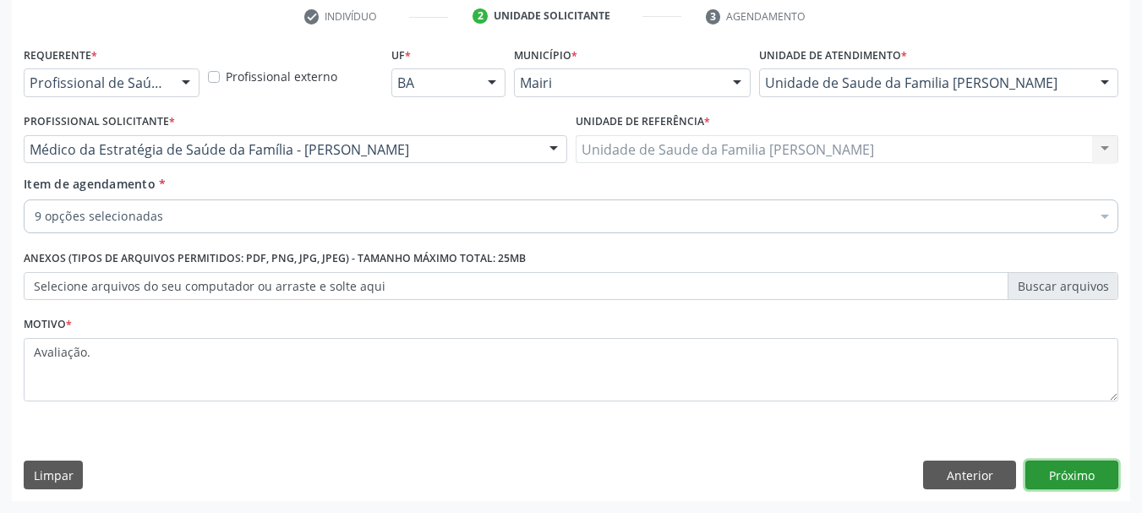
click at [1036, 487] on button "Próximo" at bounding box center [1071, 475] width 93 height 29
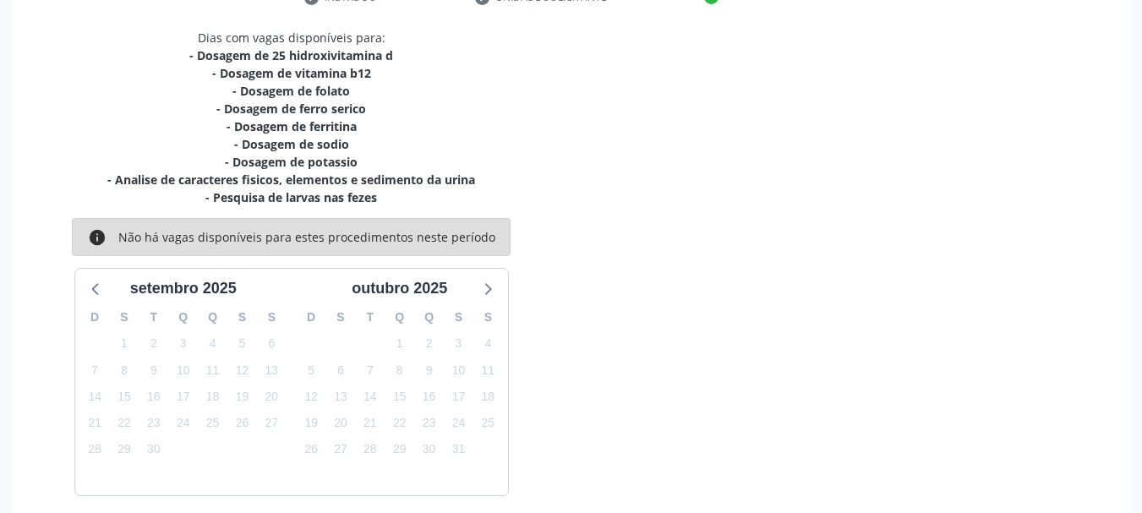
scroll to position [414, 0]
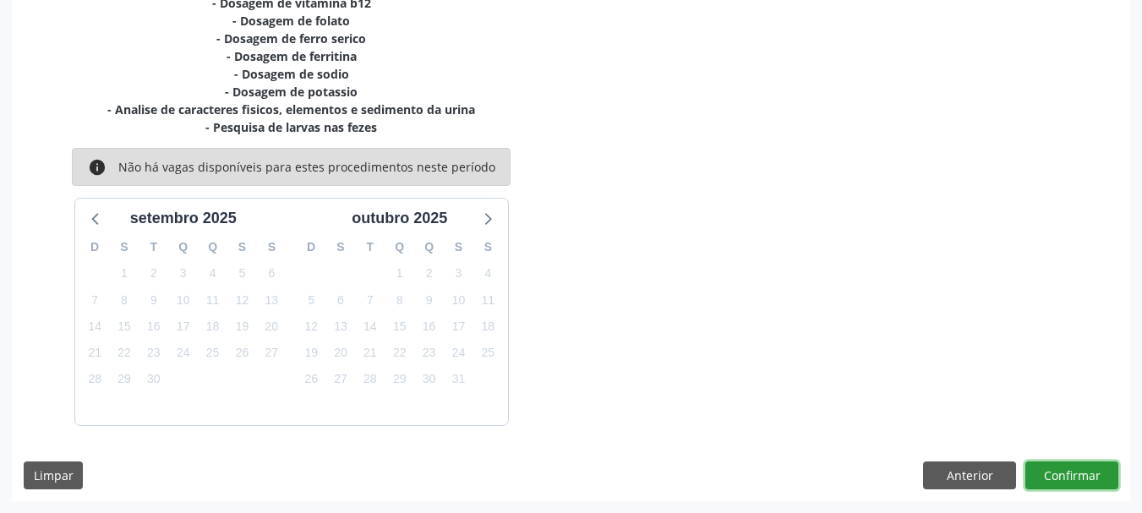
click at [1080, 472] on button "Confirmar" at bounding box center [1071, 476] width 93 height 29
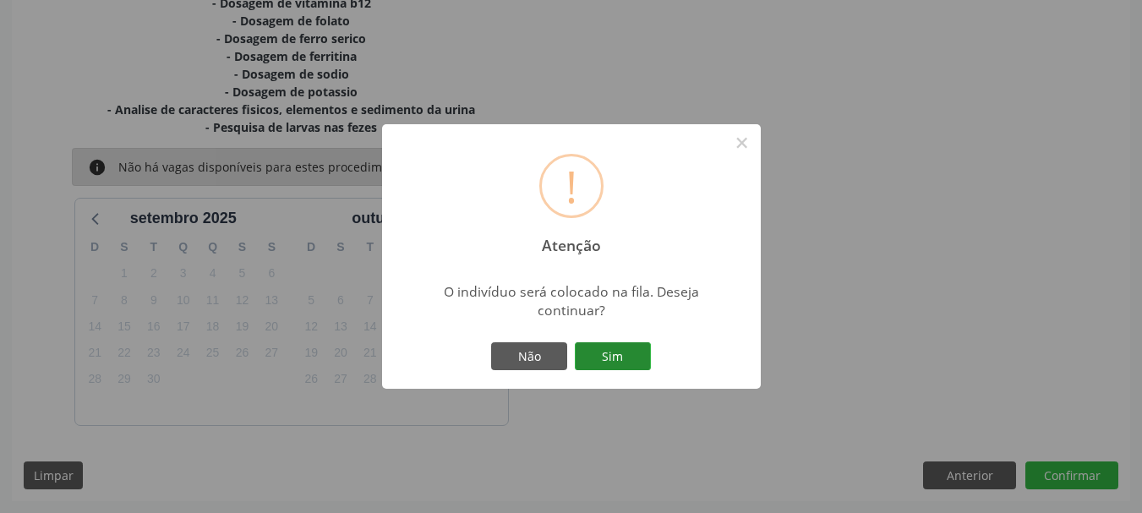
click at [621, 346] on button "Sim" at bounding box center [613, 356] width 76 height 29
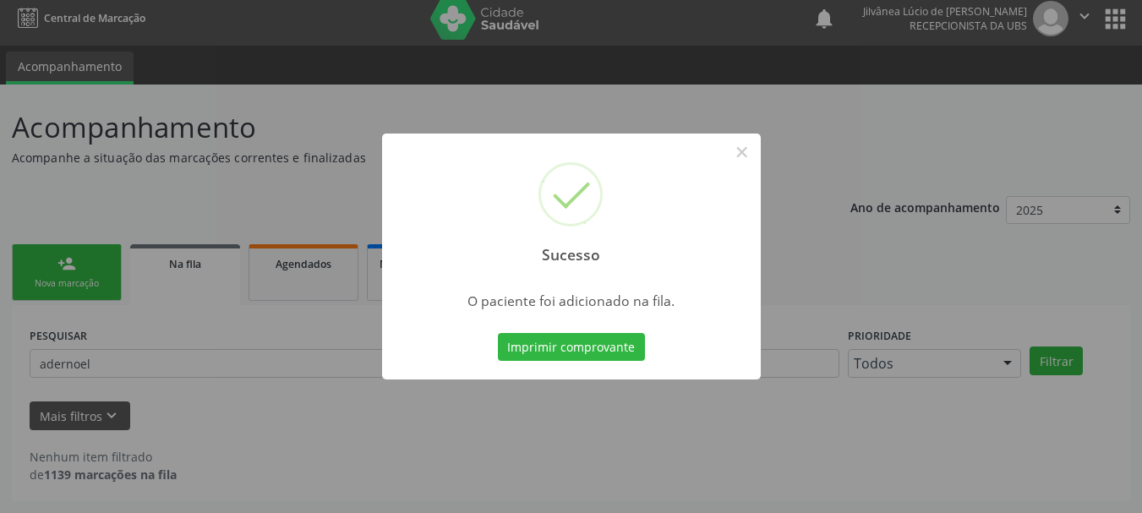
scroll to position [8, 0]
click at [735, 156] on button "×" at bounding box center [742, 152] width 29 height 29
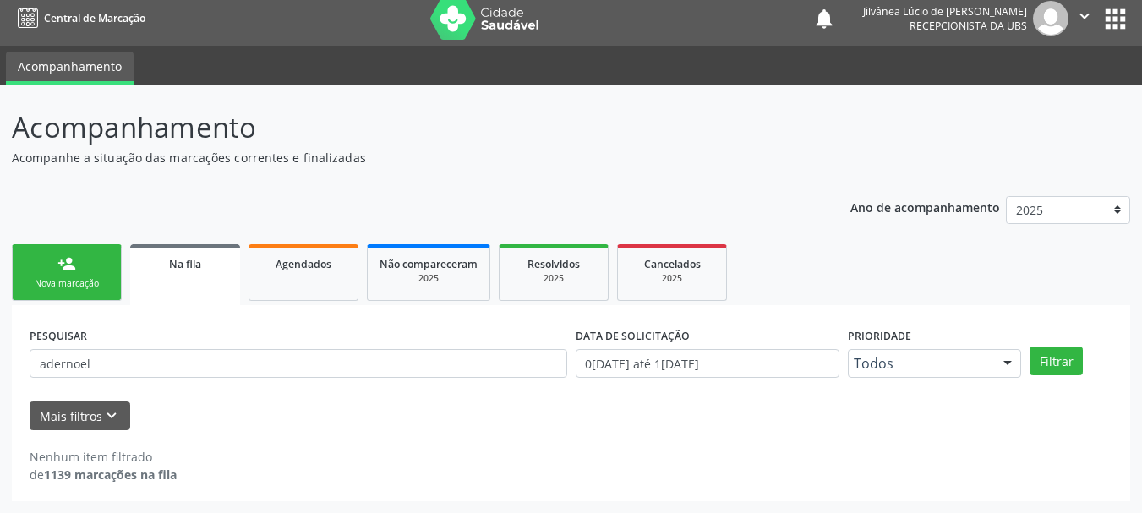
scroll to position [0, 0]
